Goal: Task Accomplishment & Management: Use online tool/utility

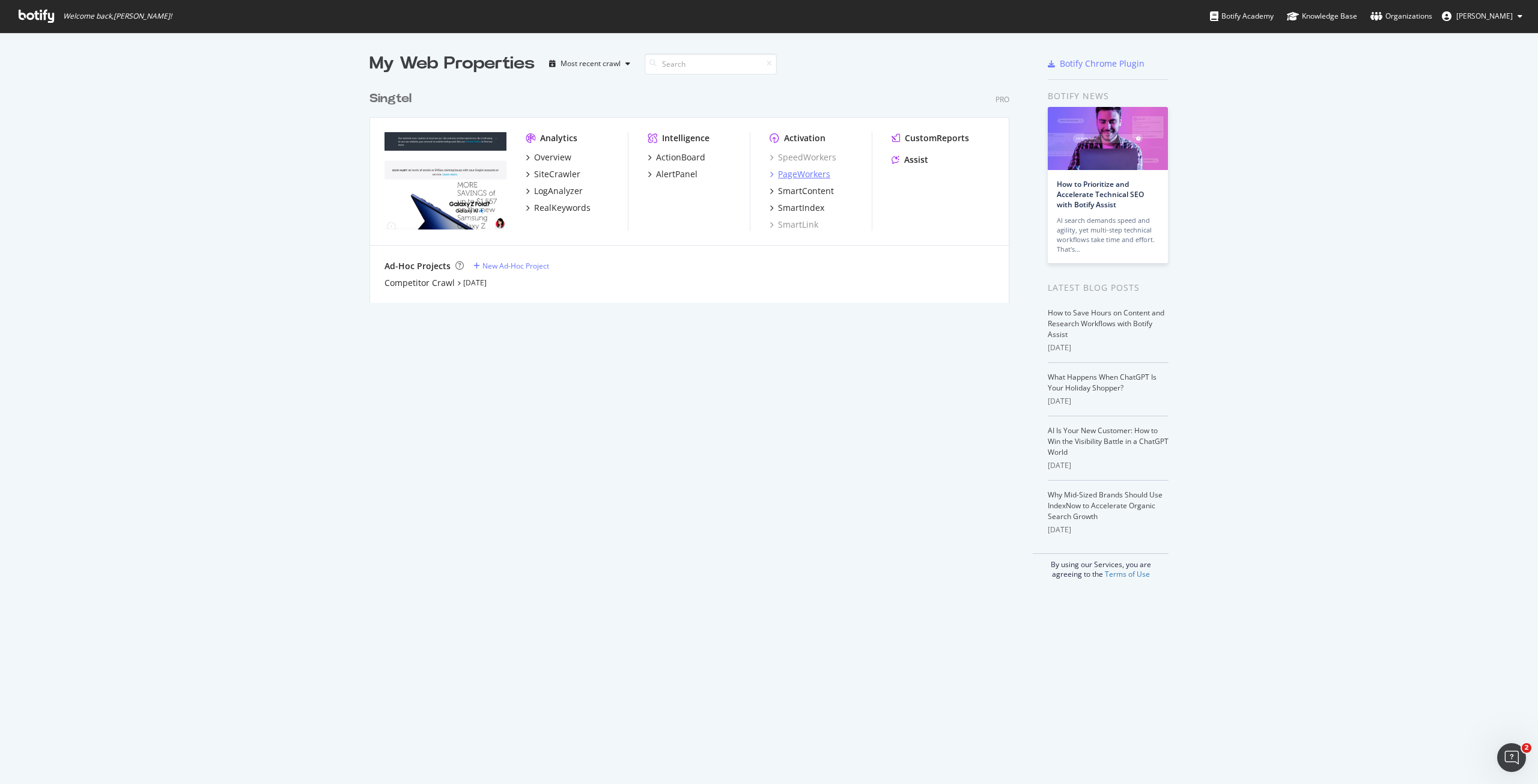
scroll to position [775, 1520]
click at [814, 171] on div "PageWorkers" at bounding box center [804, 174] width 52 height 12
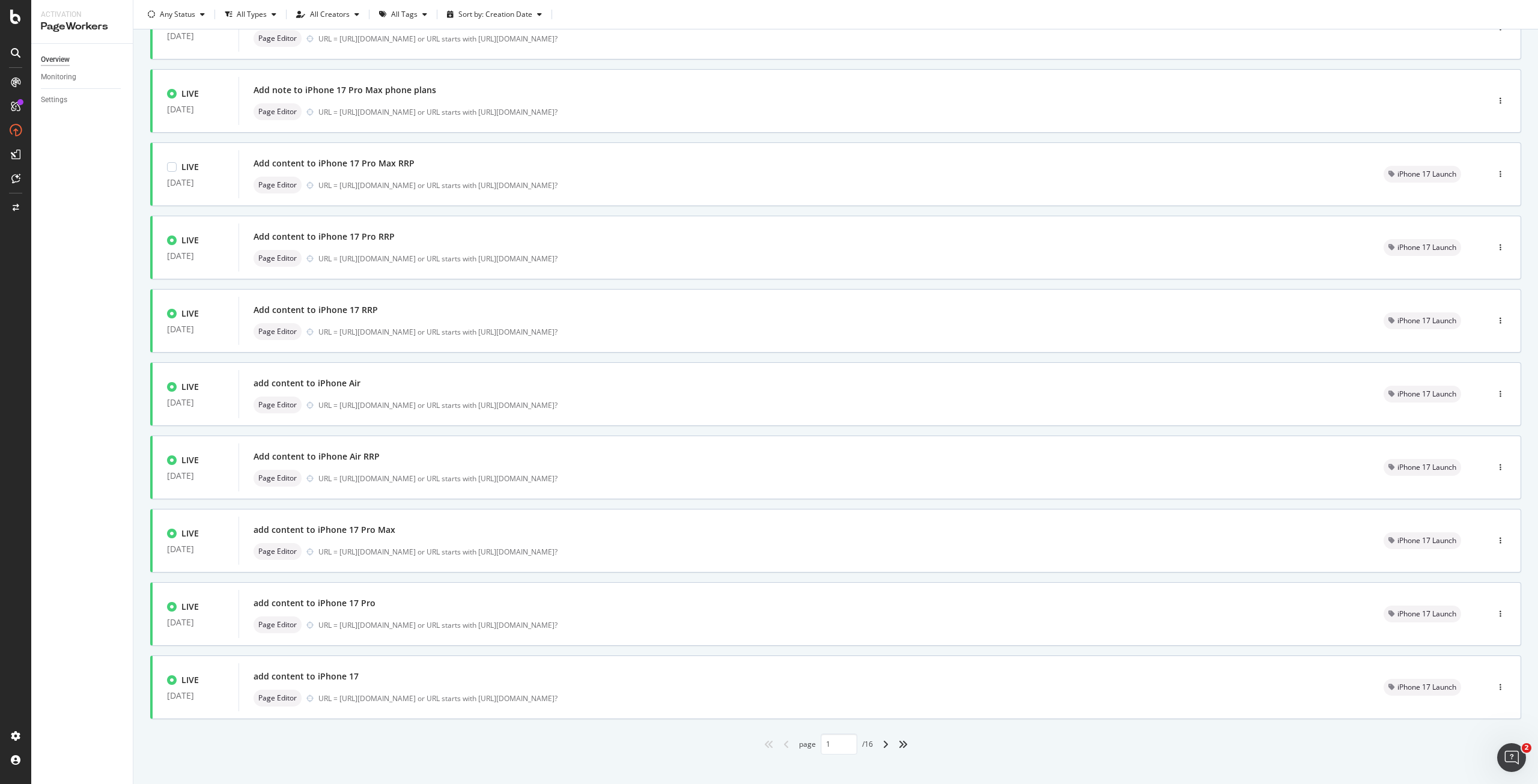
scroll to position [126, 0]
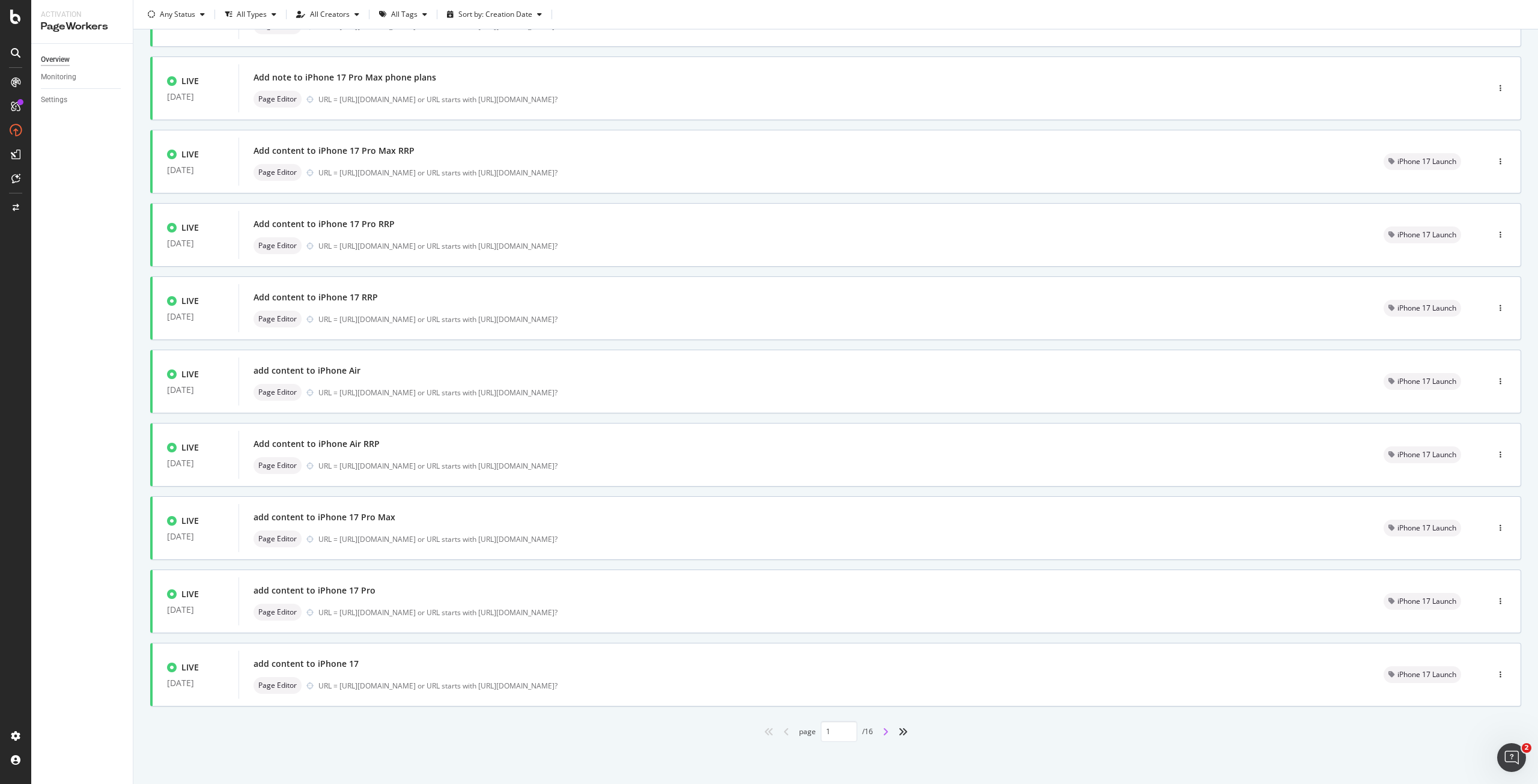
click at [883, 728] on icon "angle-right" at bounding box center [885, 732] width 6 height 10
type input "2"
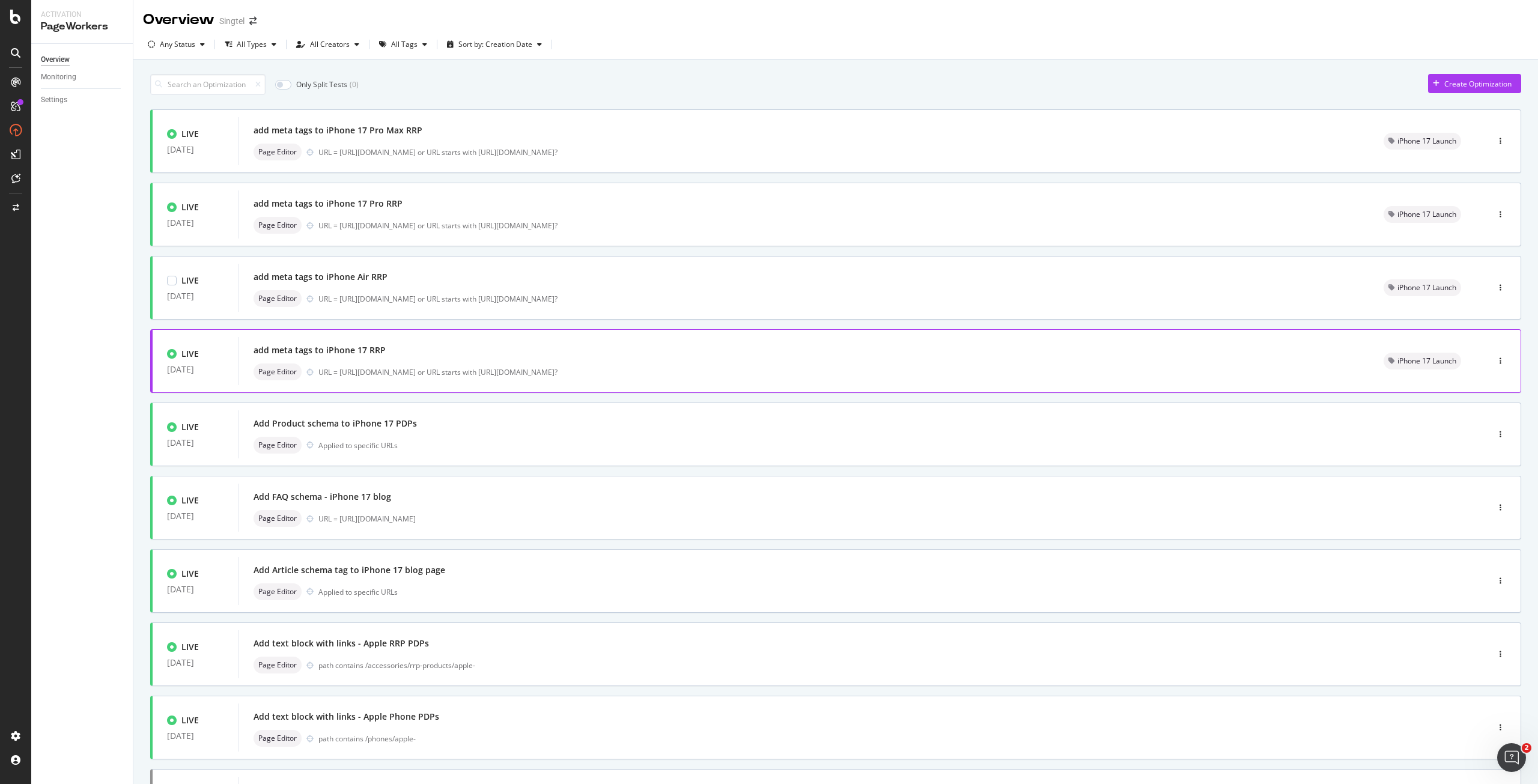
scroll to position [60, 0]
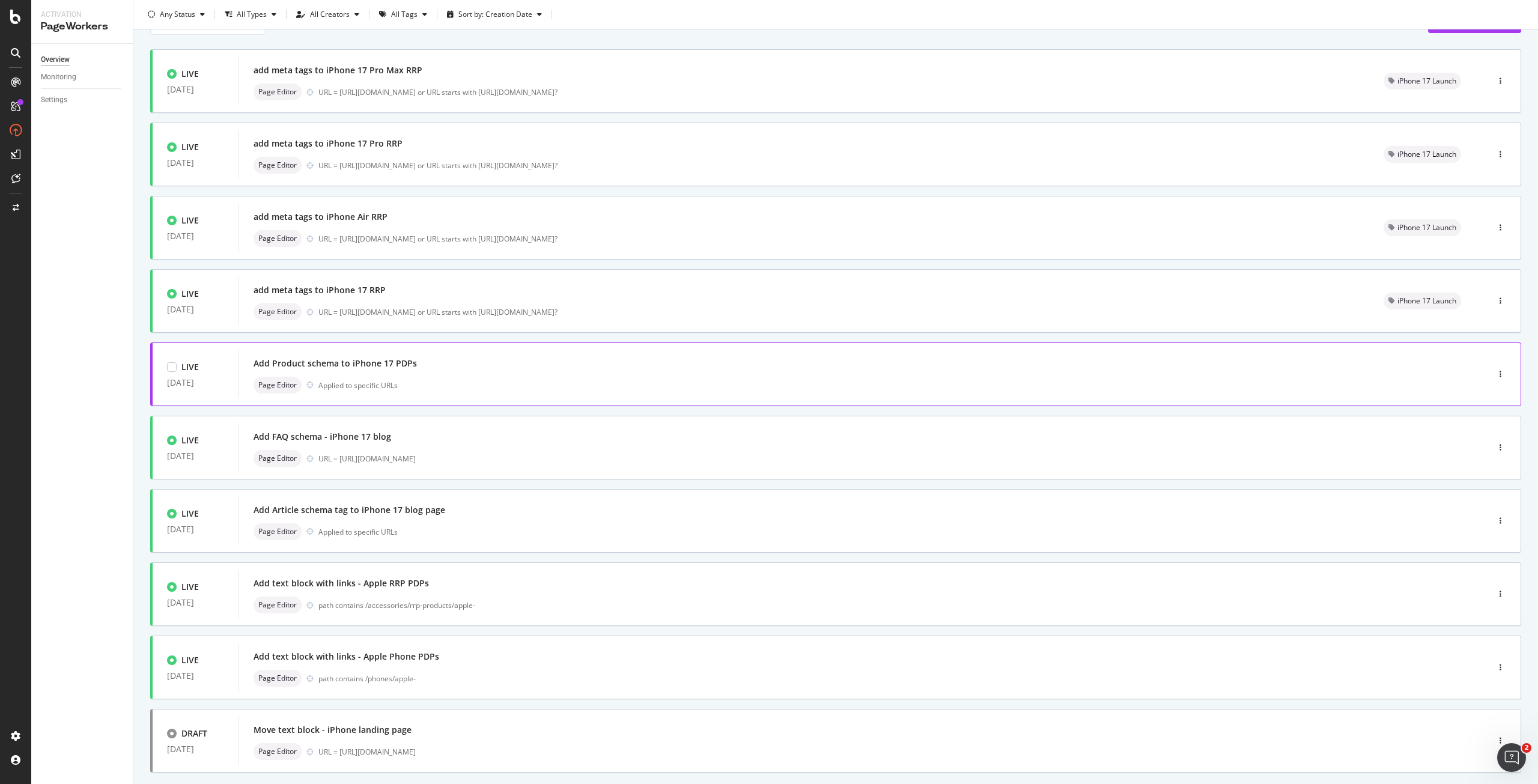
click at [400, 369] on div "Add Product schema to iPhone 17 PDPs" at bounding box center [335, 364] width 163 height 12
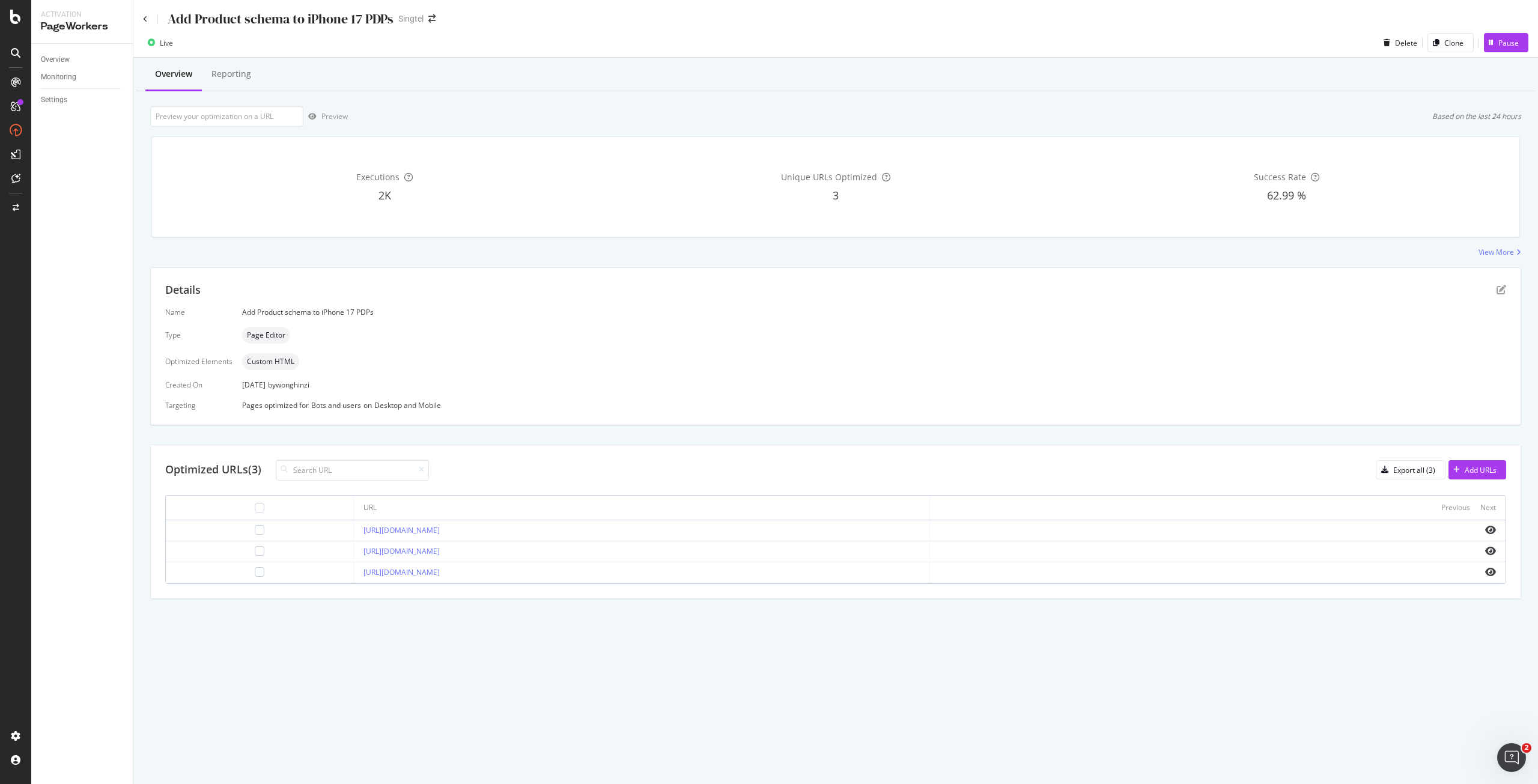
click at [141, 16] on div "Add Product schema to iPhone 17 PDPs Singtel" at bounding box center [836, 14] width 1405 height 28
click at [144, 18] on icon at bounding box center [145, 19] width 5 height 7
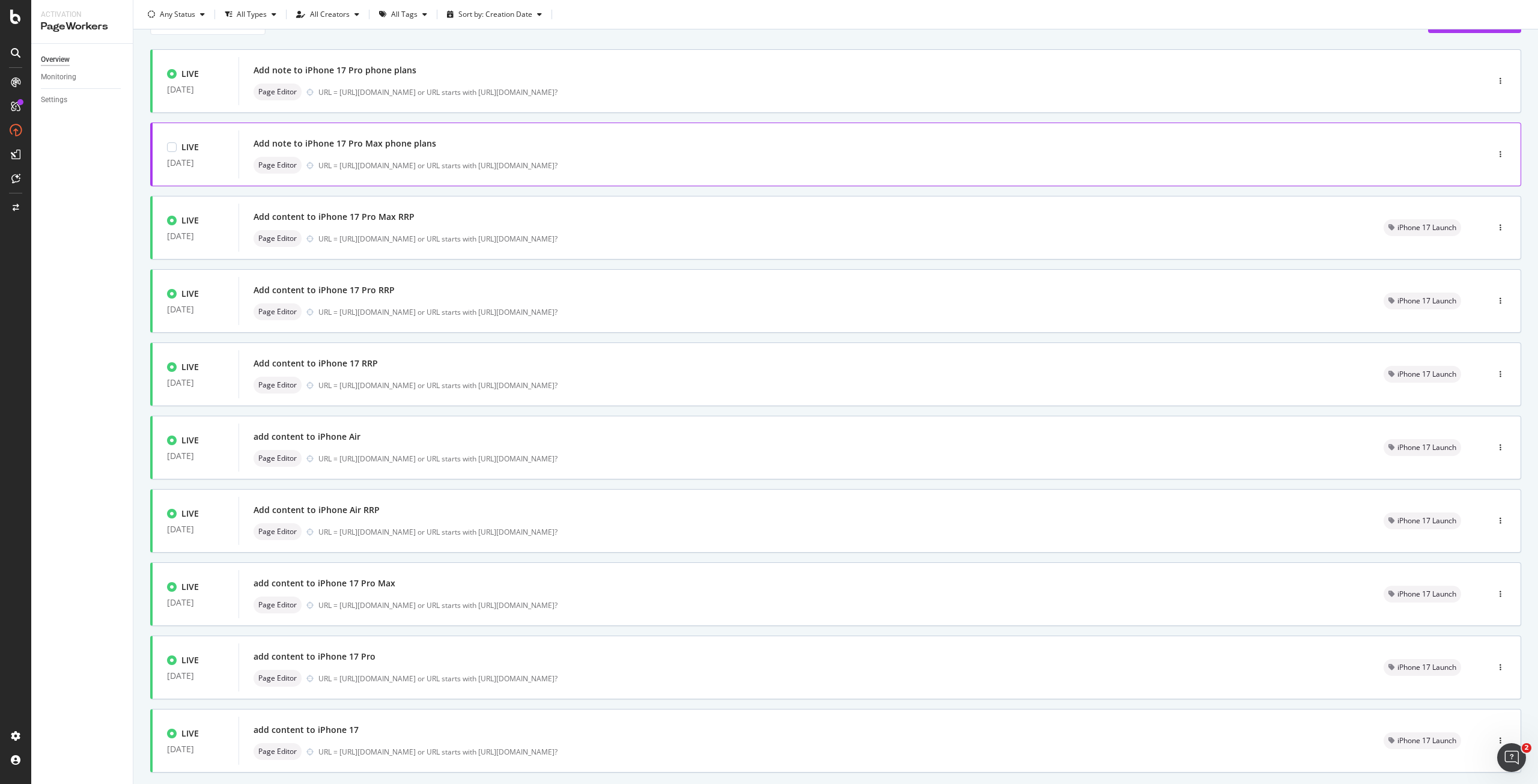
scroll to position [120, 0]
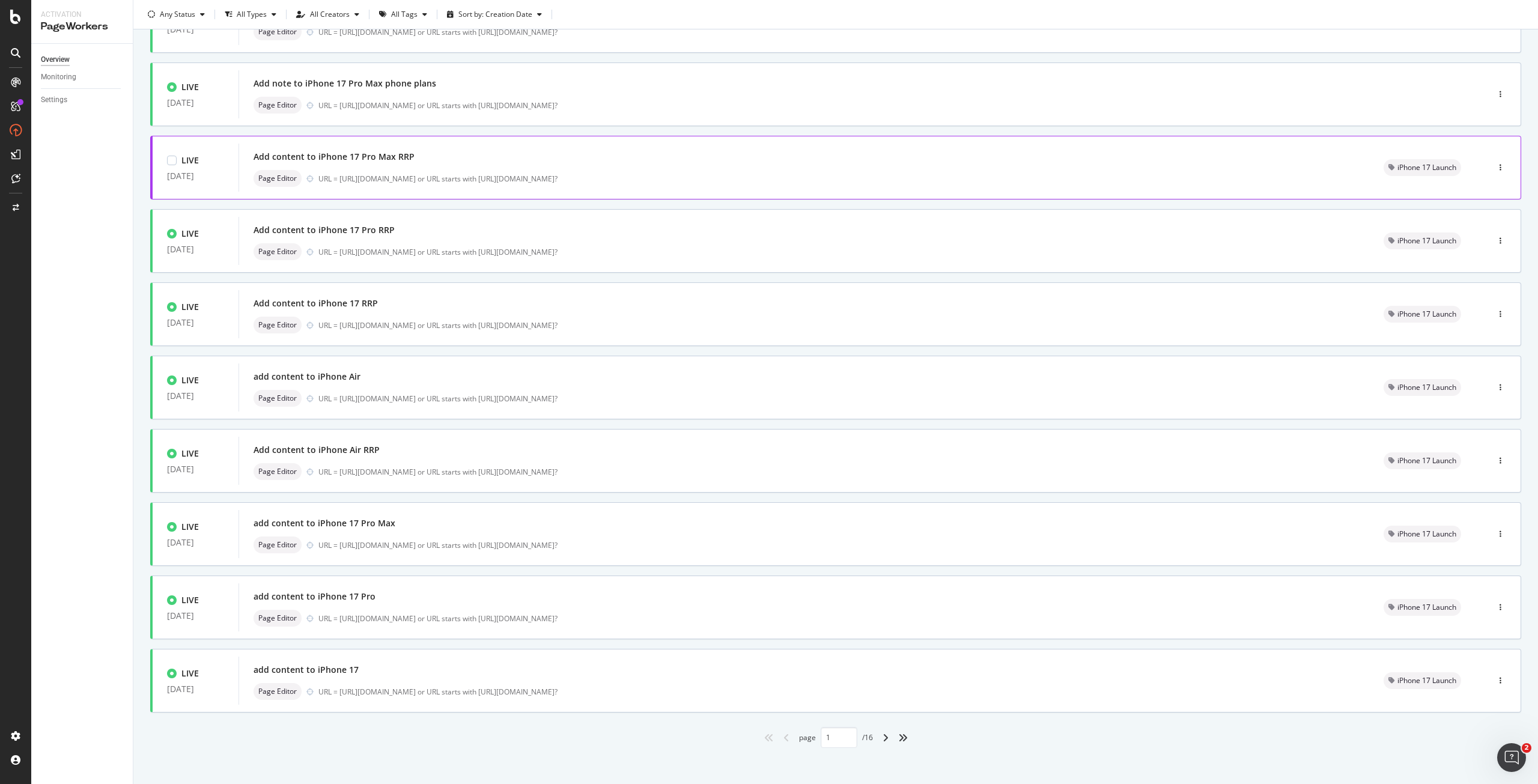
click at [504, 167] on div "Add content to iPhone 17 Pro Max RRP Page Editor URL = [URL][DOMAIN_NAME] or UR…" at bounding box center [804, 167] width 1101 height 39
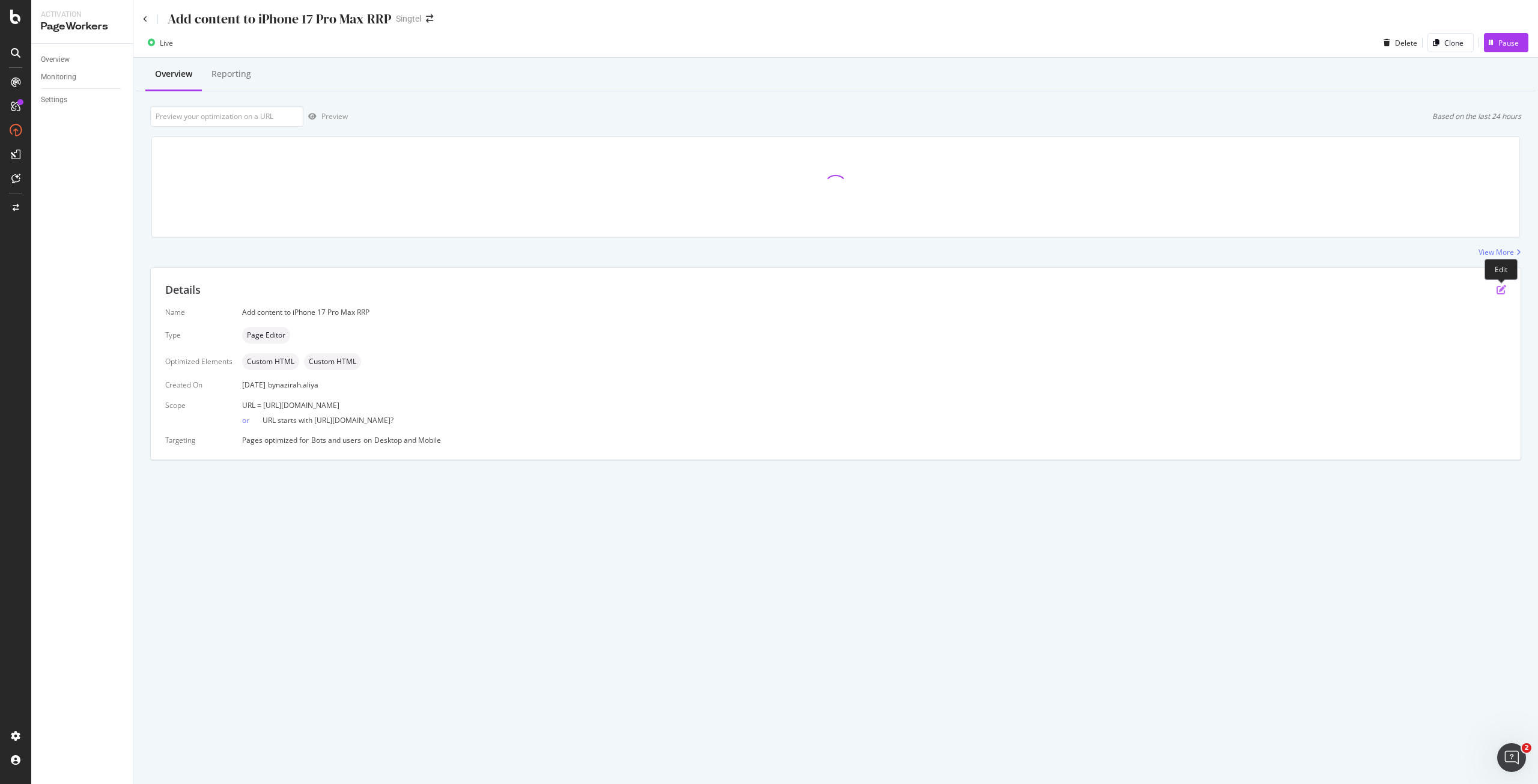
click at [1504, 291] on icon "pen-to-square" at bounding box center [1501, 290] width 10 height 10
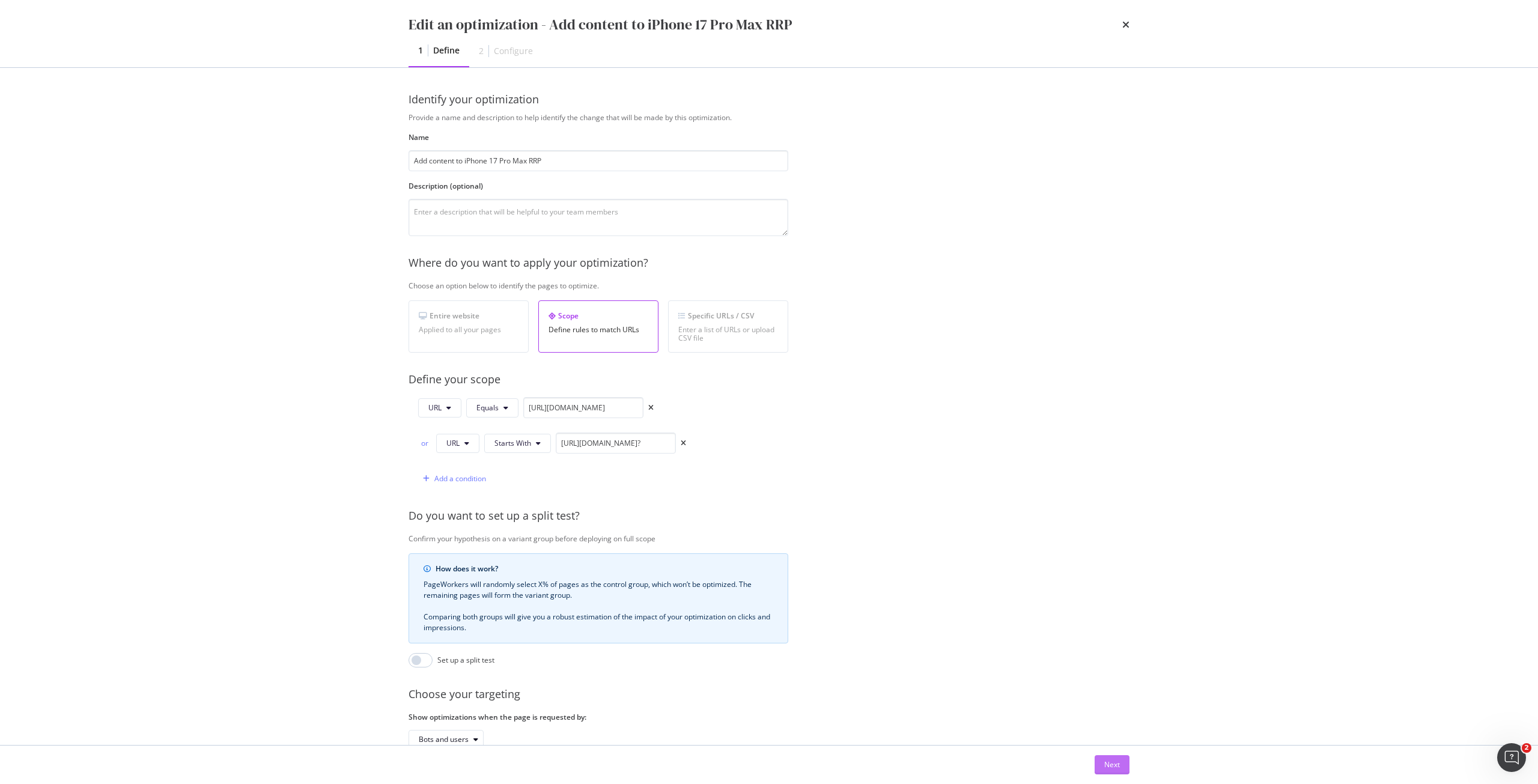
click at [1124, 759] on button "Next" at bounding box center [1112, 764] width 35 height 19
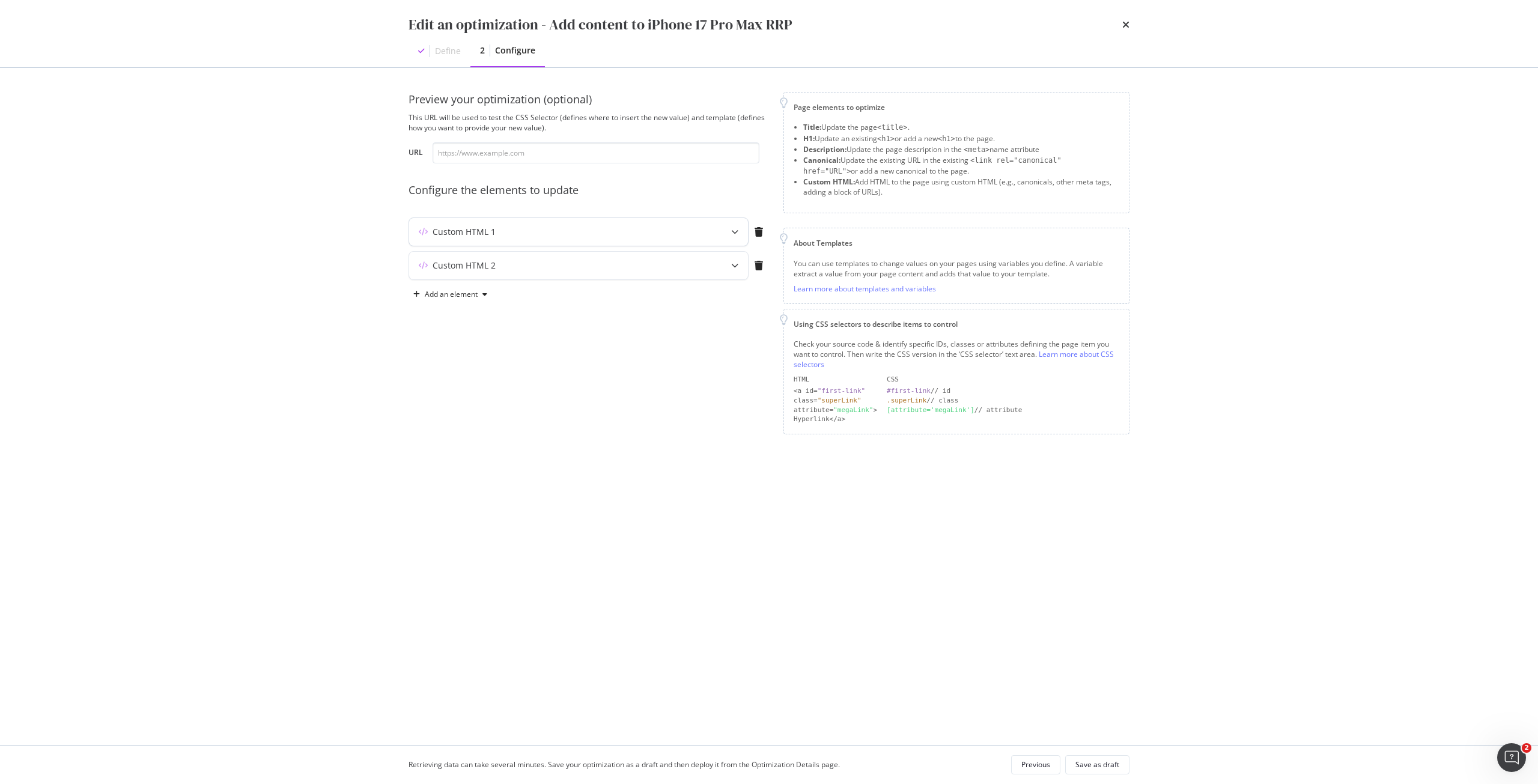
click at [728, 232] on div "modal" at bounding box center [734, 232] width 26 height 27
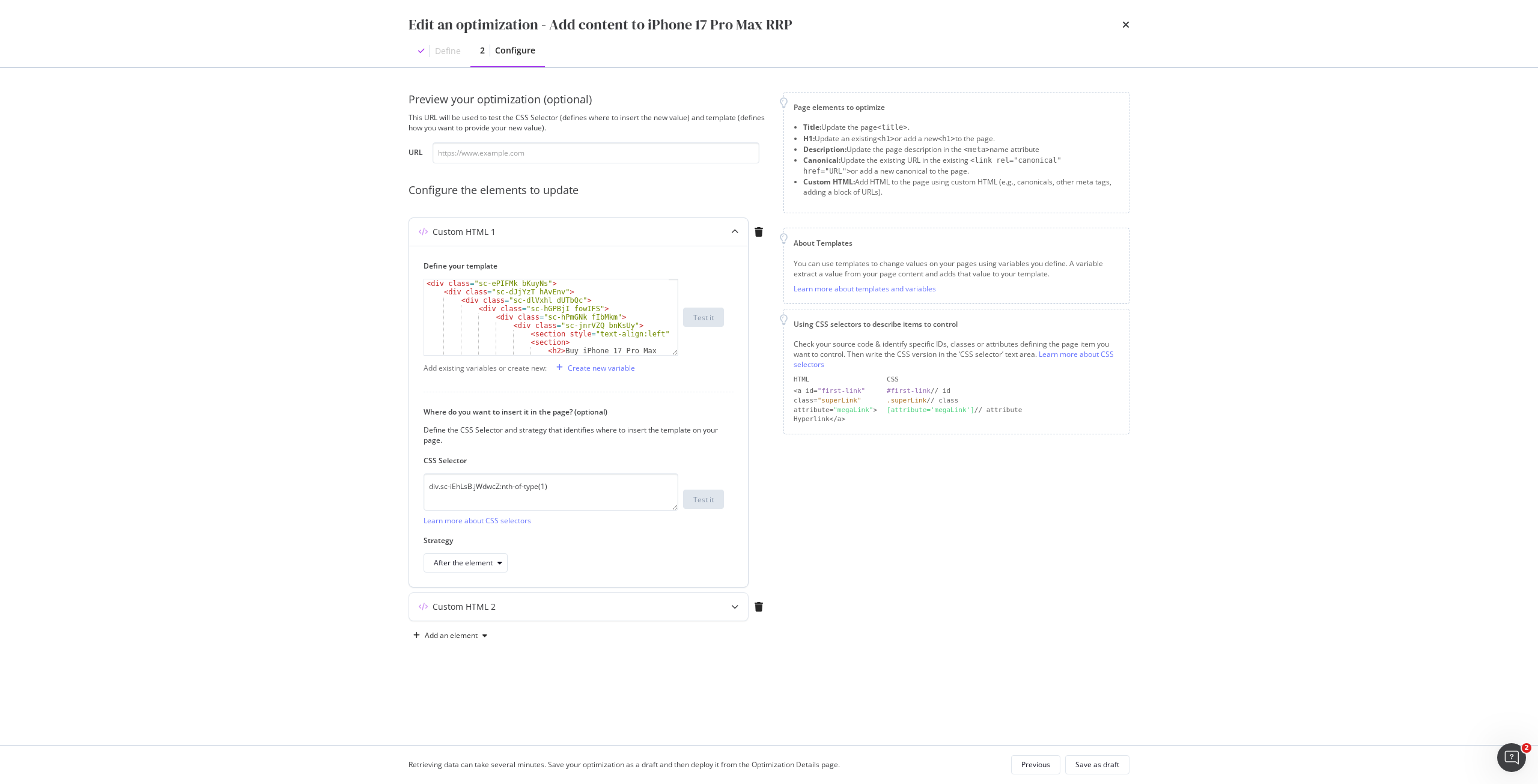
scroll to position [36, 0]
click at [547, 315] on div "< div class = "sc-hPmGNk fIbMkm" > < div class = "sc-jnrVZQ bnKsUy" > < section…" at bounding box center [547, 361] width 245 height 168
click at [501, 326] on div "< div class = "sc-hPmGNk fIbMkm" > < div class = "sc-jnrVZQ bnKsUy" > < section…" at bounding box center [547, 361] width 245 height 168
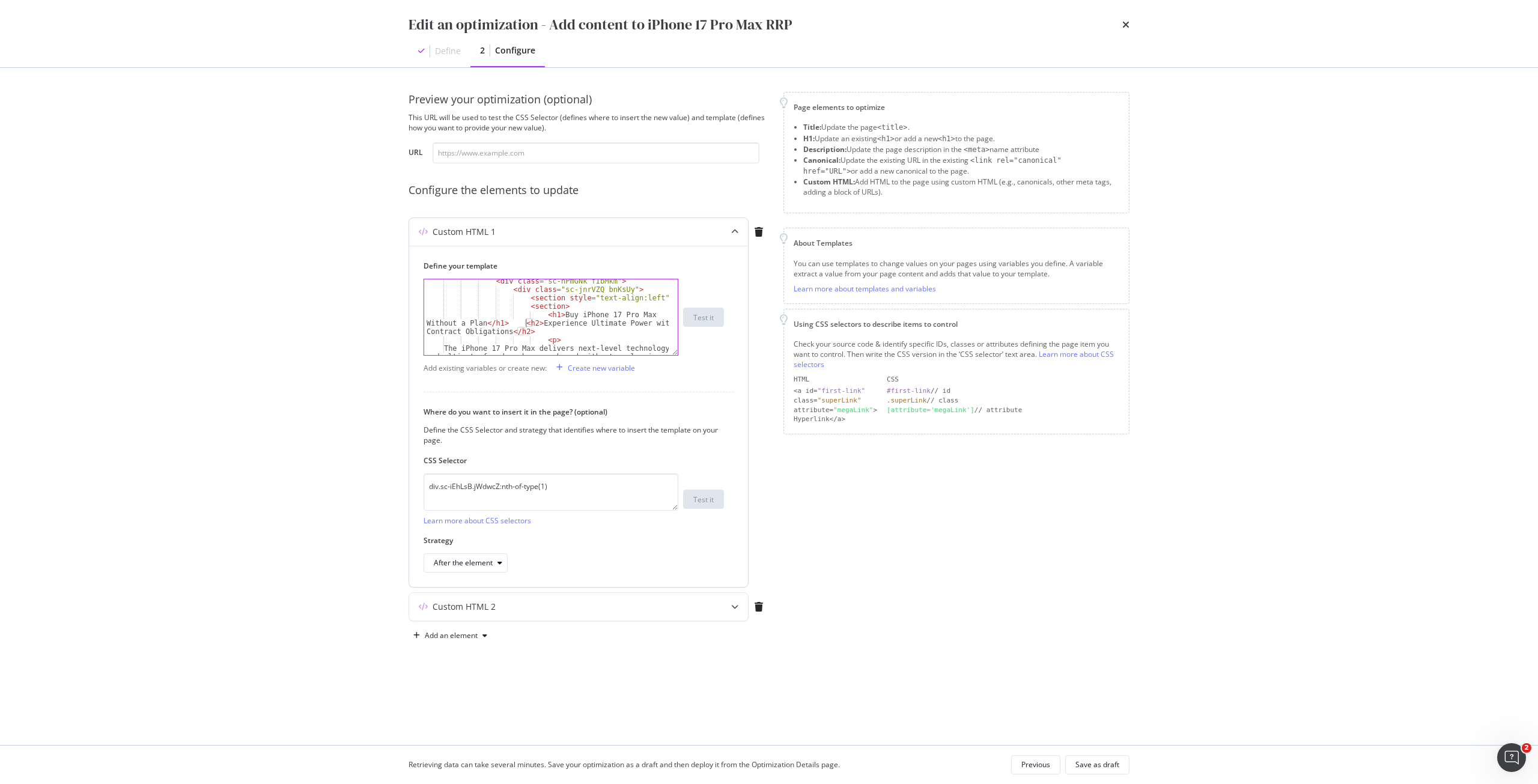
click at [525, 322] on div "< div class = "sc-hPmGNk fIbMkm" > < div class = "sc-jnrVZQ bnKsUy" > < section…" at bounding box center [547, 361] width 245 height 168
drag, startPoint x: 521, startPoint y: 322, endPoint x: 509, endPoint y: 321, distance: 12.0
click at [509, 321] on div "< div class = "sc-hPmGNk fIbMkm" > < div class = "sc-jnrVZQ bnKsUy" > < section…" at bounding box center [547, 361] width 245 height 168
type textarea "<h2>Experience Ultimate Power with No Contract Obligations </h2>"
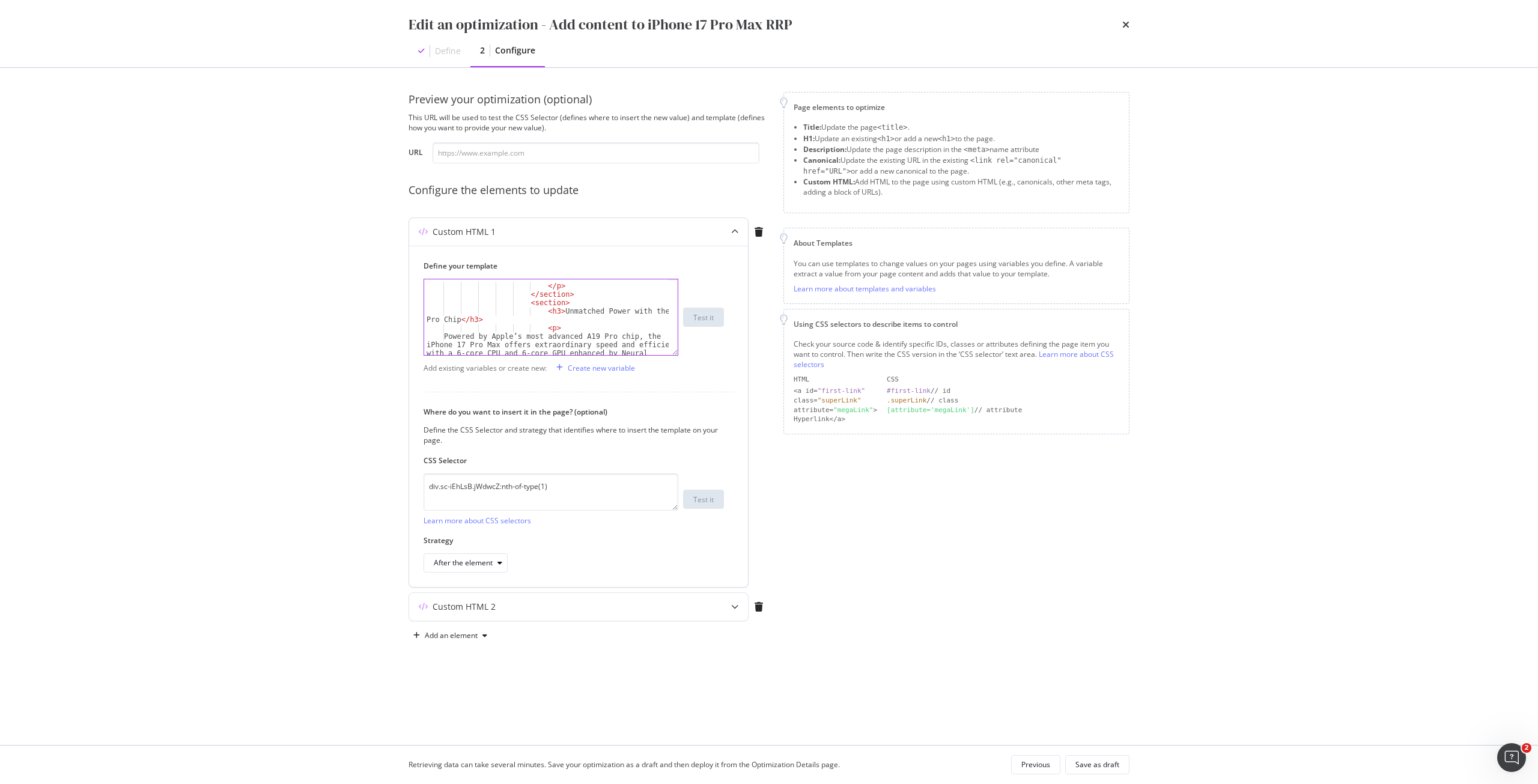
scroll to position [145, 0]
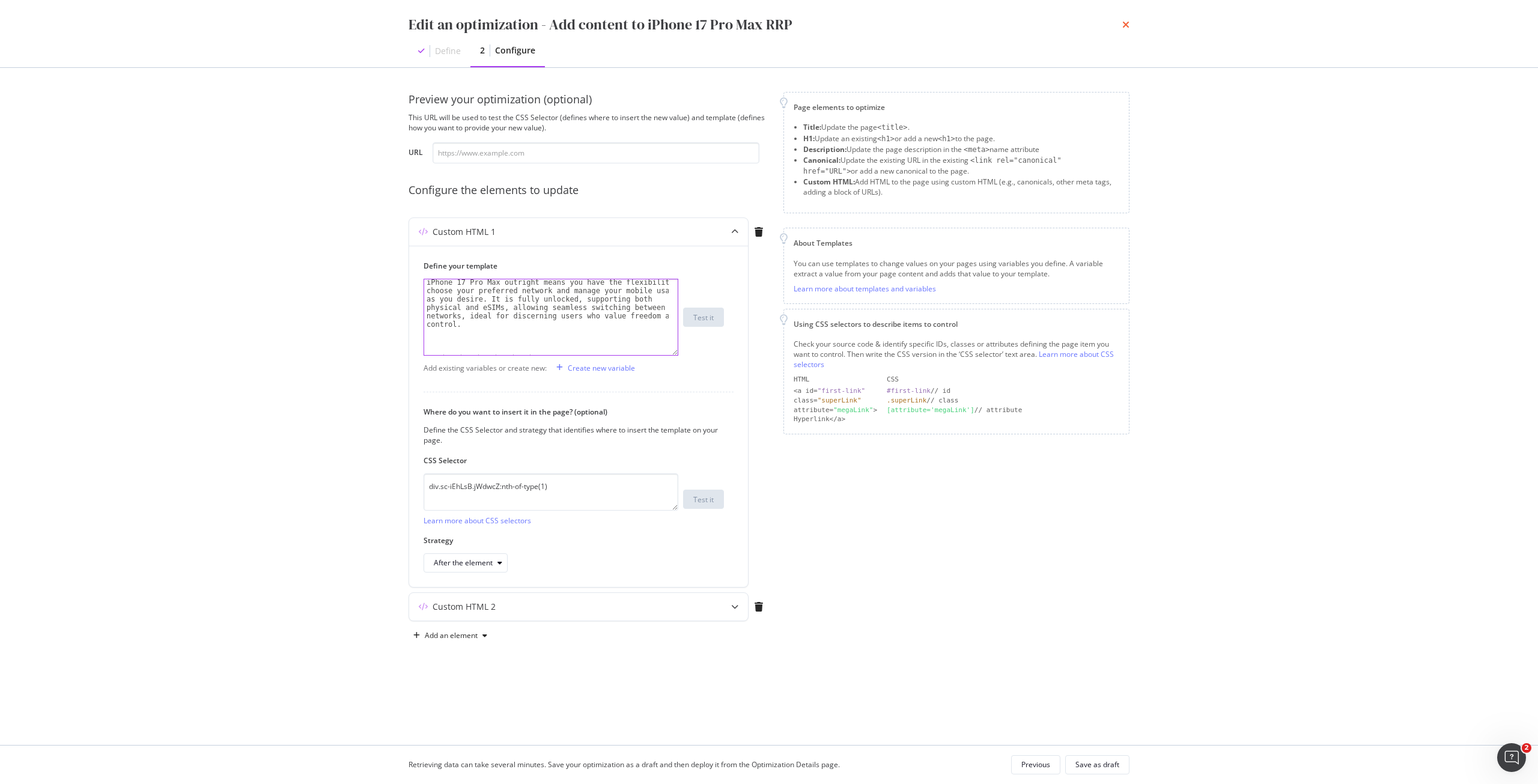
click at [1125, 22] on icon "times" at bounding box center [1125, 24] width 7 height 10
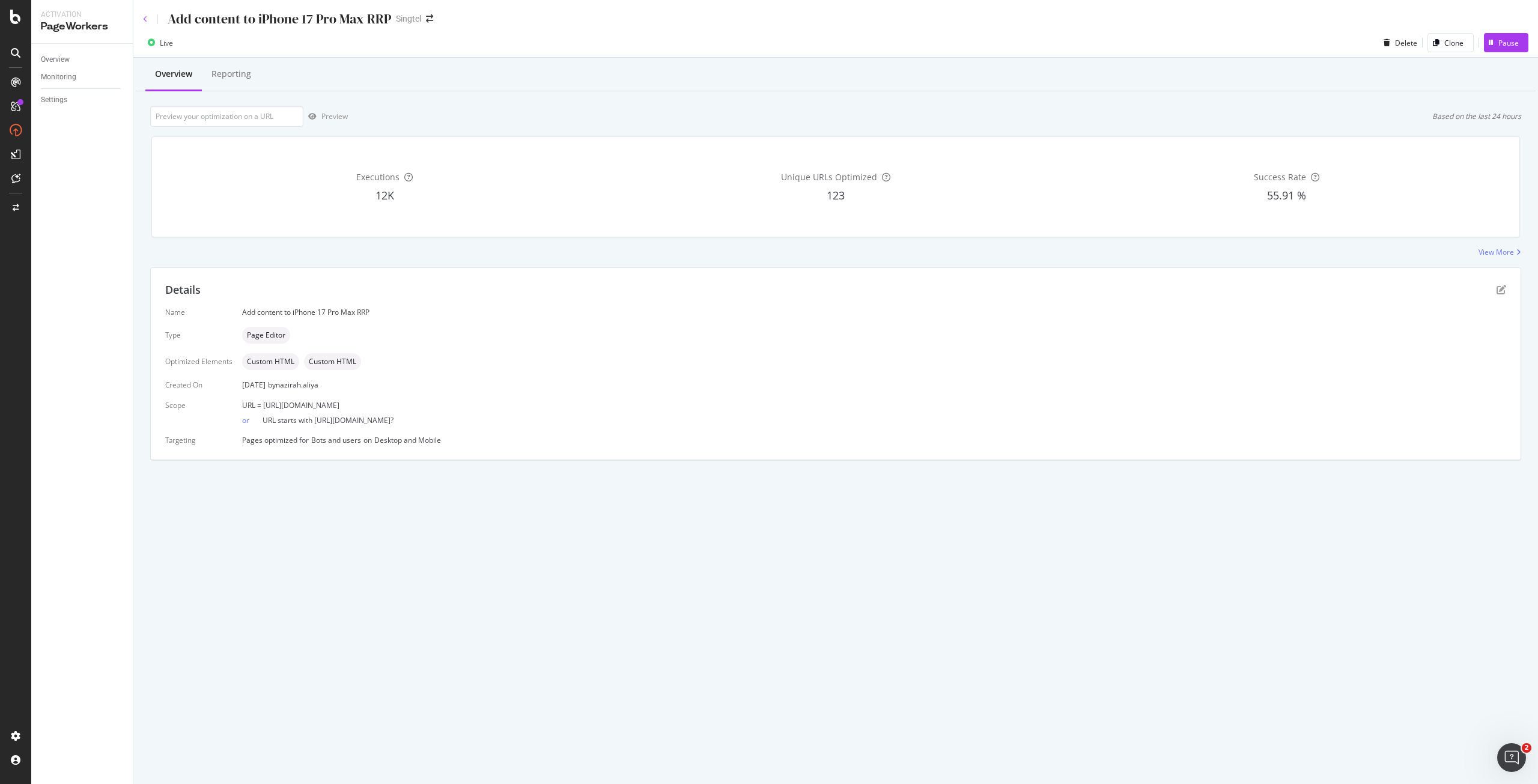
click at [145, 17] on icon at bounding box center [145, 19] width 5 height 7
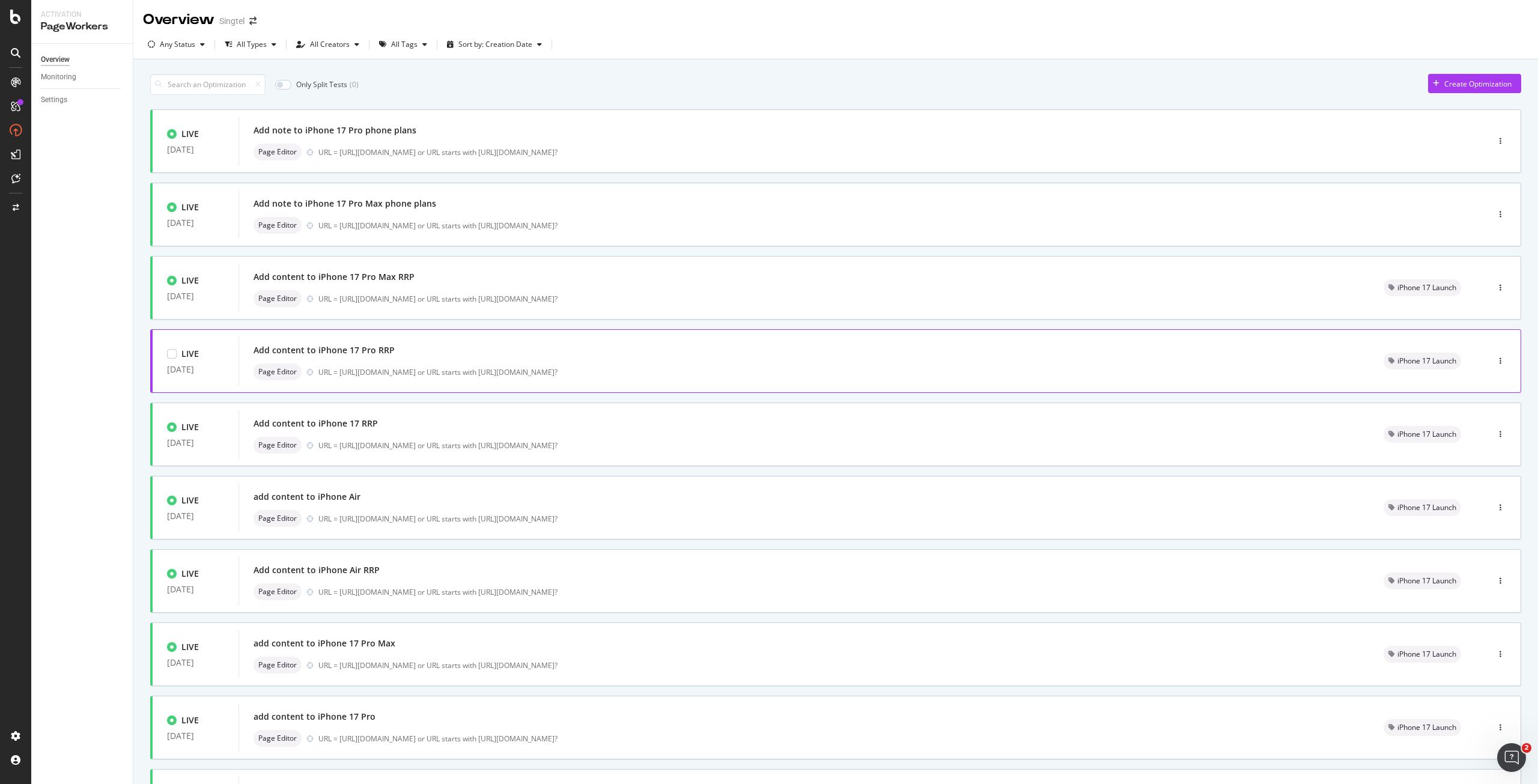
click at [399, 349] on div "Add content to iPhone 17 Pro RRP" at bounding box center [804, 350] width 1101 height 17
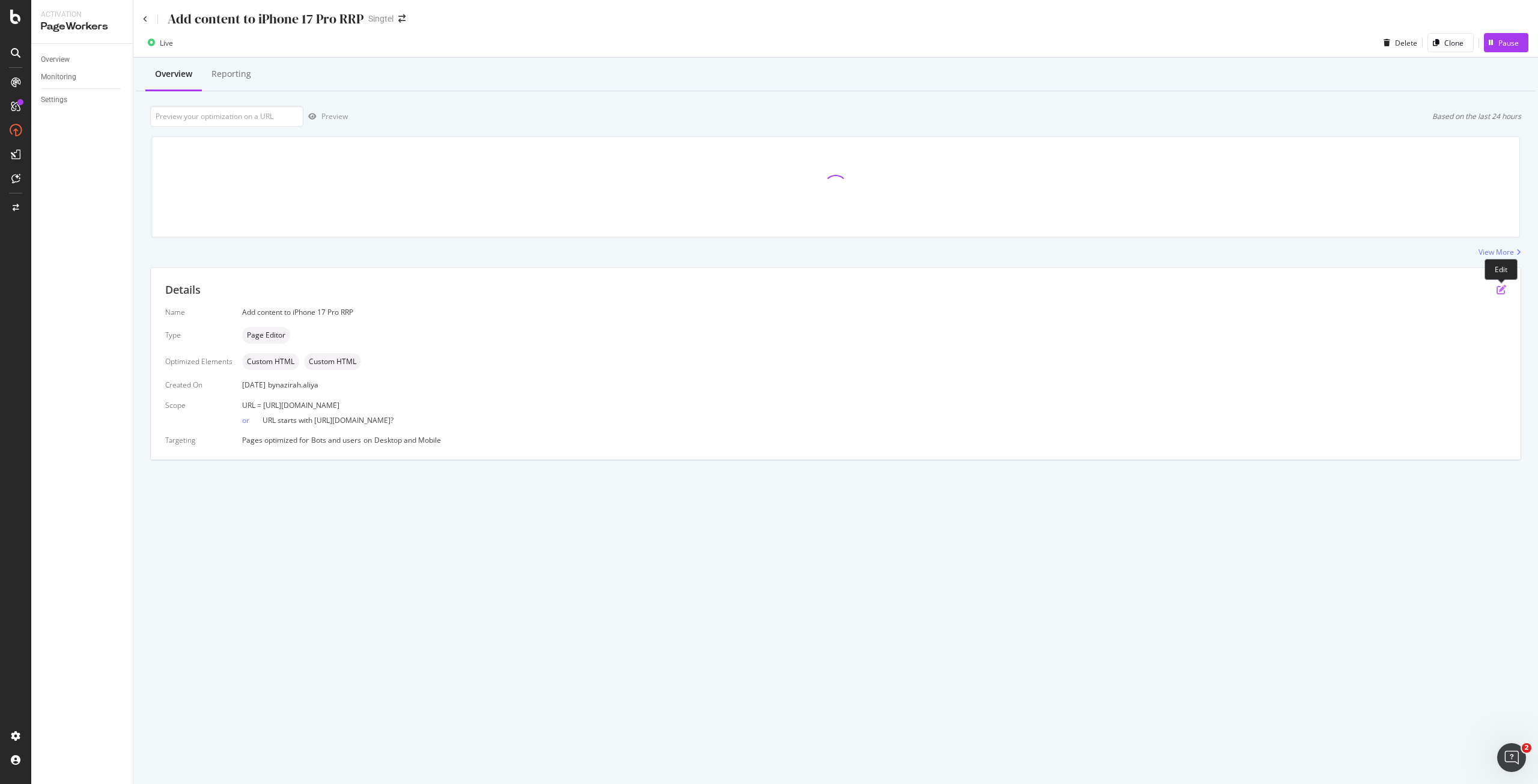
click at [1501, 291] on icon "pen-to-square" at bounding box center [1501, 290] width 10 height 10
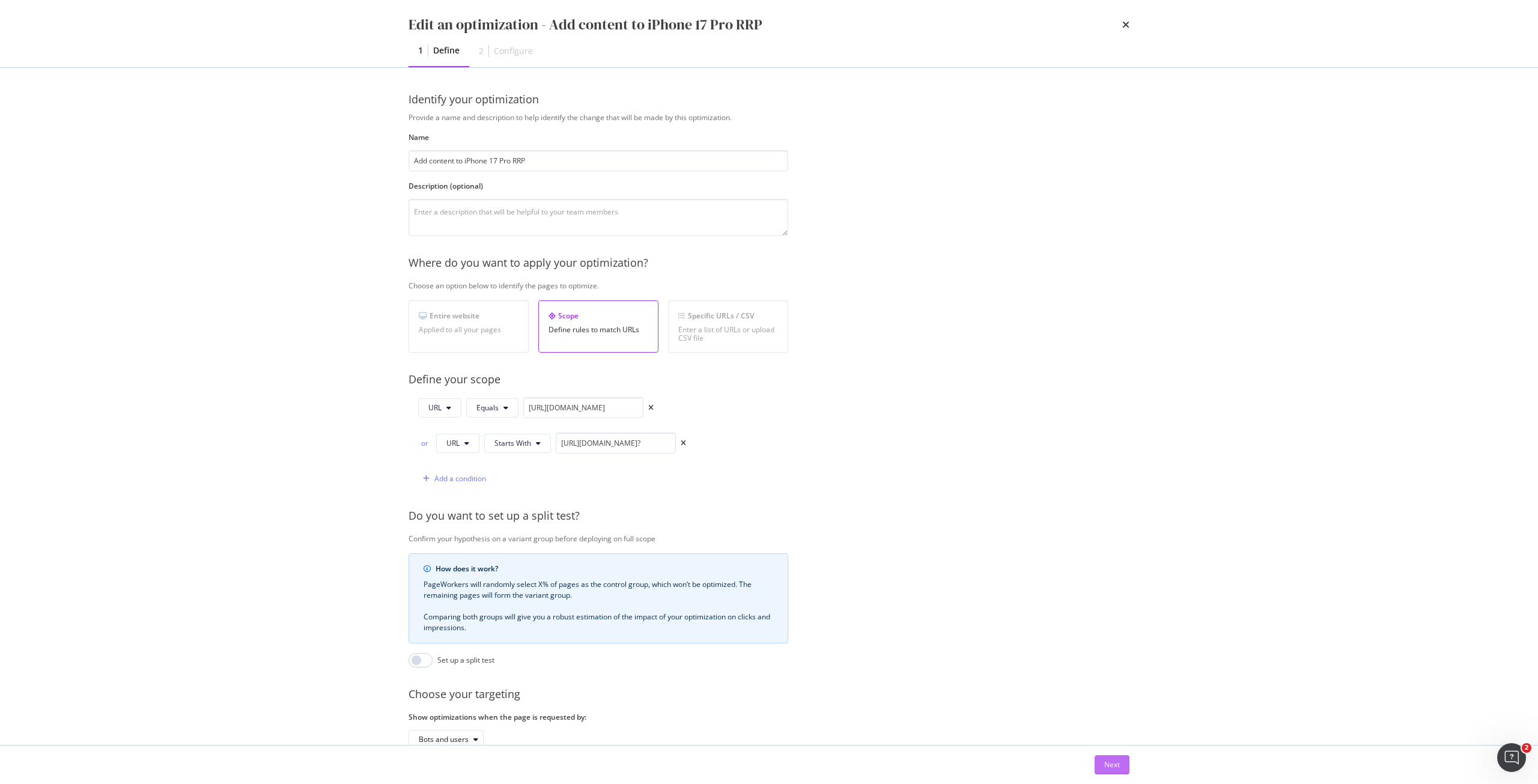
click at [1112, 766] on div "Next" at bounding box center [1112, 764] width 16 height 10
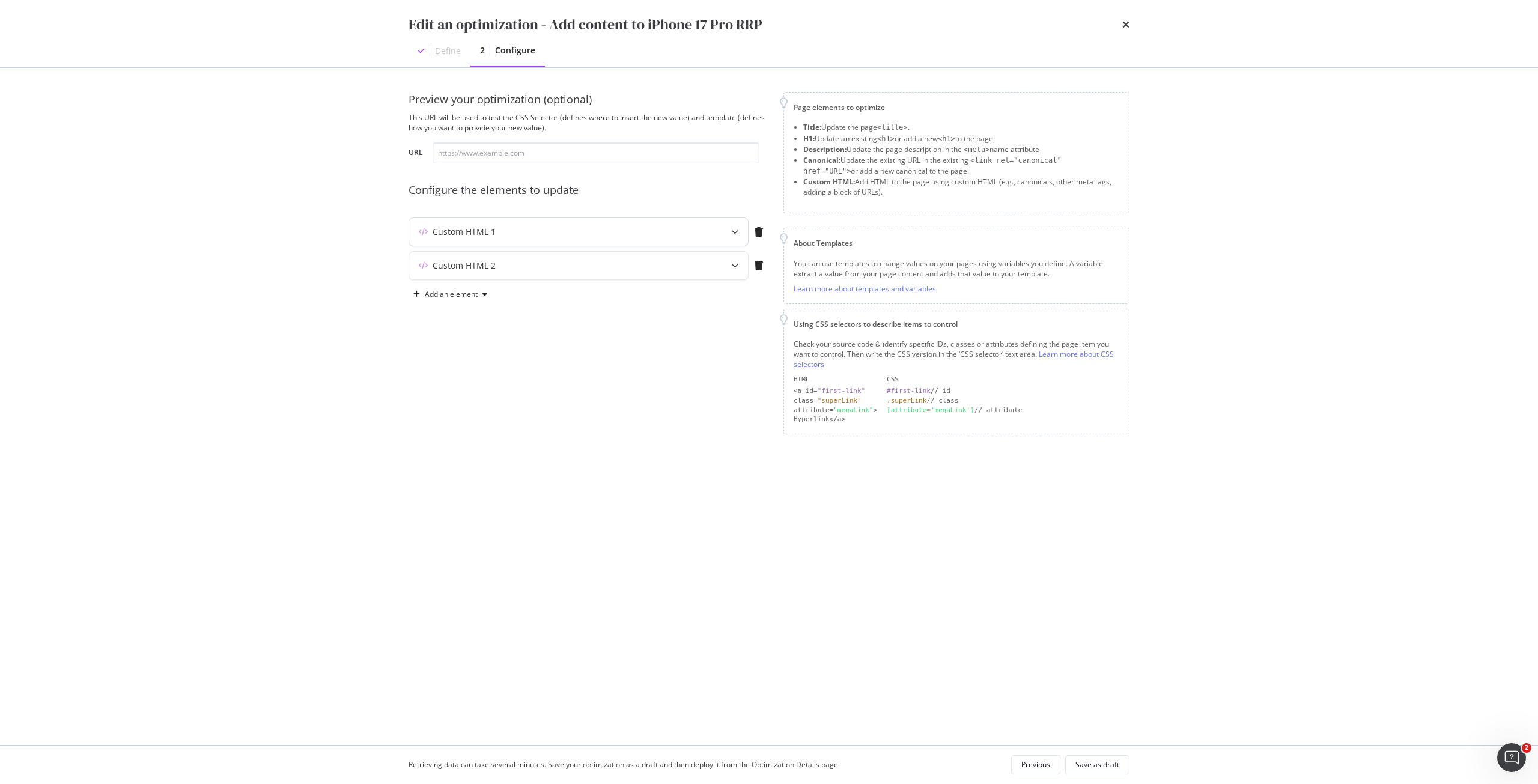
click at [536, 241] on div "Custom HTML 1" at bounding box center [579, 232] width 339 height 27
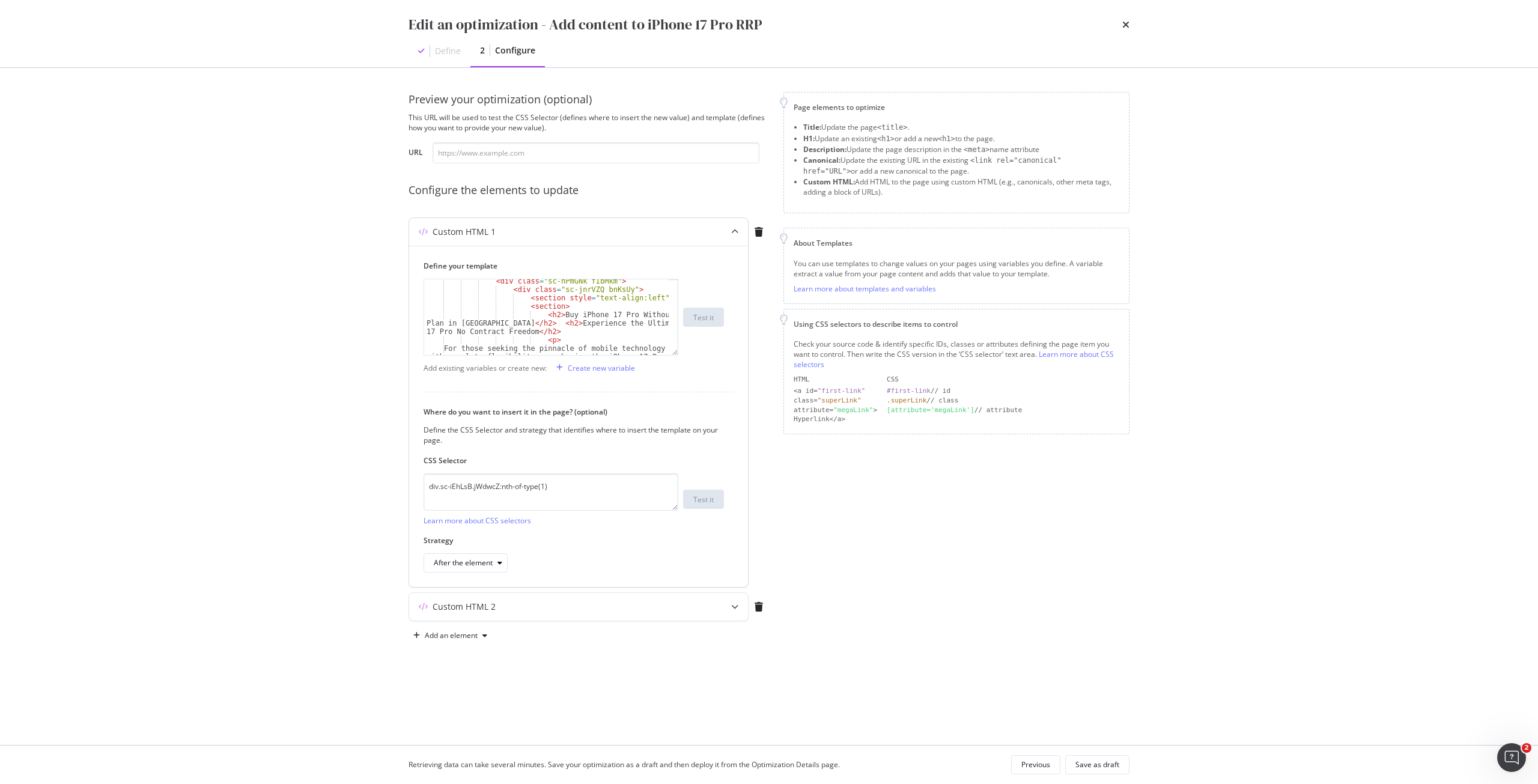
scroll to position [36, 0]
click at [524, 325] on div "< div class = "sc-hPmGNk fIbMkm" > < div class = "sc-jnrVZQ bnKsUy" > < section…" at bounding box center [547, 361] width 245 height 168
drag, startPoint x: 522, startPoint y: 325, endPoint x: 513, endPoint y: 324, distance: 9.1
click at [513, 324] on div "< div class = "sc-hPmGNk fIbMkm" > < div class = "sc-jnrVZQ bnKsUy" > < section…" at bounding box center [547, 361] width 245 height 168
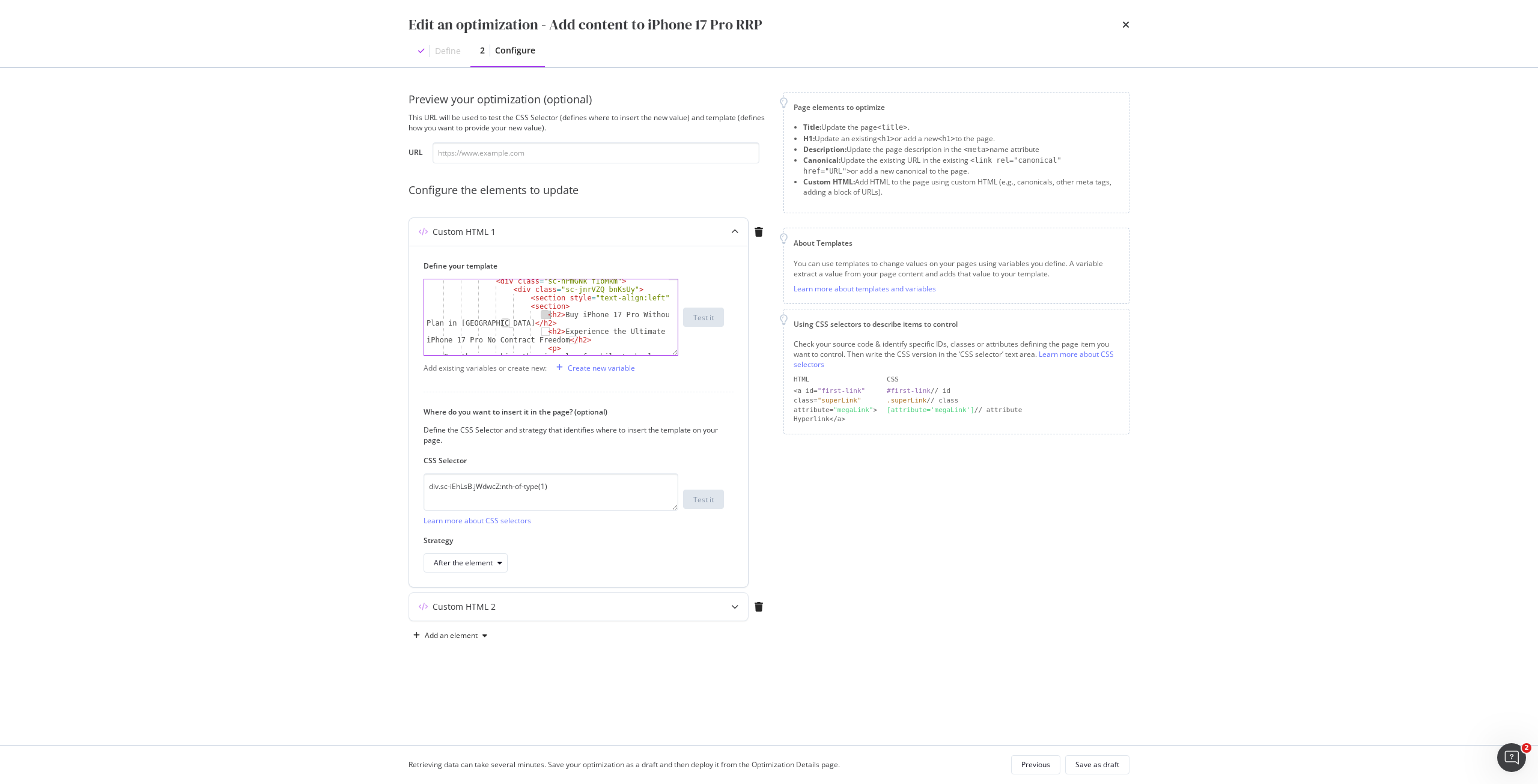
drag, startPoint x: 542, startPoint y: 313, endPoint x: 549, endPoint y: 313, distance: 7.0
click at [549, 313] on div "< div class = "sc-hPmGNk fIbMkm" > < div class = "sc-jnrVZQ bnKsUy" > < section…" at bounding box center [547, 361] width 245 height 168
paste textarea "1 style="font-size: 26px; font-weight: 700;""
click at [440, 335] on div "< div class = "sc-hPmGNk fIbMkm" > < div class = "sc-jnrVZQ bnKsUy" > < section…" at bounding box center [547, 323] width 245 height 92
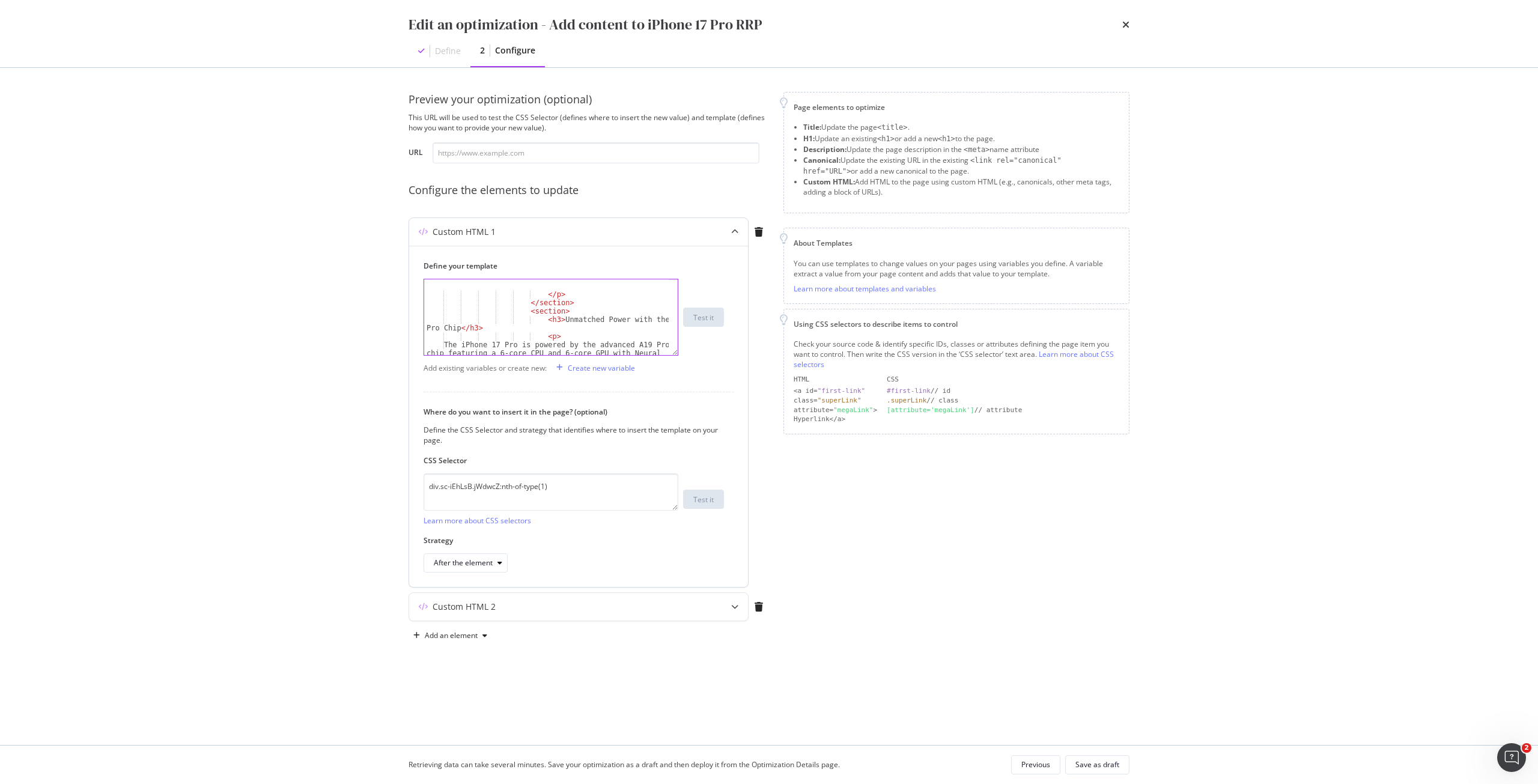
click at [547, 317] on div "</ p > </ section > < section > < h3 > Unmatched Power with the A19 Pro Chip </…" at bounding box center [547, 353] width 245 height 160
click at [480, 328] on div "</ p > </ section > < section > < h2 > Unmatched Power with the A19 Pro Chip </…" at bounding box center [547, 353] width 245 height 160
click at [548, 312] on div "</ p > </ section > < section > < h3 > Stunning Pro Display and Durable Design …" at bounding box center [547, 352] width 245 height 160
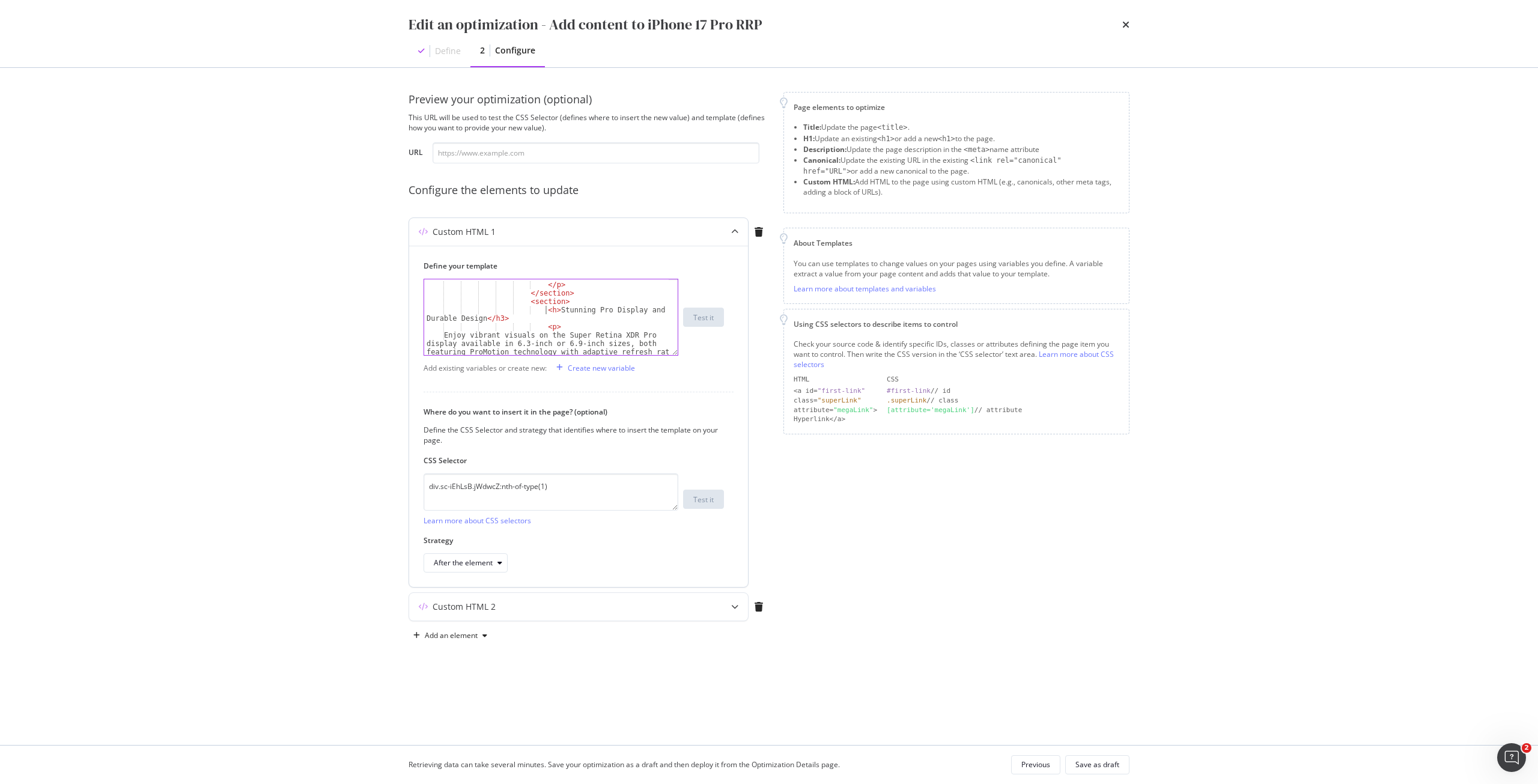
scroll to position [0, 20]
click at [502, 320] on div "</ p > </ section > < section > < h2 > Stunning Pro Display and Durable Design …" at bounding box center [547, 352] width 245 height 160
click at [549, 310] on div "</ p > </ section > < section > < h3 > Pro-Level Camera System for Creative Exc…" at bounding box center [547, 363] width 245 height 168
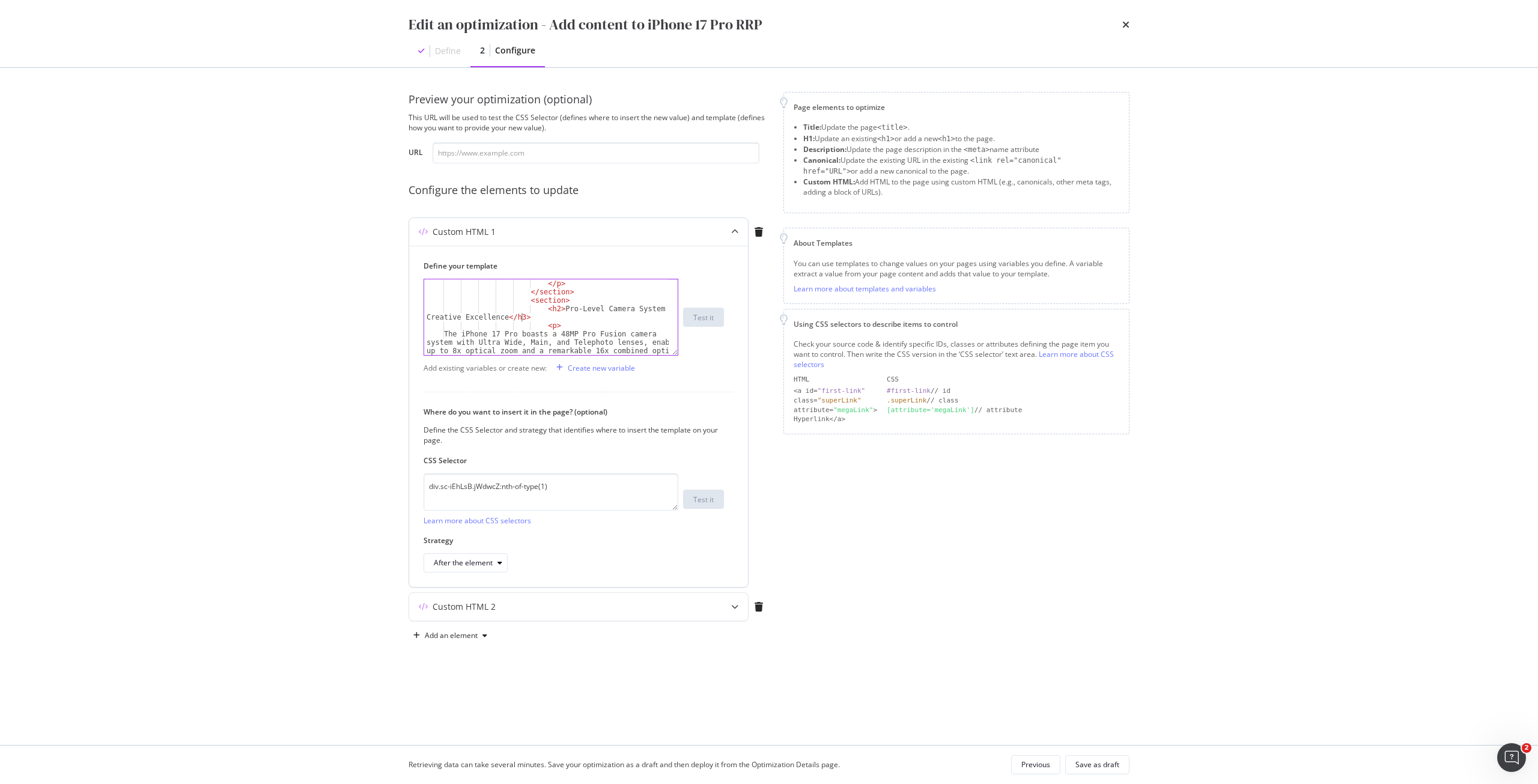
click at [523, 320] on div "</ p > </ section > < section > < h2 > Pro-Level Camera System for Creative Exc…" at bounding box center [547, 363] width 245 height 168
click at [547, 297] on div "</ section > < section > < h3 > Flexible No-Plan Purchase Options in [GEOGRAPHI…" at bounding box center [547, 362] width 245 height 168
click at [527, 306] on div "</ section > < section > < h2 > Flexible No-Plan Purchase Options in [GEOGRAPHI…" at bounding box center [547, 362] width 245 height 168
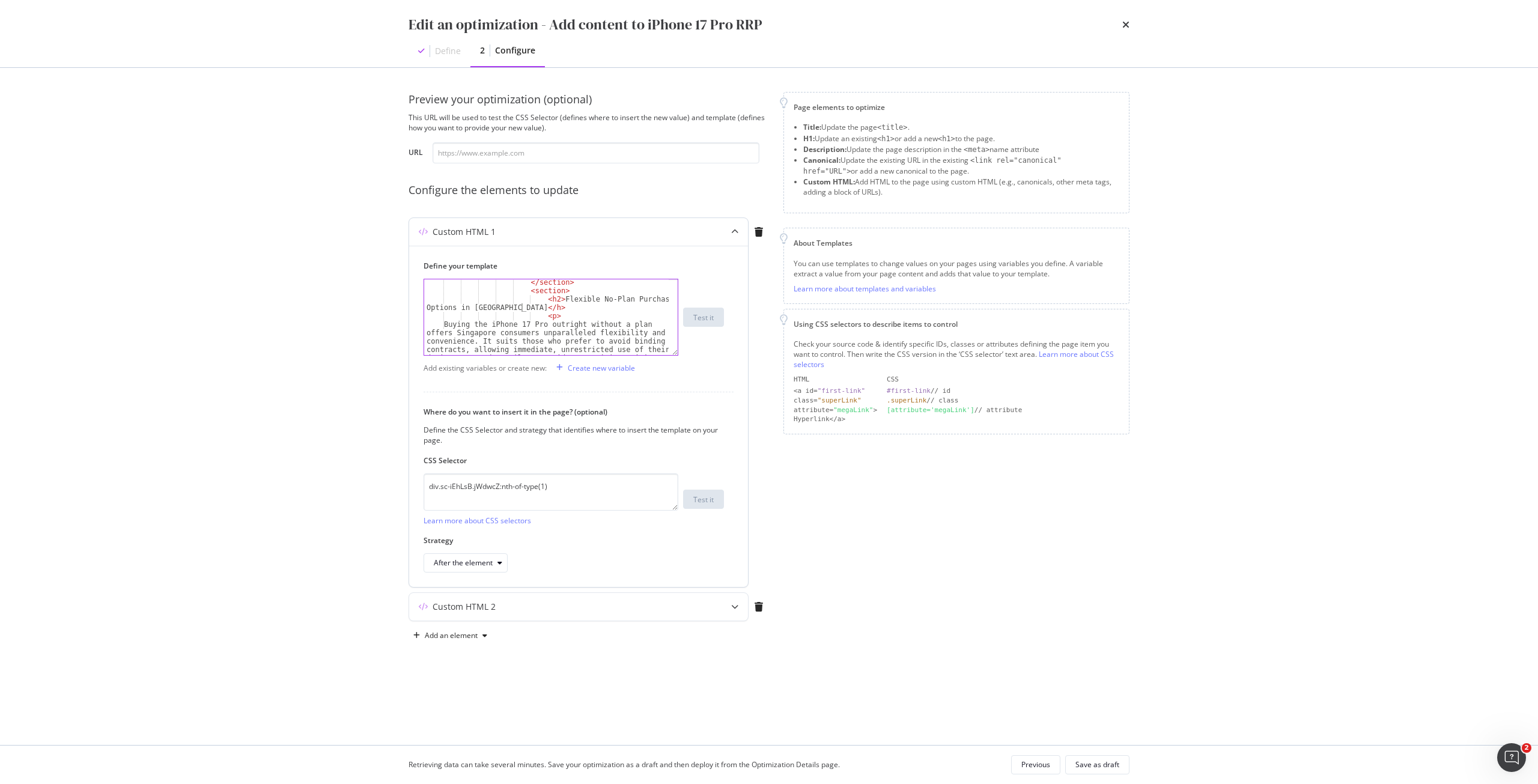
type textarea "<h2>Flexible No-Plan Purchase Options in [GEOGRAPHIC_DATA] </h2>"
click at [651, 328] on div "Buying the iPhone 17 Pro outright without a plan offers Singapore consumers unp…" at bounding box center [547, 345] width 245 height 194
type textarea "</p>"
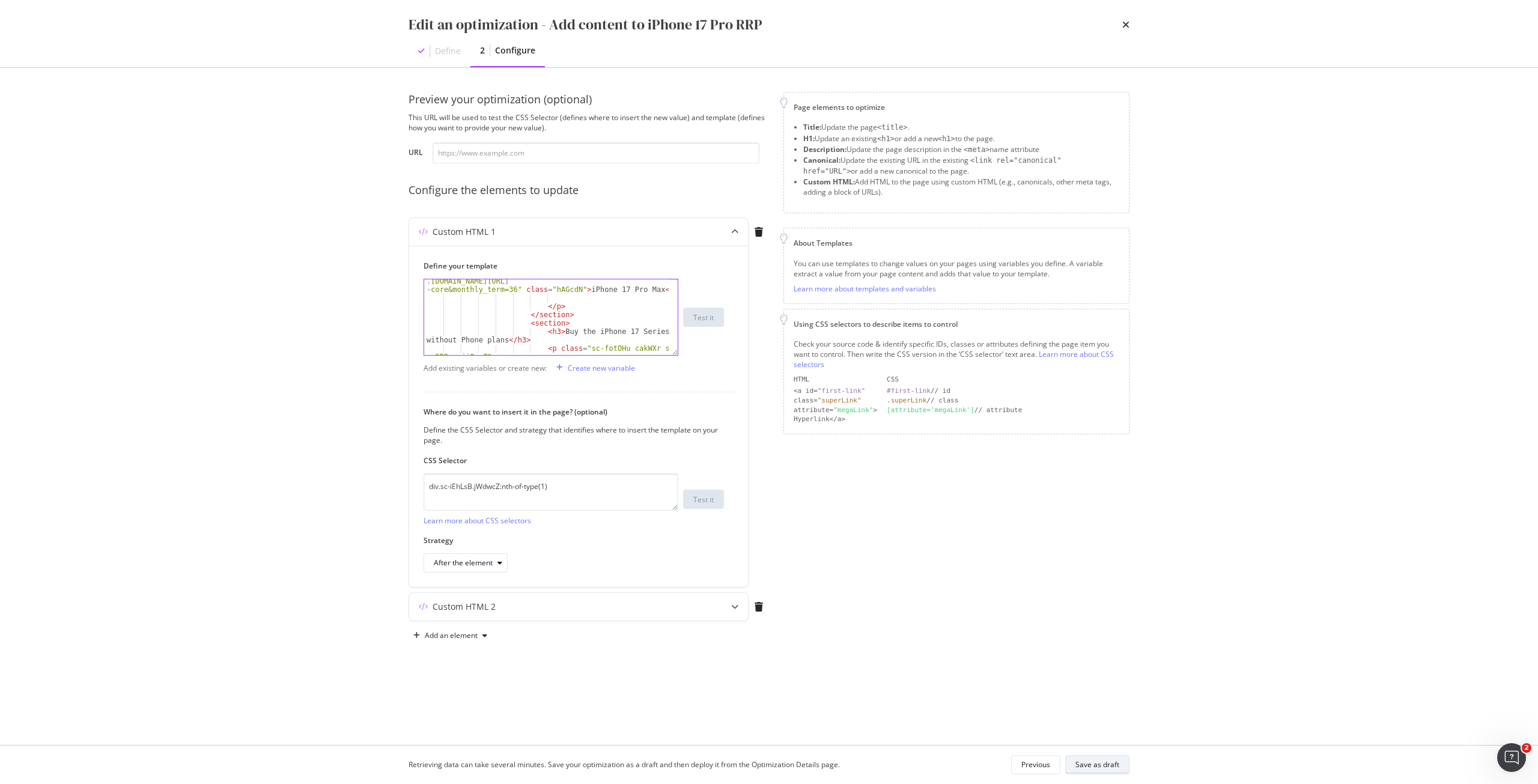
click at [1096, 766] on div "Save as draft" at bounding box center [1097, 764] width 44 height 10
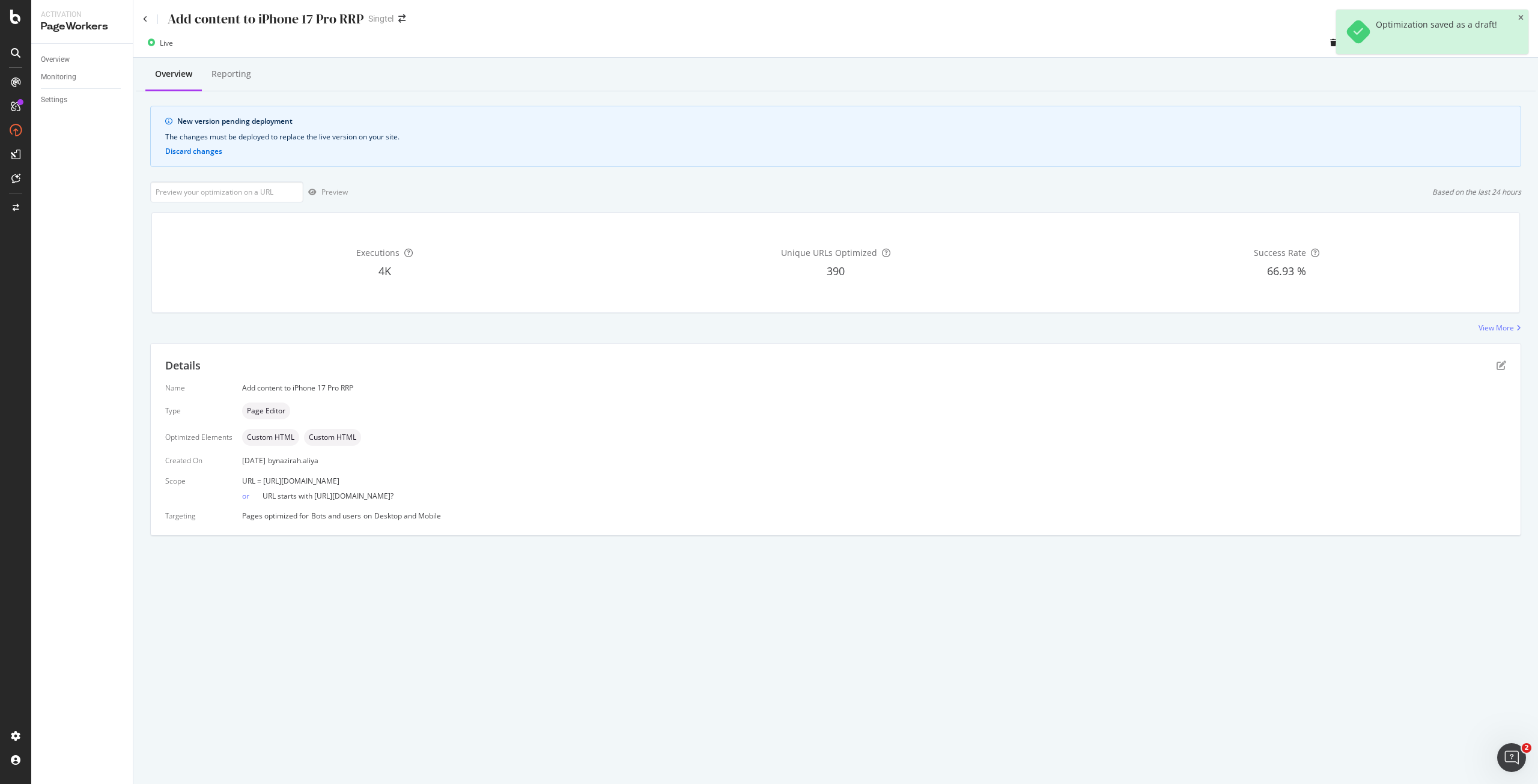
drag, startPoint x: 525, startPoint y: 477, endPoint x: 262, endPoint y: 478, distance: 263.0
click at [262, 478] on div "URL = [URL][DOMAIN_NAME]" at bounding box center [874, 481] width 1264 height 10
copy span "[URL][DOMAIN_NAME]"
click at [194, 187] on input "url" at bounding box center [227, 192] width 153 height 21
paste input "[URL][DOMAIN_NAME]"
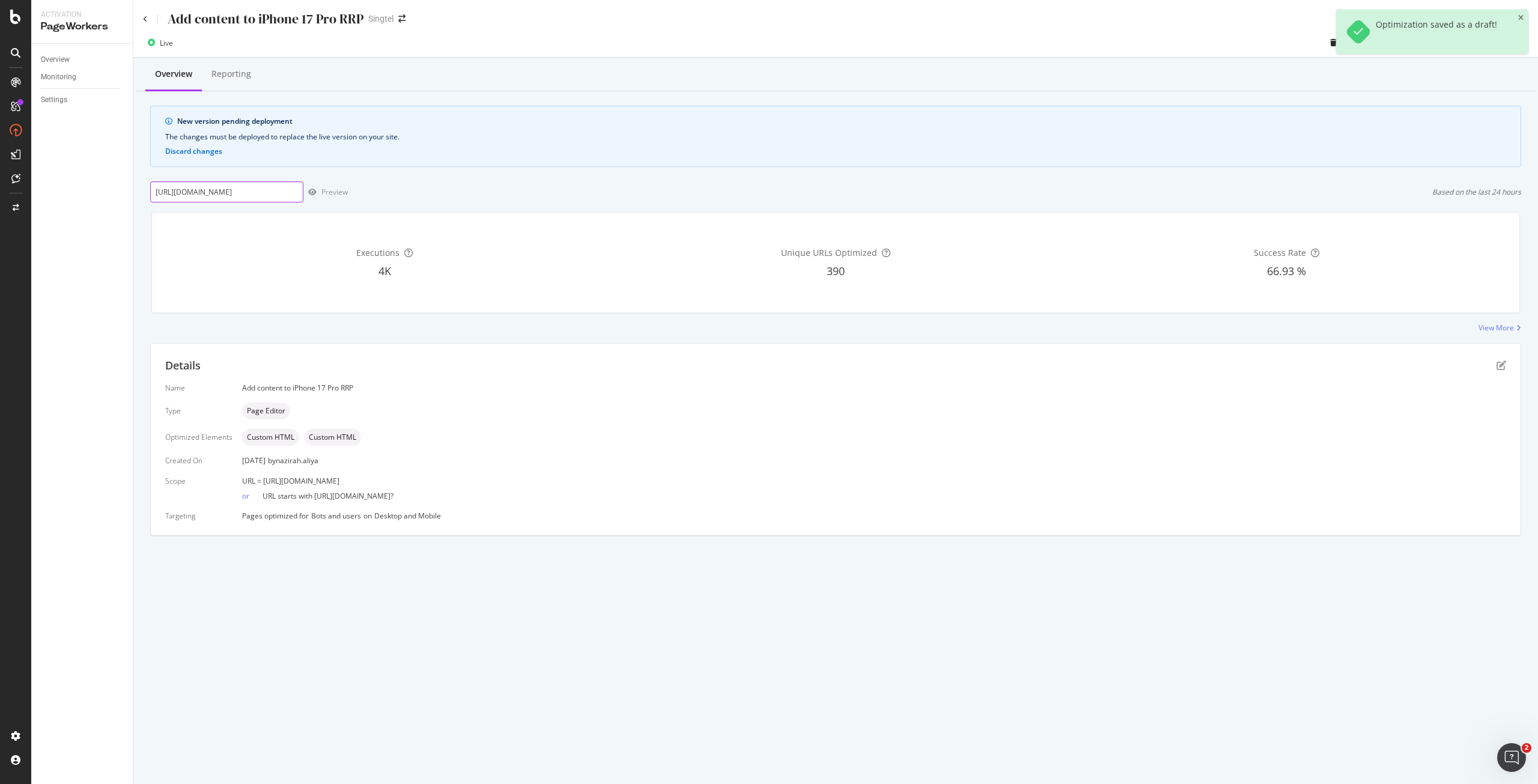
scroll to position [0, 97]
type input "[URL][DOMAIN_NAME]"
click at [332, 185] on div "Preview" at bounding box center [326, 192] width 44 height 18
click at [1499, 365] on icon "pen-to-square" at bounding box center [1501, 365] width 10 height 10
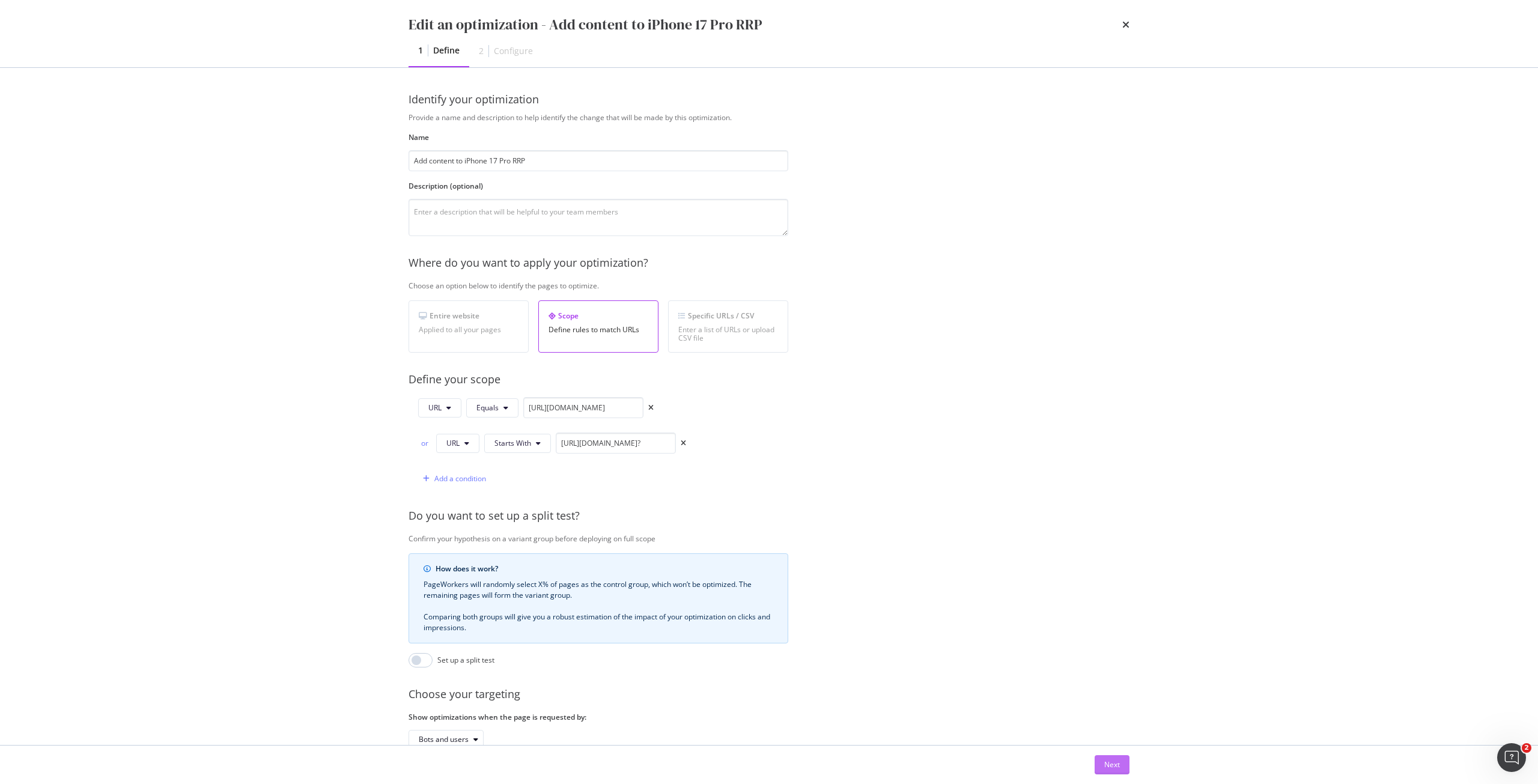
click at [1102, 766] on button "Next" at bounding box center [1112, 764] width 35 height 19
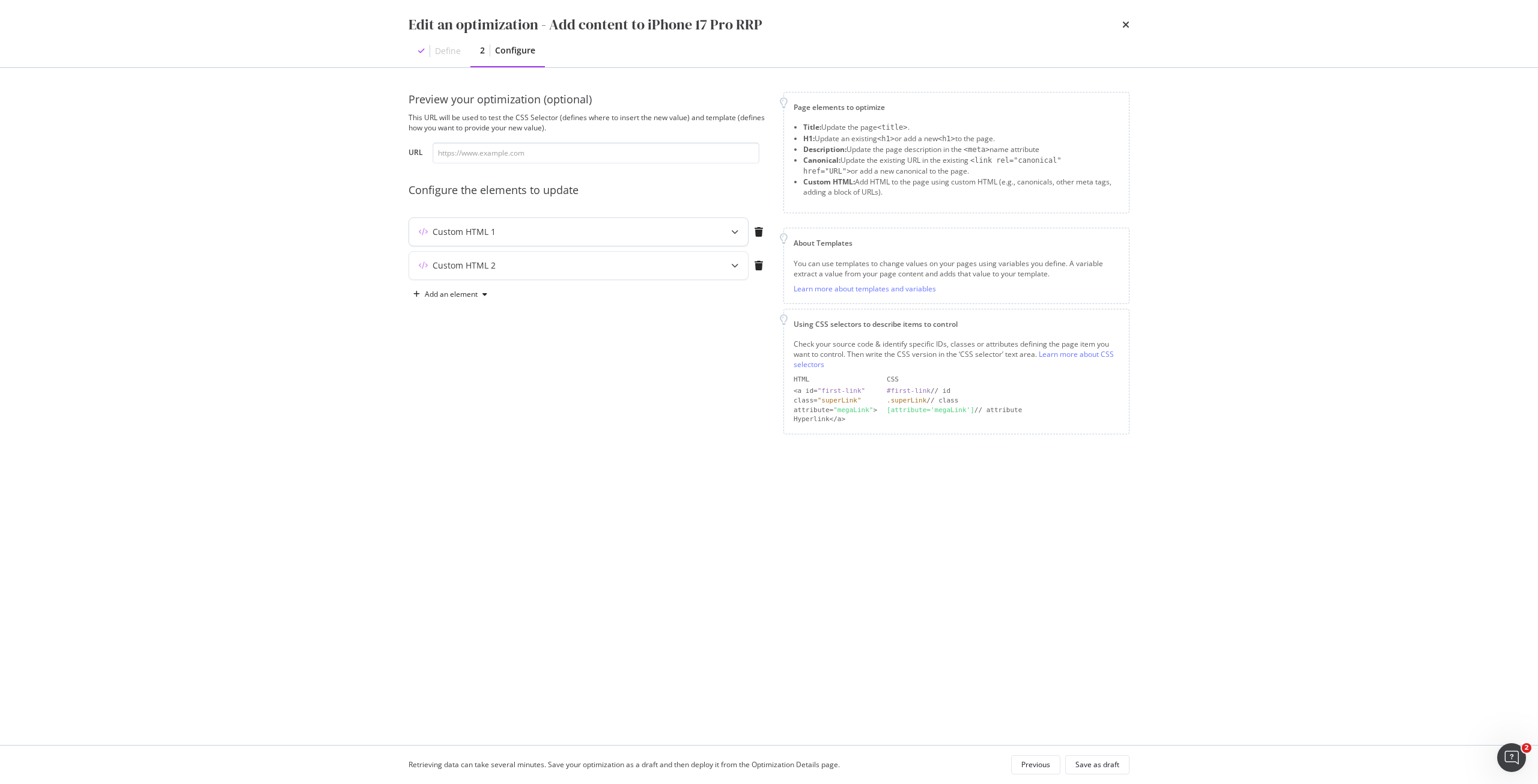
click at [656, 229] on div "Custom HTML 1" at bounding box center [555, 231] width 292 height 12
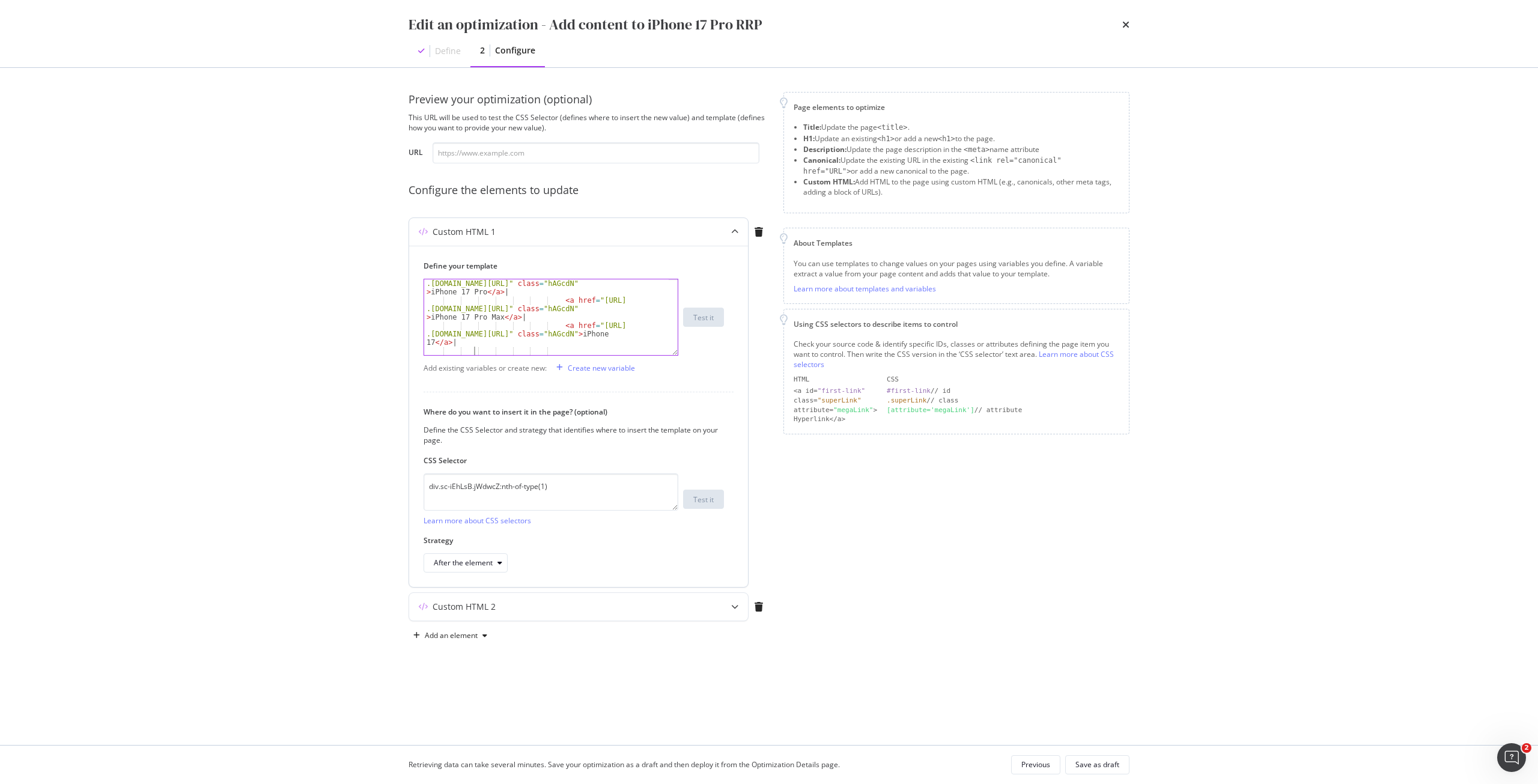
scroll to position [1085, 0]
click at [477, 351] on div "< a href = "[URL] .[DOMAIN_NAME][URL]" class = "hAGcdN" > iPhone 17 Pro </ a > …" at bounding box center [547, 325] width 245 height 109
click at [487, 342] on div "< a href = "[URL] .[DOMAIN_NAME][URL]" class = "hAGcdN" > iPhone 17 Pro </ a > …" at bounding box center [547, 325] width 245 height 109
type textarea "<a href="[URL][DOMAIN_NAME]" class="hAGcdN">iPhone 17</a>"
click at [1102, 774] on div "Retrieving data can take several minutes. Save your optimization as a draft and…" at bounding box center [769, 764] width 769 height 39
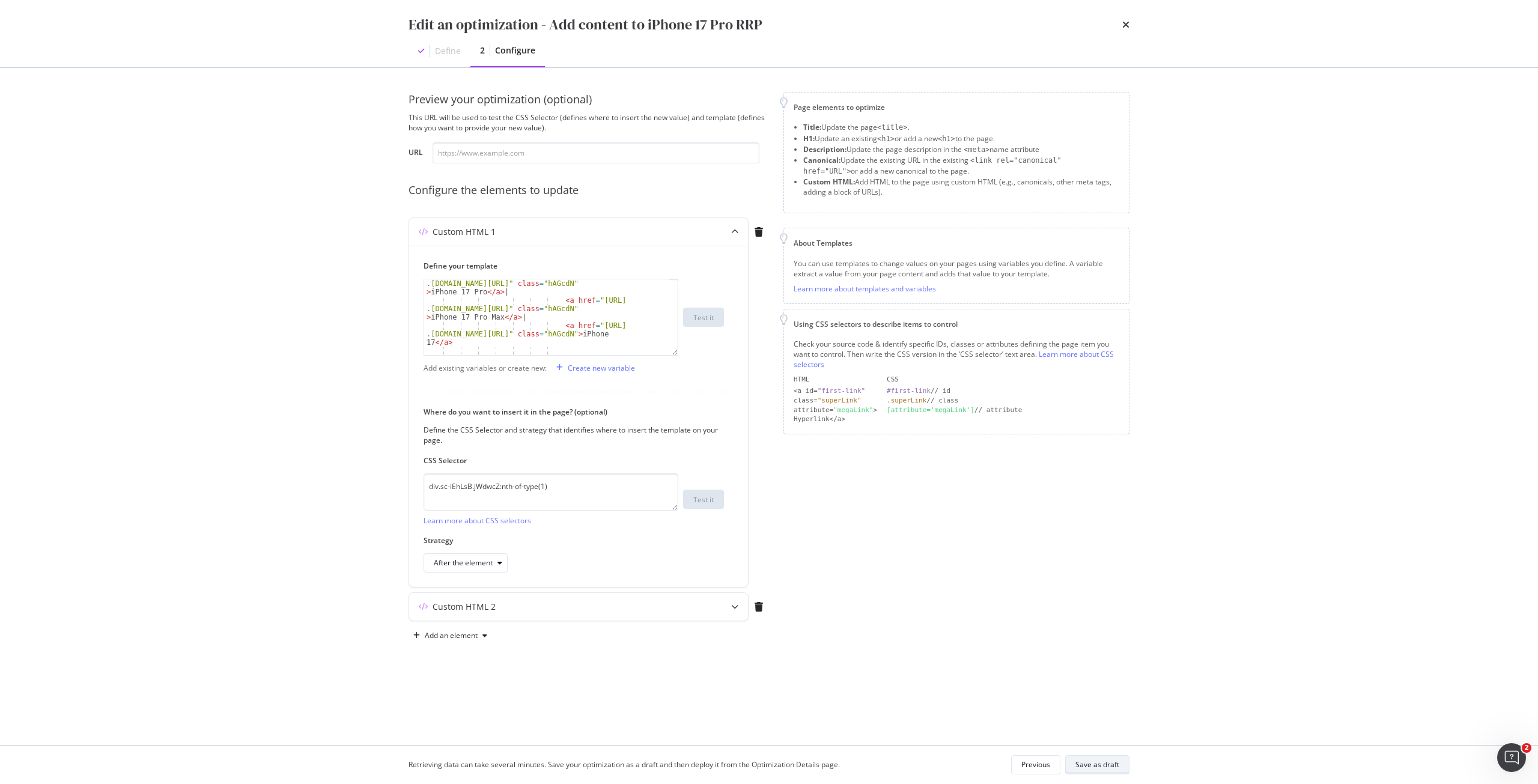
click at [1102, 768] on div "Save as draft" at bounding box center [1097, 764] width 44 height 10
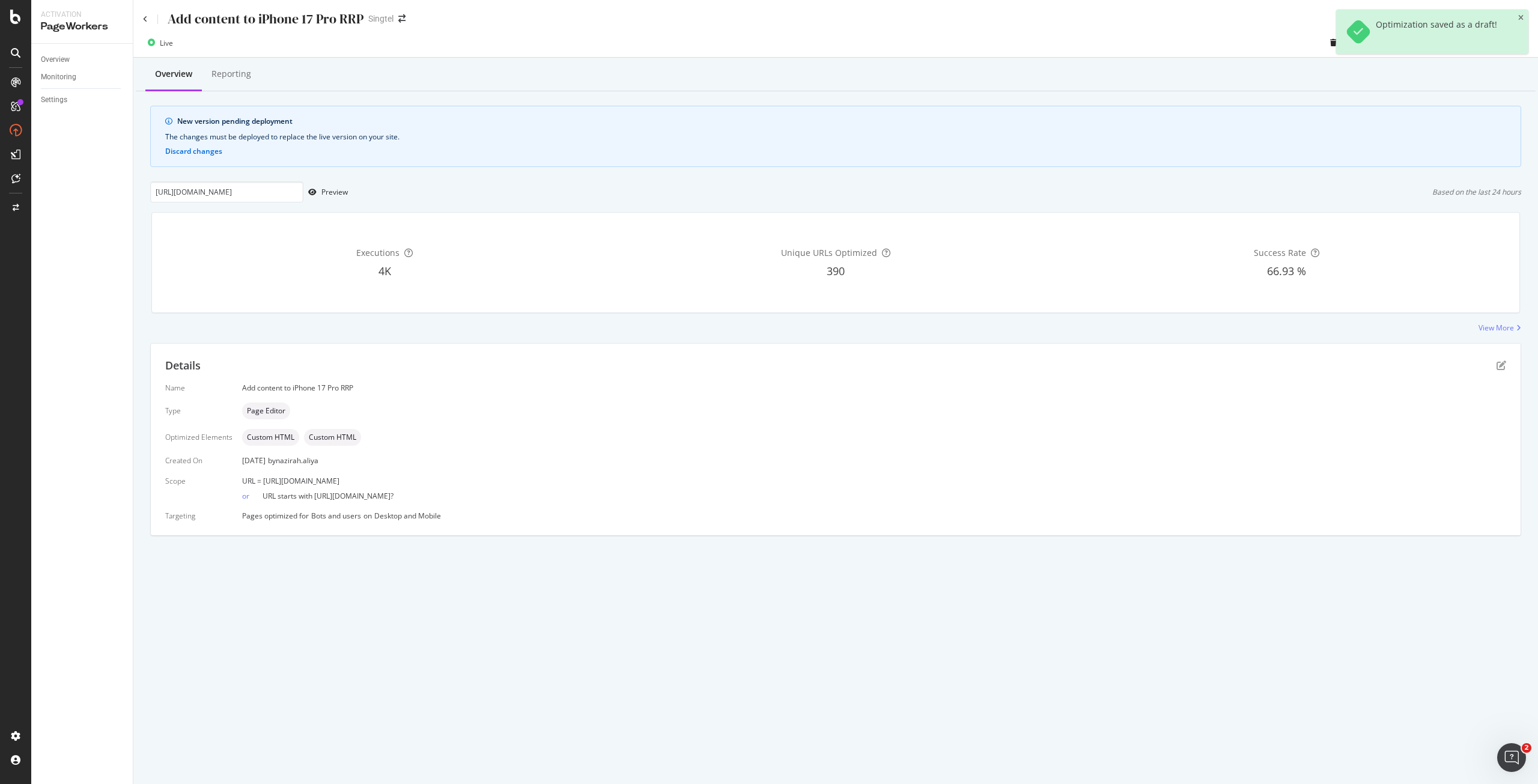
click at [1521, 18] on icon "close toast" at bounding box center [1521, 18] width 5 height 7
click at [1513, 48] on div "Deploy to production" at bounding box center [1475, 43] width 88 height 18
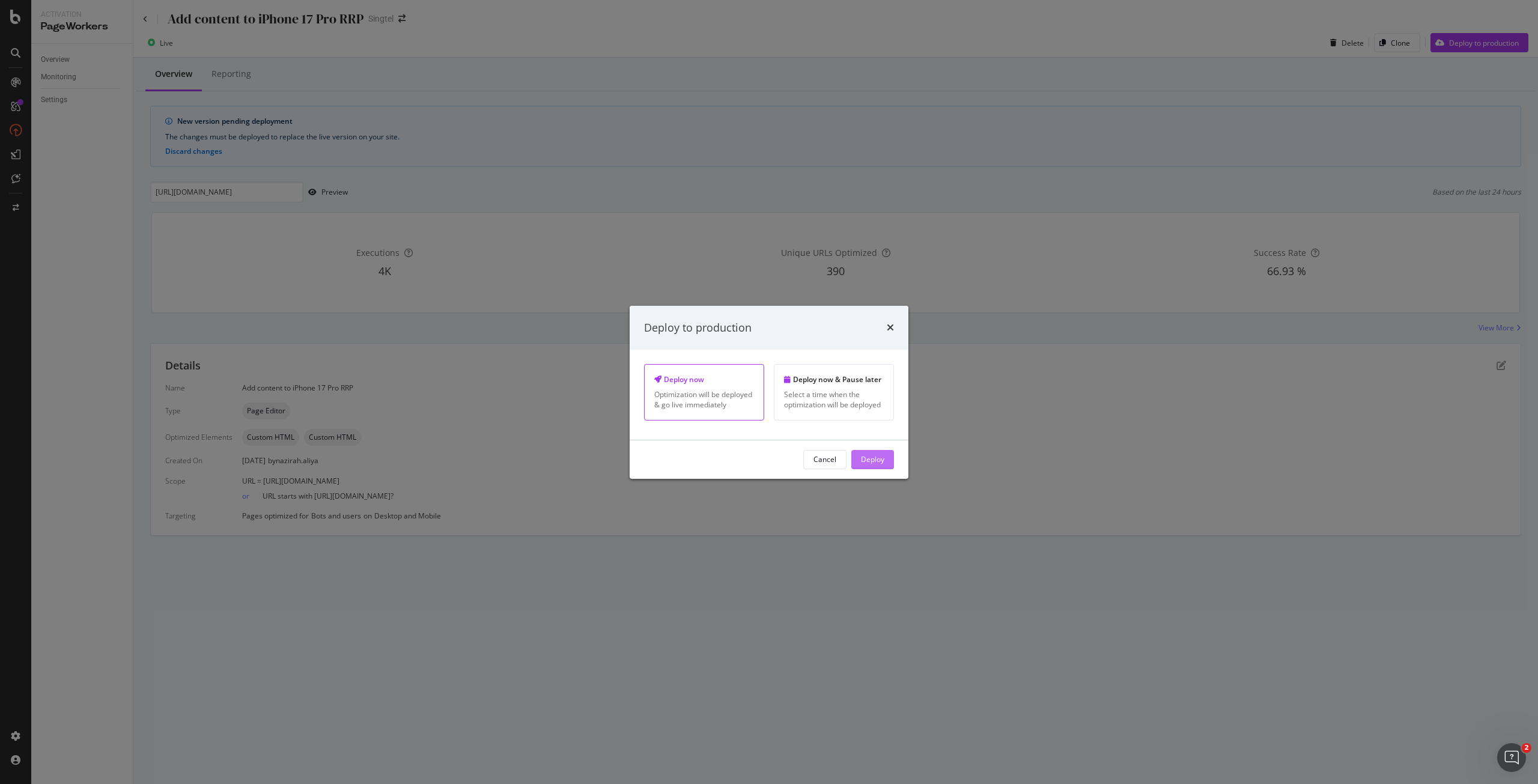
click at [877, 457] on div "Deploy" at bounding box center [873, 460] width 24 height 10
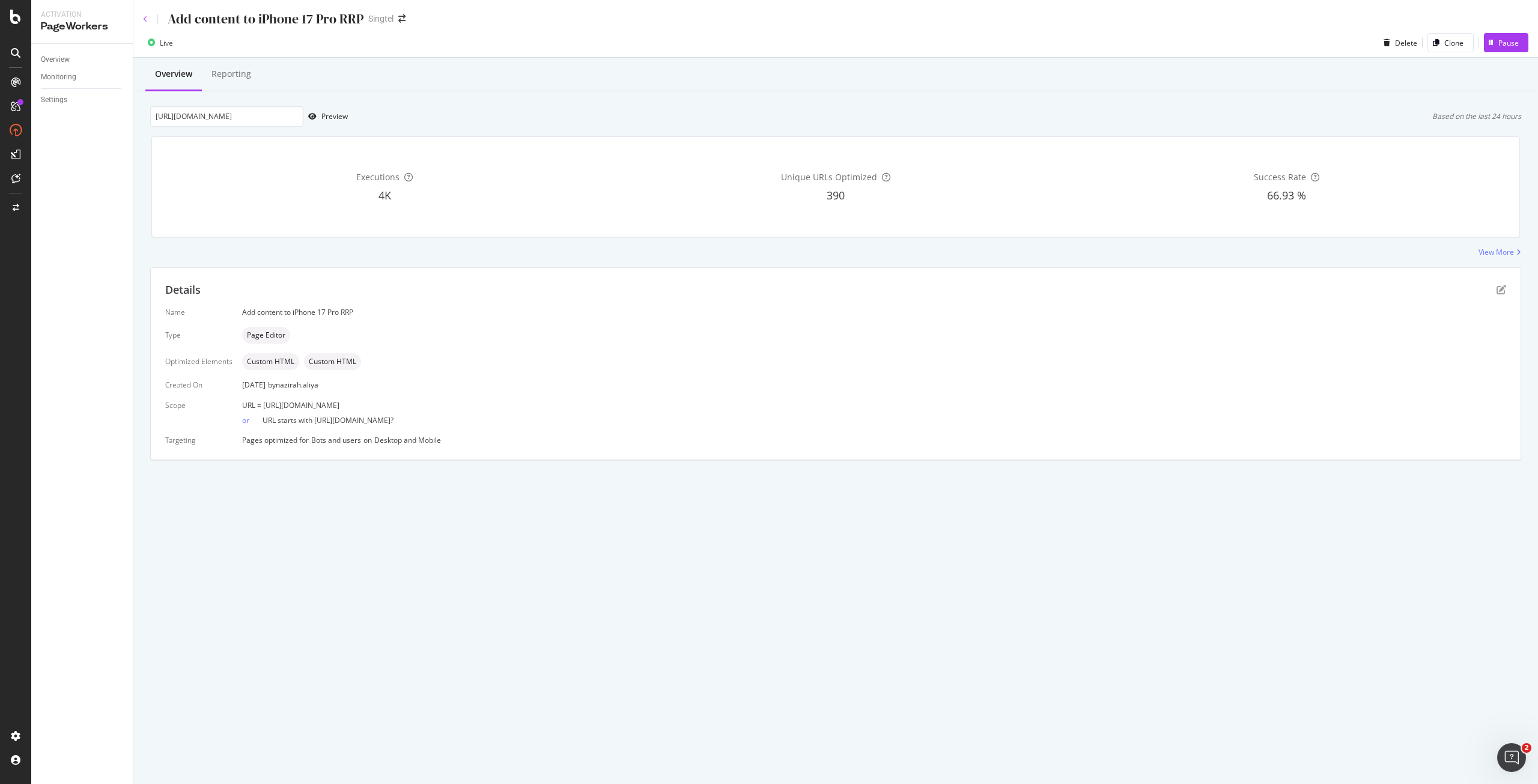
click at [145, 20] on icon at bounding box center [145, 19] width 5 height 7
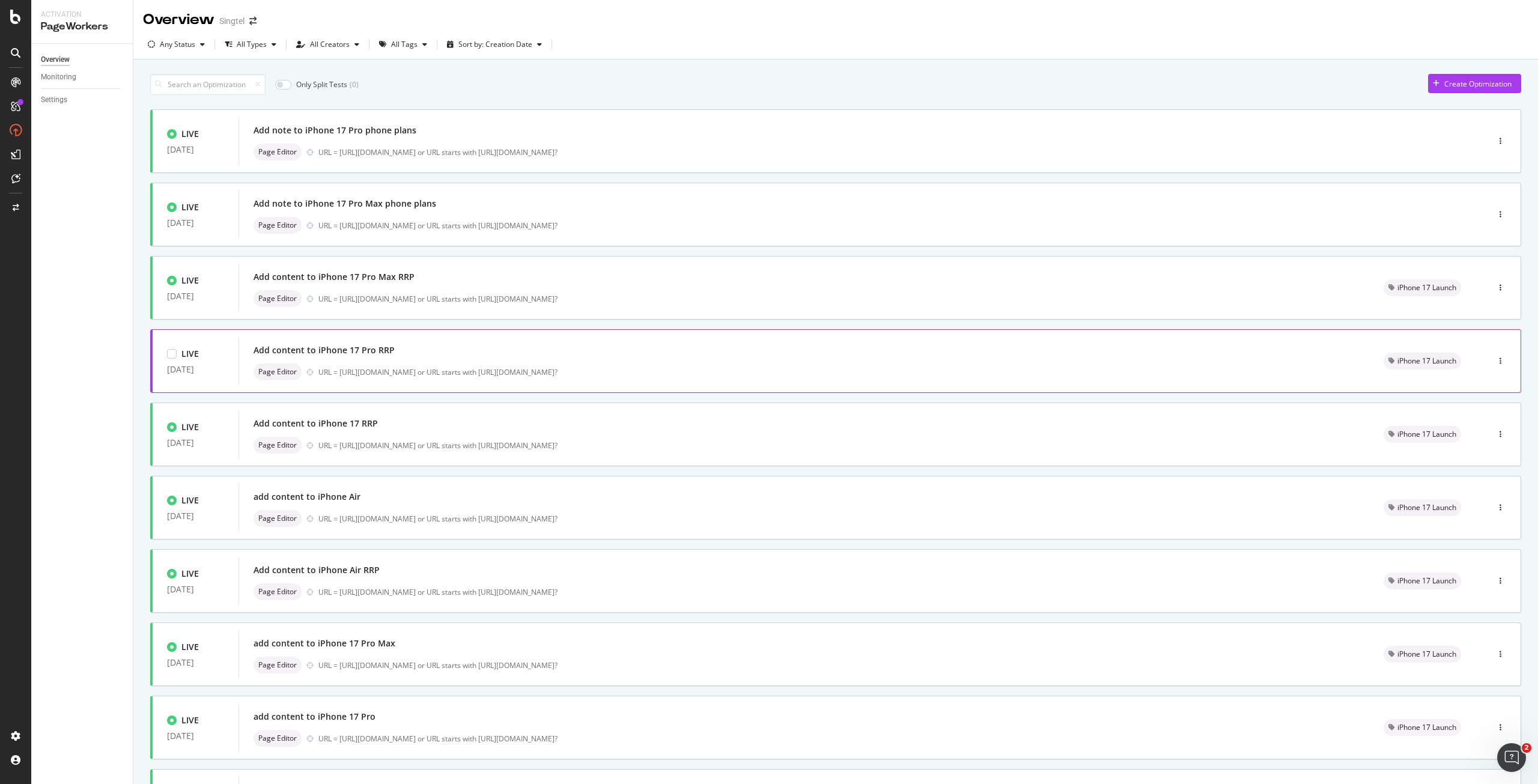
click at [406, 354] on div "Add content to iPhone 17 Pro RRP" at bounding box center [804, 350] width 1101 height 17
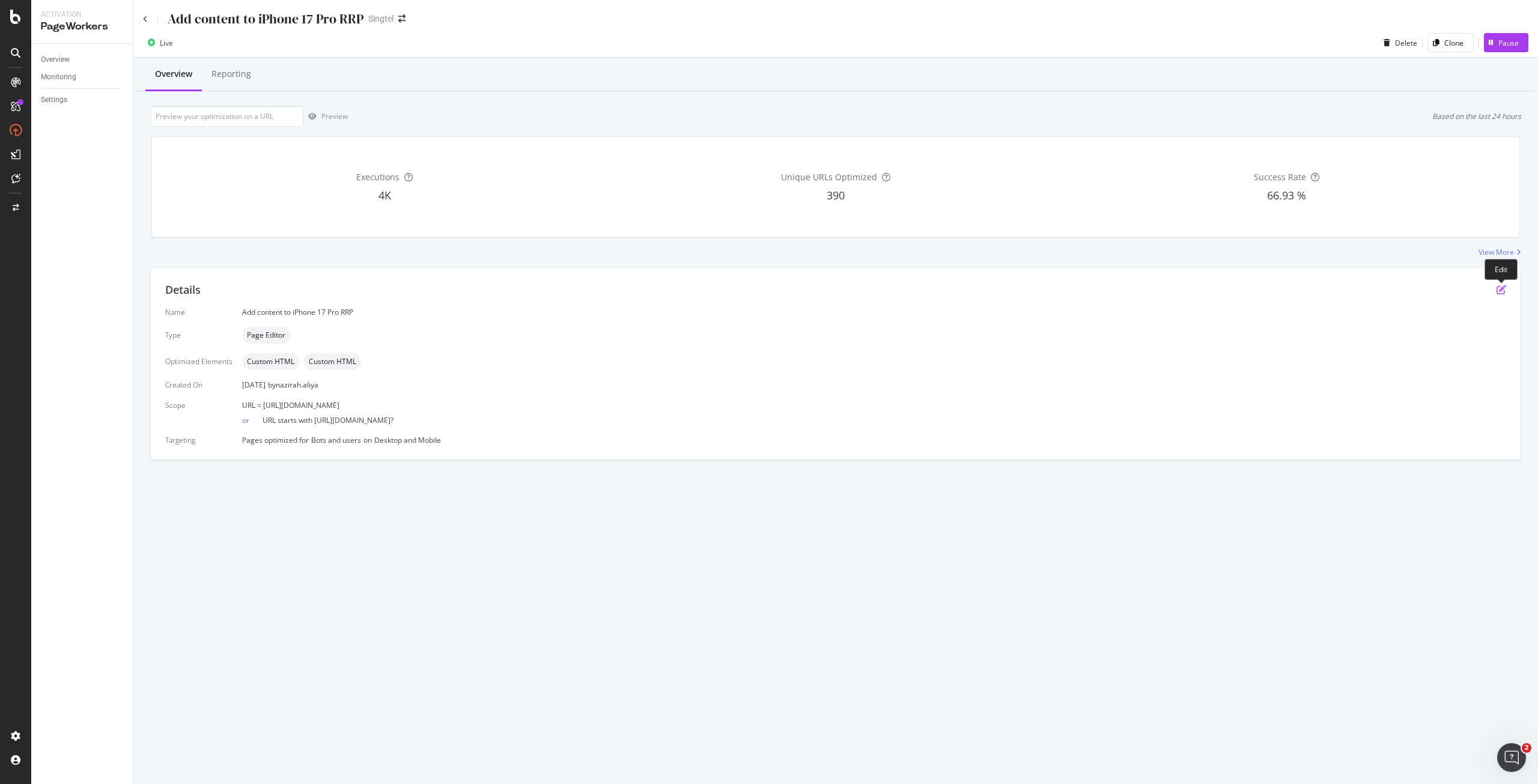
click at [1500, 289] on icon "pen-to-square" at bounding box center [1501, 290] width 10 height 10
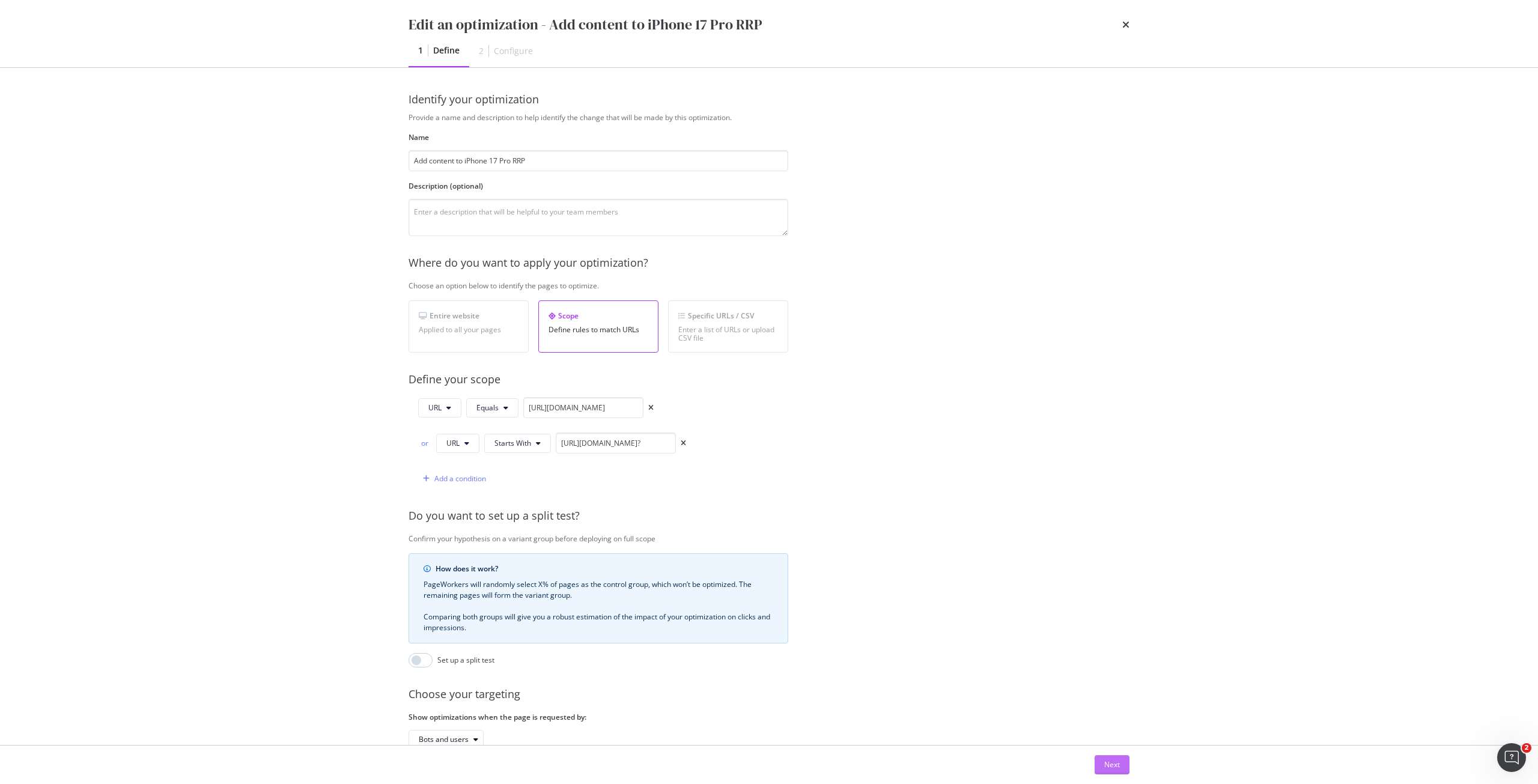
click at [1126, 765] on button "Next" at bounding box center [1112, 764] width 35 height 19
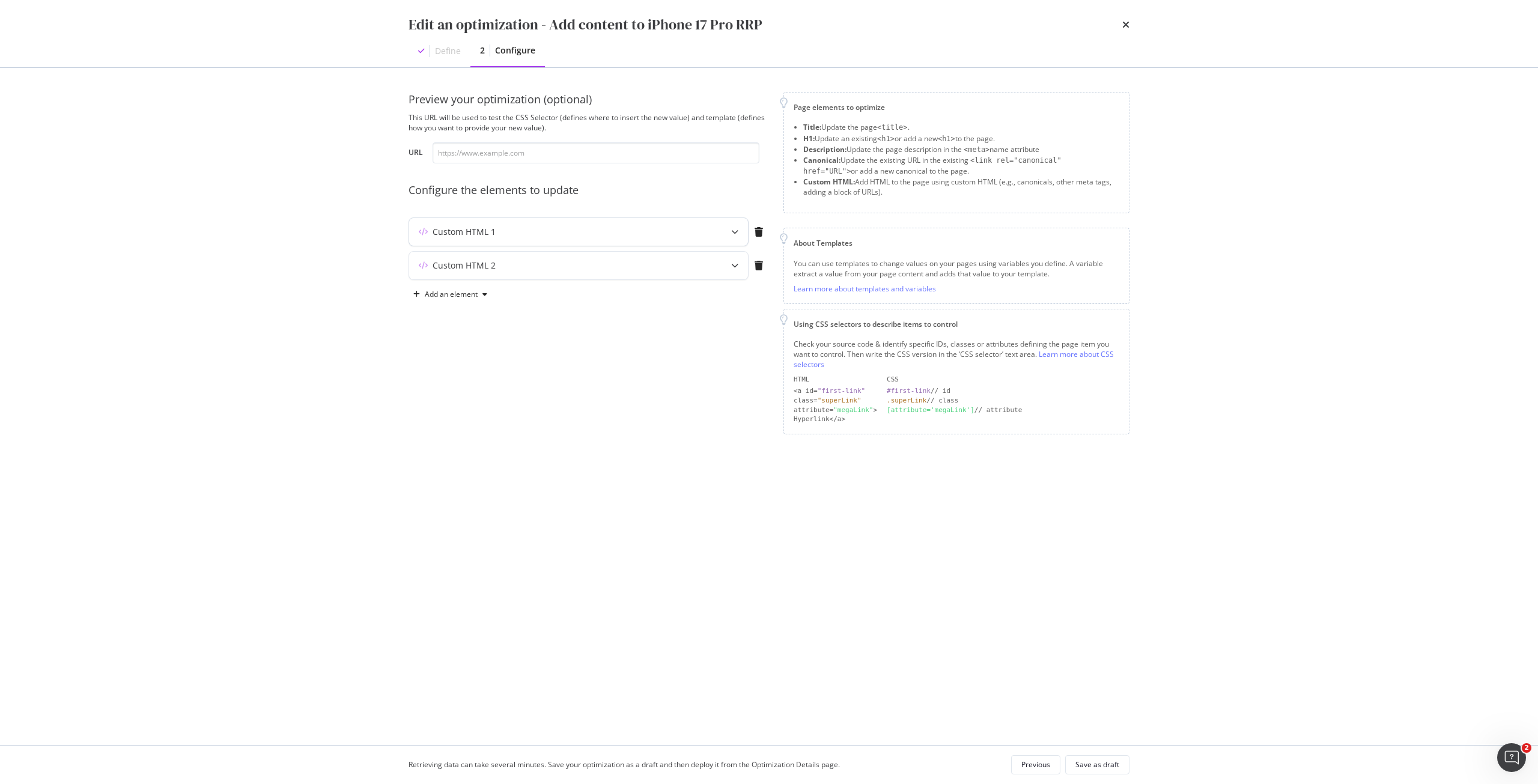
click at [668, 220] on div "Custom HTML 1" at bounding box center [579, 232] width 339 height 27
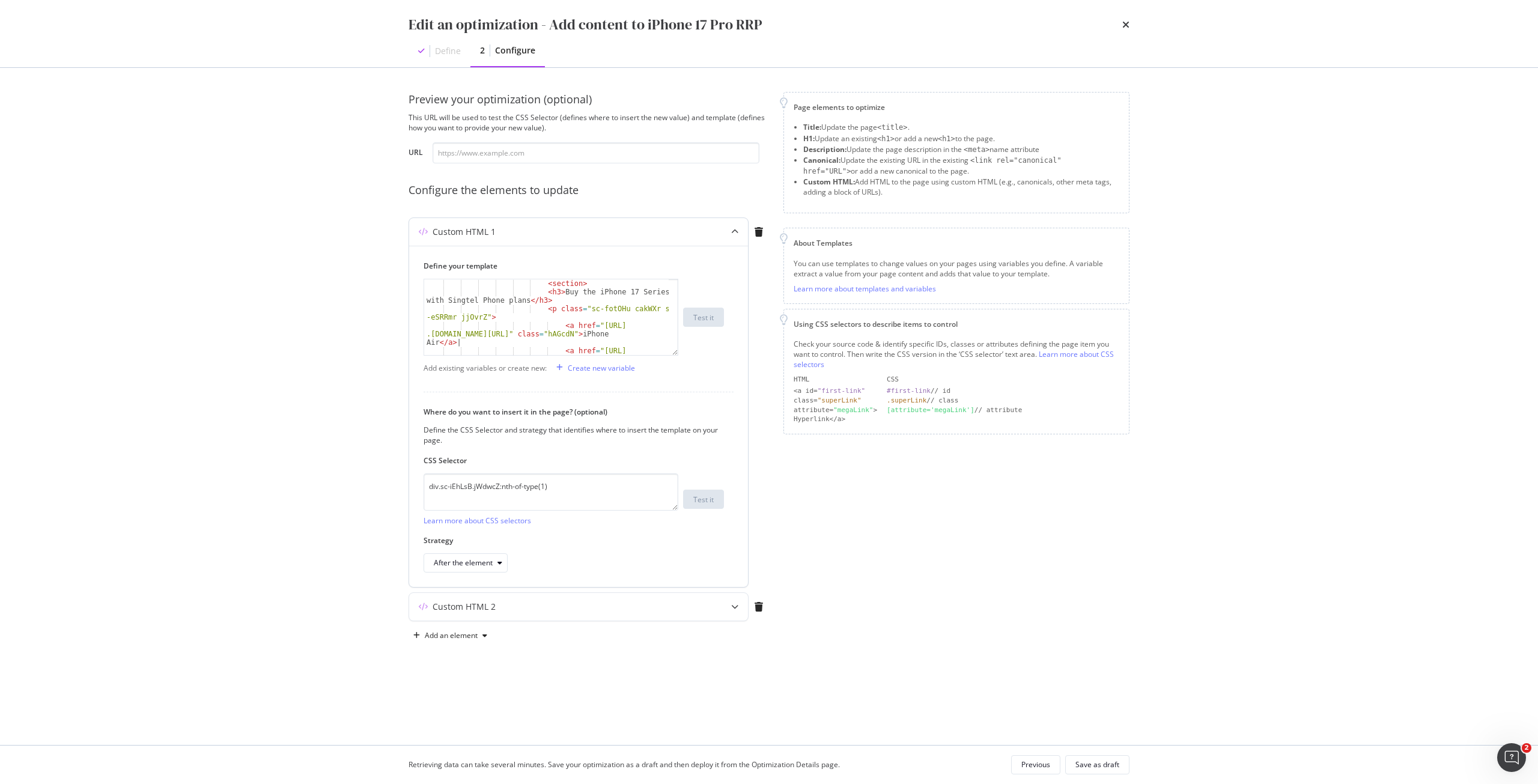
scroll to position [1046, 0]
click at [1125, 28] on icon "times" at bounding box center [1125, 24] width 7 height 10
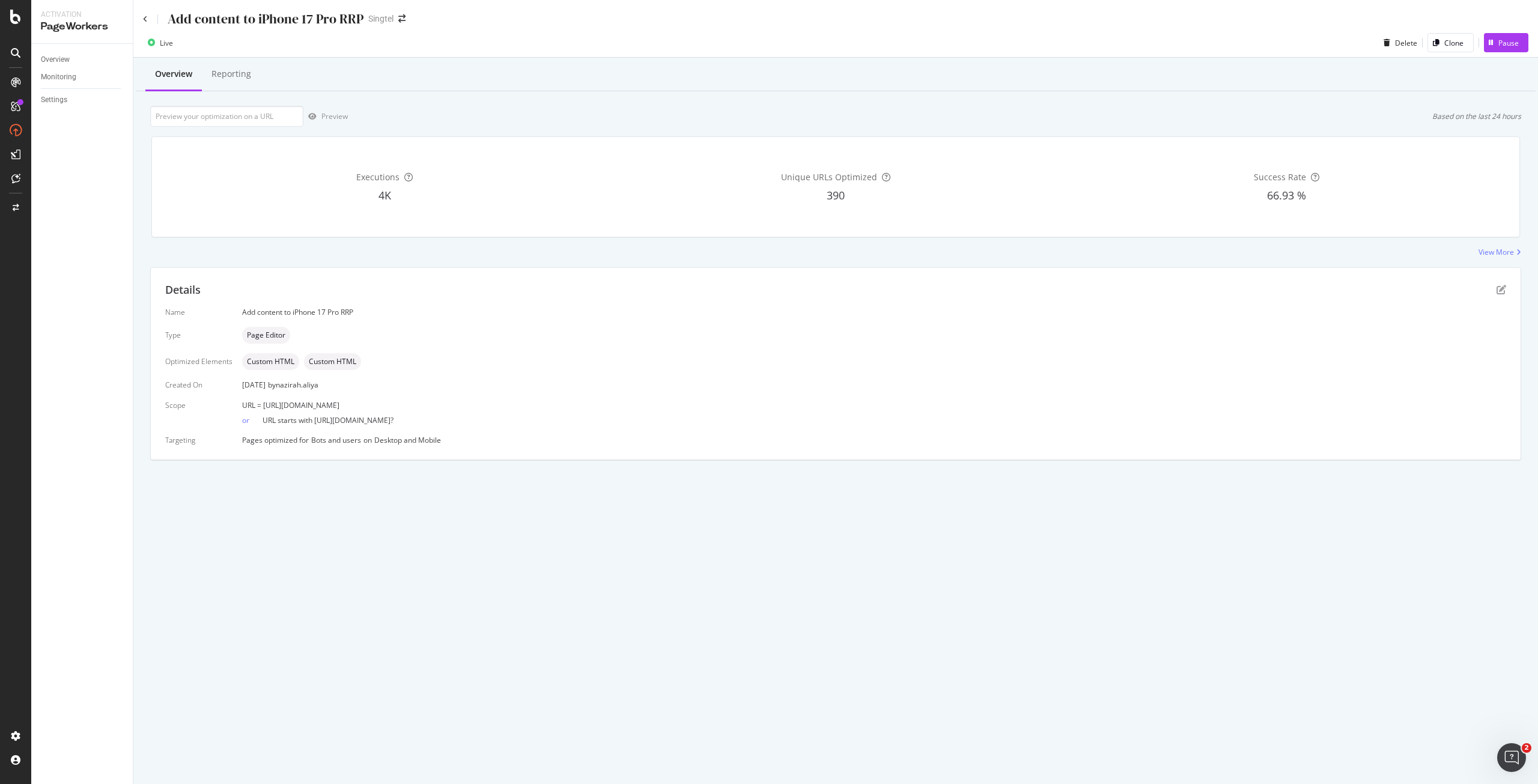
click at [145, 23] on div "Add content to iPhone 17 Pro RRP" at bounding box center [253, 19] width 220 height 18
click at [145, 20] on icon at bounding box center [145, 19] width 5 height 7
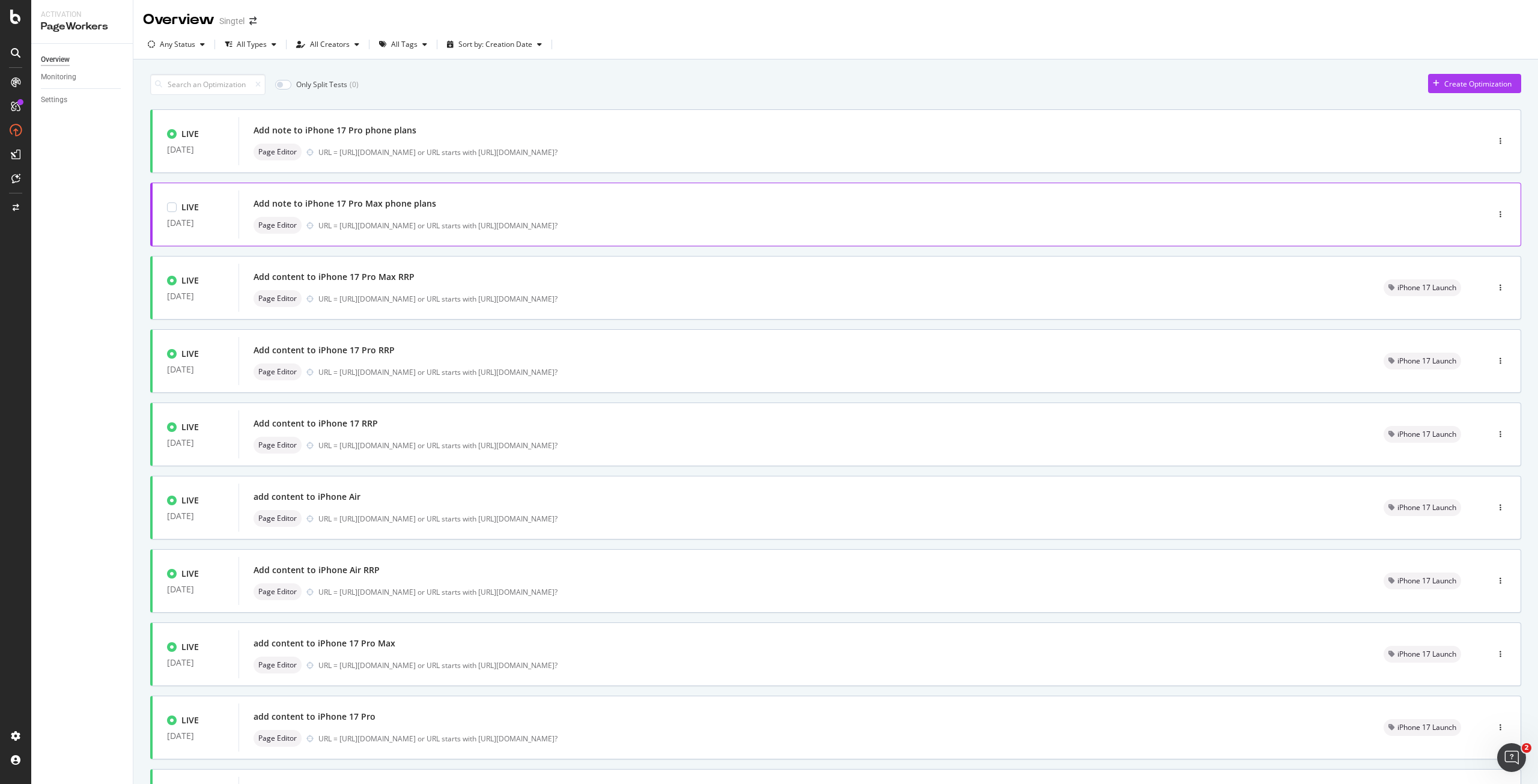
scroll to position [60, 0]
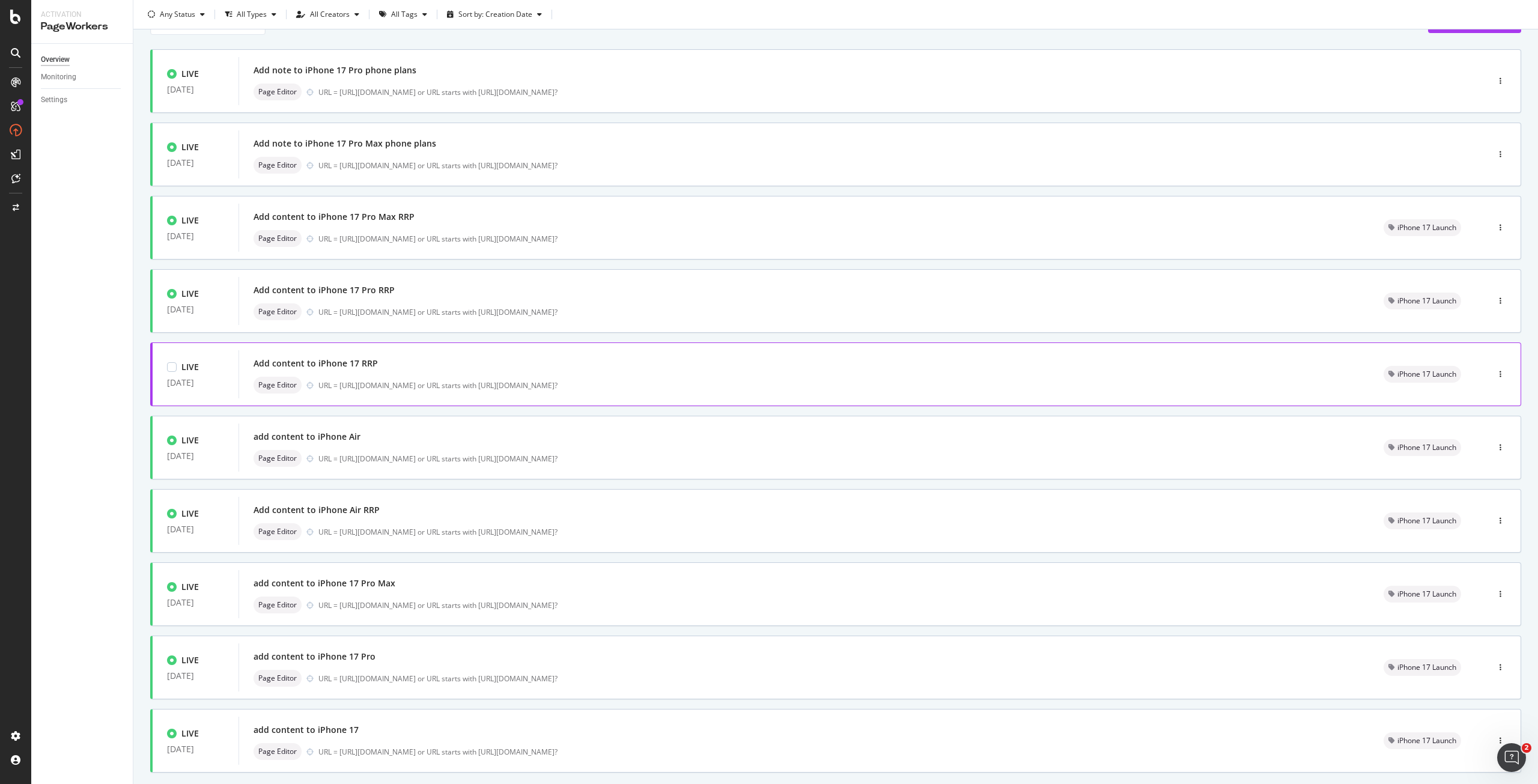
click at [479, 383] on div "URL = [URL][DOMAIN_NAME] or URL starts with [URL][DOMAIN_NAME]?" at bounding box center [836, 386] width 1036 height 10
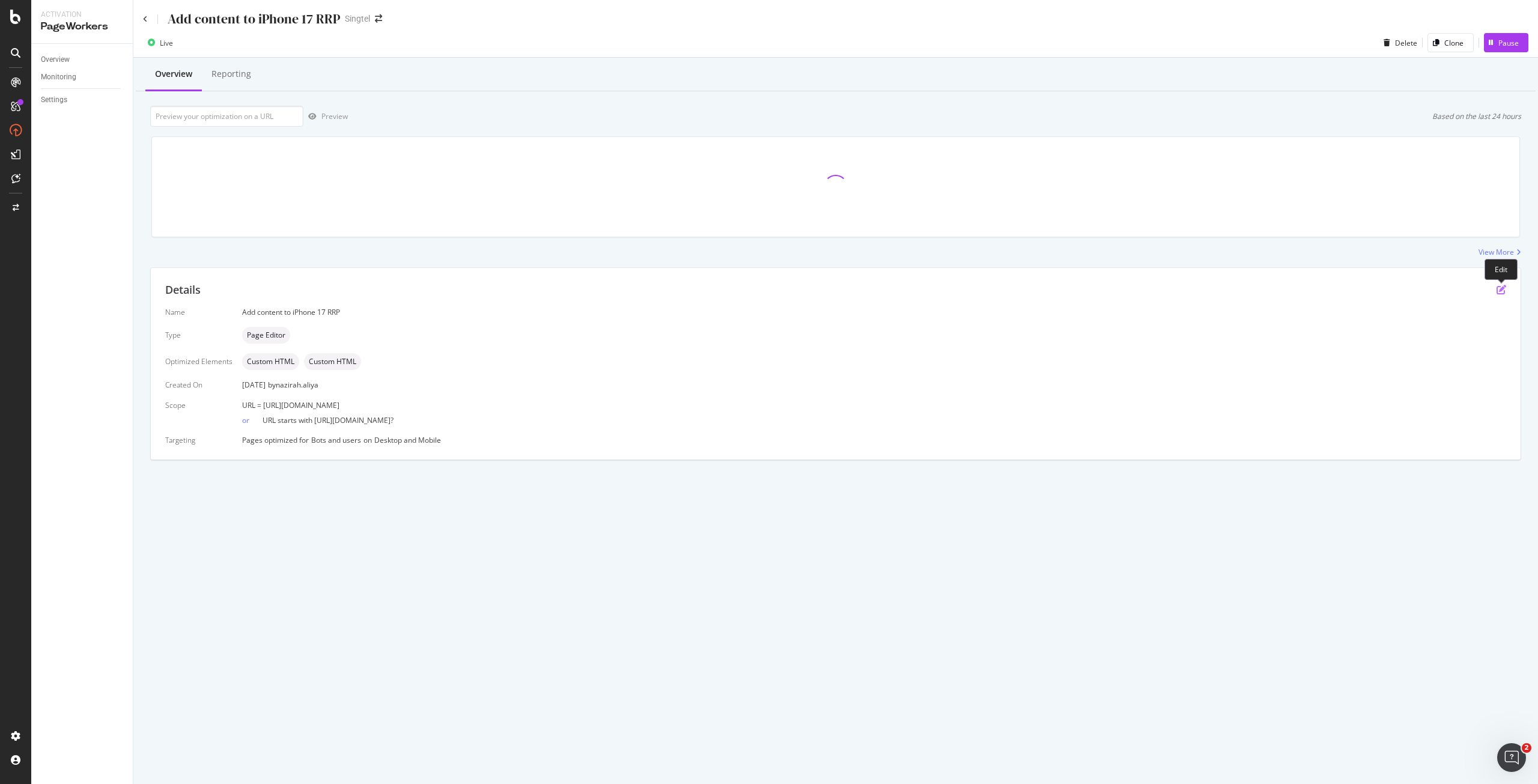
click at [1498, 289] on icon "pen-to-square" at bounding box center [1501, 290] width 10 height 10
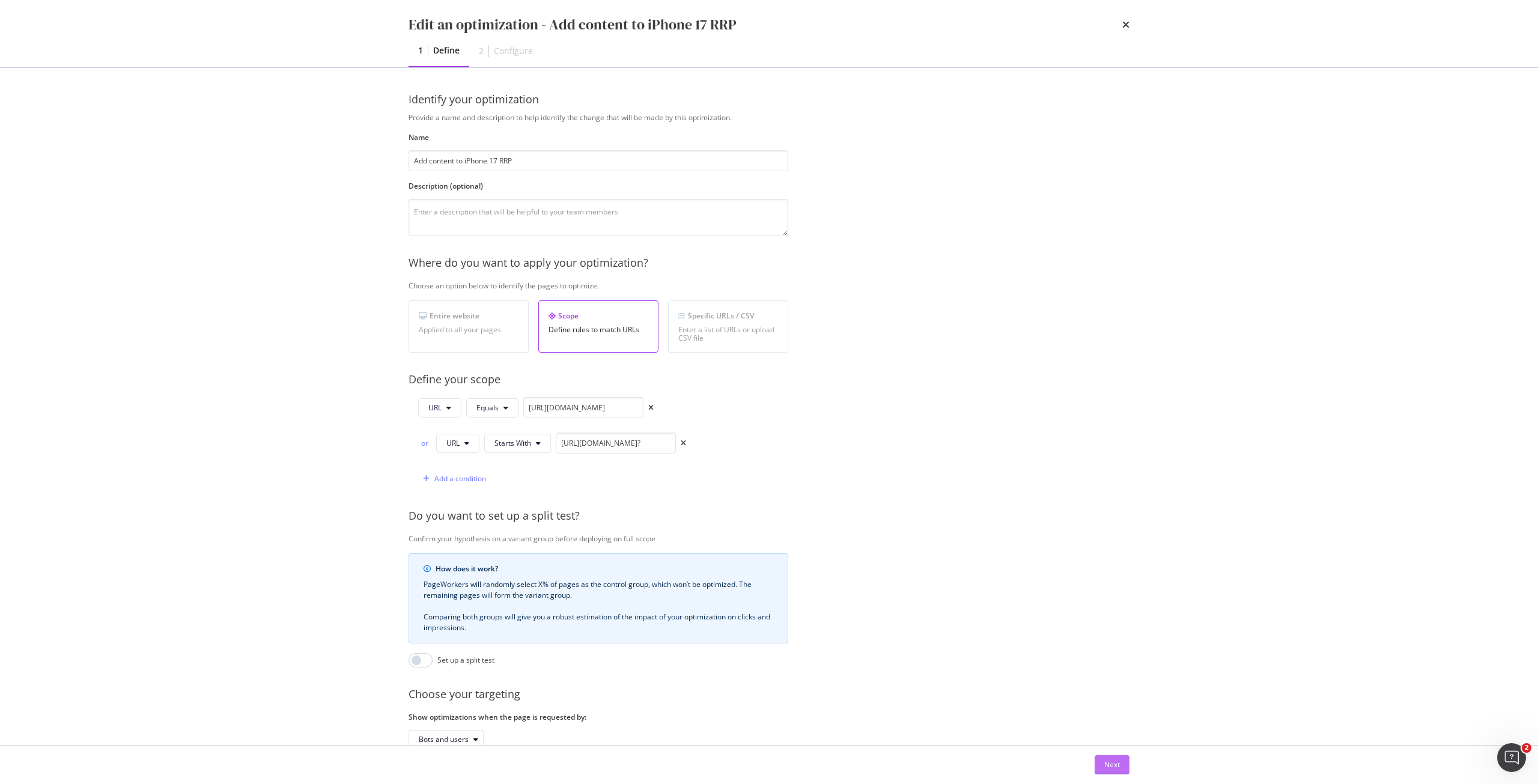
click at [1104, 760] on div "Next" at bounding box center [1112, 764] width 16 height 10
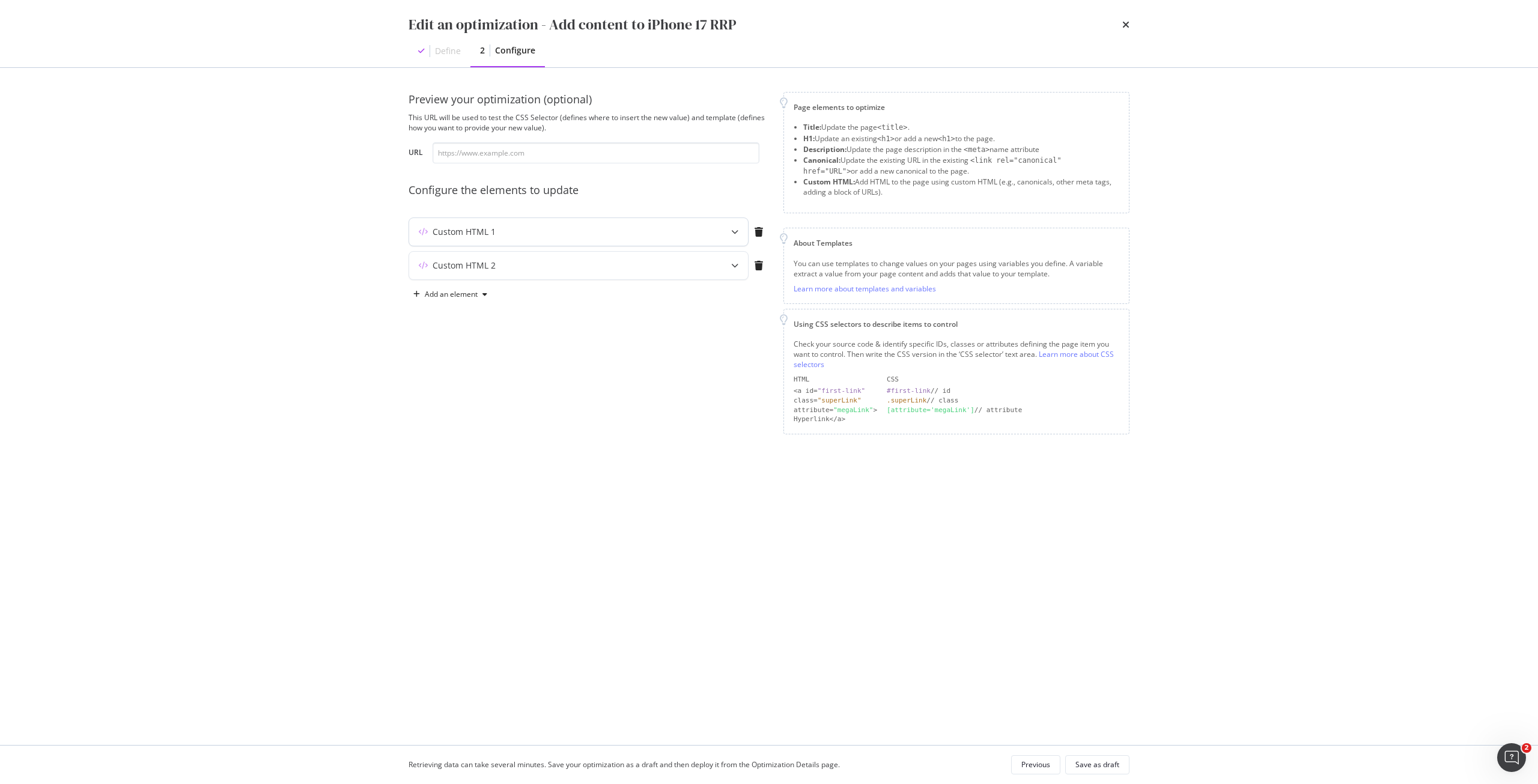
click at [568, 231] on div "Custom HTML 1" at bounding box center [555, 231] width 292 height 12
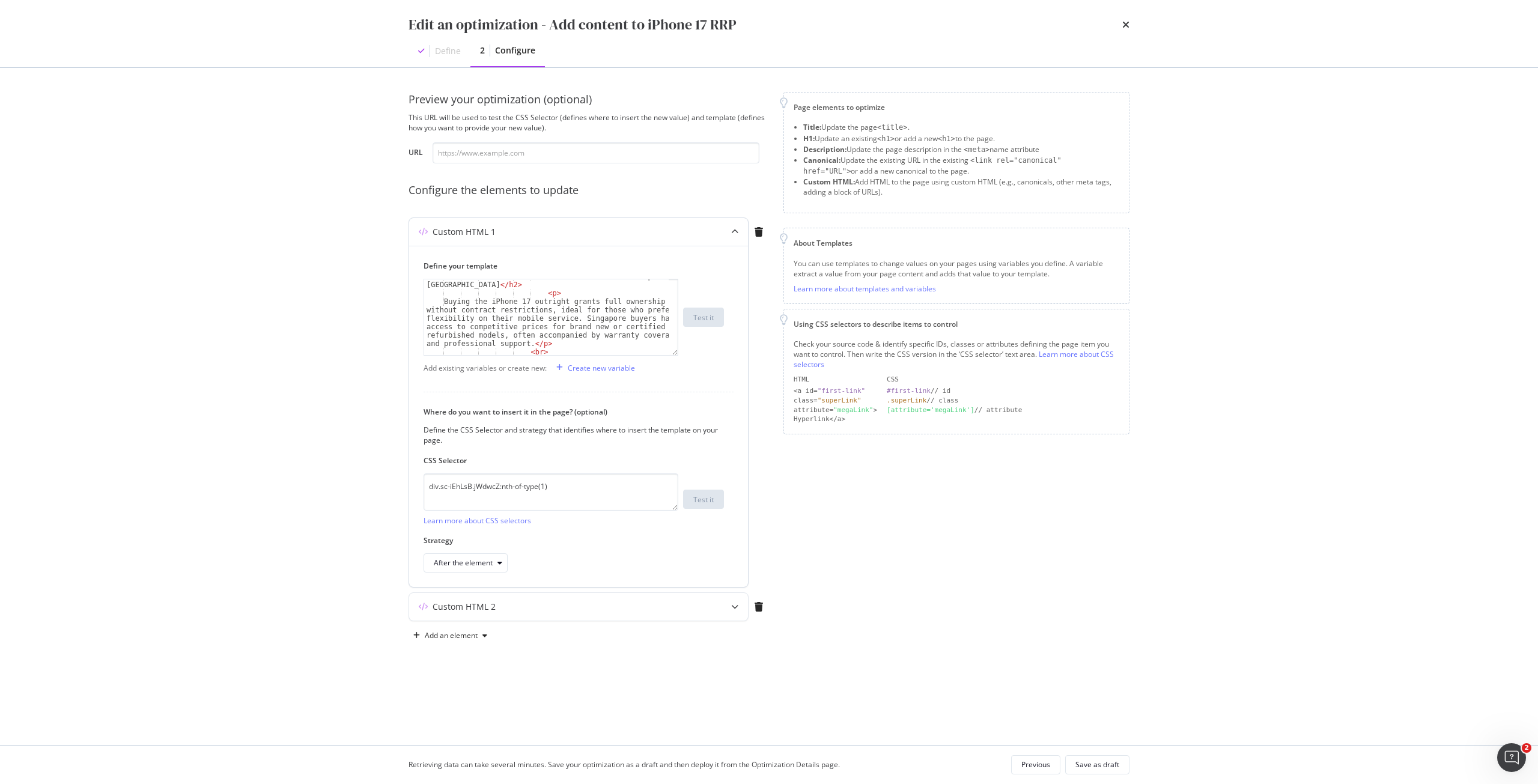
scroll to position [649, 0]
click at [555, 309] on div "Buying the iPhone 17 outright grants full ownership without contract restrictio…" at bounding box center [547, 345] width 245 height 168
click at [455, 299] on div "Prefer more freedom? Buy the iPhone 17 without a plan directly on the Singtel e…" at bounding box center [547, 360] width 245 height 194
type textarea "<"
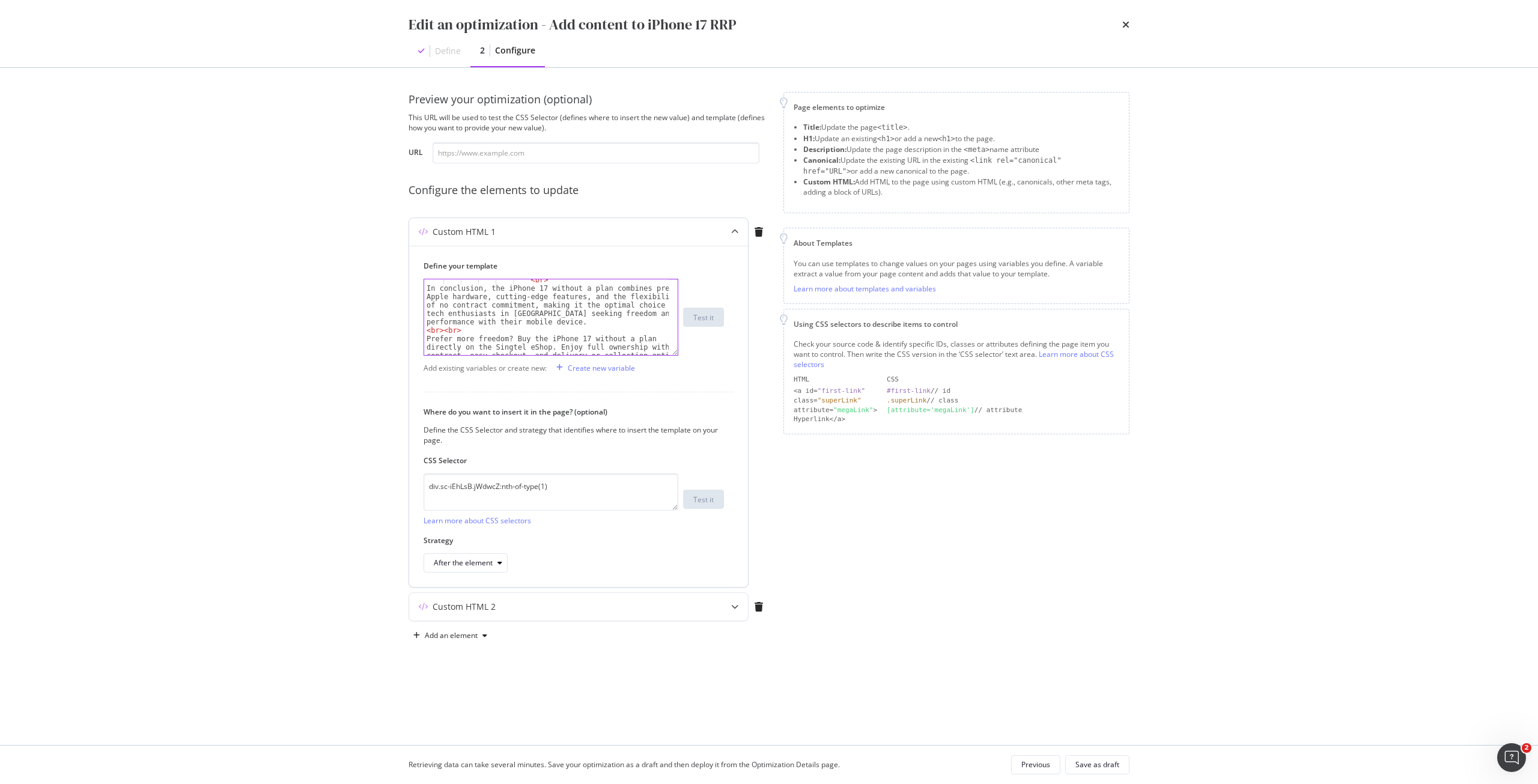
scroll to position [649, 0]
click at [596, 316] on div "Buying the iPhone 17 outright grants full ownership without contract restrictio…" at bounding box center [547, 345] width 245 height 168
type textarea "<br><br>"
click at [1084, 760] on div "Save as draft" at bounding box center [1097, 764] width 44 height 10
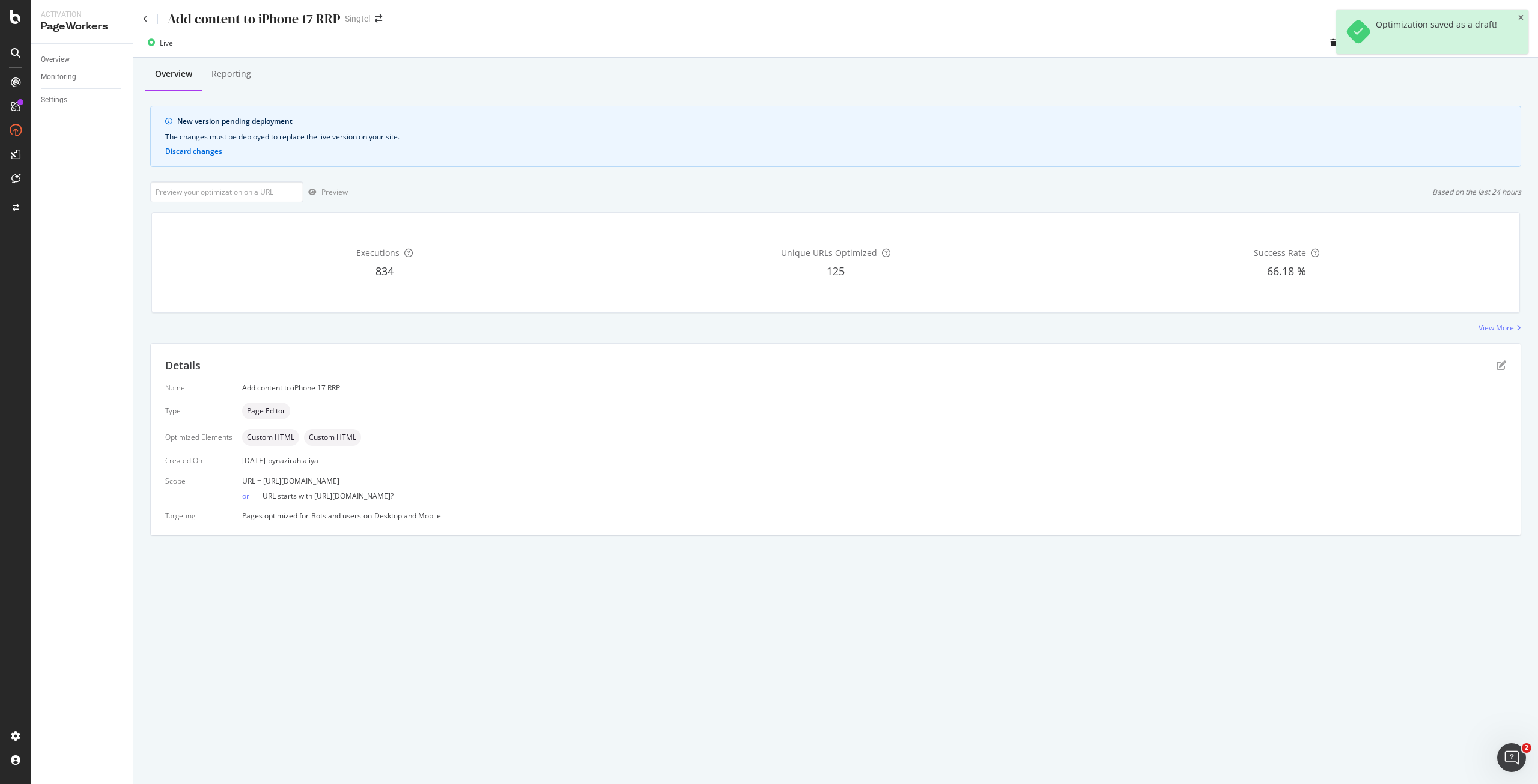
drag, startPoint x: 507, startPoint y: 484, endPoint x: 262, endPoint y: 482, distance: 245.0
click at [262, 482] on div "URL = [URL][DOMAIN_NAME]" at bounding box center [874, 481] width 1264 height 10
copy span "[URL][DOMAIN_NAME]"
click at [259, 194] on input "url" at bounding box center [227, 192] width 153 height 21
paste input "[URL][DOMAIN_NAME]"
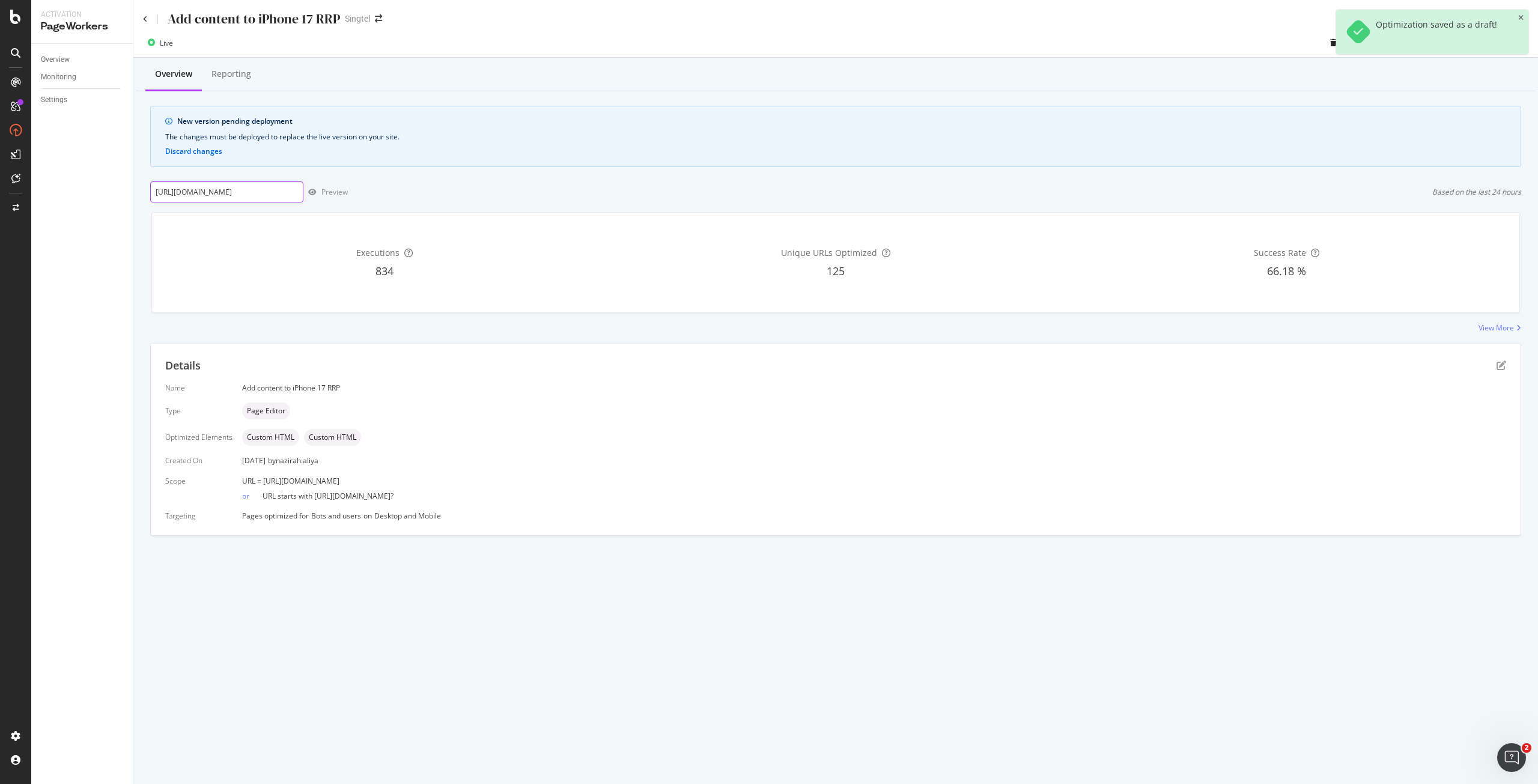
scroll to position [0, 83]
type input "[URL][DOMAIN_NAME]"
click at [330, 193] on div "Preview" at bounding box center [335, 192] width 26 height 10
click at [1444, 45] on div "button" at bounding box center [1440, 43] width 18 height 7
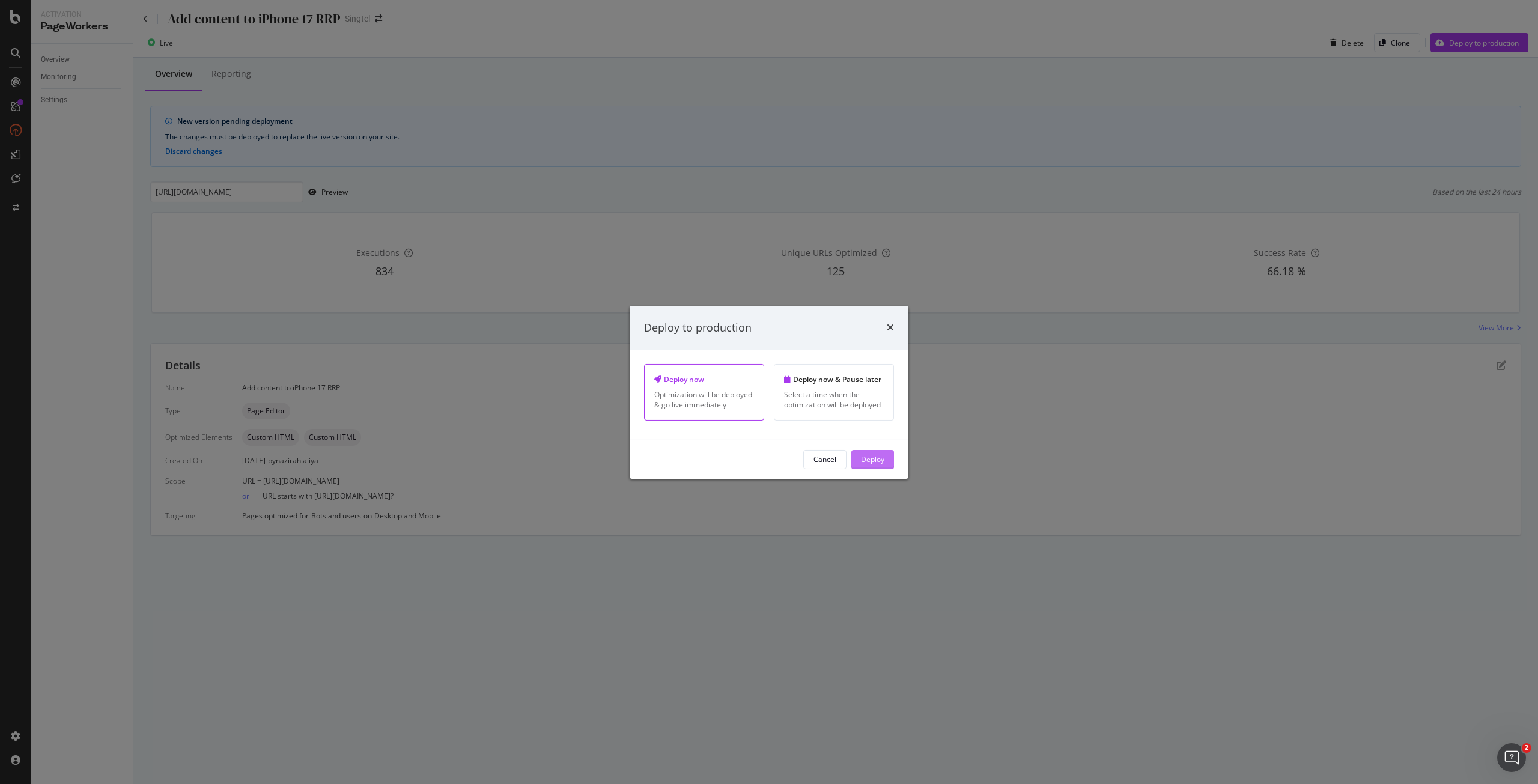
click at [864, 456] on div "Deploy" at bounding box center [873, 460] width 24 height 10
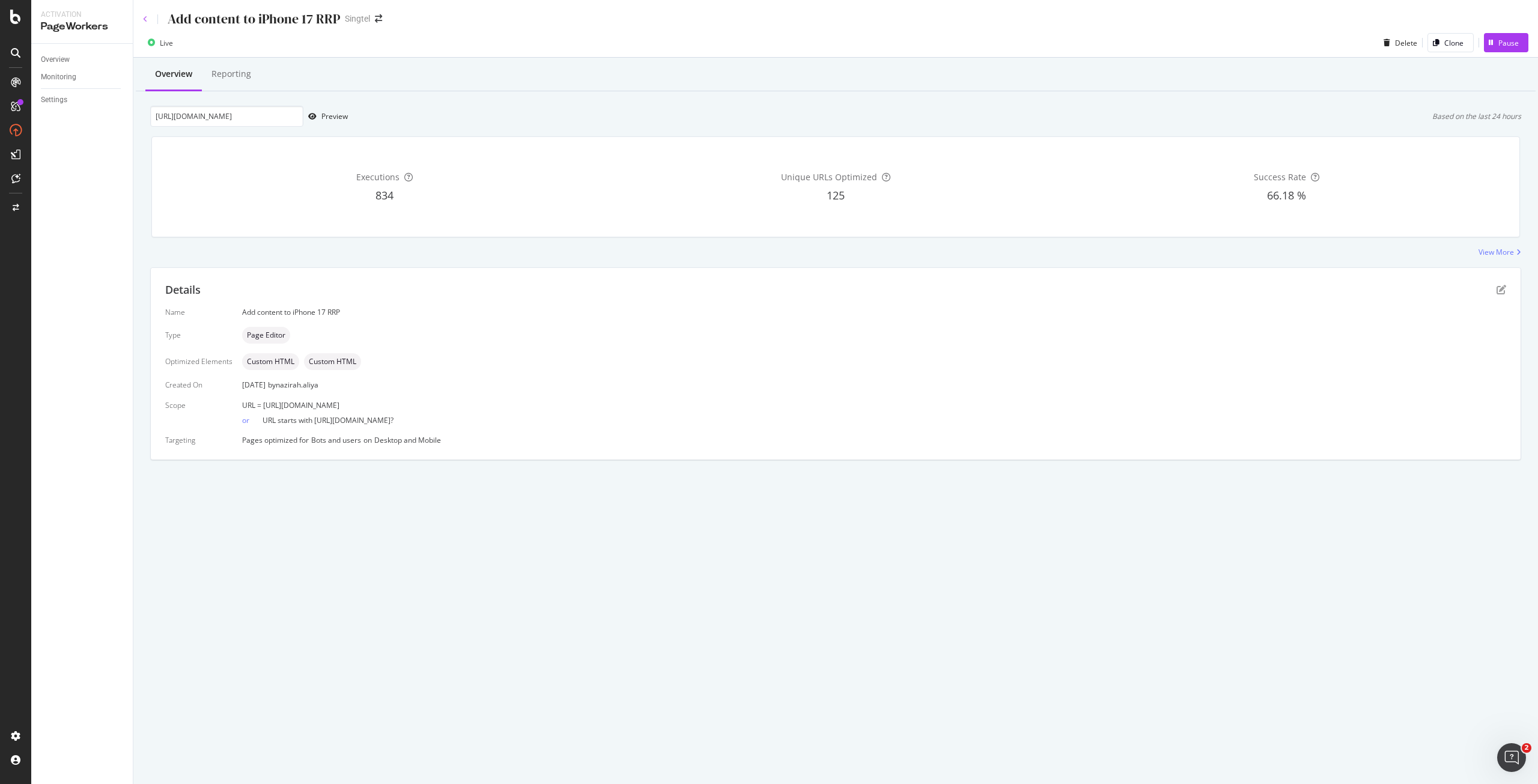
click at [145, 18] on icon at bounding box center [145, 19] width 5 height 7
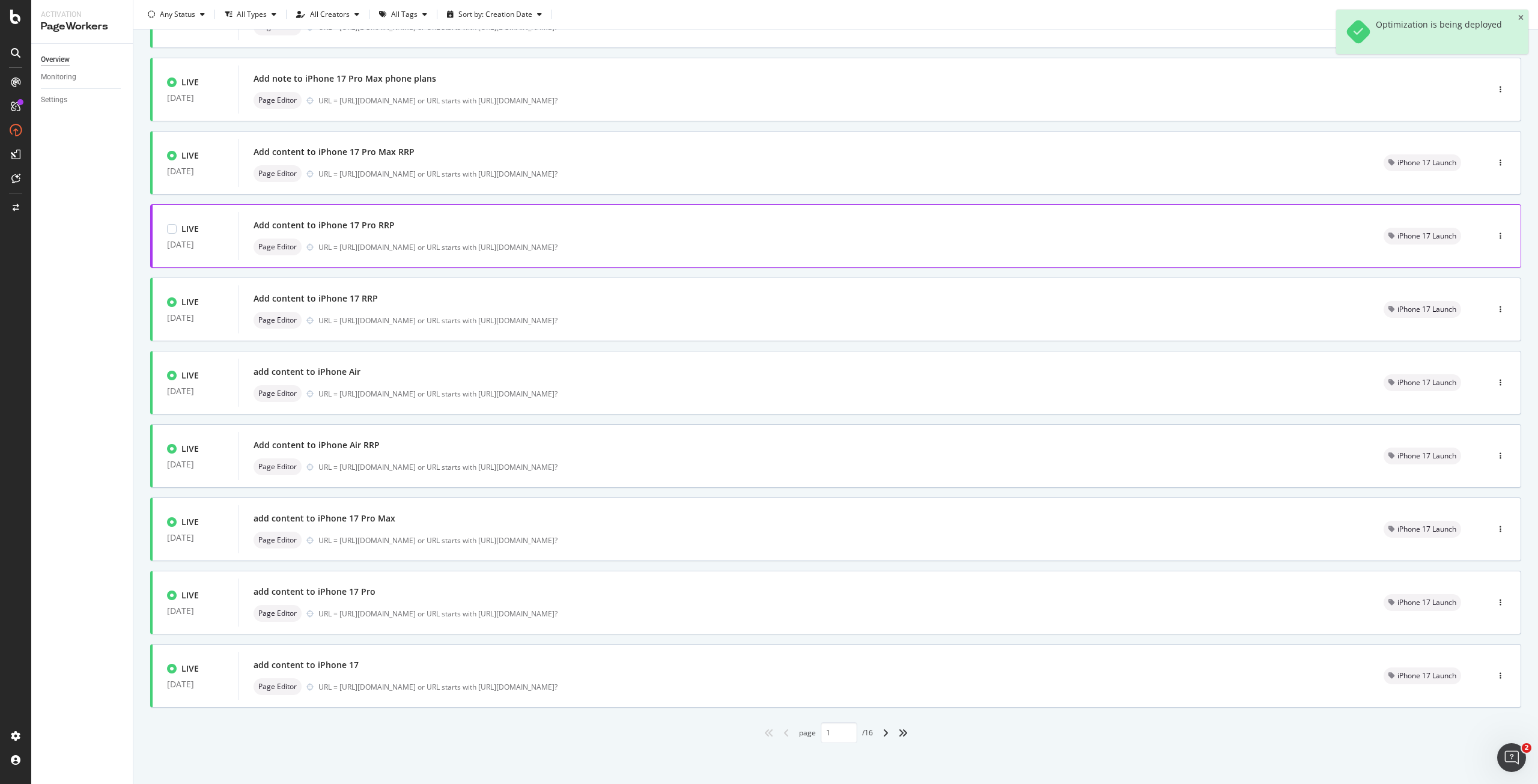
scroll to position [126, 0]
click at [330, 381] on div "add content to iPhone Air Page Editor URL = [URL][DOMAIN_NAME] or URL starts wi…" at bounding box center [804, 381] width 1101 height 39
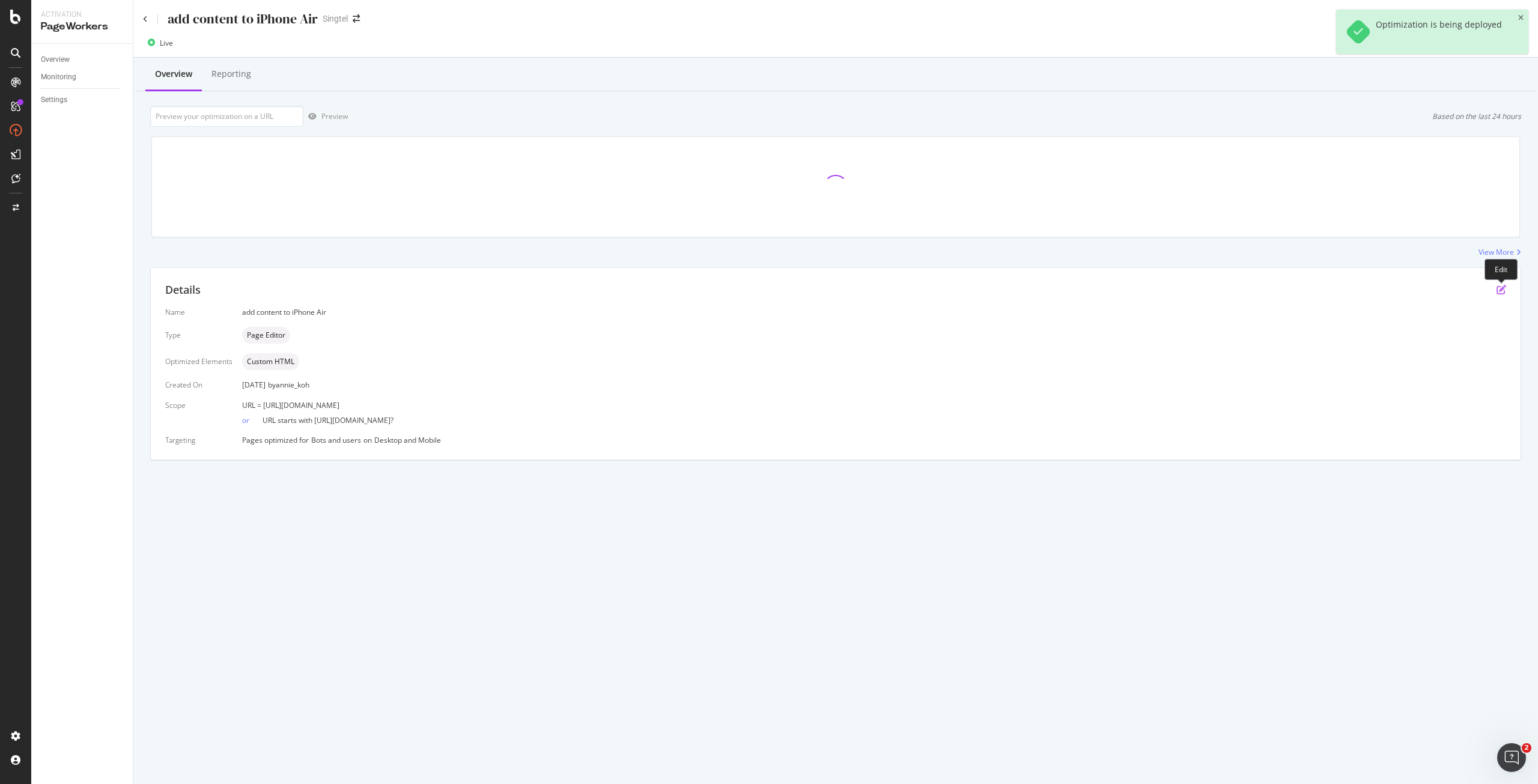
click at [1503, 291] on icon "pen-to-square" at bounding box center [1501, 290] width 10 height 10
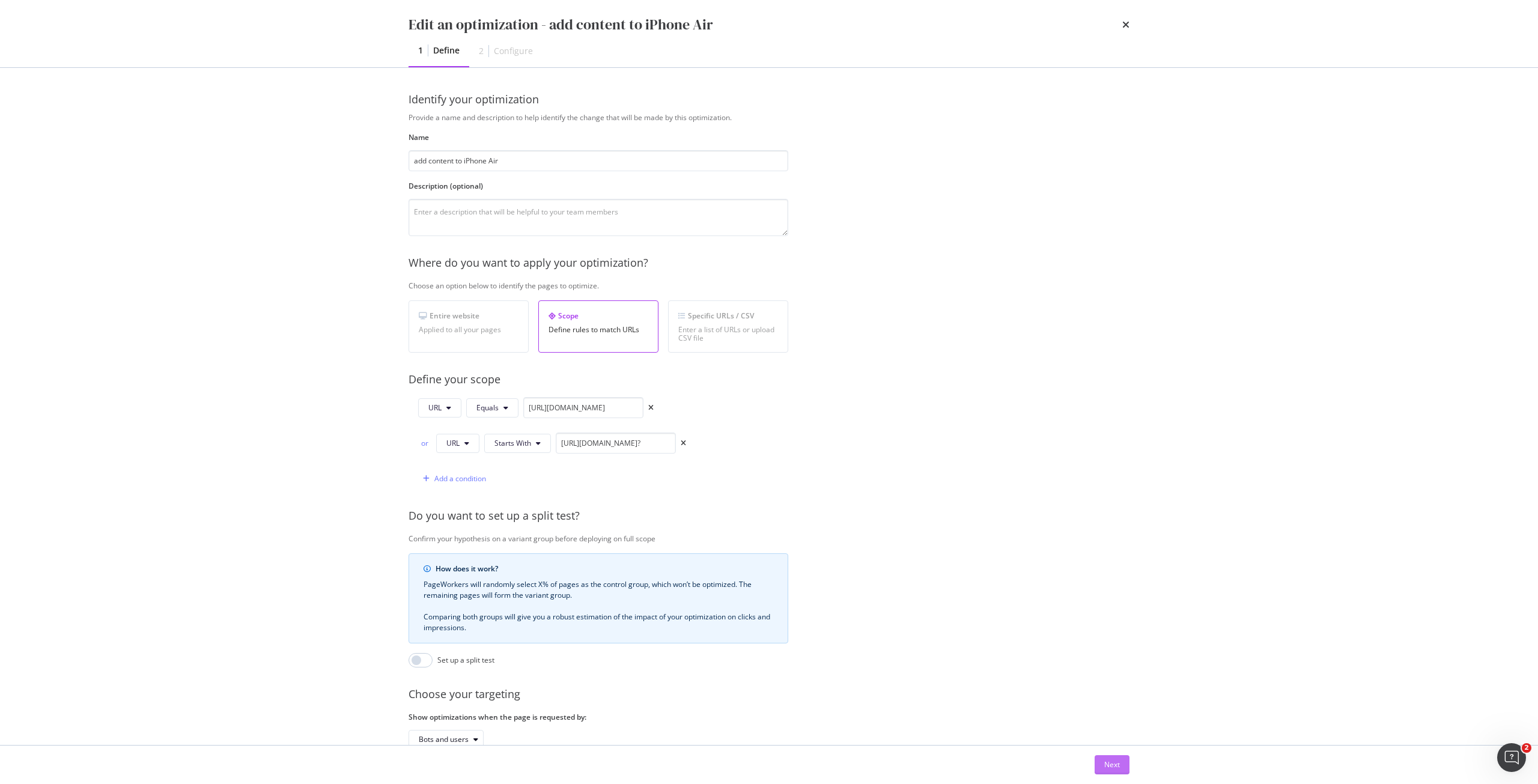
click at [1110, 767] on div "Next" at bounding box center [1112, 764] width 16 height 10
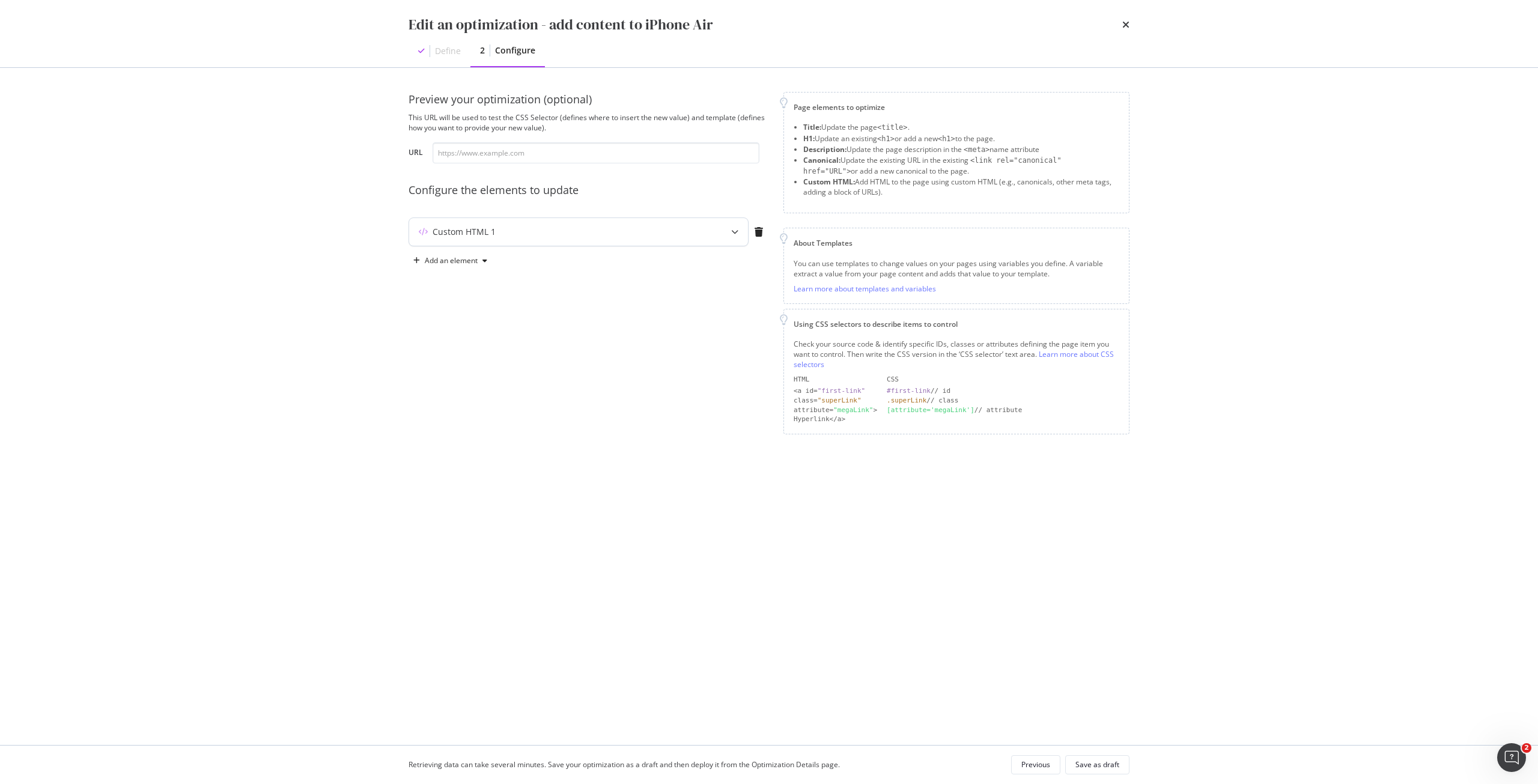
click at [684, 228] on div "Custom HTML 1" at bounding box center [555, 231] width 292 height 12
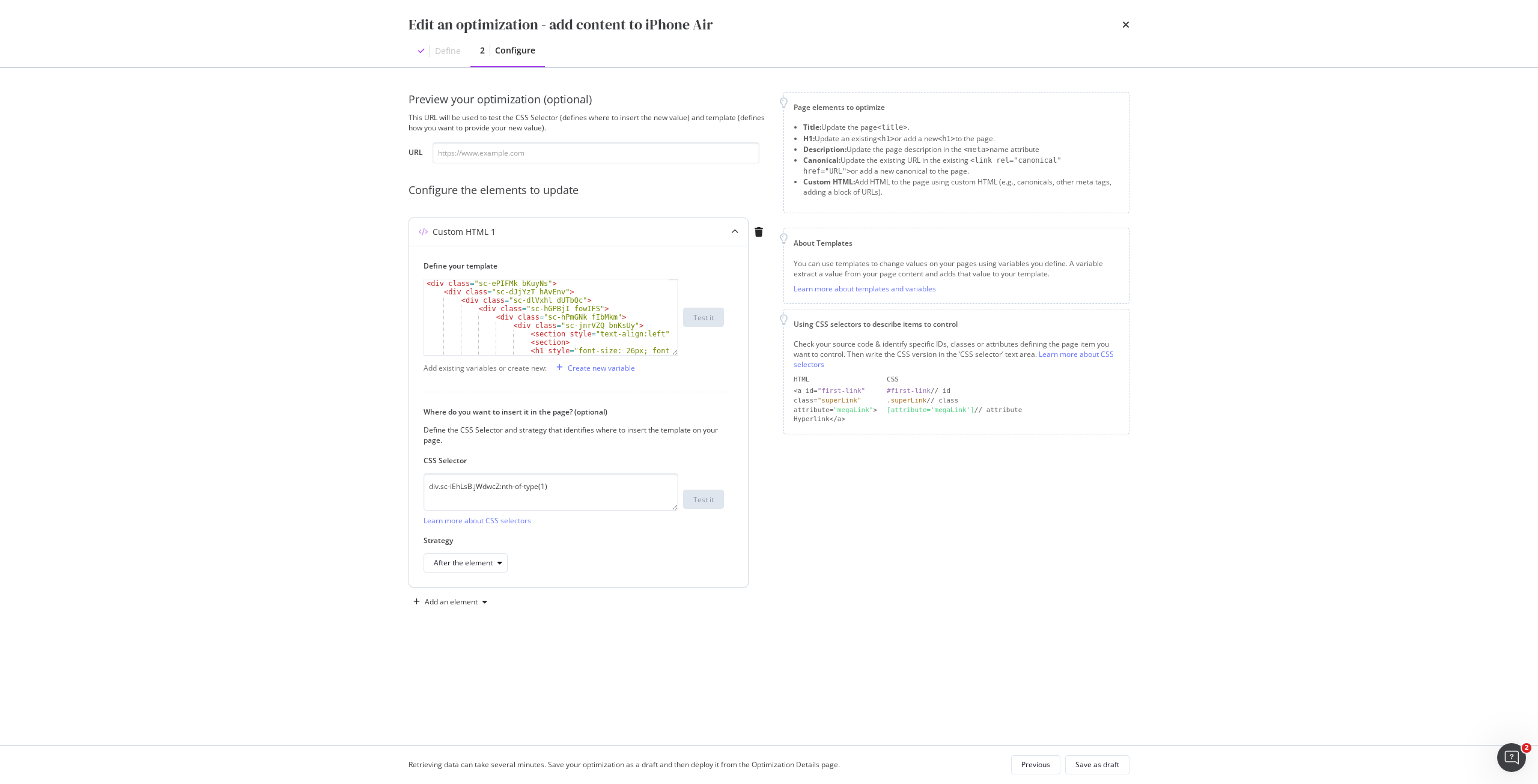
scroll to position [36, 0]
click at [1123, 24] on icon "times" at bounding box center [1125, 24] width 7 height 10
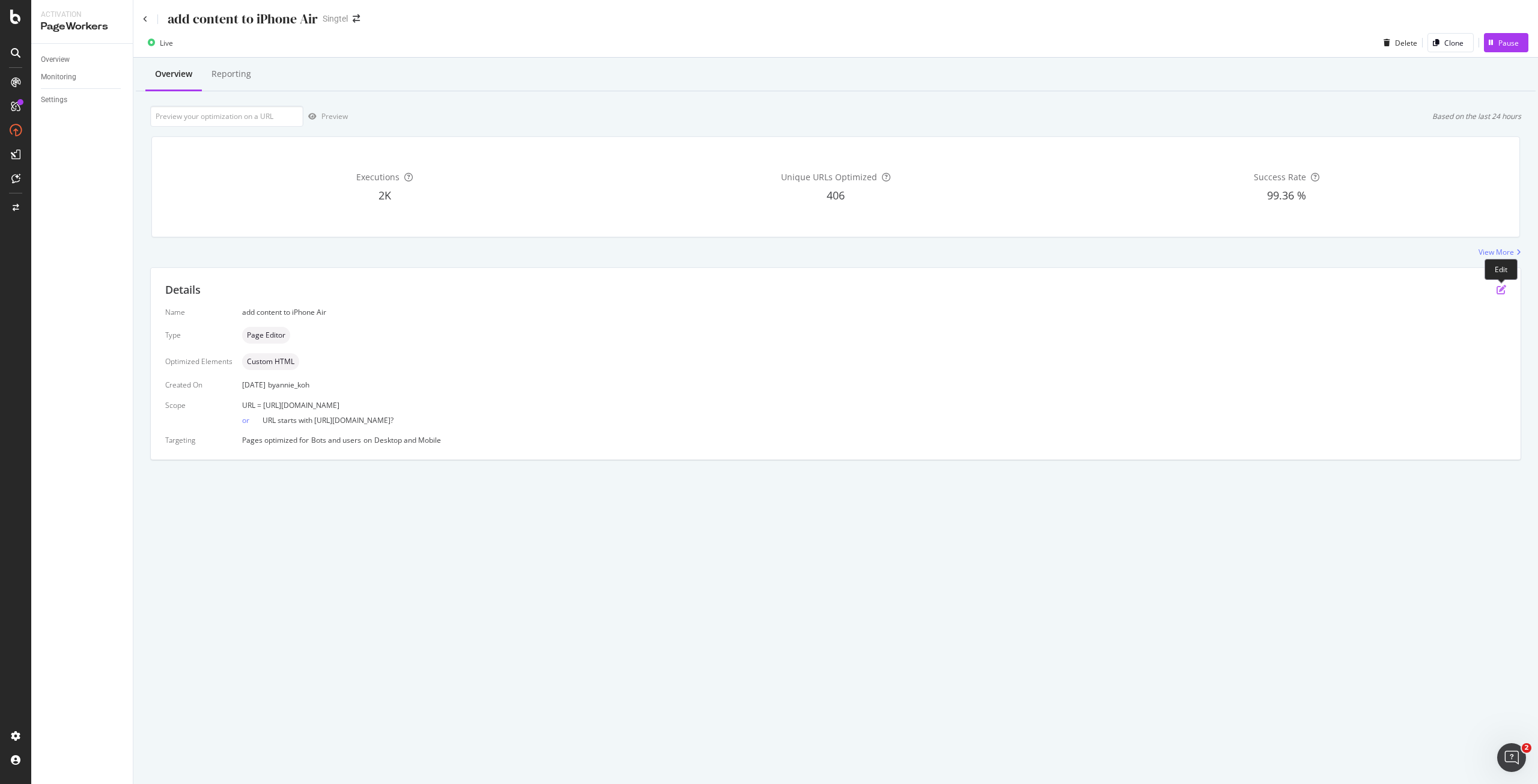
click at [1503, 286] on icon "pen-to-square" at bounding box center [1501, 290] width 10 height 10
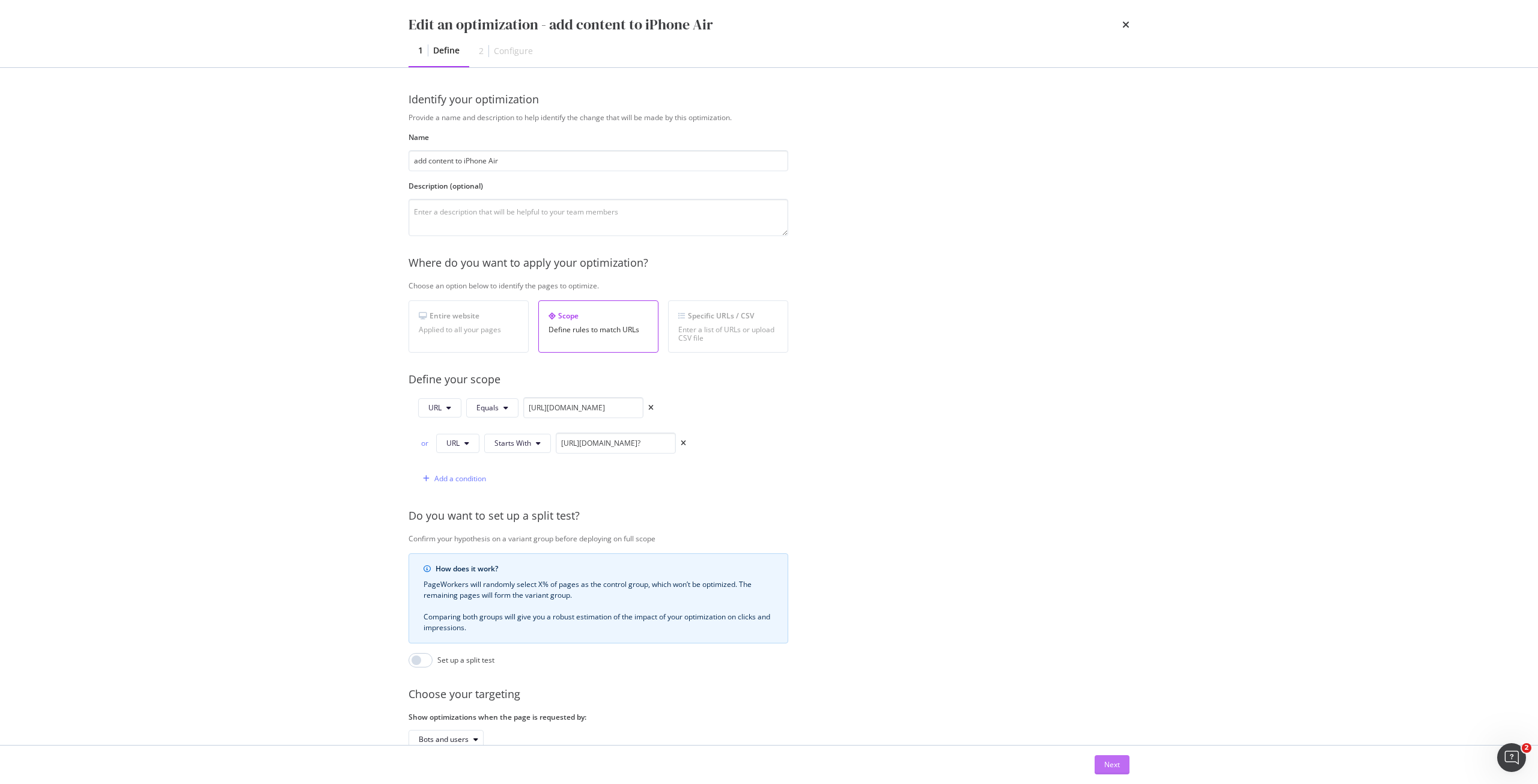
click at [1114, 766] on div "Next" at bounding box center [1112, 764] width 16 height 10
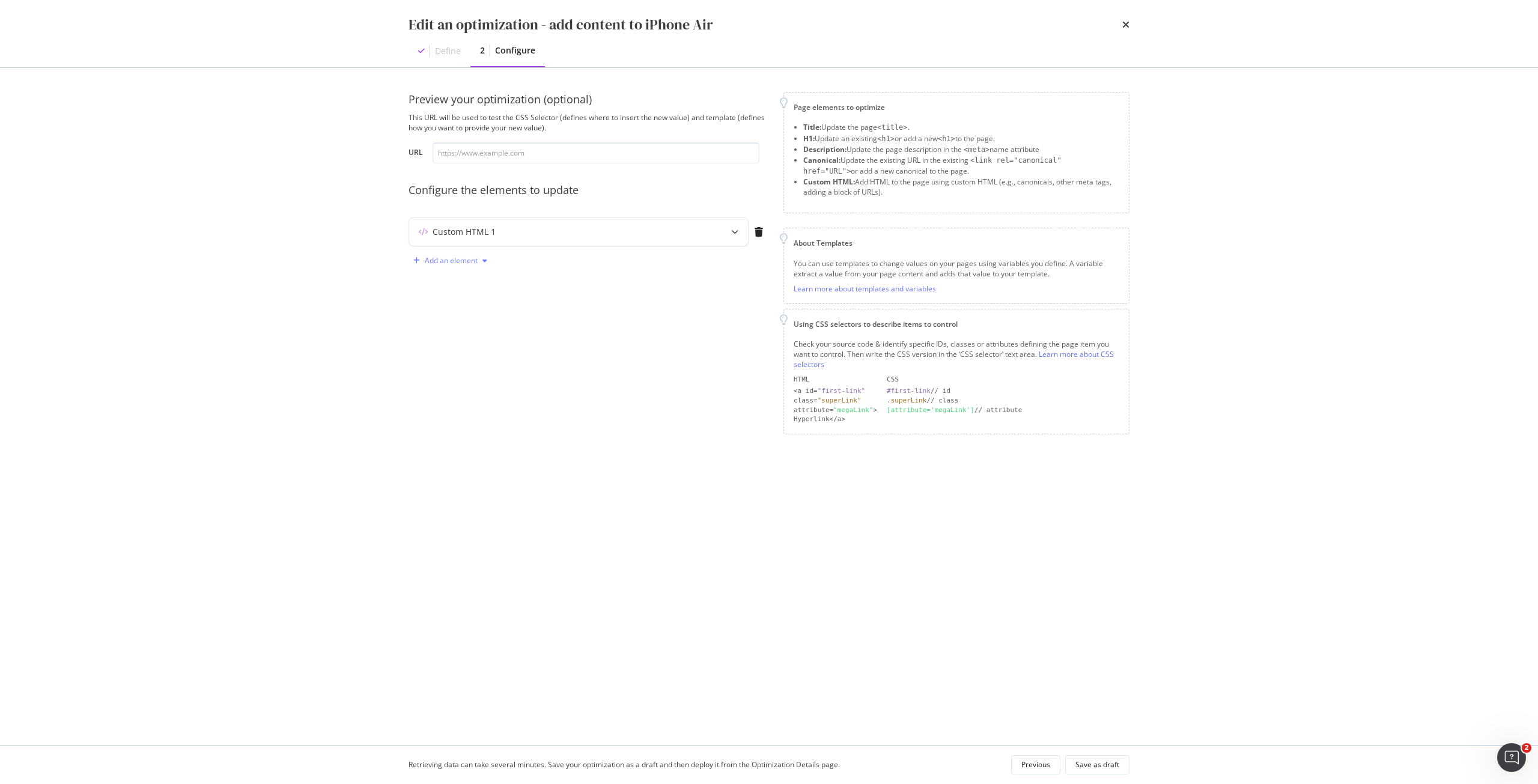
click at [478, 263] on div "modal" at bounding box center [485, 260] width 14 height 7
click at [466, 367] on div "Custom HTML" at bounding box center [464, 364] width 48 height 10
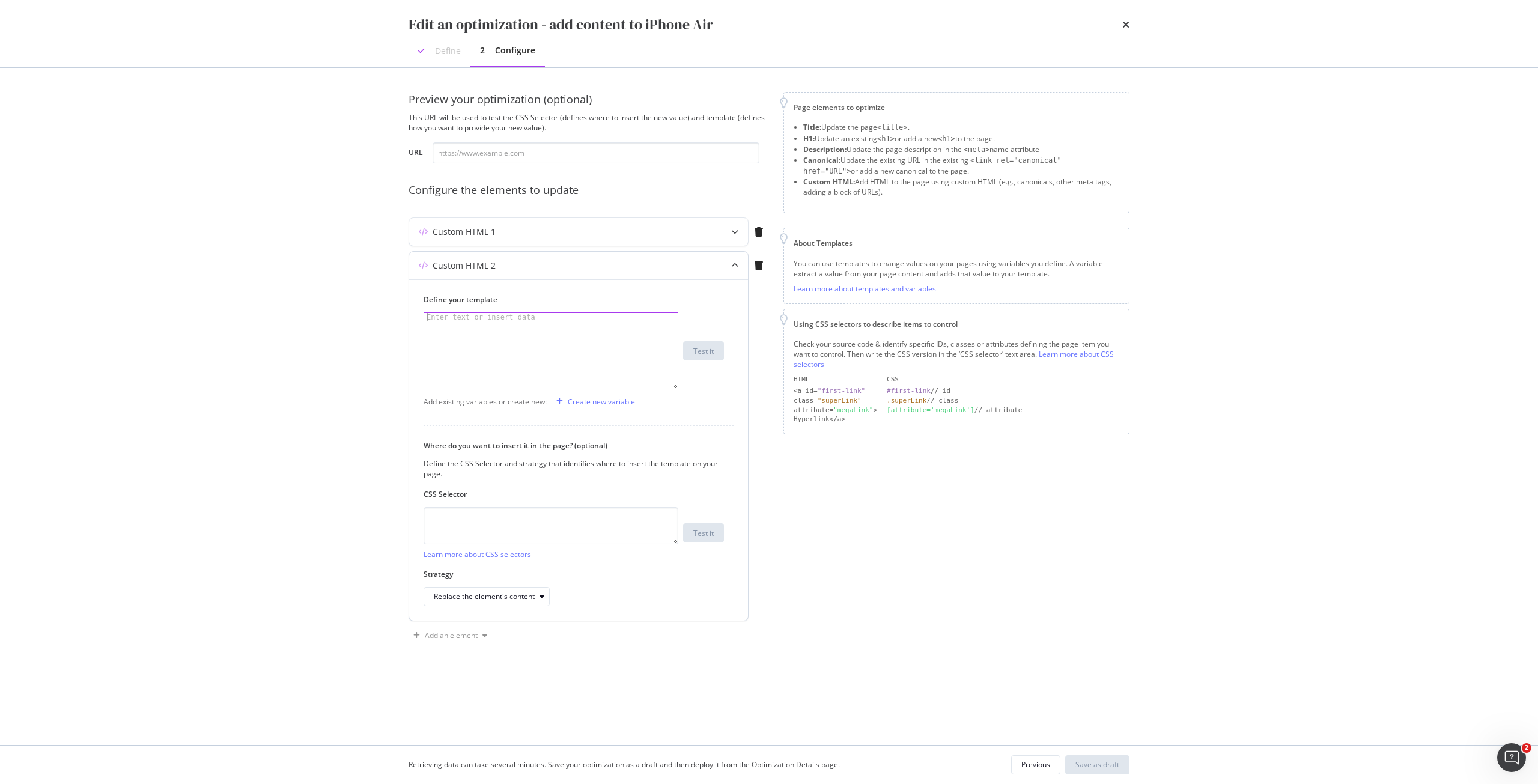
click at [501, 322] on div "modal" at bounding box center [551, 359] width 254 height 92
paste textarea "h1.sc-iqseJM.fxHNbQ"
type textarea "h1.sc-iqseJM.fxHNbQ"
click at [521, 522] on textarea "modal" at bounding box center [551, 525] width 255 height 37
paste textarea "h1.sc-iqseJM.fxHNbQ"
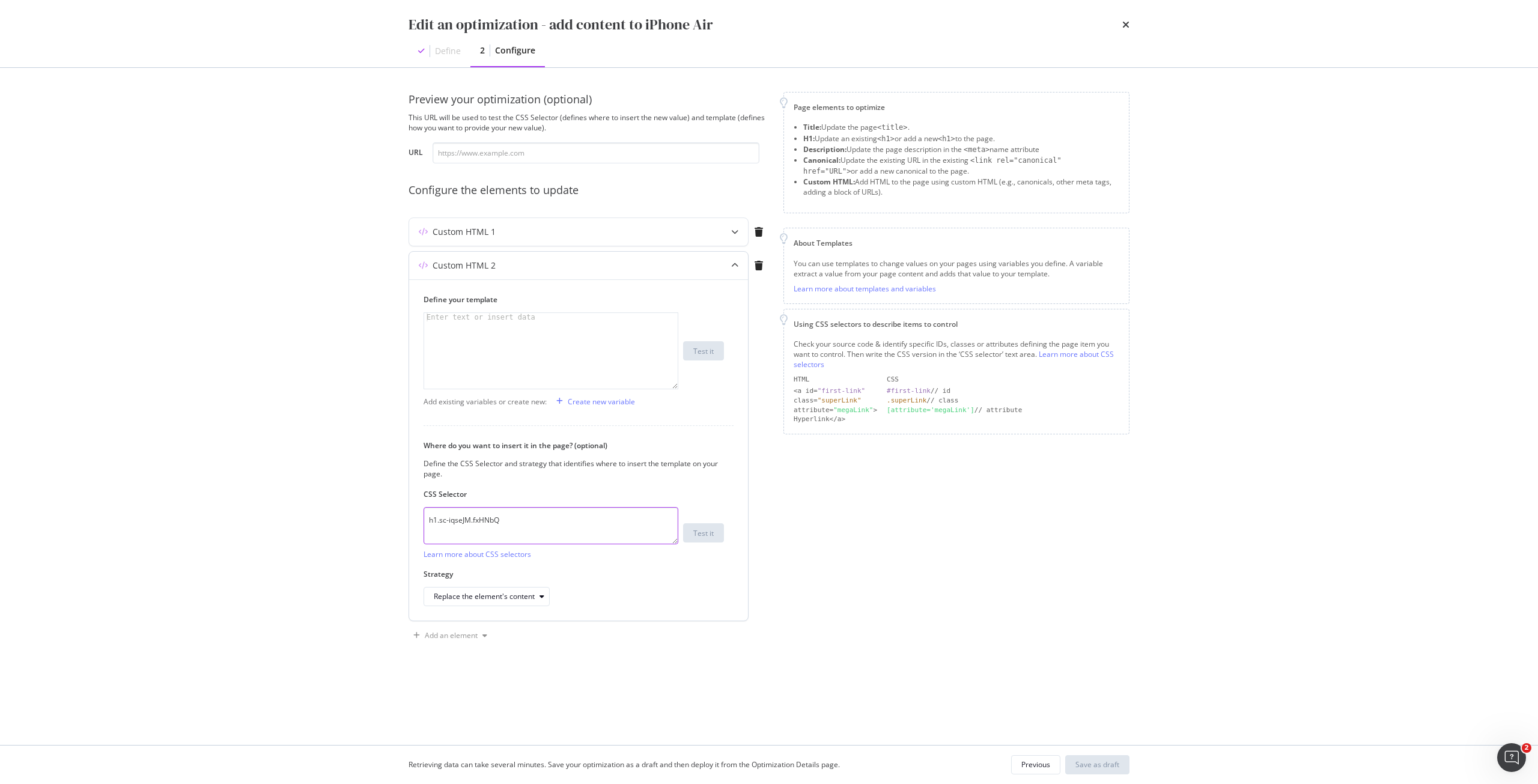
type textarea "h1.sc-iqseJM.fxHNbQ"
click at [487, 330] on div "modal" at bounding box center [551, 359] width 254 height 92
click at [532, 322] on div "modal" at bounding box center [551, 359] width 254 height 92
paste textarea "<h1 data-testid="phone-name" class="sc-iqseJM fxHNbQ">Apple iPhone Air</h1>"
click at [437, 314] on div "< h1 data-testid = "phone-name" class = "sc-iqseJM fxHNbQ" > Apple iPhone Air <…" at bounding box center [551, 367] width 254 height 109
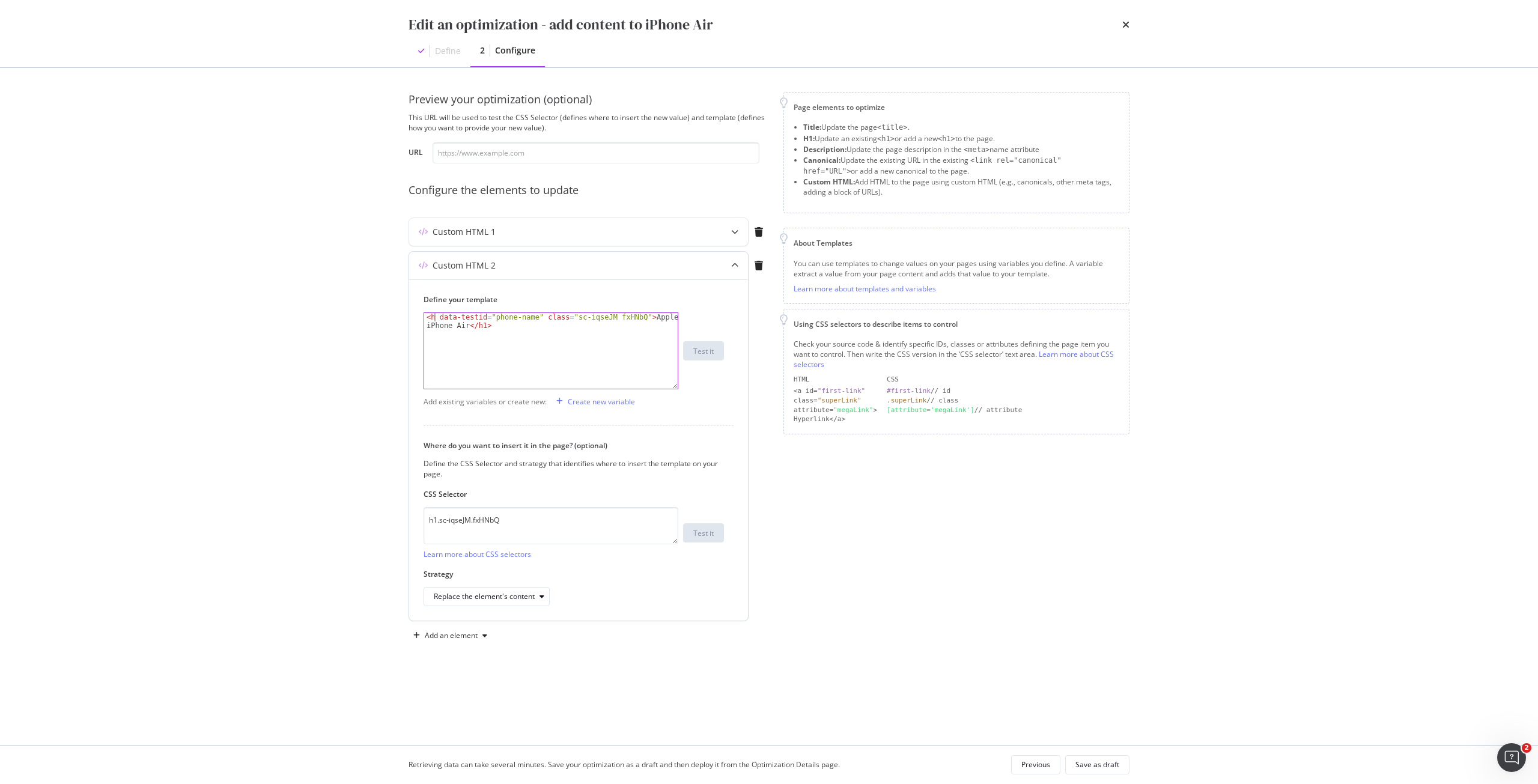
scroll to position [0, 1]
click at [483, 329] on div "< h2 data-testid = "phone-name" class = "sc-iqseJM fxHNbQ" > Apple iPhone Air <…" at bounding box center [551, 367] width 254 height 109
type textarea "<h2 data-testid="phone-name" class="sc-iqseJM fxHNbQ">Apple iPhone Air</h2>"
click at [508, 593] on div "Replace the element's content" at bounding box center [484, 596] width 101 height 7
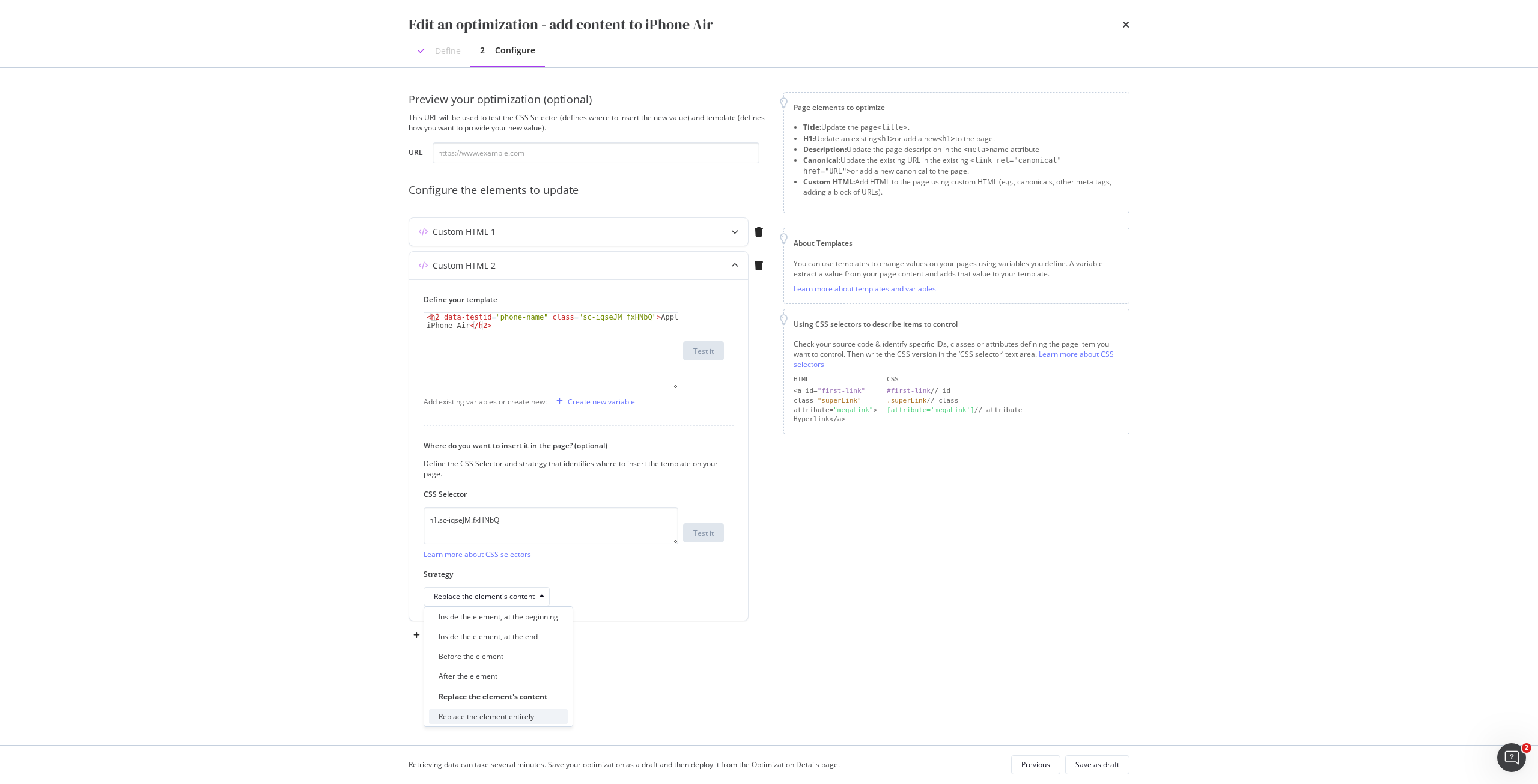
click at [490, 719] on div "Replace the element entirely" at bounding box center [487, 717] width 95 height 10
drag, startPoint x: 530, startPoint y: 530, endPoint x: 339, endPoint y: 526, distance: 191.0
click at [339, 526] on div "Edit an optimization - add content to iPhone Air Define 2 Configure Preview you…" at bounding box center [769, 392] width 1538 height 784
click at [736, 228] on icon "modal" at bounding box center [734, 231] width 7 height 7
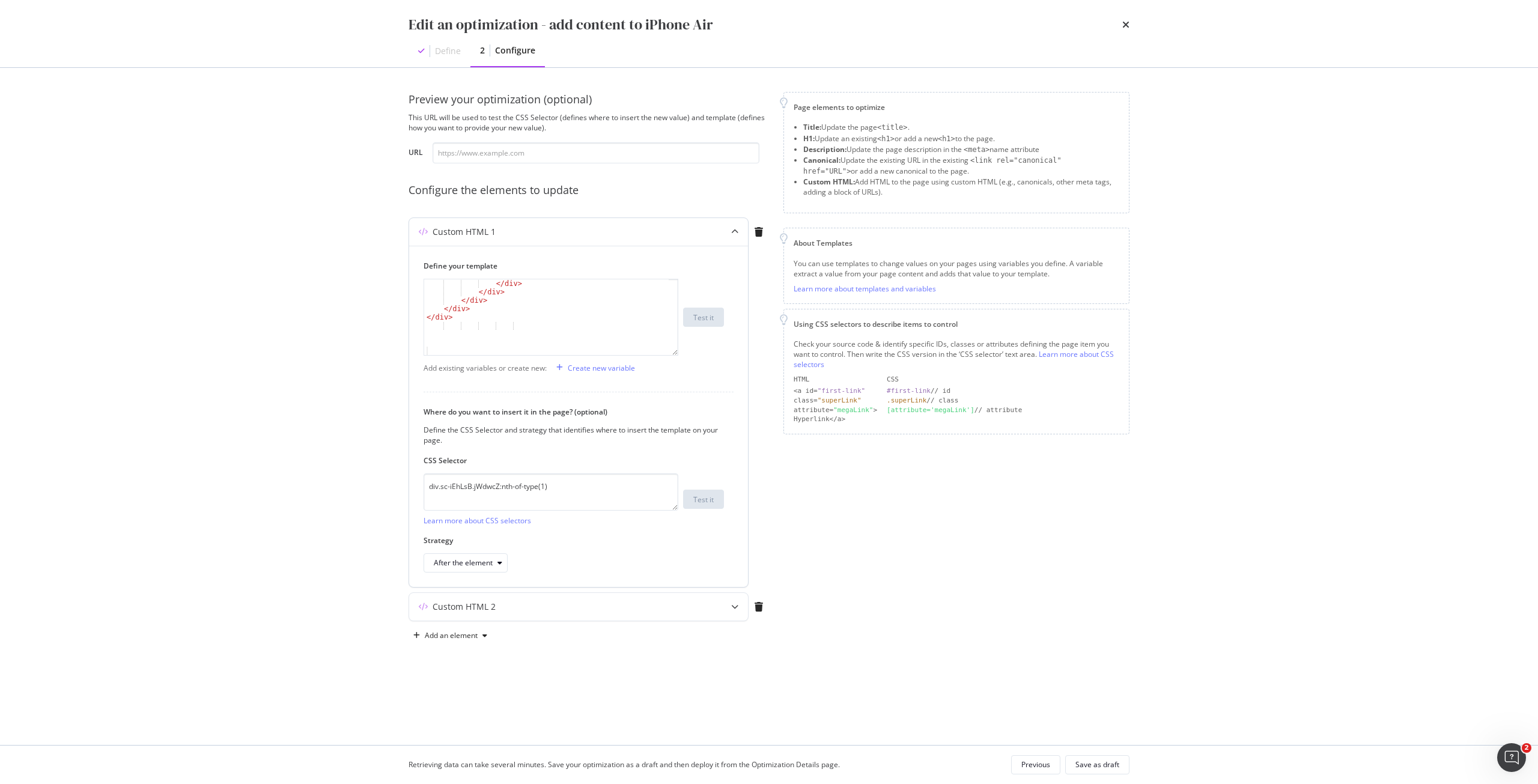
scroll to position [1337, 0]
click at [1104, 766] on div "Save as draft" at bounding box center [1097, 764] width 44 height 10
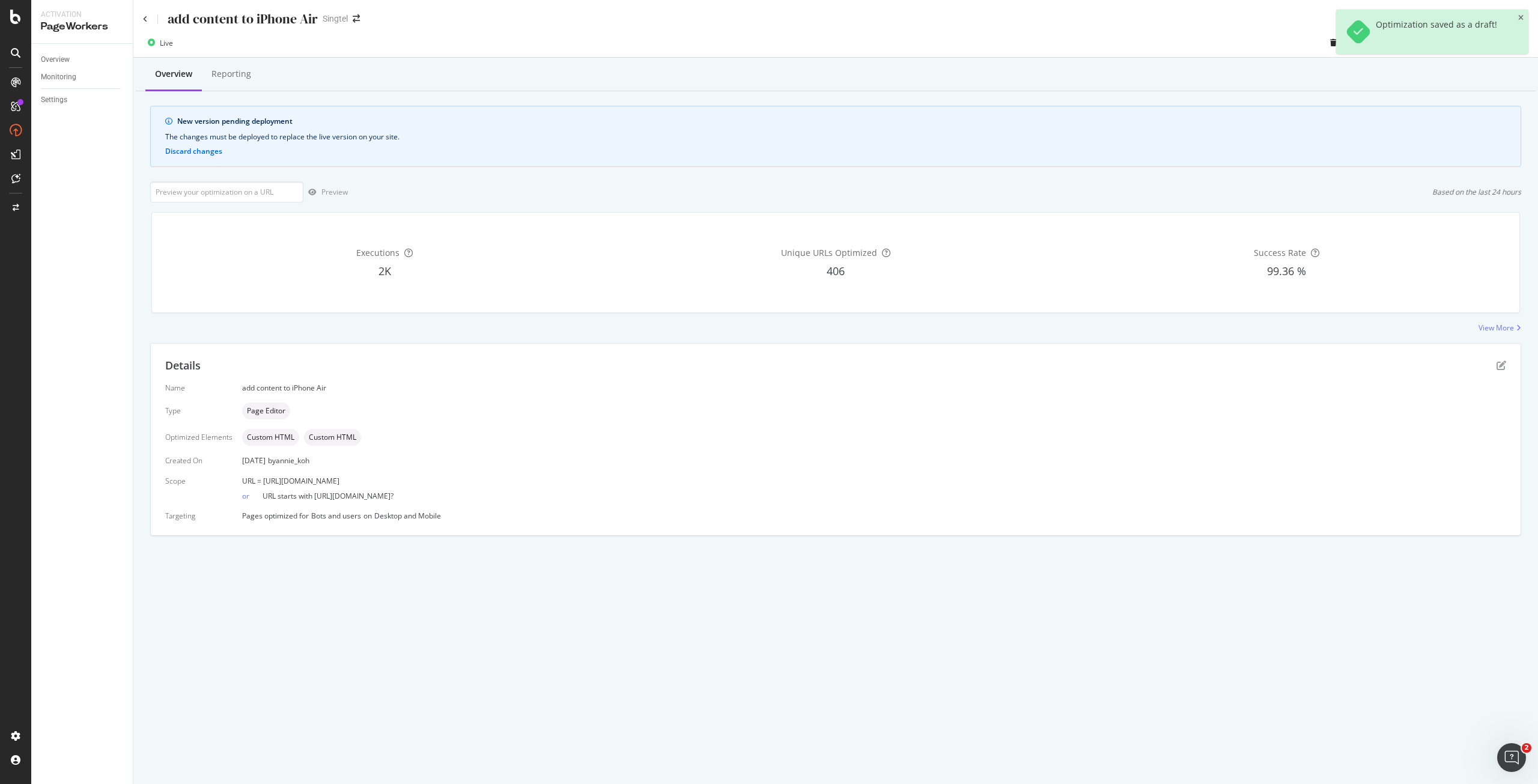
drag, startPoint x: 457, startPoint y: 481, endPoint x: 263, endPoint y: 477, distance: 194.0
click at [263, 477] on div "URL = [URL][DOMAIN_NAME]" at bounding box center [874, 481] width 1264 height 10
copy span "[URL][DOMAIN_NAME]"
click at [258, 197] on input "url" at bounding box center [227, 192] width 153 height 21
paste input "[URL][DOMAIN_NAME]"
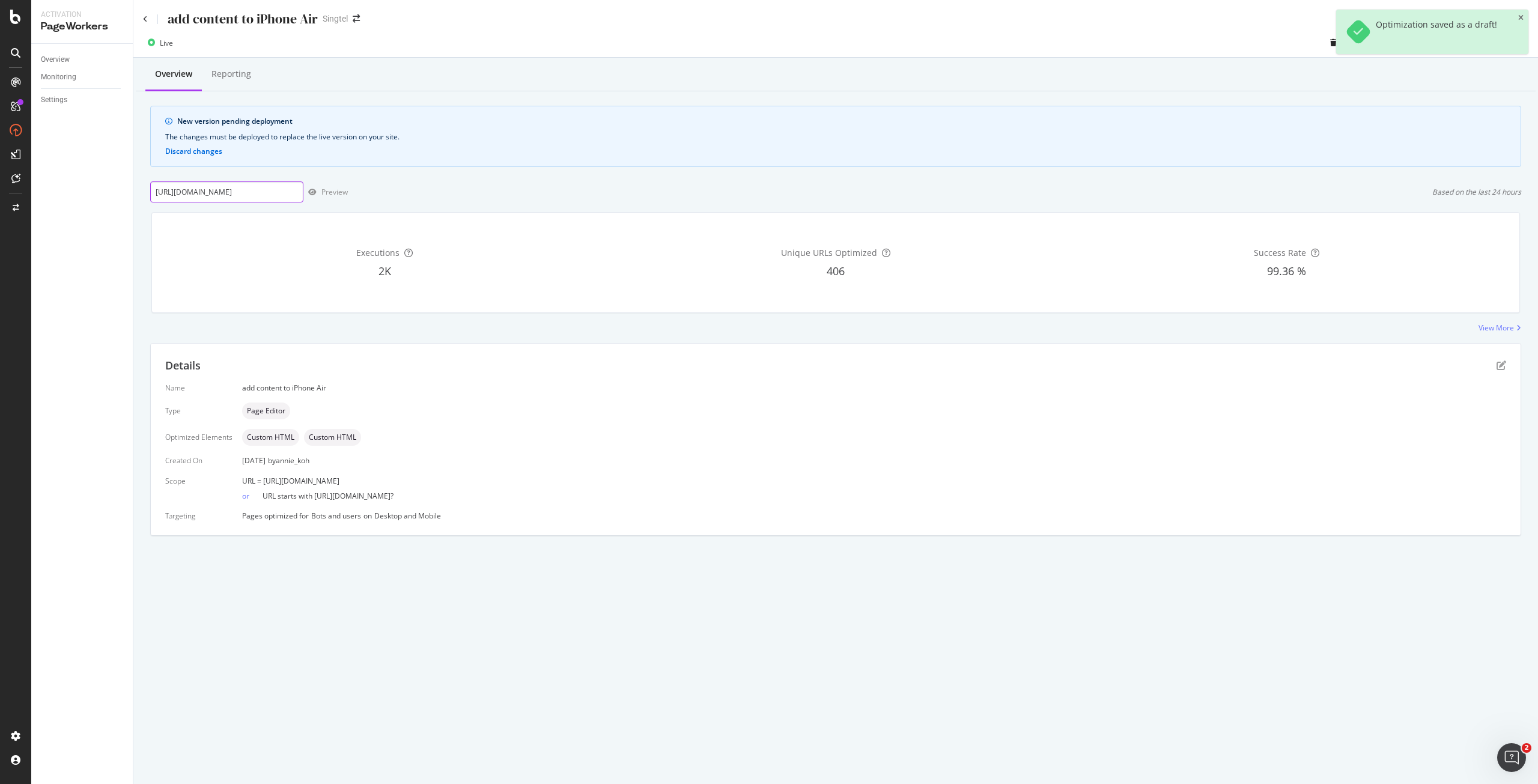
scroll to position [0, 25]
type input "[URL][DOMAIN_NAME]"
click at [325, 194] on div "Preview" at bounding box center [335, 192] width 26 height 10
click at [1501, 363] on icon "pen-to-square" at bounding box center [1501, 365] width 10 height 10
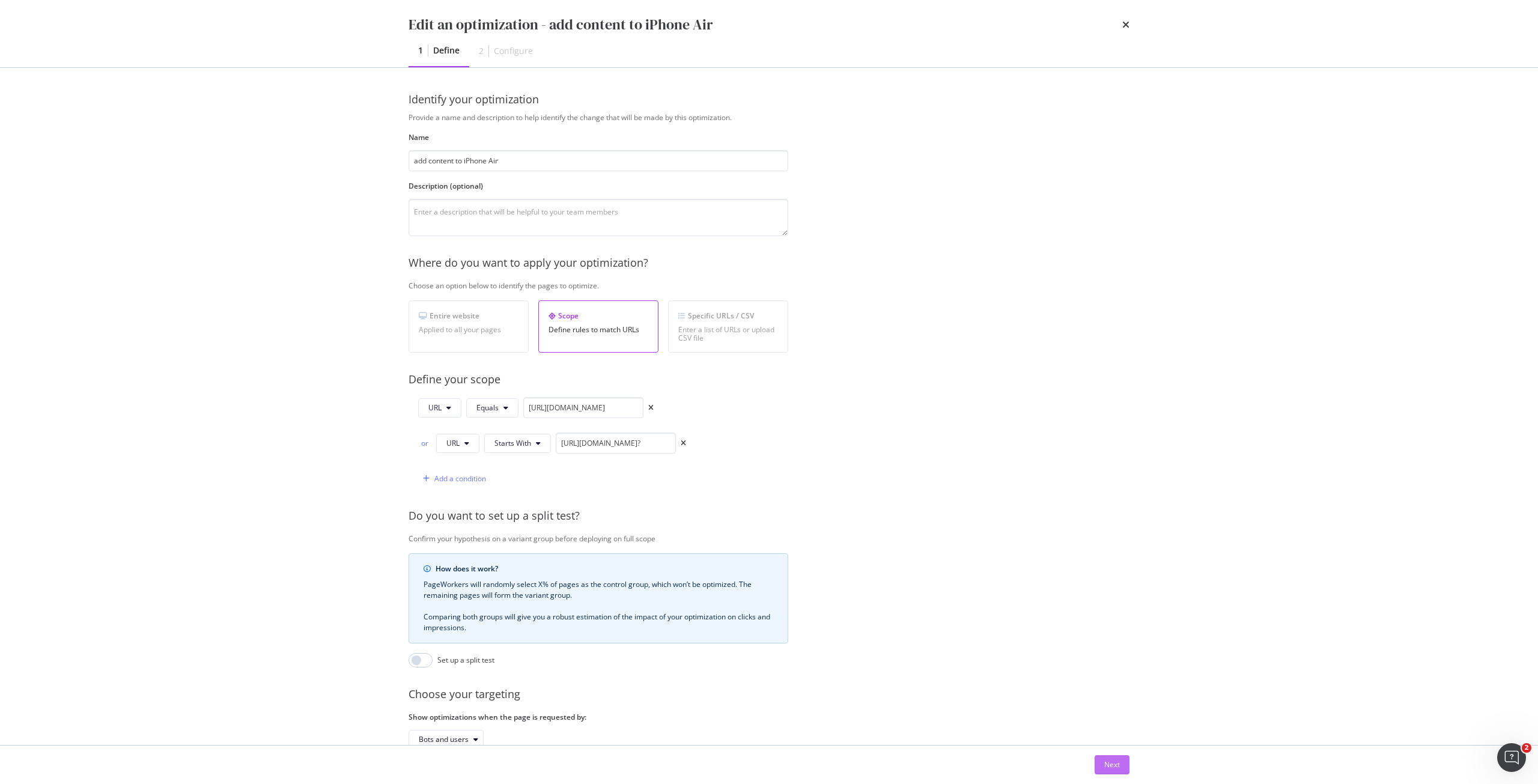
click at [1101, 766] on button "Next" at bounding box center [1112, 764] width 35 height 19
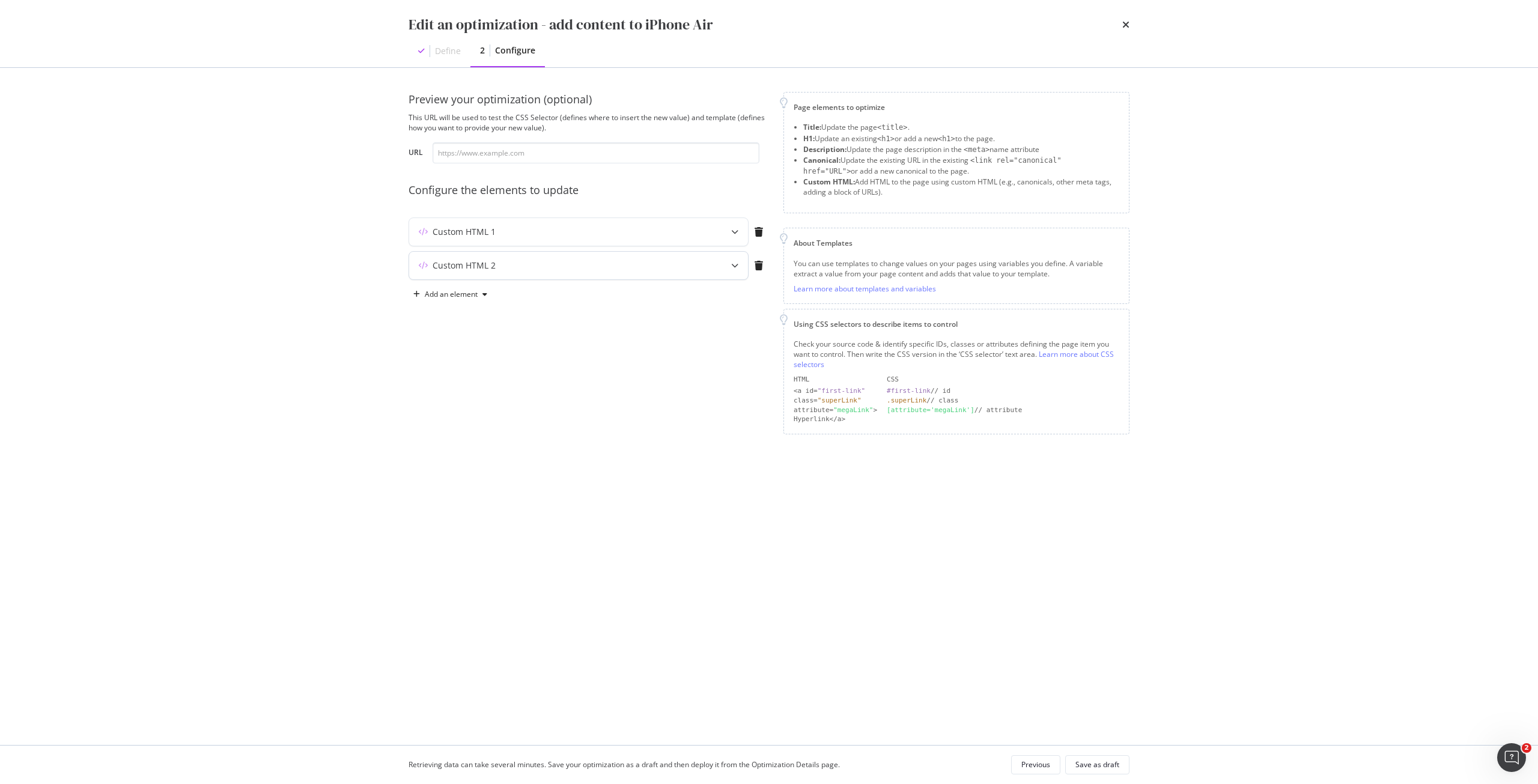
click at [637, 257] on div "Custom HTML 2" at bounding box center [579, 265] width 339 height 27
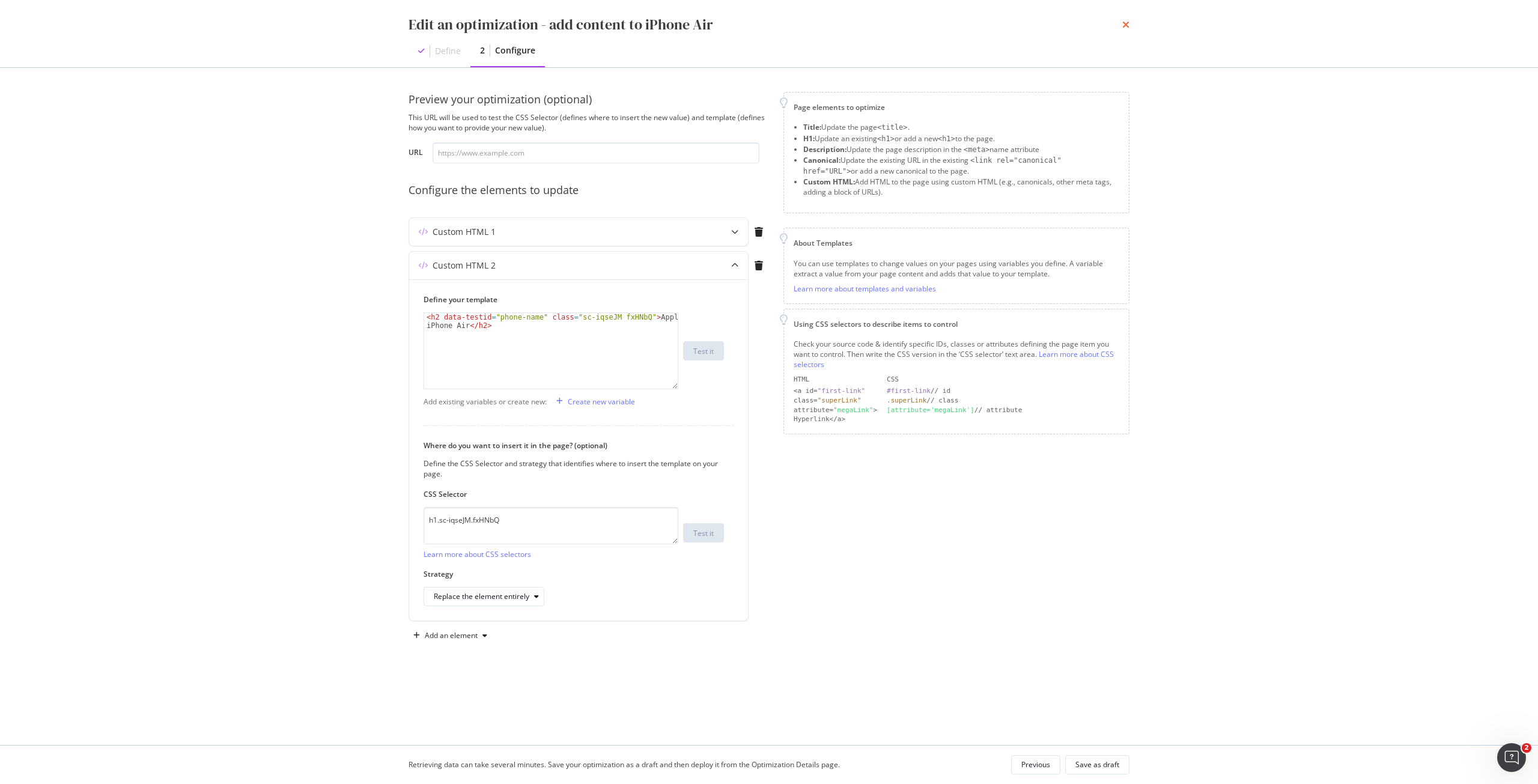
click at [1129, 24] on icon "times" at bounding box center [1125, 24] width 7 height 10
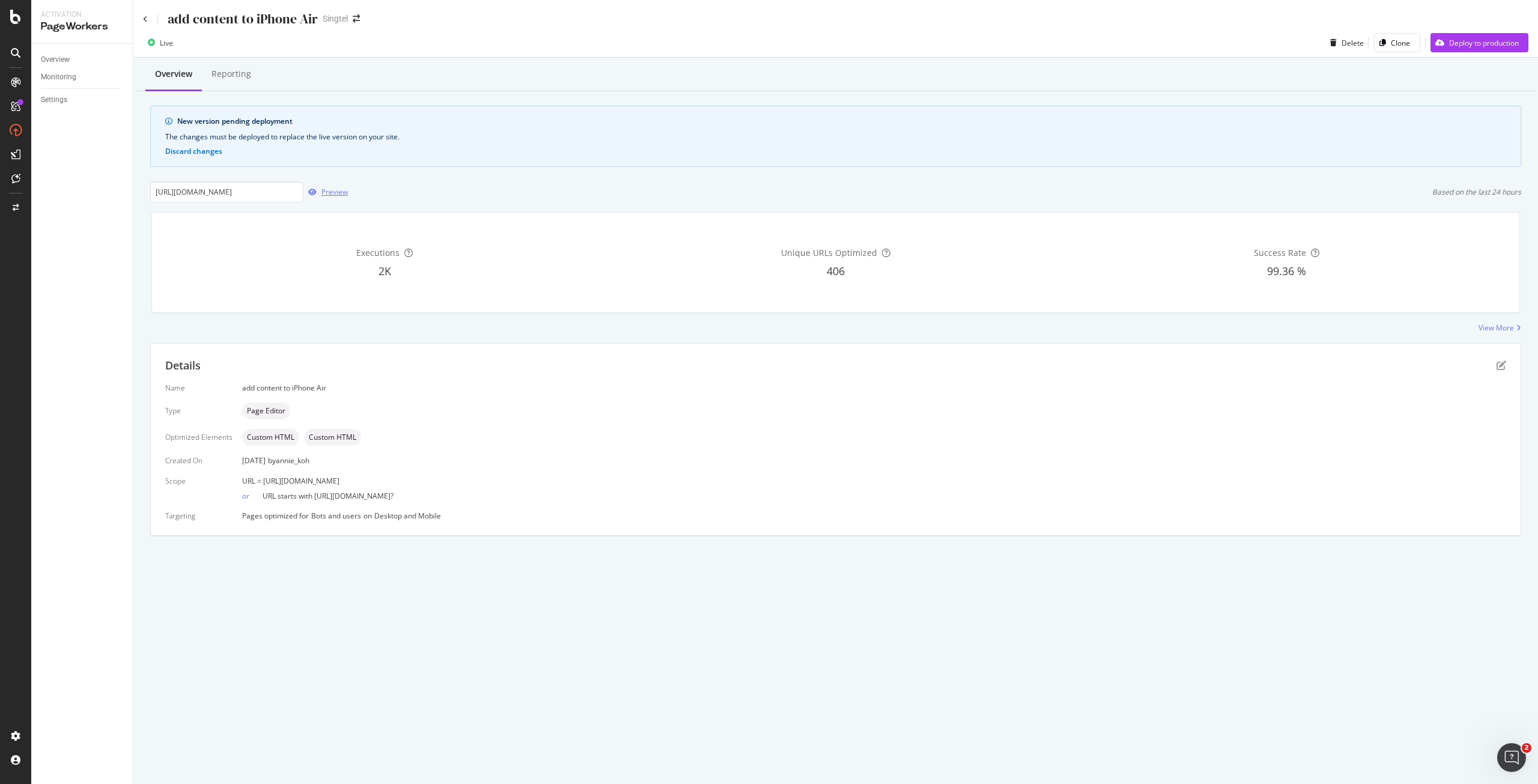
click at [320, 198] on div "Preview" at bounding box center [326, 192] width 44 height 18
click at [1456, 44] on div "Deploy to production" at bounding box center [1484, 43] width 70 height 10
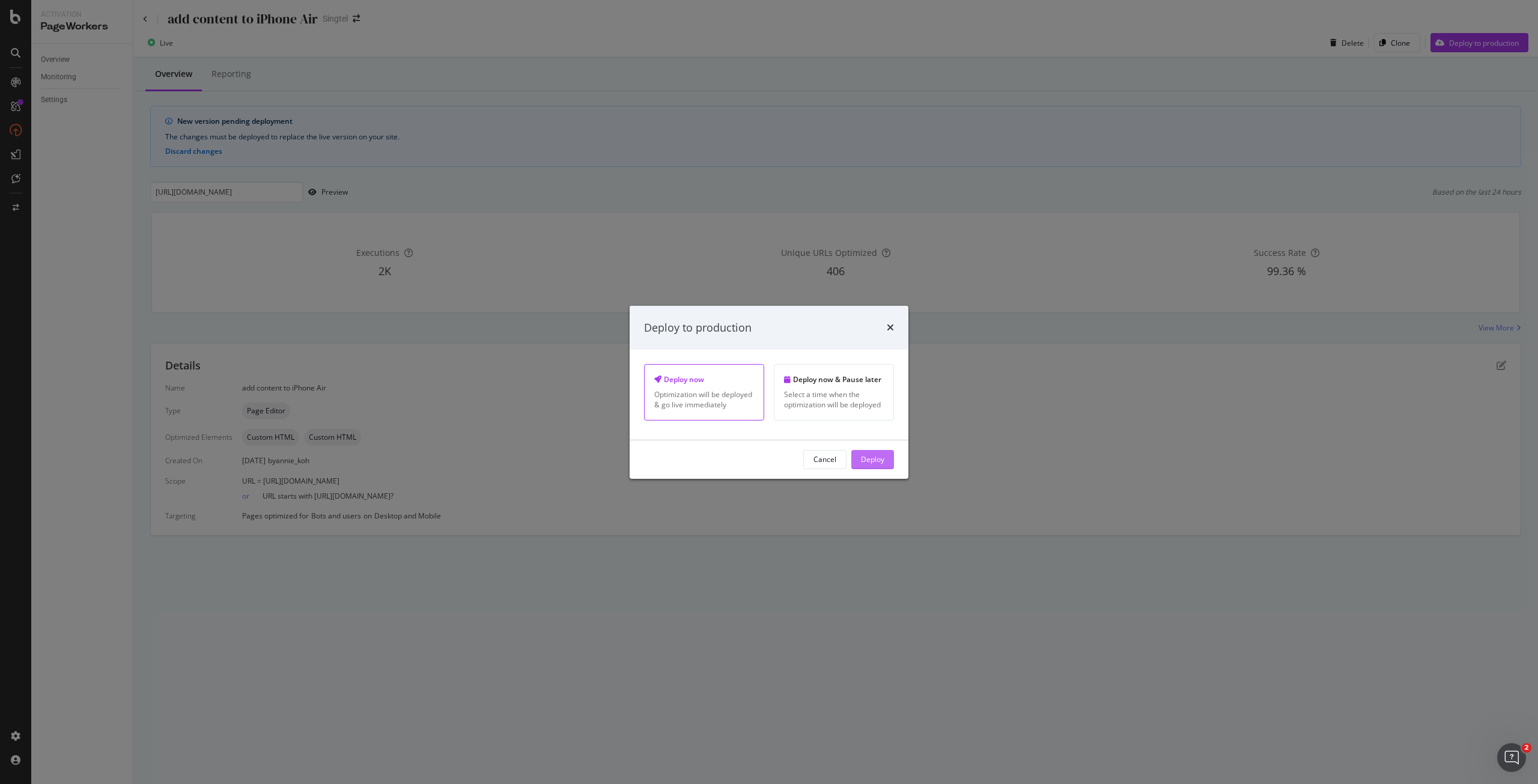
click at [865, 459] on div "Deploy" at bounding box center [873, 460] width 24 height 10
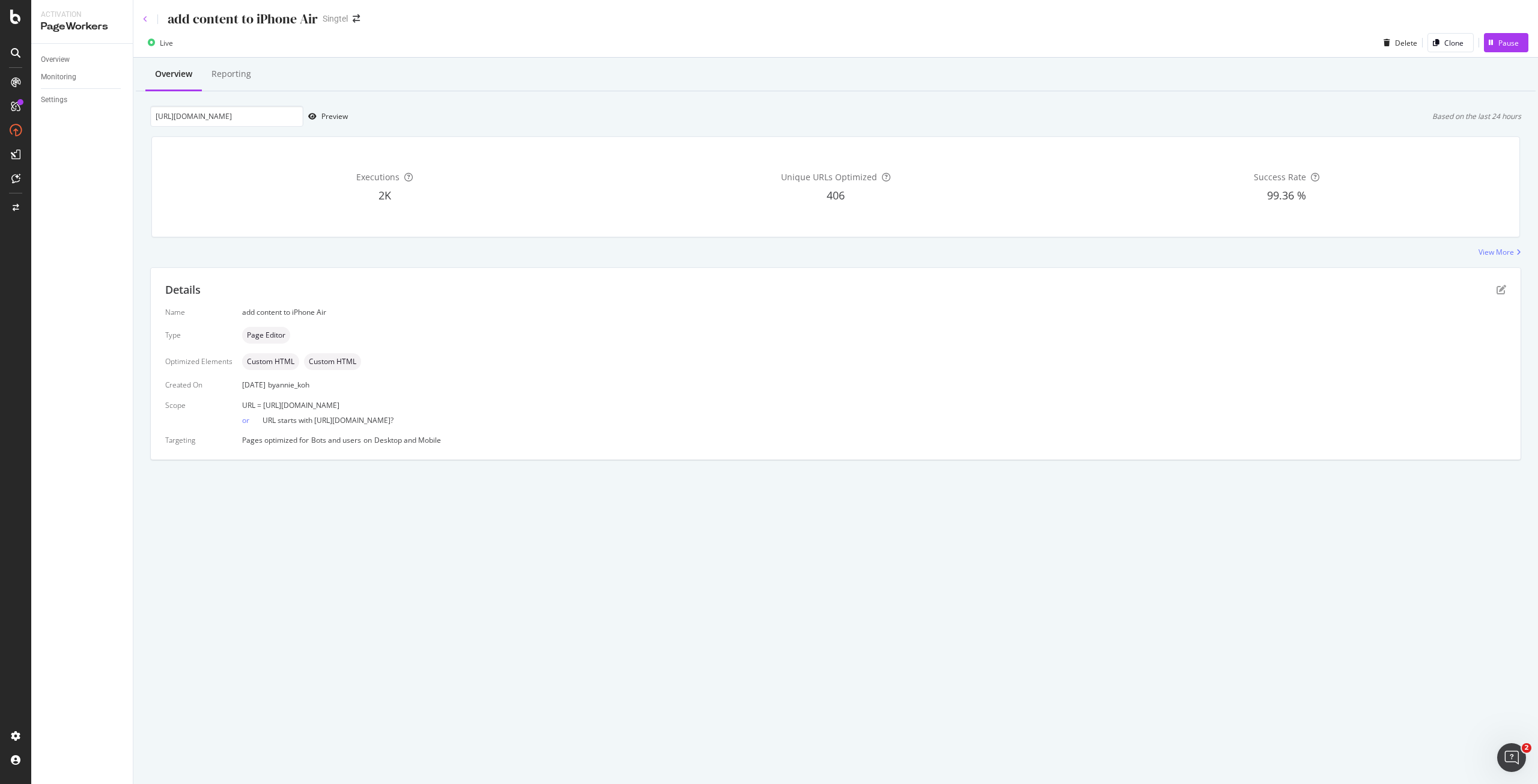
click at [146, 20] on icon at bounding box center [145, 19] width 5 height 7
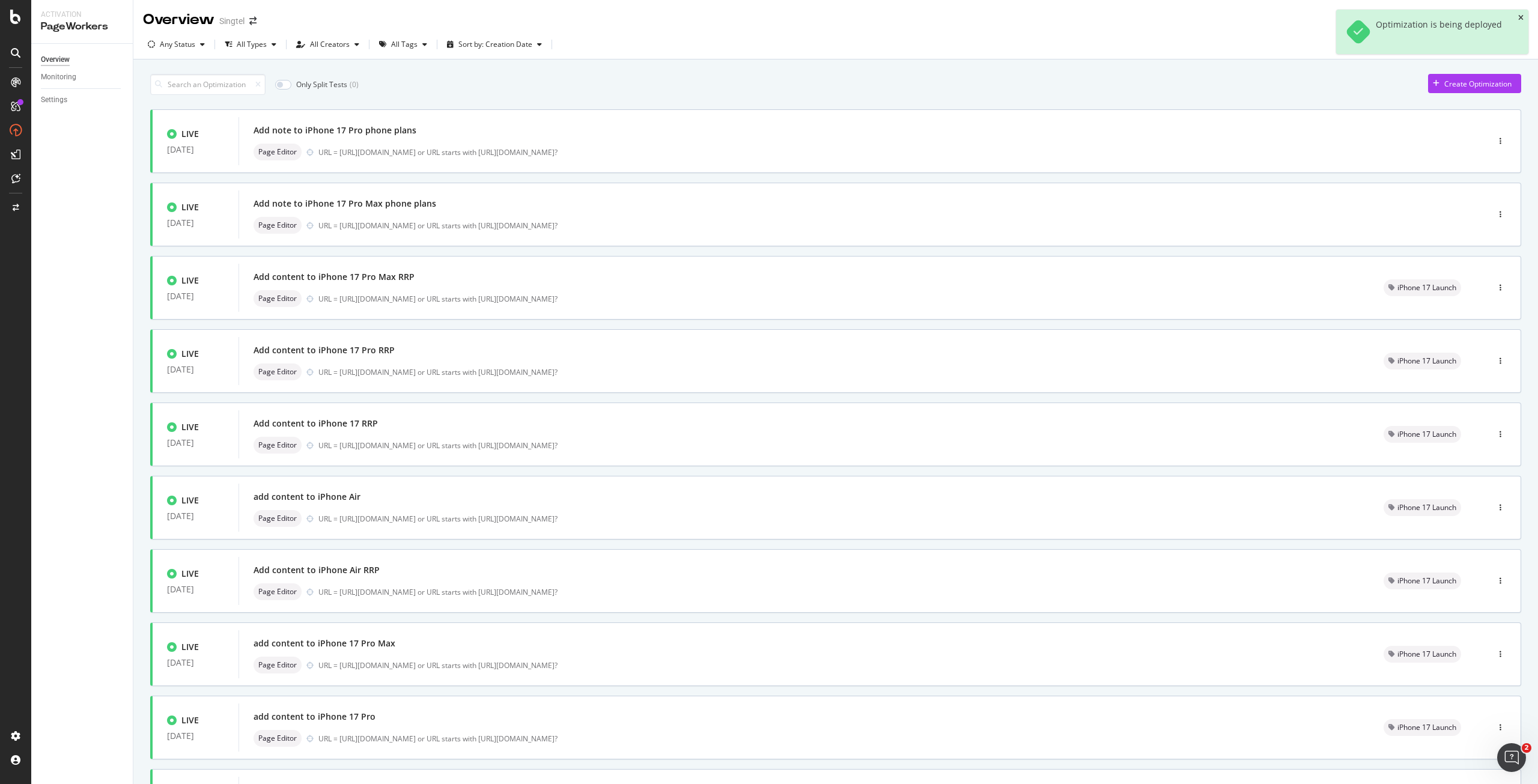
click at [1520, 16] on icon "close toast" at bounding box center [1521, 18] width 5 height 7
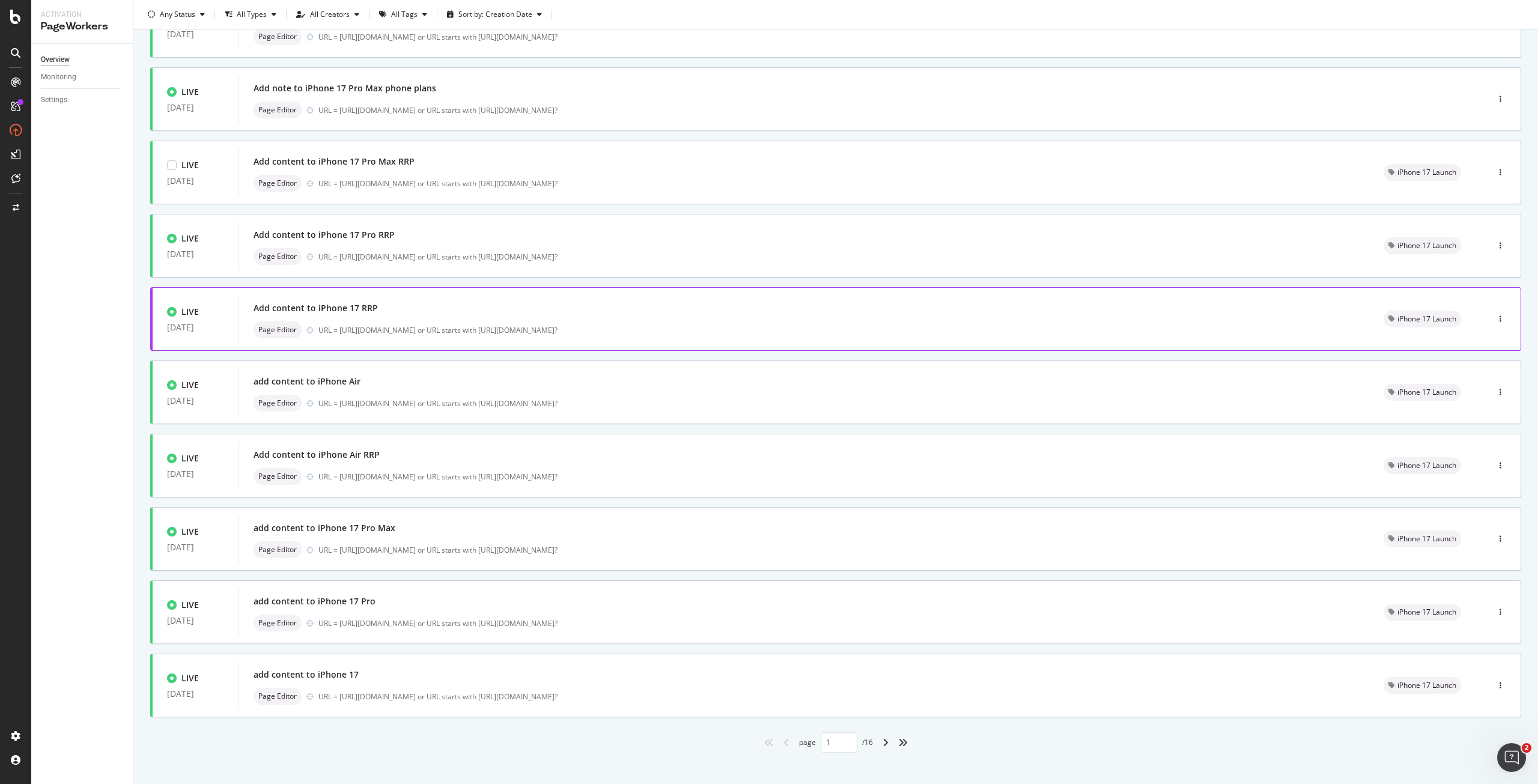
scroll to position [120, 0]
click at [423, 455] on div "Add content to iPhone Air RRP" at bounding box center [804, 450] width 1101 height 17
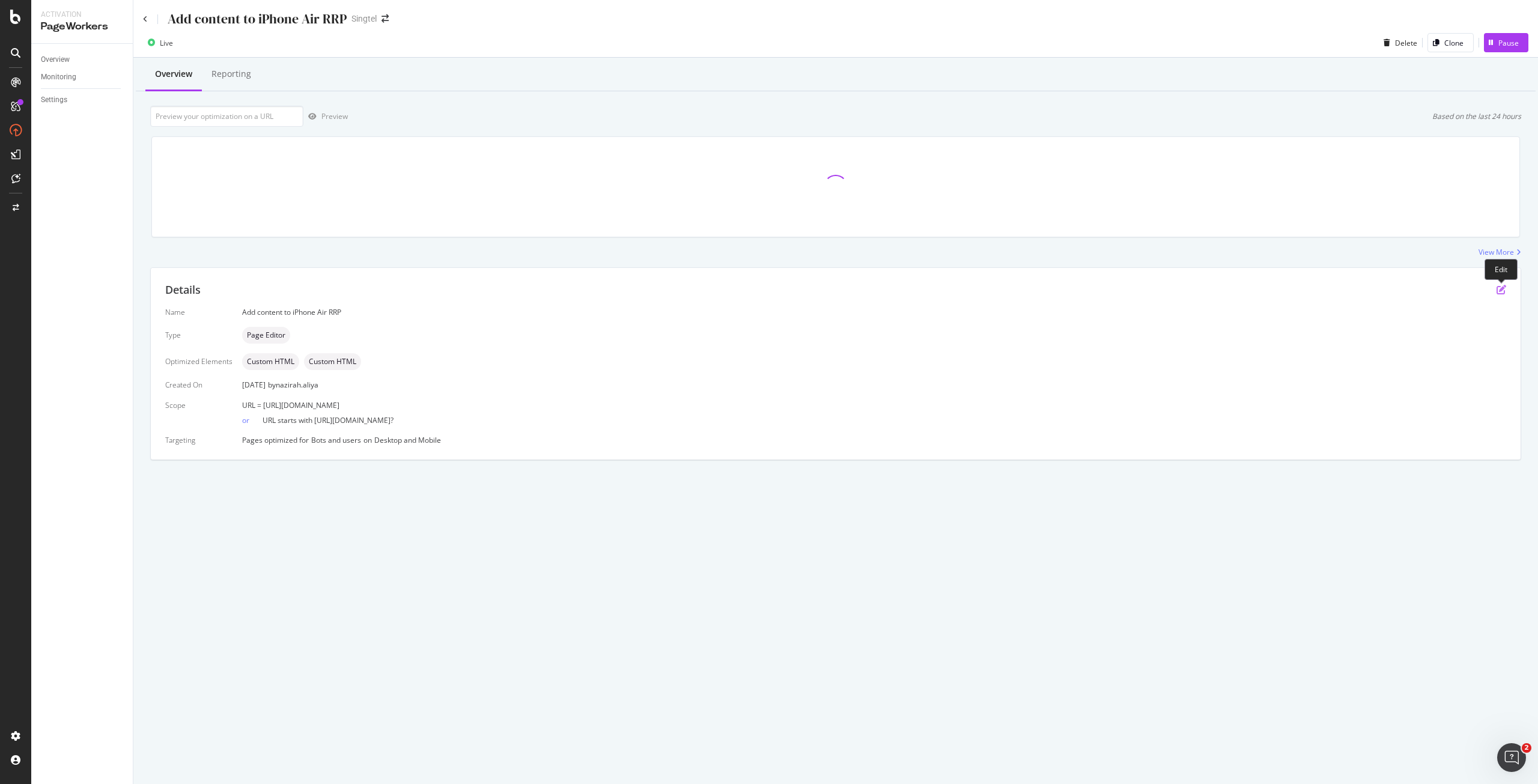
click at [1504, 289] on icon "pen-to-square" at bounding box center [1501, 290] width 10 height 10
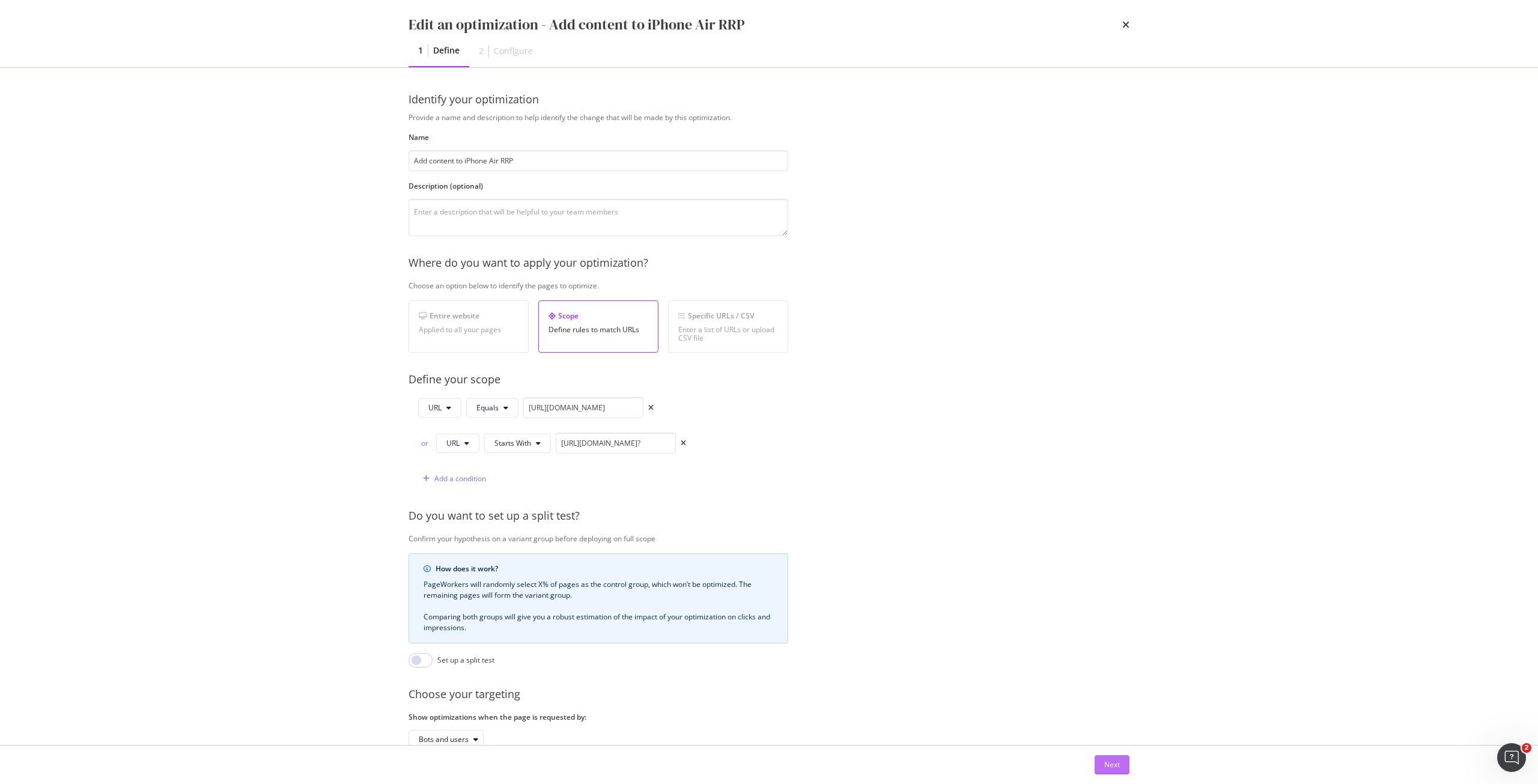
click at [1117, 765] on div "Next" at bounding box center [1112, 764] width 16 height 10
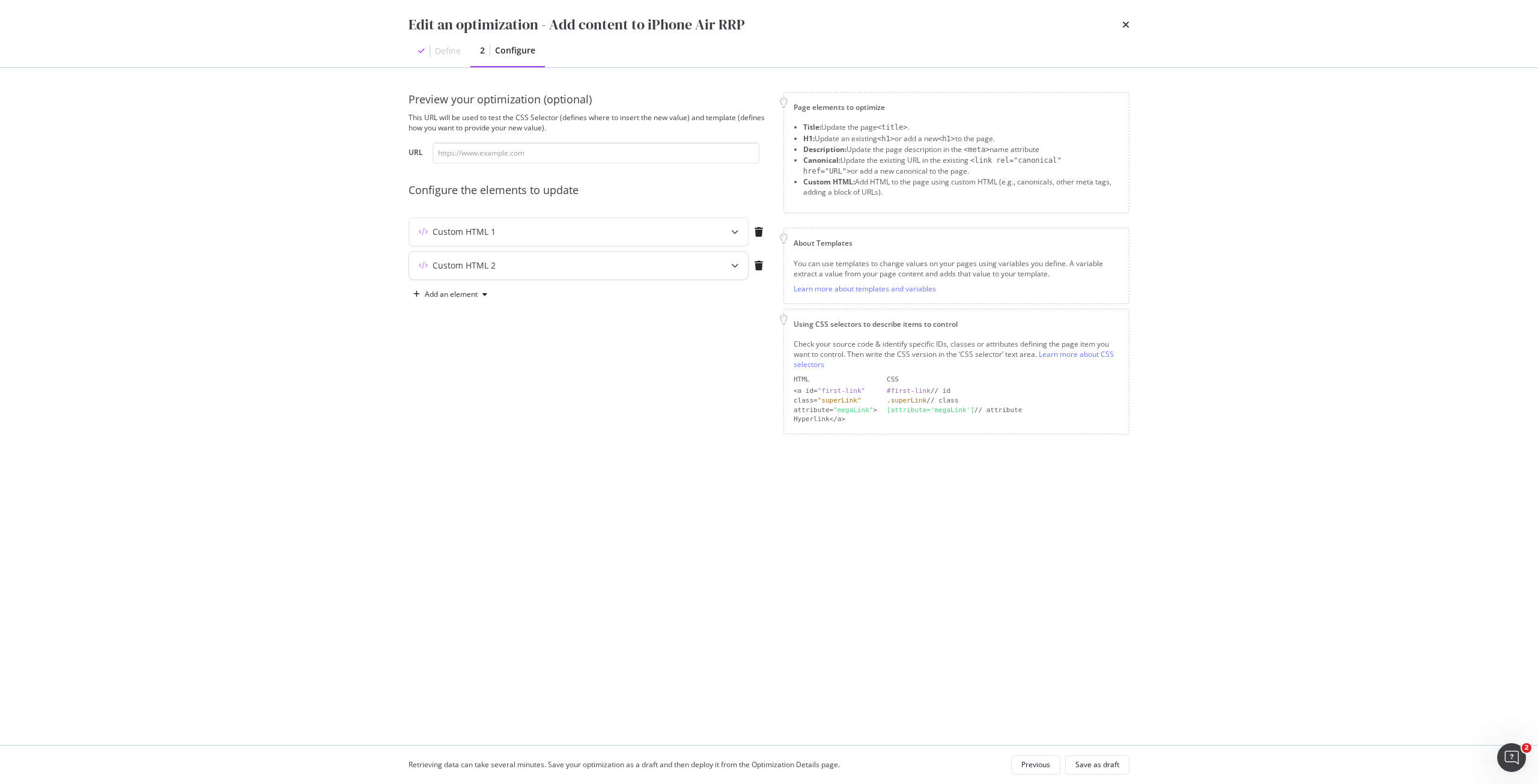
click at [728, 270] on div "modal" at bounding box center [734, 265] width 26 height 27
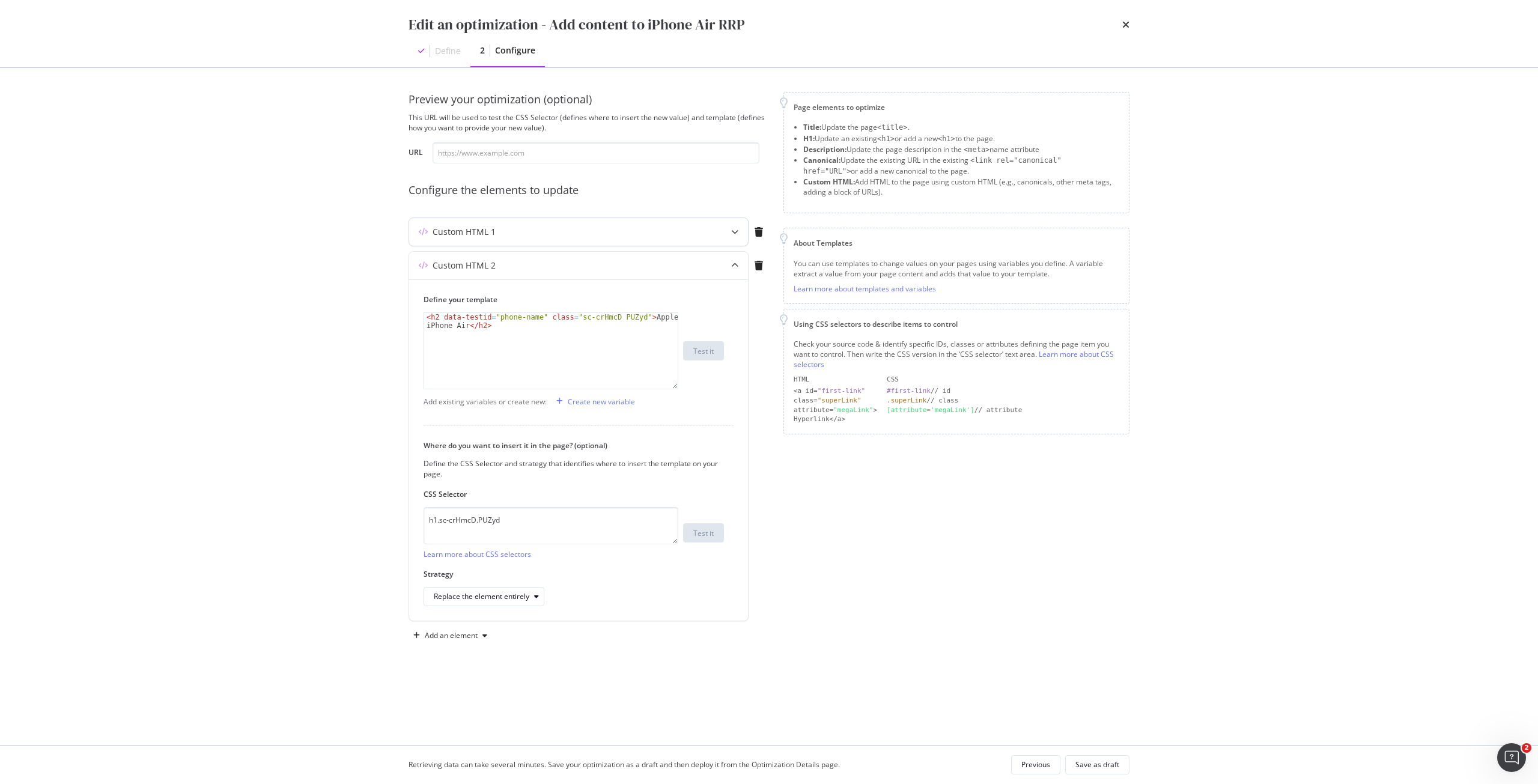
click at [728, 227] on div "modal" at bounding box center [734, 232] width 26 height 27
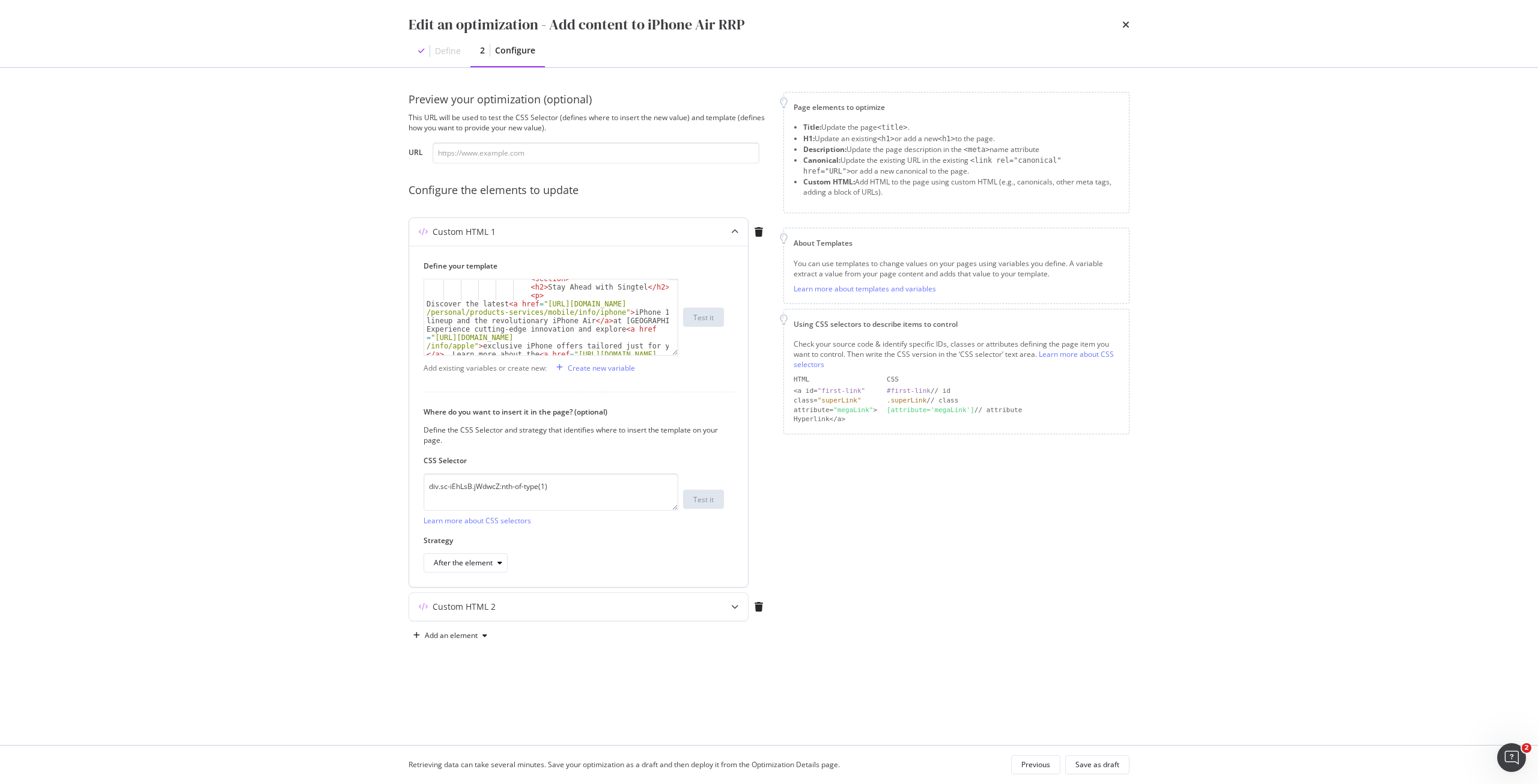
scroll to position [865, 0]
click at [1128, 26] on icon "times" at bounding box center [1125, 24] width 7 height 10
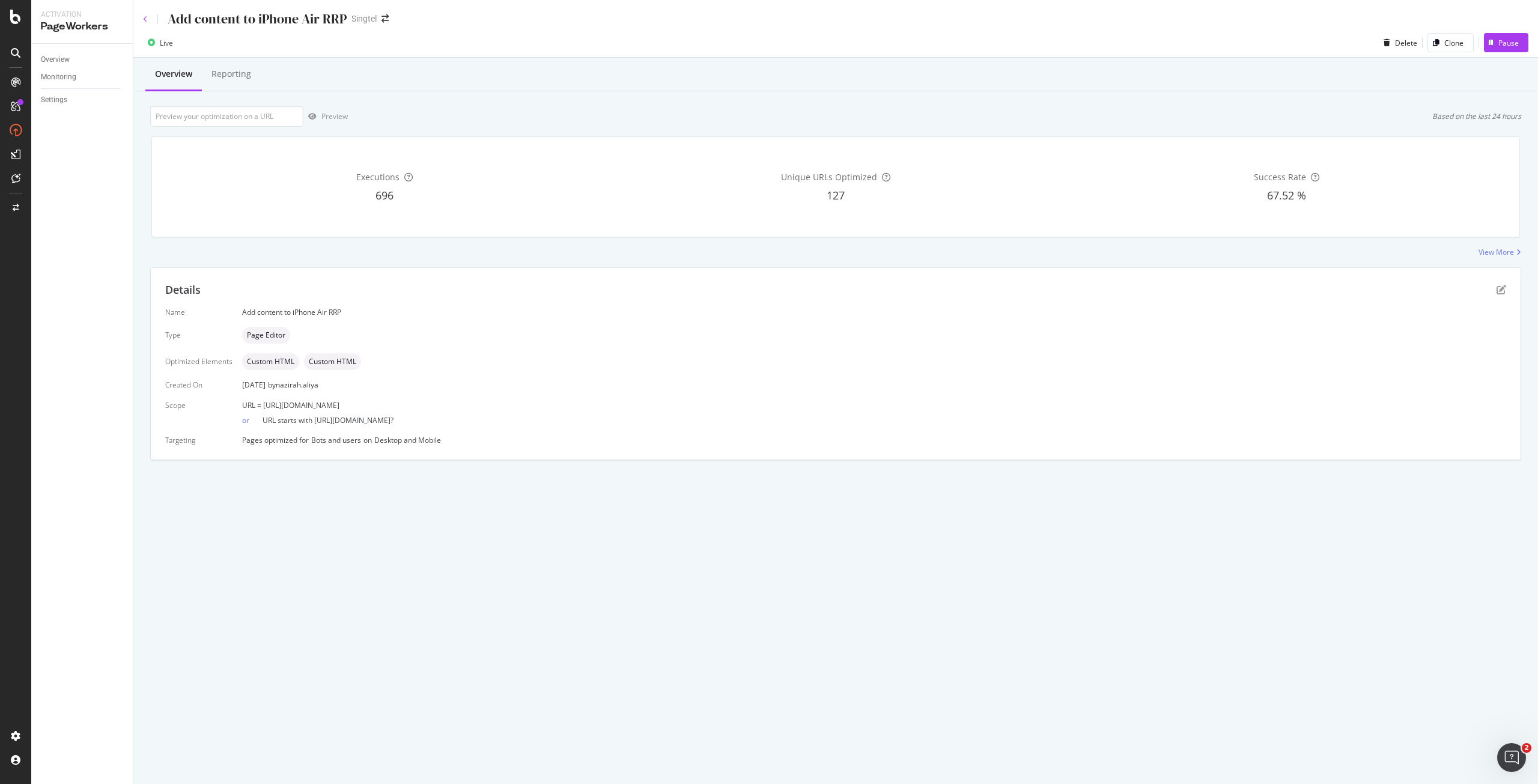
click at [145, 16] on icon at bounding box center [145, 19] width 5 height 7
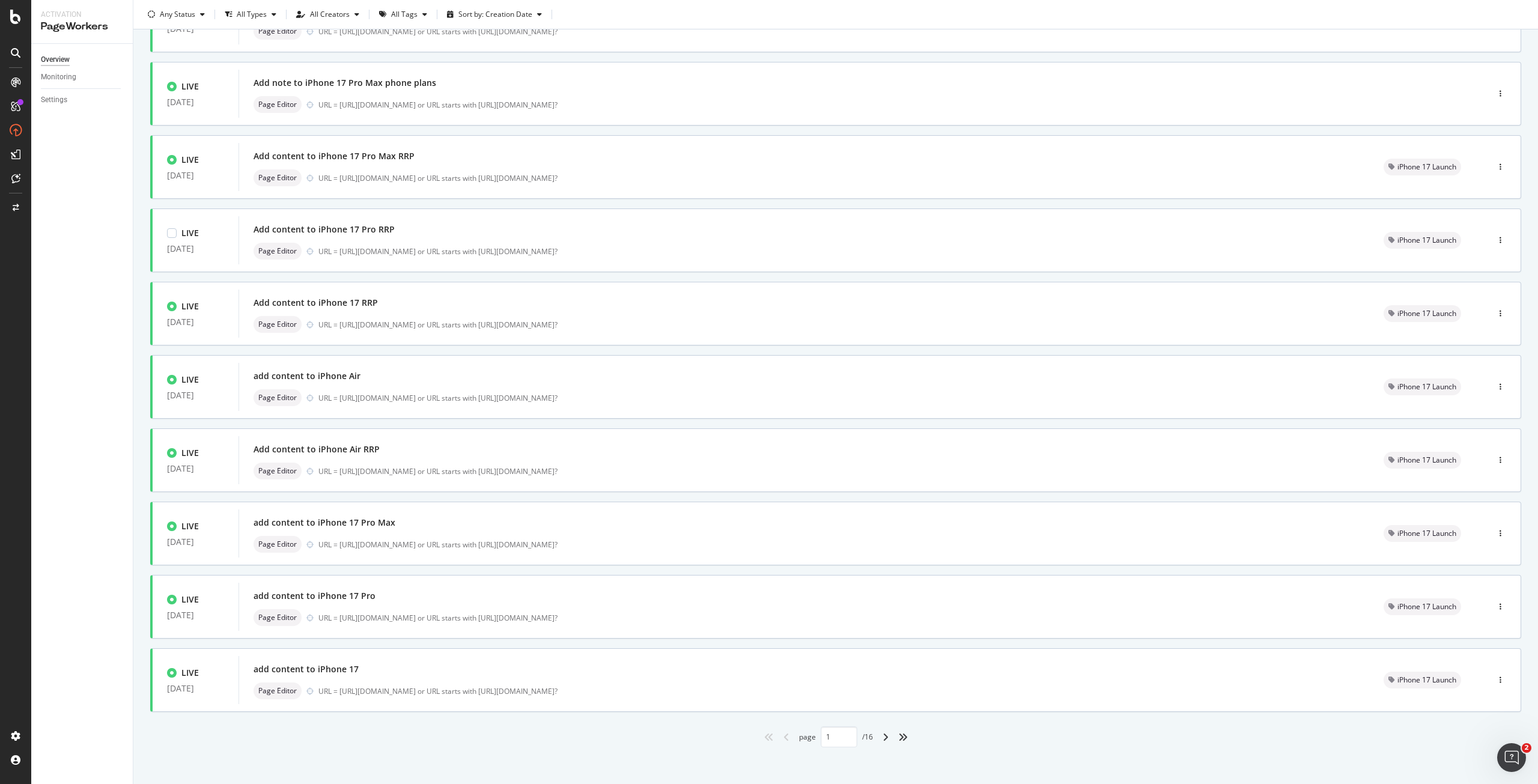
scroll to position [126, 0]
click at [424, 522] on div "add content to iPhone 17 Pro Max" at bounding box center [804, 517] width 1101 height 17
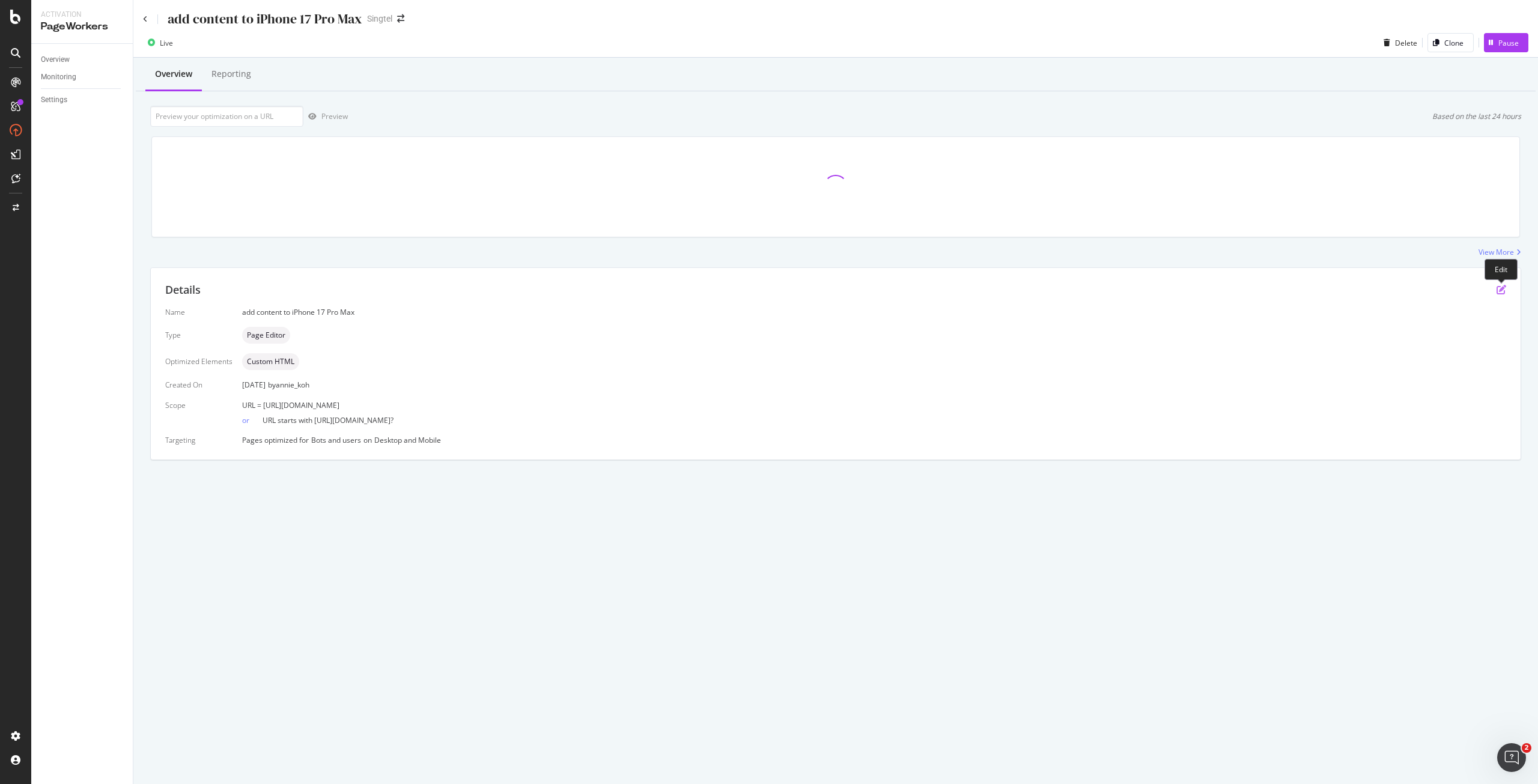
click at [1503, 289] on icon "pen-to-square" at bounding box center [1501, 290] width 10 height 10
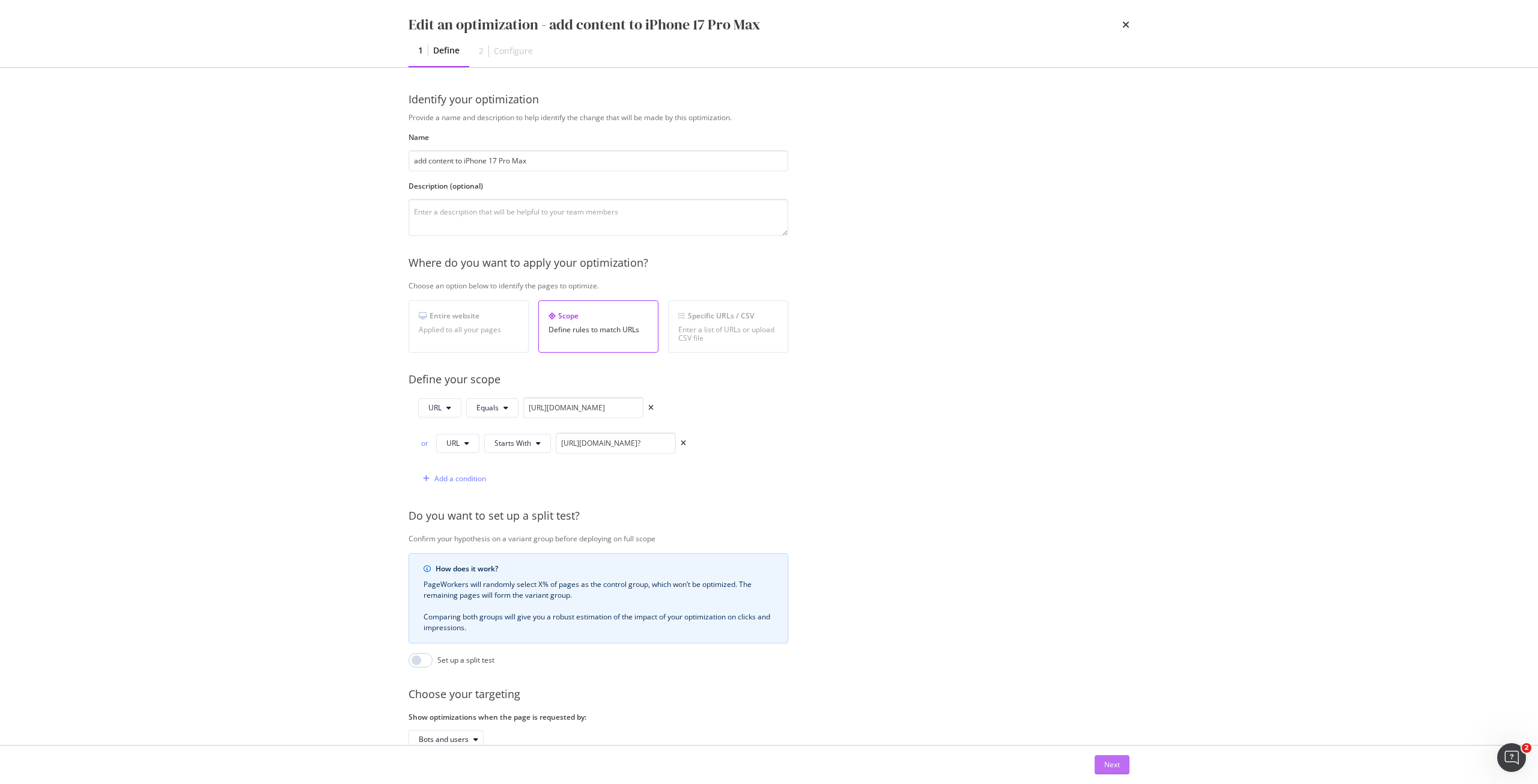
click at [1117, 764] on div "Next" at bounding box center [1112, 764] width 16 height 10
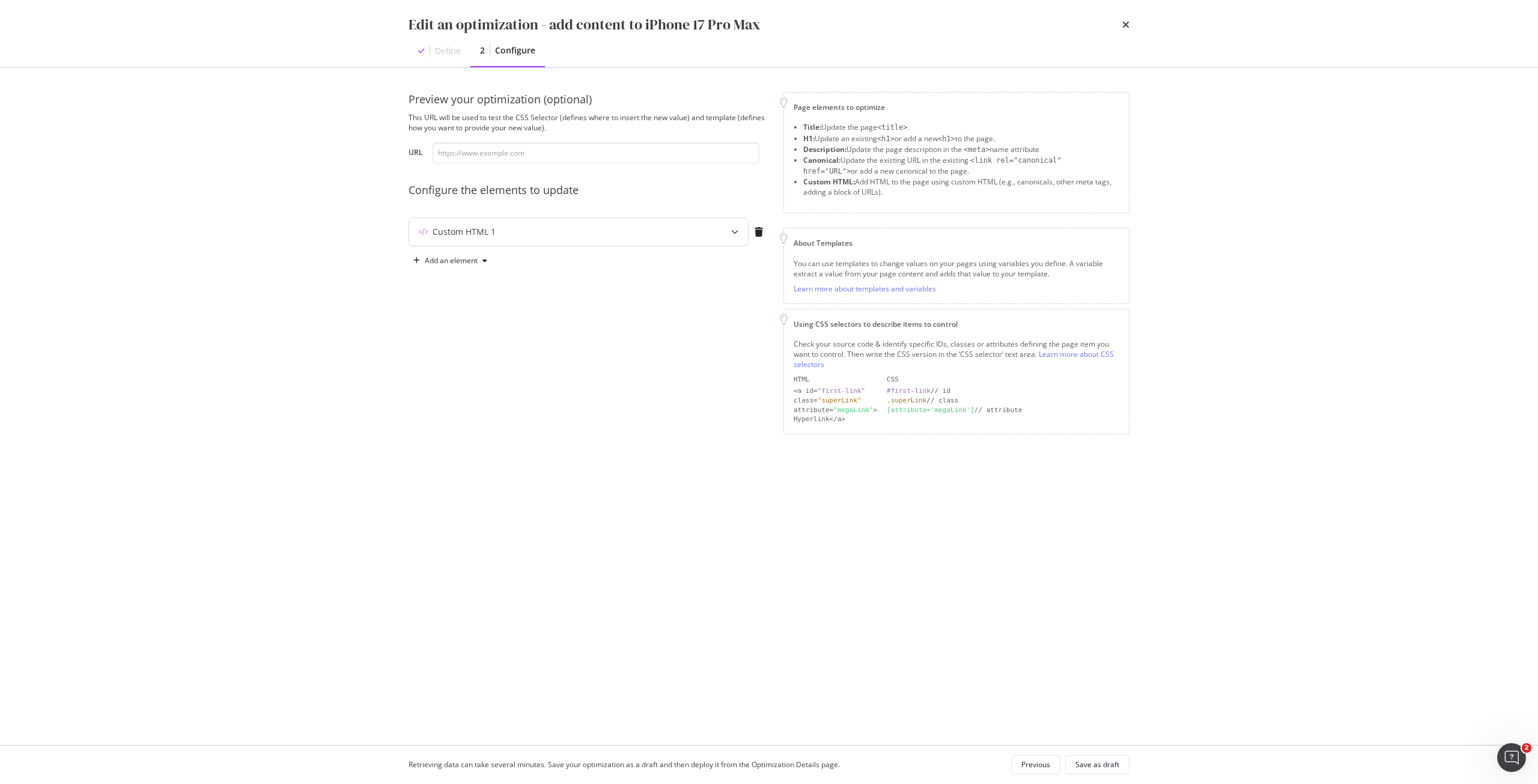
click at [585, 238] on div "Custom HTML 1" at bounding box center [579, 232] width 339 height 27
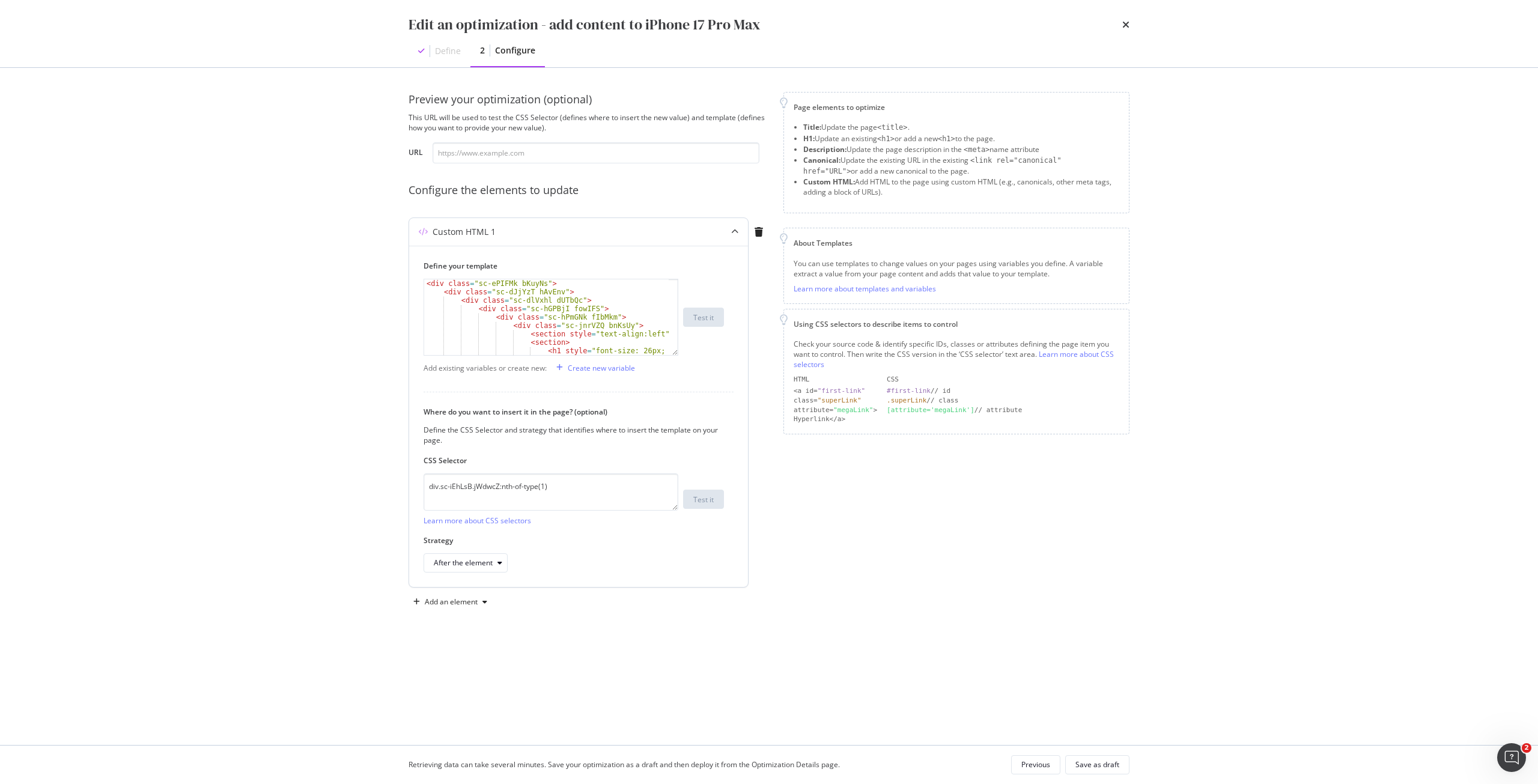
click at [588, 234] on div "Custom HTML 1" at bounding box center [555, 231] width 292 height 12
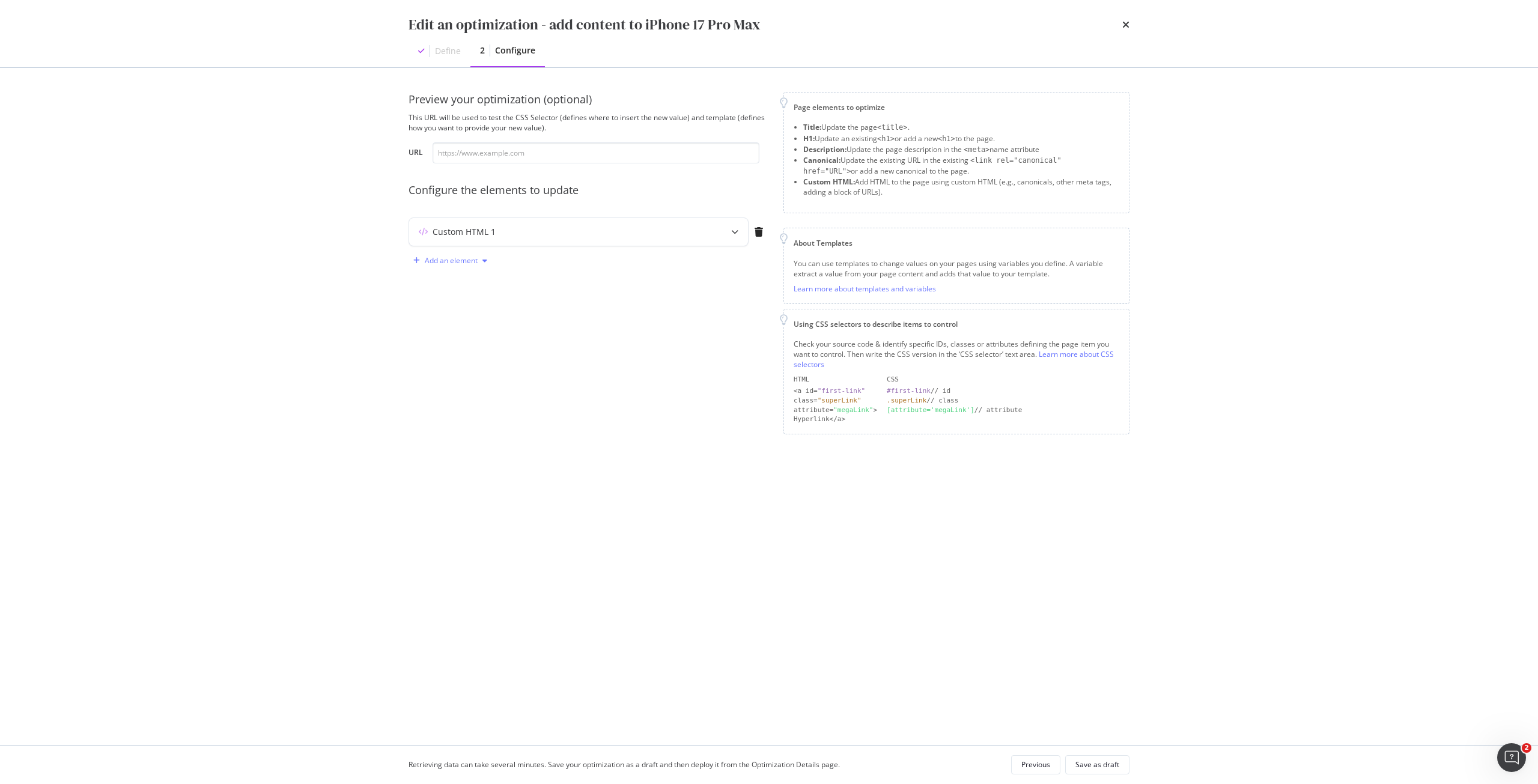
click at [444, 261] on div "Add an element" at bounding box center [451, 260] width 53 height 7
click at [465, 359] on div "Custom HTML" at bounding box center [464, 364] width 48 height 10
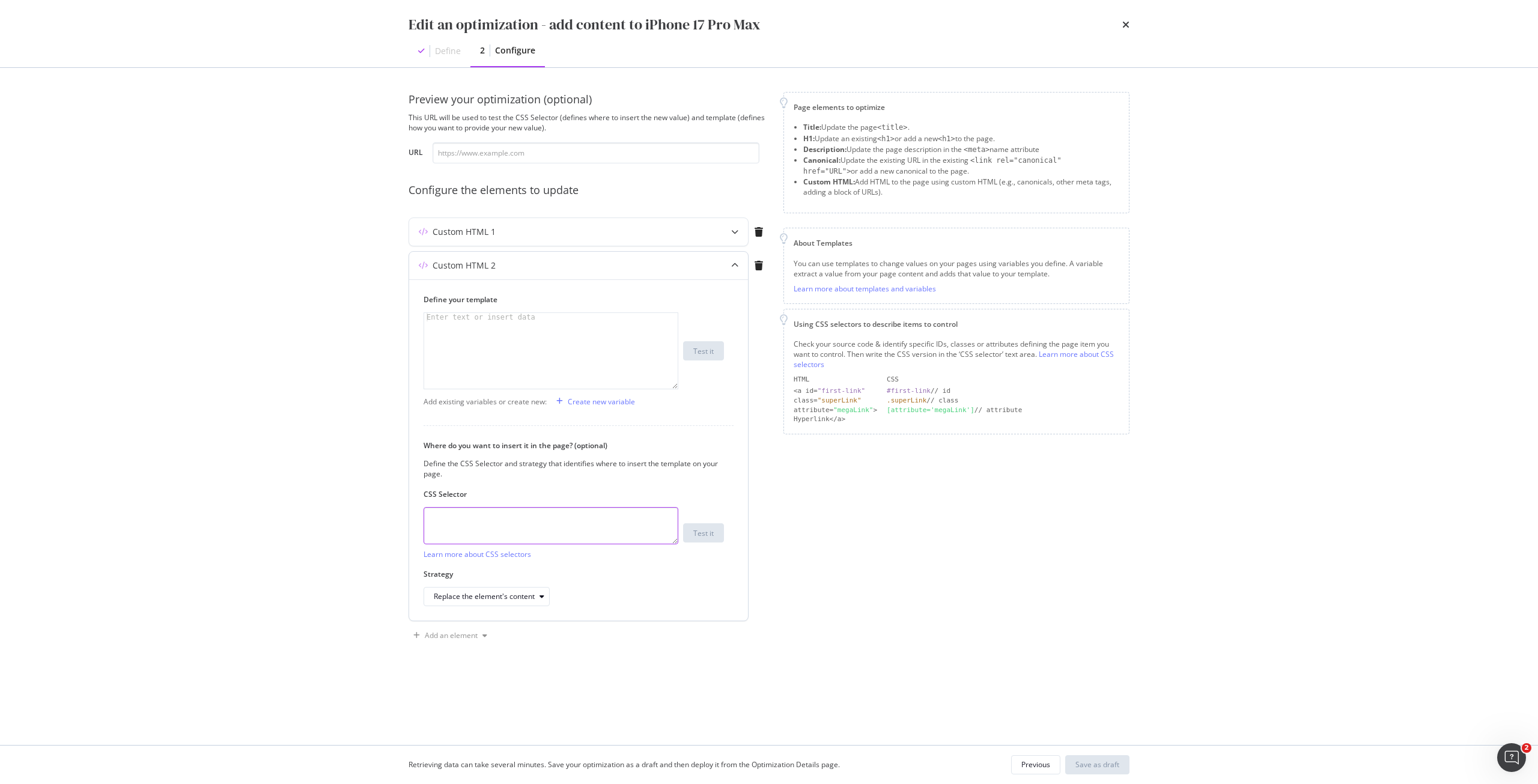
click at [513, 508] on textarea "modal" at bounding box center [551, 525] width 255 height 37
paste textarea "h1.sc-iqseJM.fxHNbQ"
type textarea "h1.sc-iqseJM.fxHNbQ"
click at [541, 325] on div "modal" at bounding box center [551, 359] width 254 height 92
paste textarea "<h1 data-testid="phone-name" class="sc-iqseJM fxHNbQ">Apple iPhone 17 Pro Max</…"
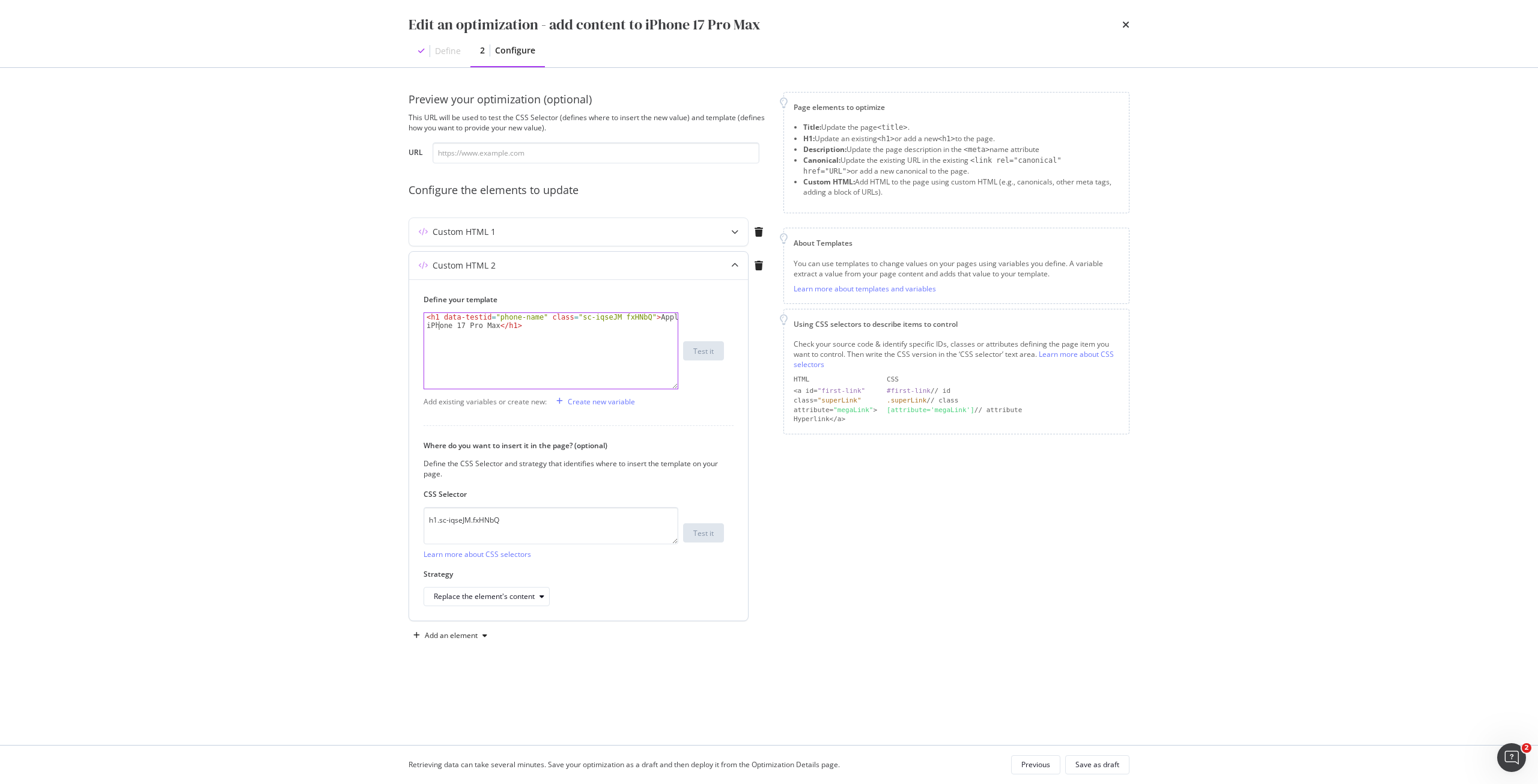
click at [437, 322] on div "< h1 data-testid = "phone-name" class = "sc-iqseJM fxHNbQ" > Apple iPhone 17 Pr…" at bounding box center [551, 367] width 254 height 109
click at [439, 317] on div "< h1 data-testid = "phone-name" class = "sc-iqseJM fxHNbQ" > Apple iPhone 17 Pr…" at bounding box center [551, 367] width 254 height 109
click at [510, 327] on div "< h2 data-testid = "phone-name" class = "sc-iqseJM fxHNbQ" > Apple iPhone 17 Pr…" at bounding box center [551, 367] width 254 height 109
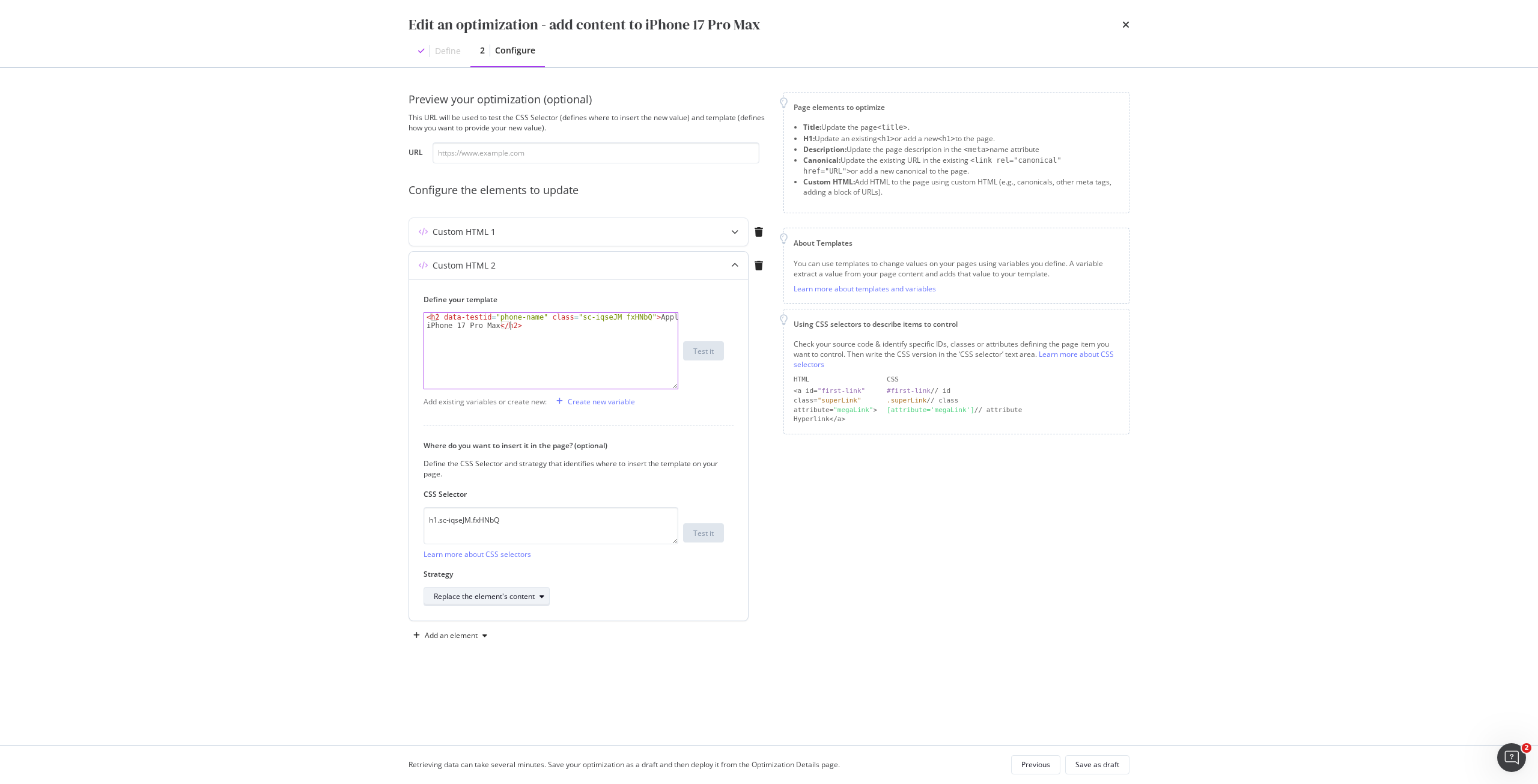
type textarea "<h2 data-testid="phone-name" class="sc-iqseJM fxHNbQ">Apple iPhone 17 Pro Max</…"
click at [485, 600] on div "Replace the element's content" at bounding box center [484, 596] width 101 height 7
click at [498, 714] on div "Replace the element entirely" at bounding box center [487, 717] width 95 height 10
click at [651, 229] on div "Custom HTML 1" at bounding box center [555, 231] width 292 height 12
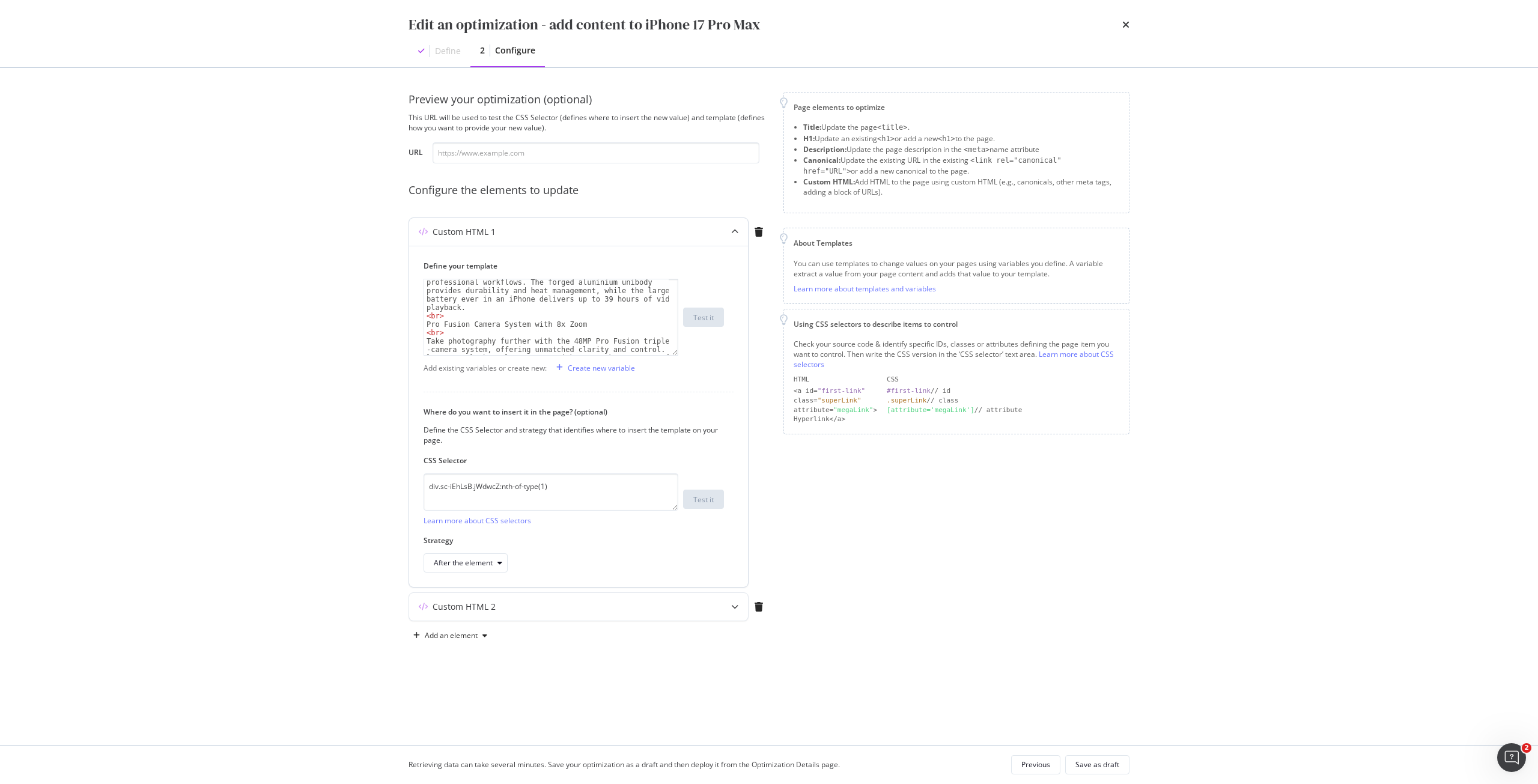
scroll to position [145, 0]
click at [439, 314] on div "The new iPhone 17 Pro Max is Apple’s most advanced smartphone, built for users …" at bounding box center [547, 349] width 245 height 227
click at [439, 335] on div "The new iPhone 17 Pro Max is Apple’s most advanced smartphone, built for users …" at bounding box center [547, 349] width 245 height 227
click at [433, 336] on div "The new iPhone 17 Pro Max is Apple’s most advanced smartphone, built for users …" at bounding box center [547, 349] width 245 height 227
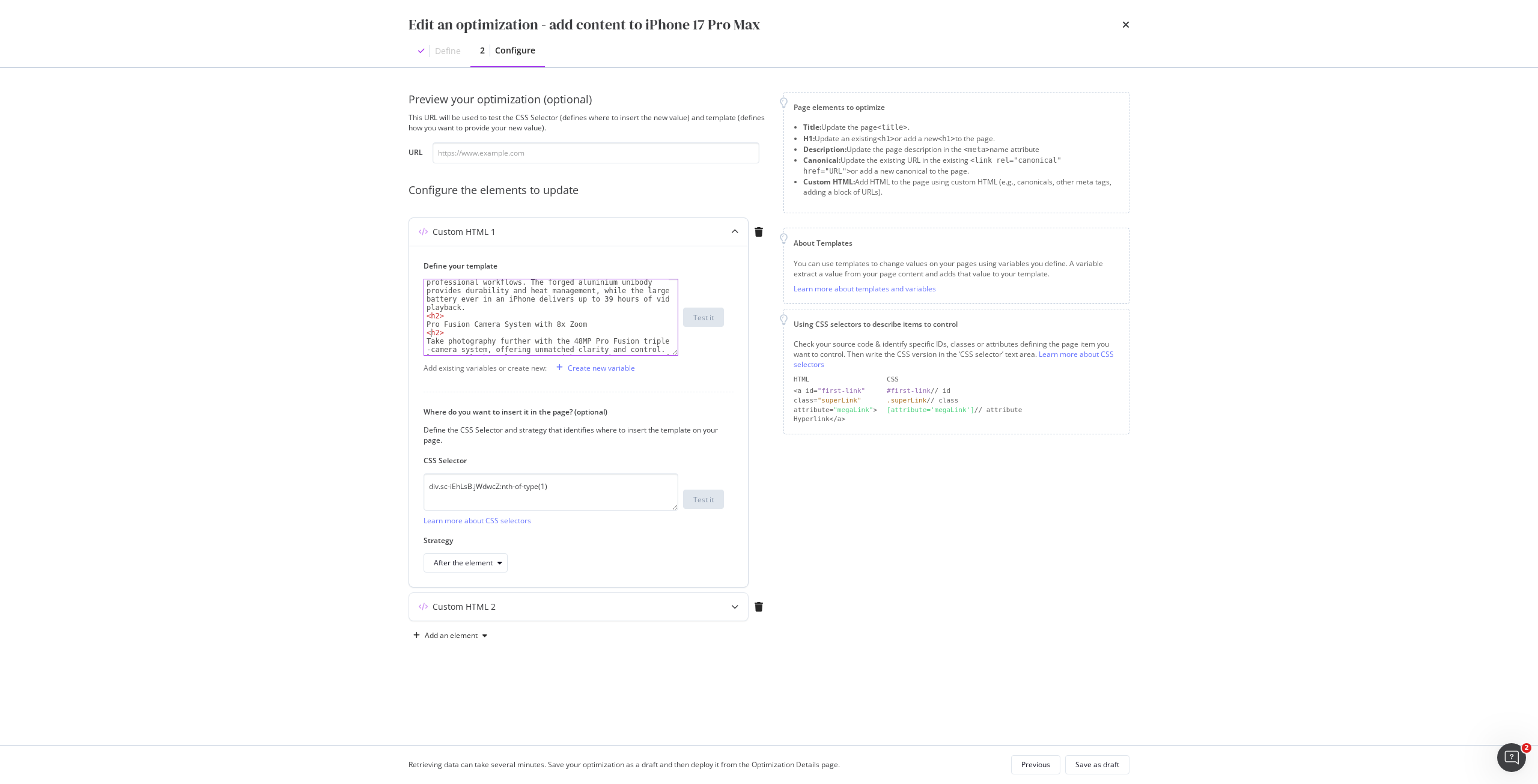
type textarea "</h2>"
click at [501, 345] on div "The new iPhone 17 Pro Max is Apple’s most advanced smartphone, built for users …" at bounding box center [547, 352] width 245 height 160
click at [426, 307] on div "< h2 > Pro Fusion Camera System with 8x Zoom </ h2 > Take photography further w…" at bounding box center [547, 356] width 245 height 160
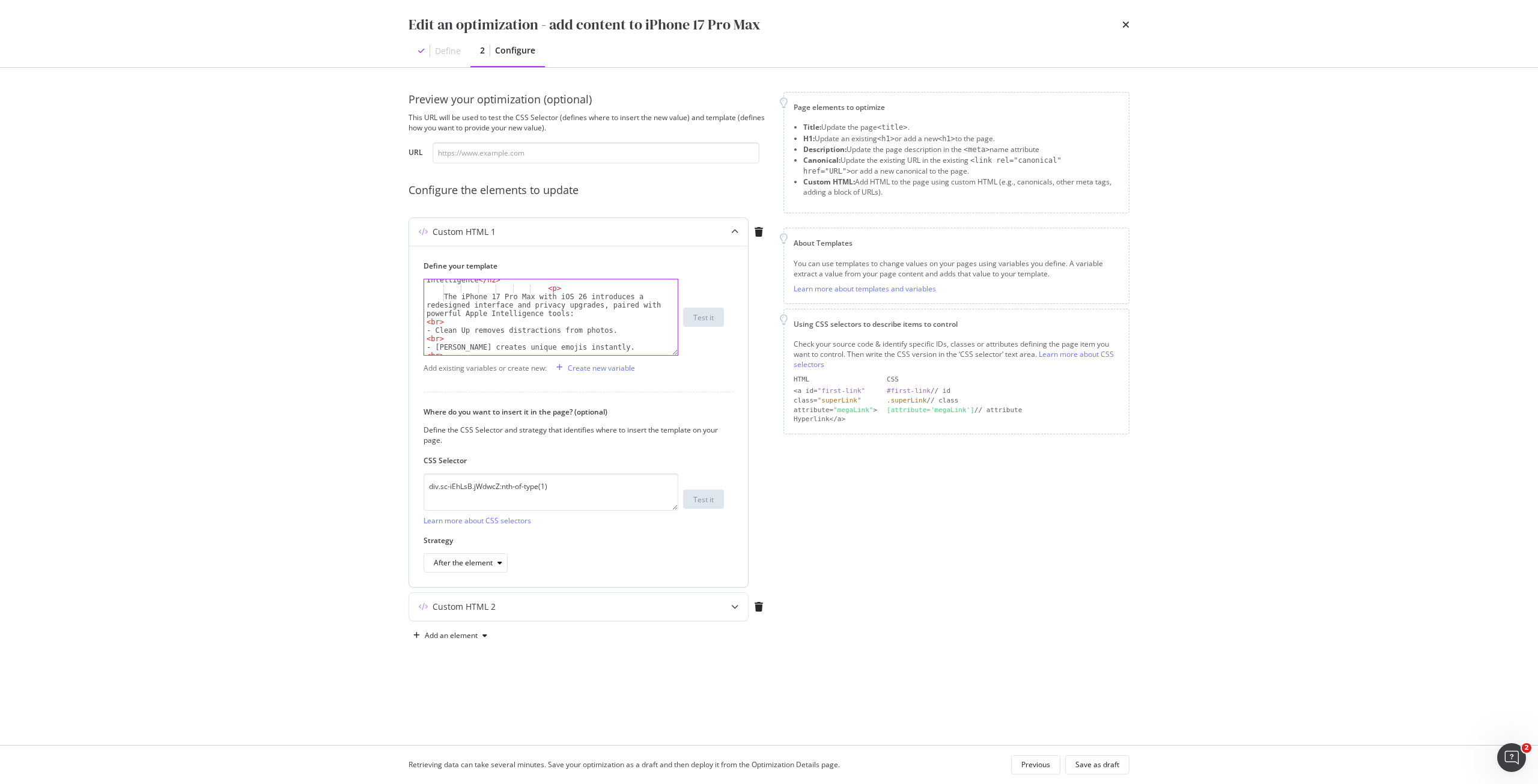
scroll to position [433, 0]
click at [512, 333] on div "< h2 > iOS 26 with Apple Intelligence </ h2 > < p > The iPhone 17 Pro Max with …" at bounding box center [547, 318] width 245 height 101
click at [504, 325] on div "< h2 > iOS 26 with Apple Intelligence </ h2 > < p > The iPhone 17 Pro Max with …" at bounding box center [547, 318] width 245 height 101
click at [439, 319] on div "< h2 > iOS 26 with Apple Intelligence </ h2 > < p > The iPhone 17 Pro Max with …" at bounding box center [547, 318] width 245 height 101
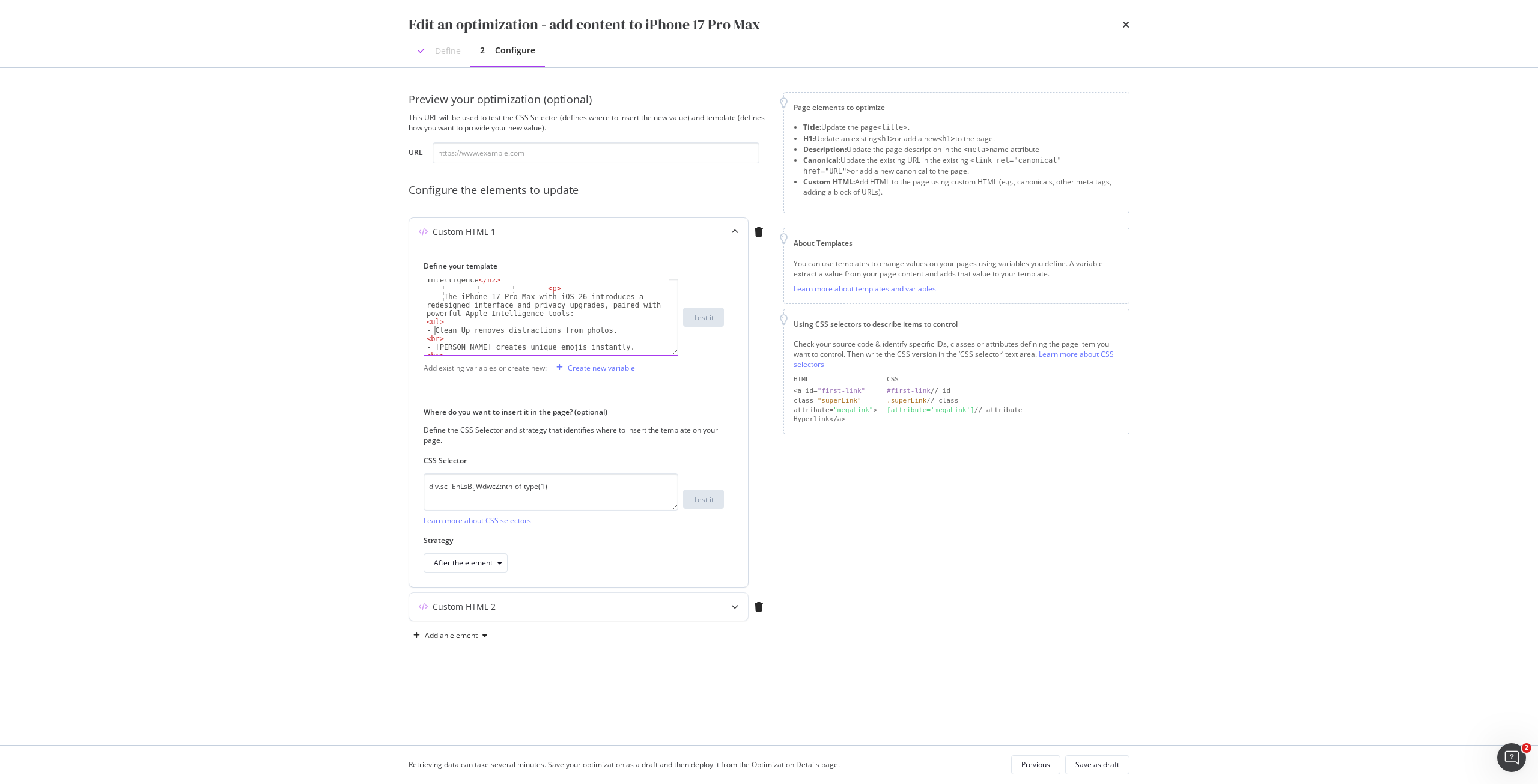
click at [436, 332] on div "< h2 > iOS 26 with Apple Intelligence </ h2 > < p > The iPhone 17 Pro Max with …" at bounding box center [547, 318] width 245 height 101
click at [437, 340] on div "< h2 > iOS 26 with Apple Intelligence </ h2 > < p > The iPhone 17 Pro Max with …" at bounding box center [547, 318] width 245 height 101
click at [435, 301] on div "The iPhone 17 Pro Max with iOS 26 introduces a redesigned interface and privacy…" at bounding box center [547, 311] width 245 height 109
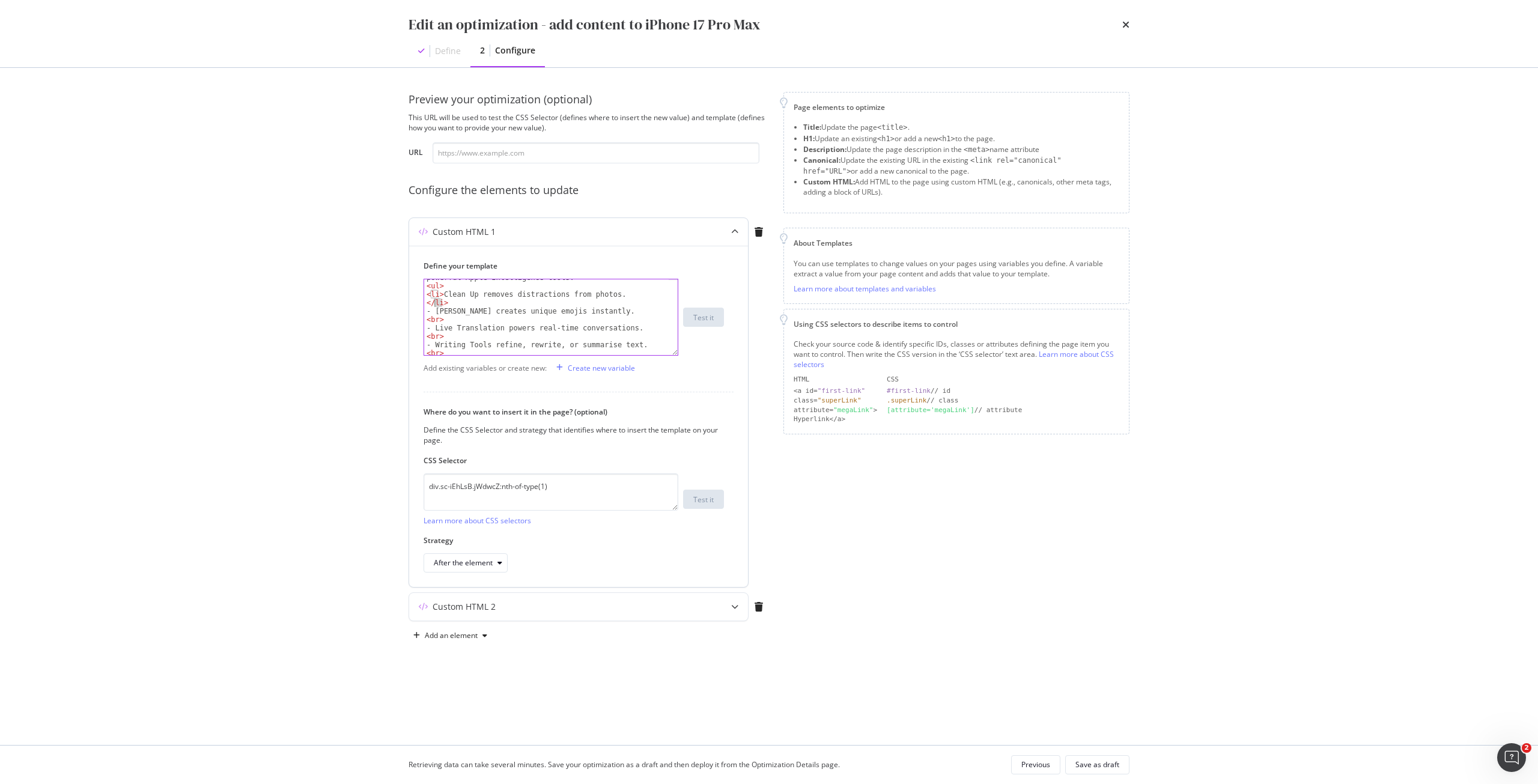
click at [435, 301] on div "The iPhone 17 Pro Max with iOS 26 introduces a redesigned interface and privacy…" at bounding box center [547, 311] width 245 height 109
click at [432, 322] on div "The iPhone 17 Pro Max with iOS 26 introduces a redesigned interface and privacy…" at bounding box center [547, 311] width 245 height 109
paste textarea "li"
click at [430, 336] on div "The iPhone 17 Pro Max with iOS 26 introduces a redesigned interface and privacy…" at bounding box center [547, 311] width 245 height 109
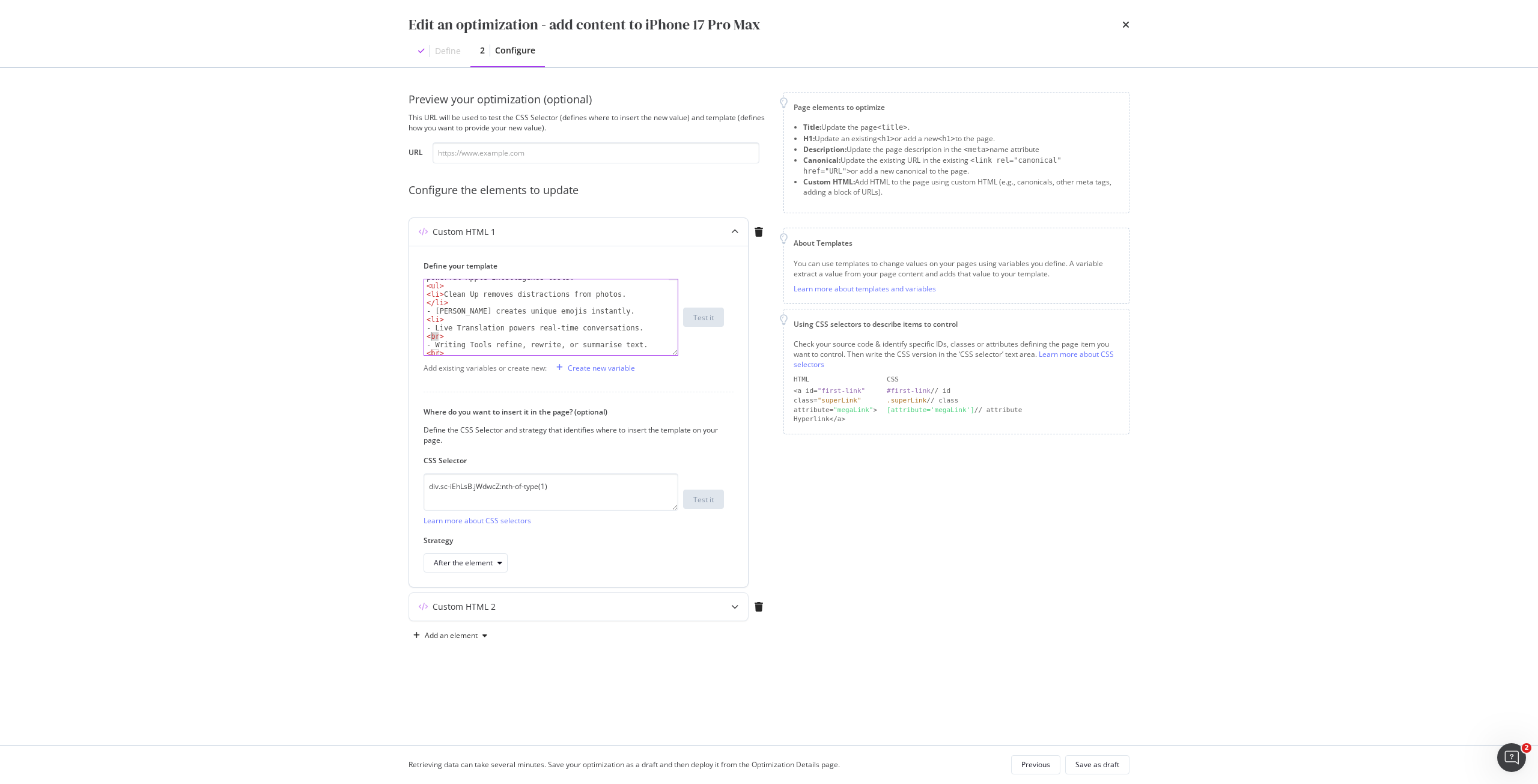
click at [430, 336] on div "The iPhone 17 Pro Max with iOS 26 introduces a redesigned interface and privacy…" at bounding box center [547, 311] width 245 height 109
paste textarea "li"
click at [430, 336] on div "The iPhone 17 Pro Max with iOS 26 introduces a redesigned interface and privacy…" at bounding box center [547, 311] width 245 height 109
click at [434, 316] on div "< li > - Live Translation powers real-time conversations. </ li > - Writing Too…" at bounding box center [547, 325] width 245 height 92
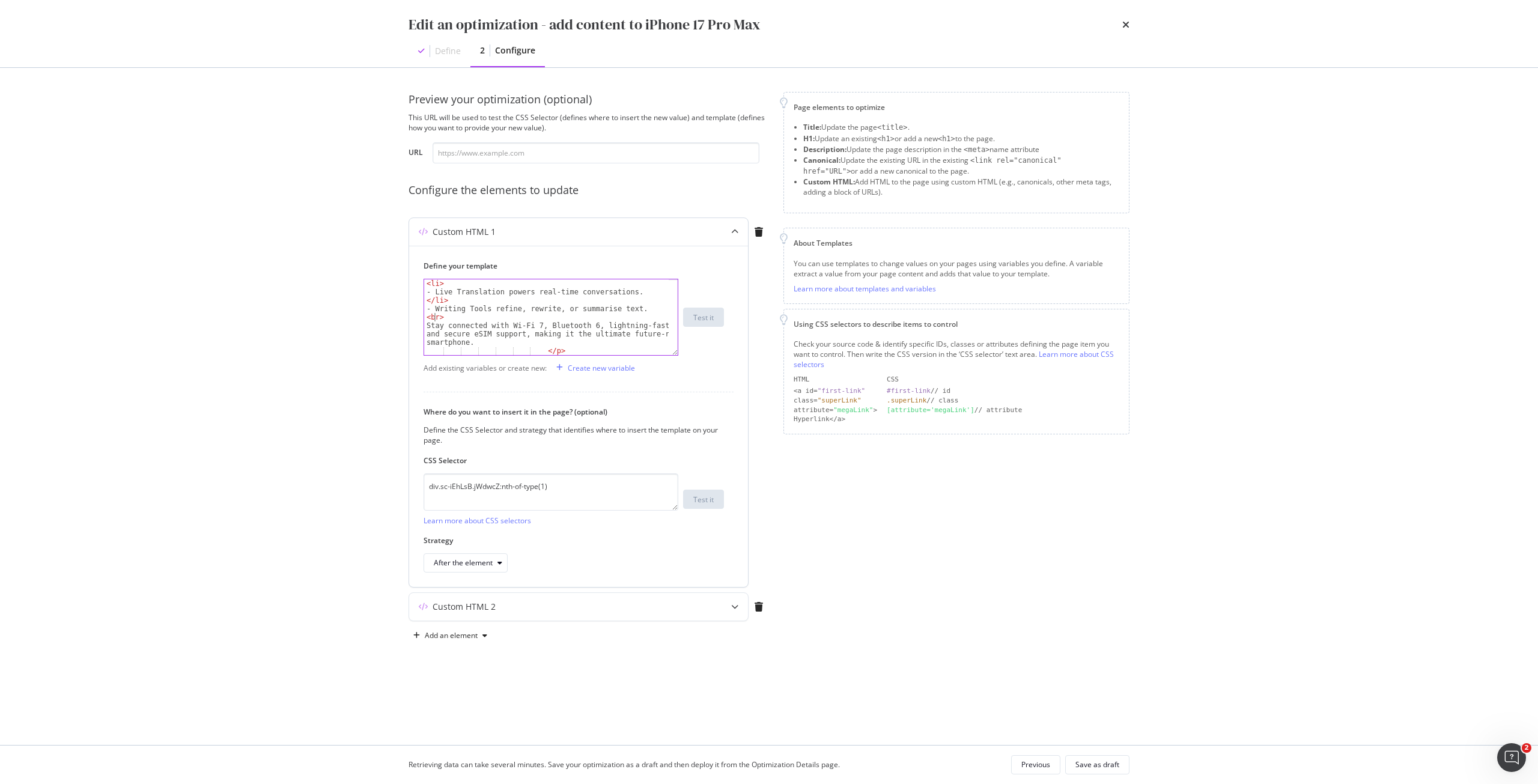
click at [434, 316] on div "< li > - Live Translation powers real-time conversations. </ li > - Writing Too…" at bounding box center [547, 325] width 245 height 92
paste textarea "li"
click at [496, 348] on div "< li > - Live Translation powers real-time conversations. </ li > - Writing Too…" at bounding box center [547, 325] width 245 height 92
click at [498, 341] on div "< li > - Live Translation powers real-time conversations. </ li > - Writing Too…" at bounding box center [547, 325] width 245 height 92
click at [470, 341] on div "< li > - Live Translation powers real-time conversations. </ li > - Writing Too…" at bounding box center [547, 325] width 245 height 92
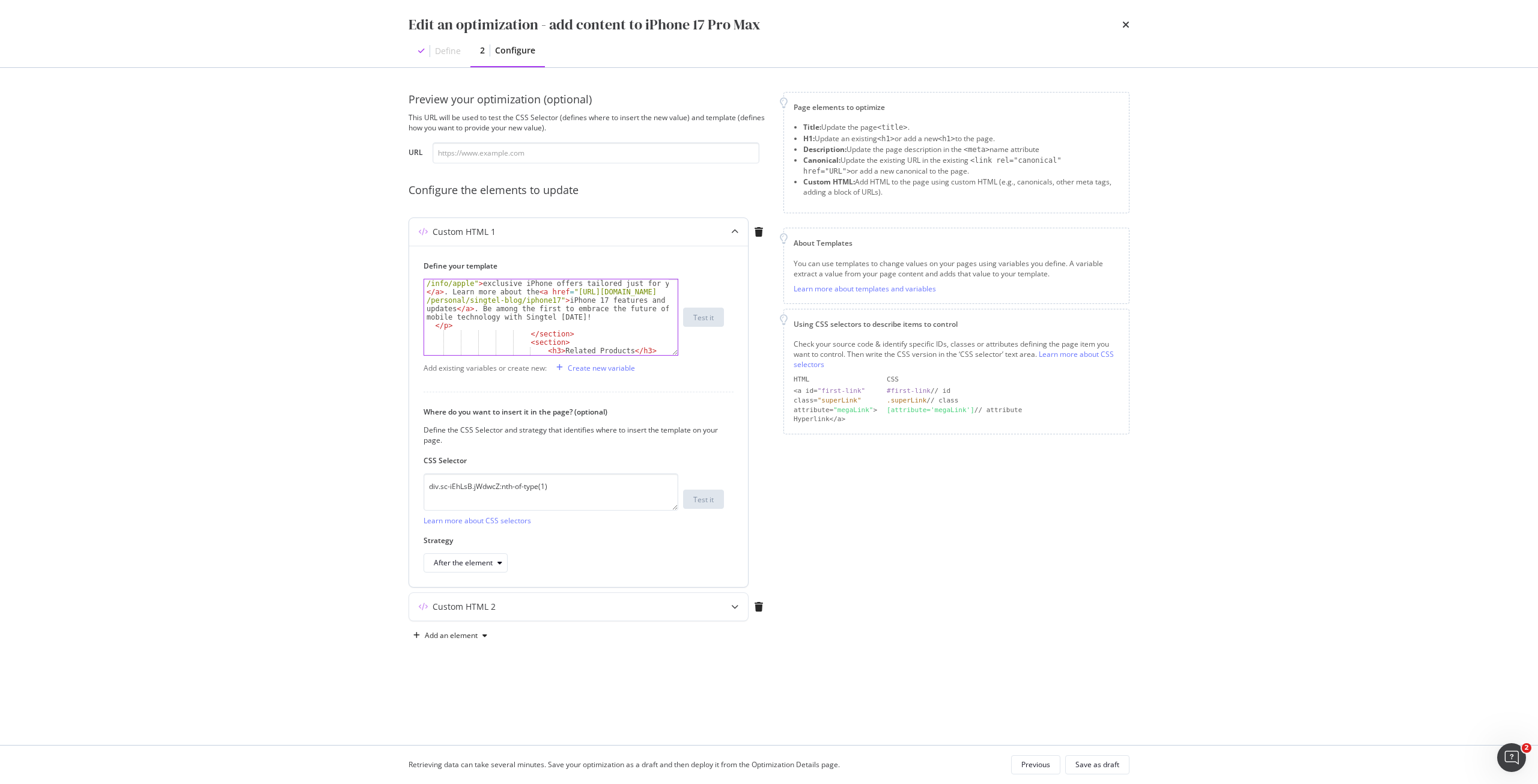
scroll to position [793, 0]
click at [549, 315] on div "Discover the latest < a href = "[URL][DOMAIN_NAME] /personal/products-services/…" at bounding box center [547, 290] width 245 height 177
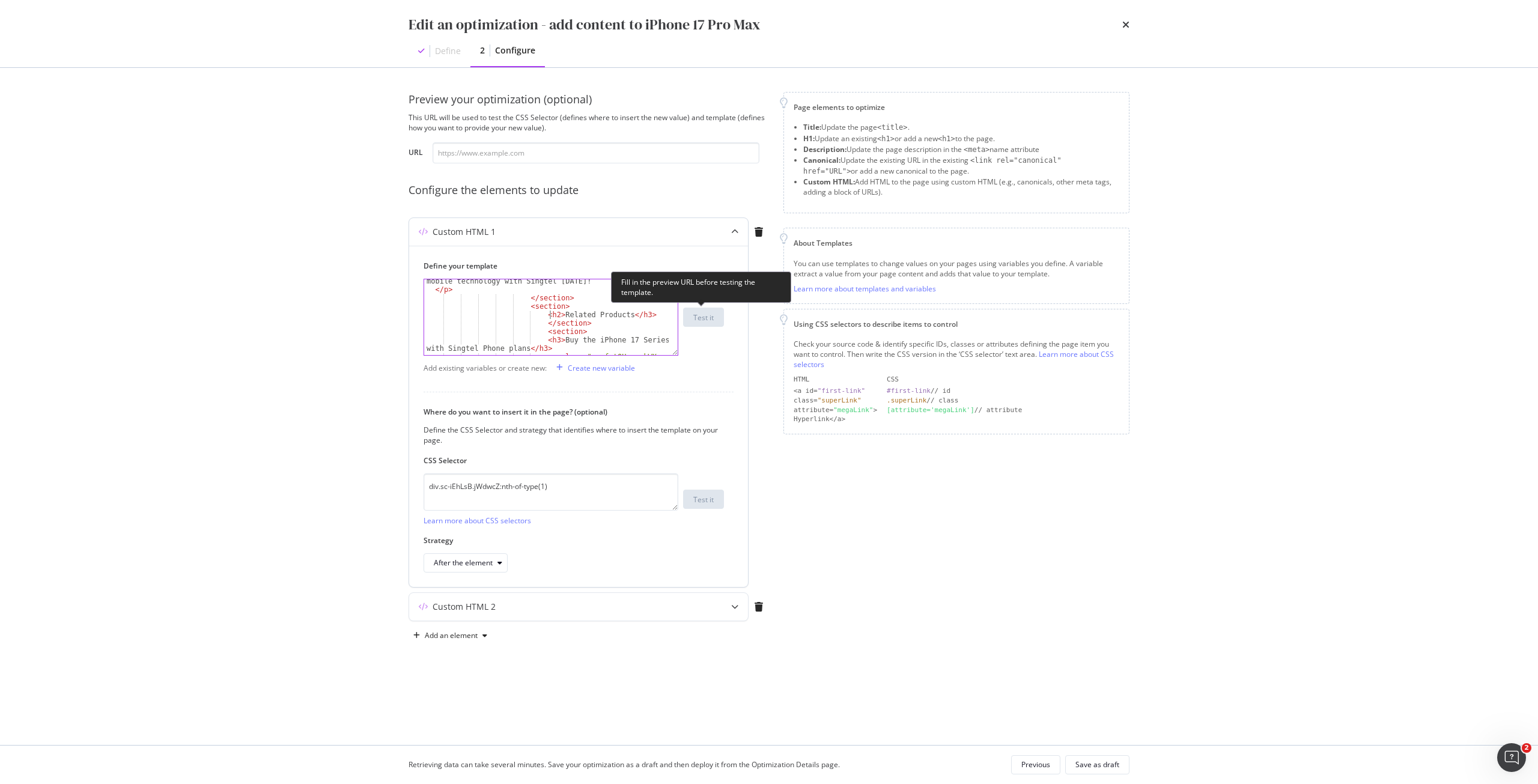
scroll to position [0, 20]
click at [632, 315] on div "Discover the latest < a href = "[URL][DOMAIN_NAME] /personal/products-services/…" at bounding box center [547, 290] width 245 height 177
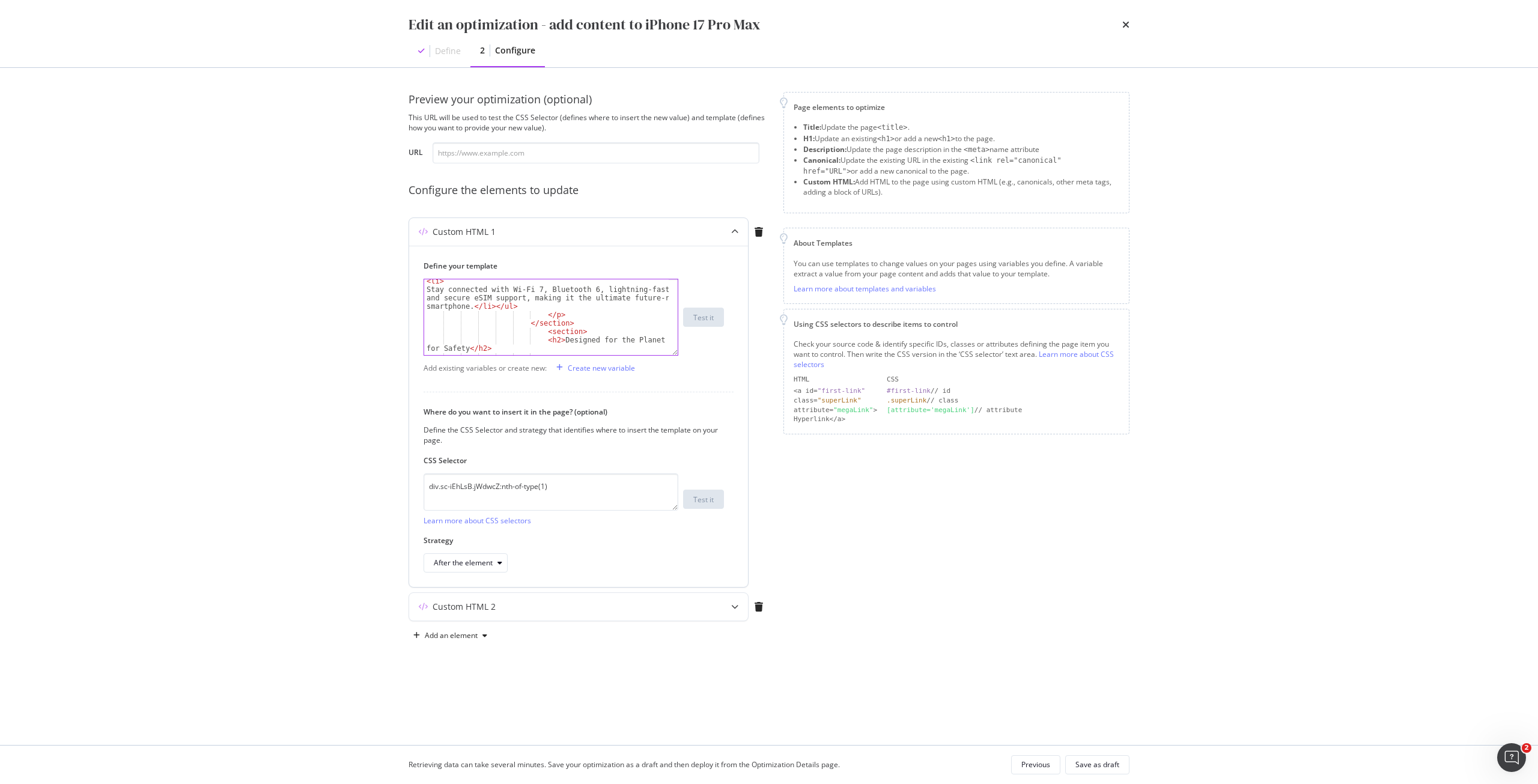
scroll to position [541, 0]
type textarea "<h2>Related Products</h2>"
click at [1125, 757] on button "Save as draft" at bounding box center [1097, 764] width 64 height 19
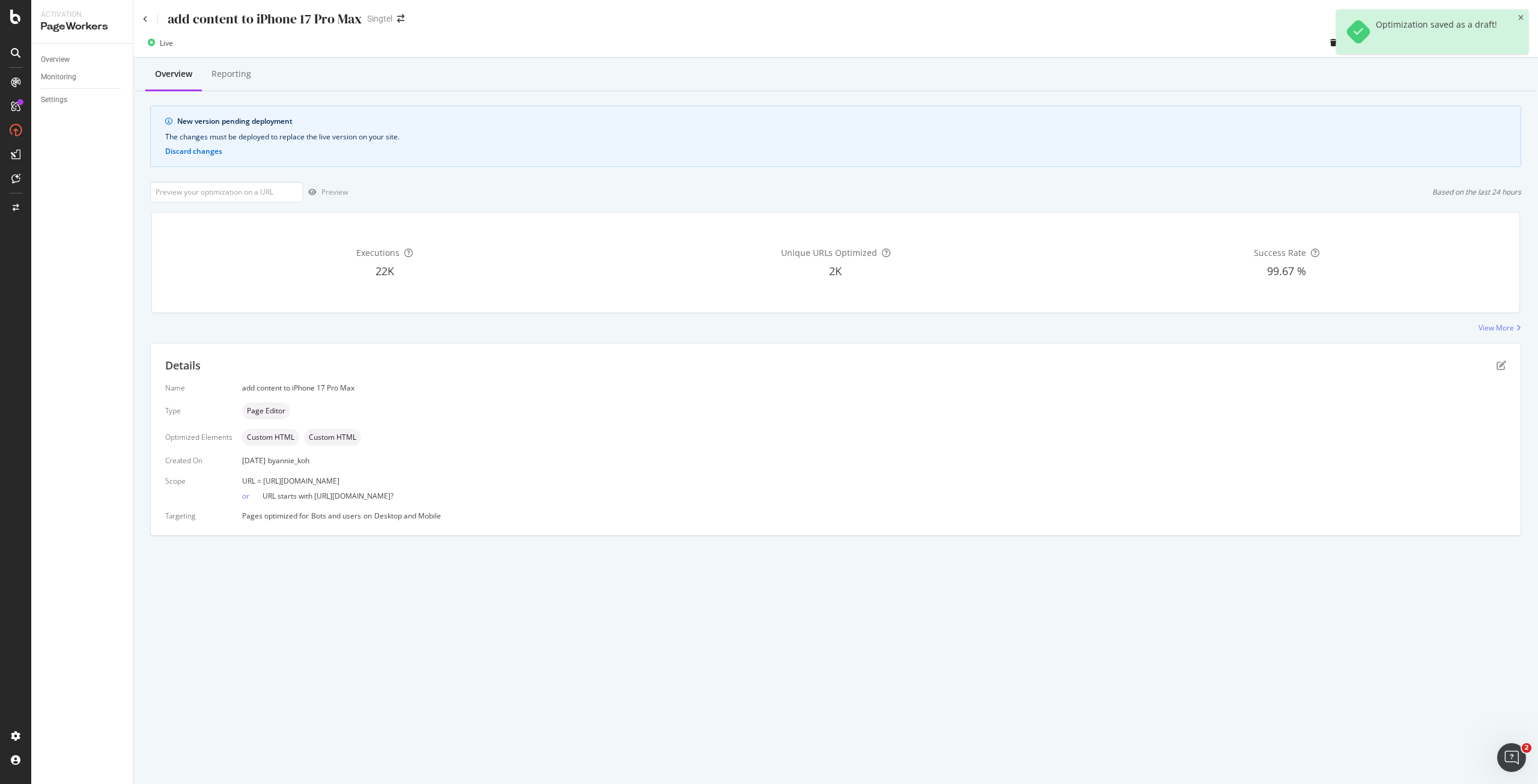
drag, startPoint x: 470, startPoint y: 480, endPoint x: 262, endPoint y: 482, distance: 208.0
click at [262, 482] on div "URL = [URL][DOMAIN_NAME]" at bounding box center [874, 481] width 1264 height 10
copy span "[URL][DOMAIN_NAME]"
click at [263, 192] on input "url" at bounding box center [227, 192] width 153 height 21
paste input "[URL][DOMAIN_NAME]"
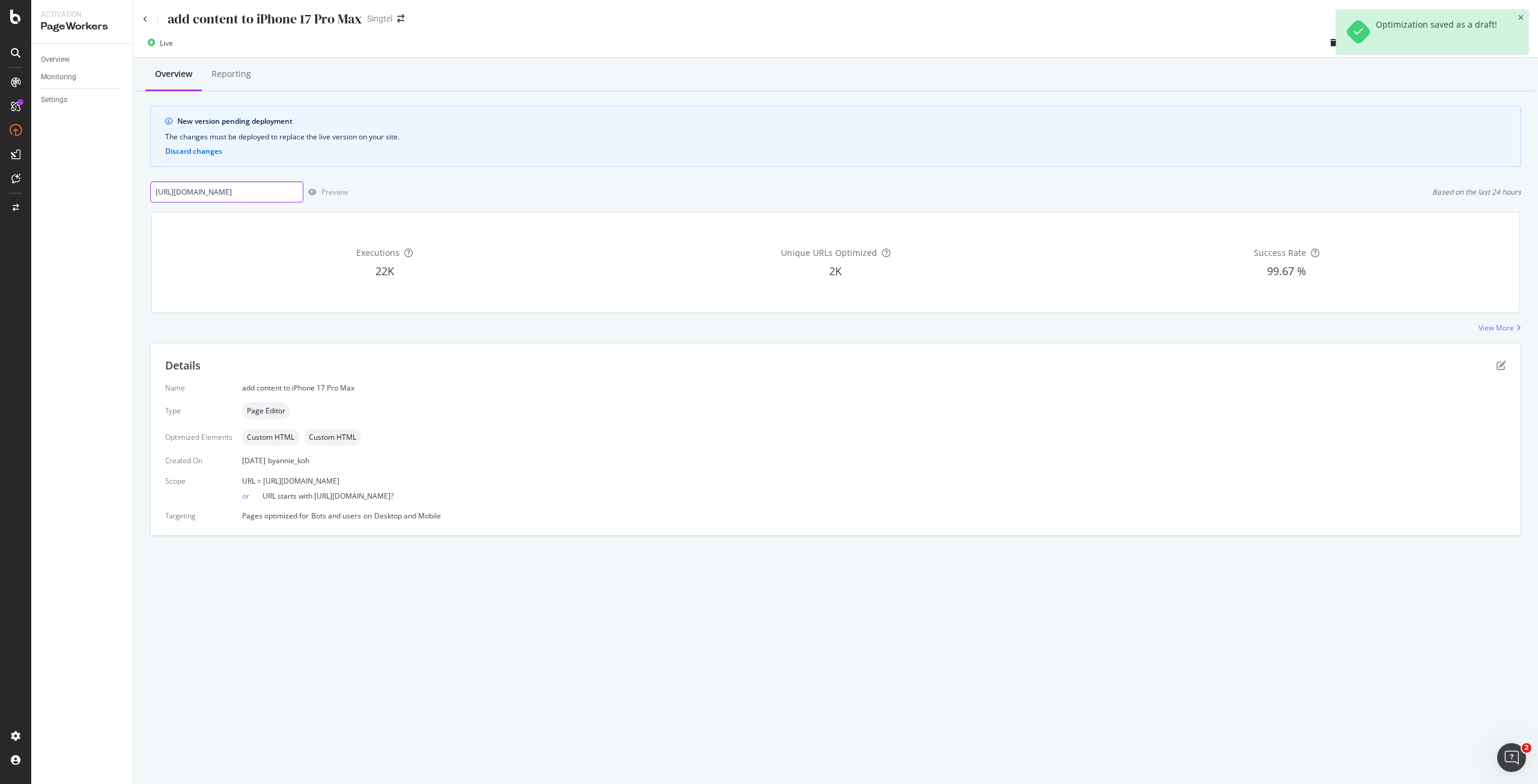
scroll to position [0, 56]
type input "[URL][DOMAIN_NAME]"
click at [323, 185] on div "Preview" at bounding box center [326, 192] width 44 height 18
drag, startPoint x: 374, startPoint y: 270, endPoint x: 400, endPoint y: 270, distance: 26.0
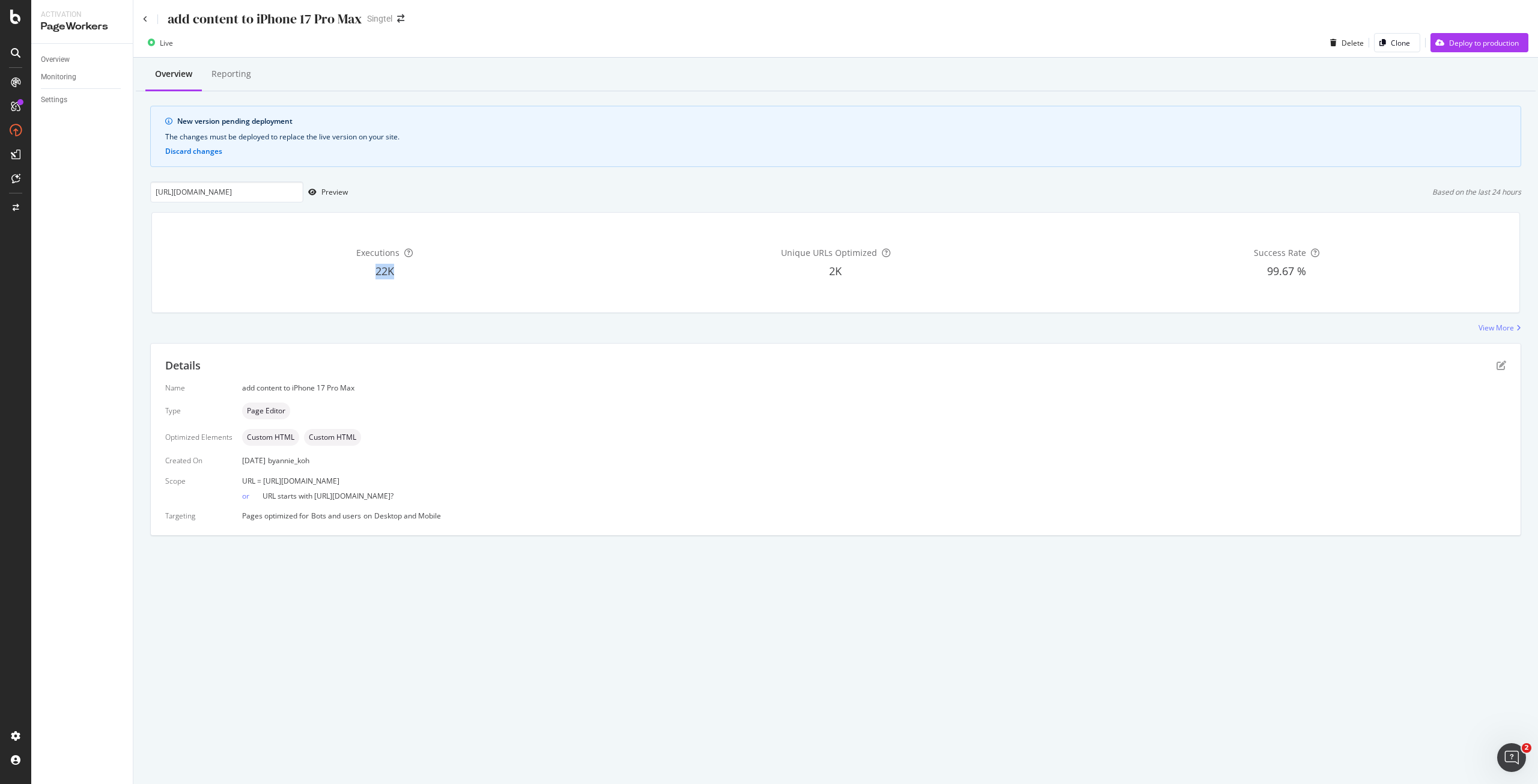
click at [400, 270] on div "22K" at bounding box center [384, 271] width 447 height 16
click at [333, 191] on div "Preview" at bounding box center [335, 192] width 26 height 10
click at [1500, 370] on icon "pen-to-square" at bounding box center [1501, 365] width 10 height 10
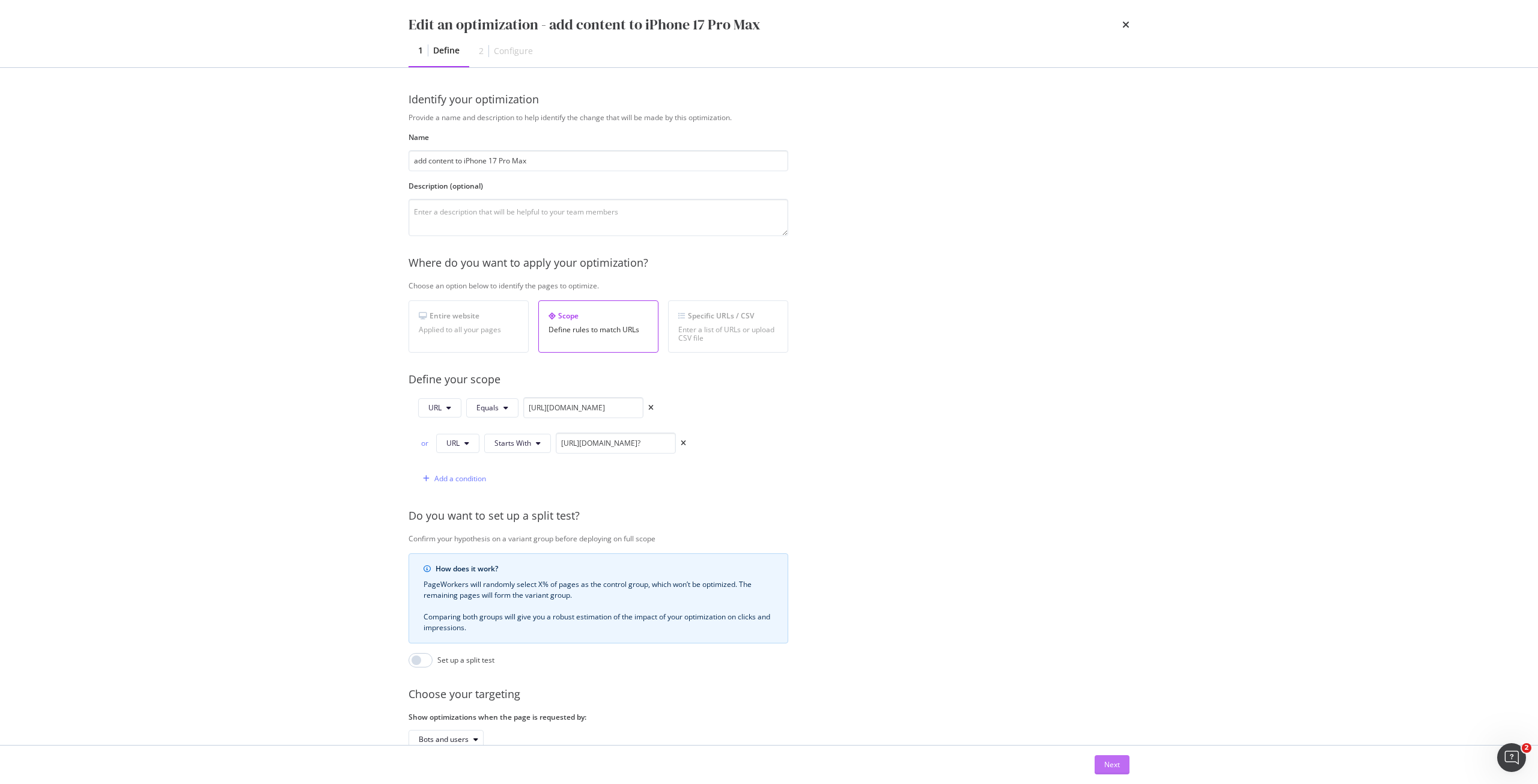
click at [1111, 763] on div "Next" at bounding box center [1112, 764] width 16 height 10
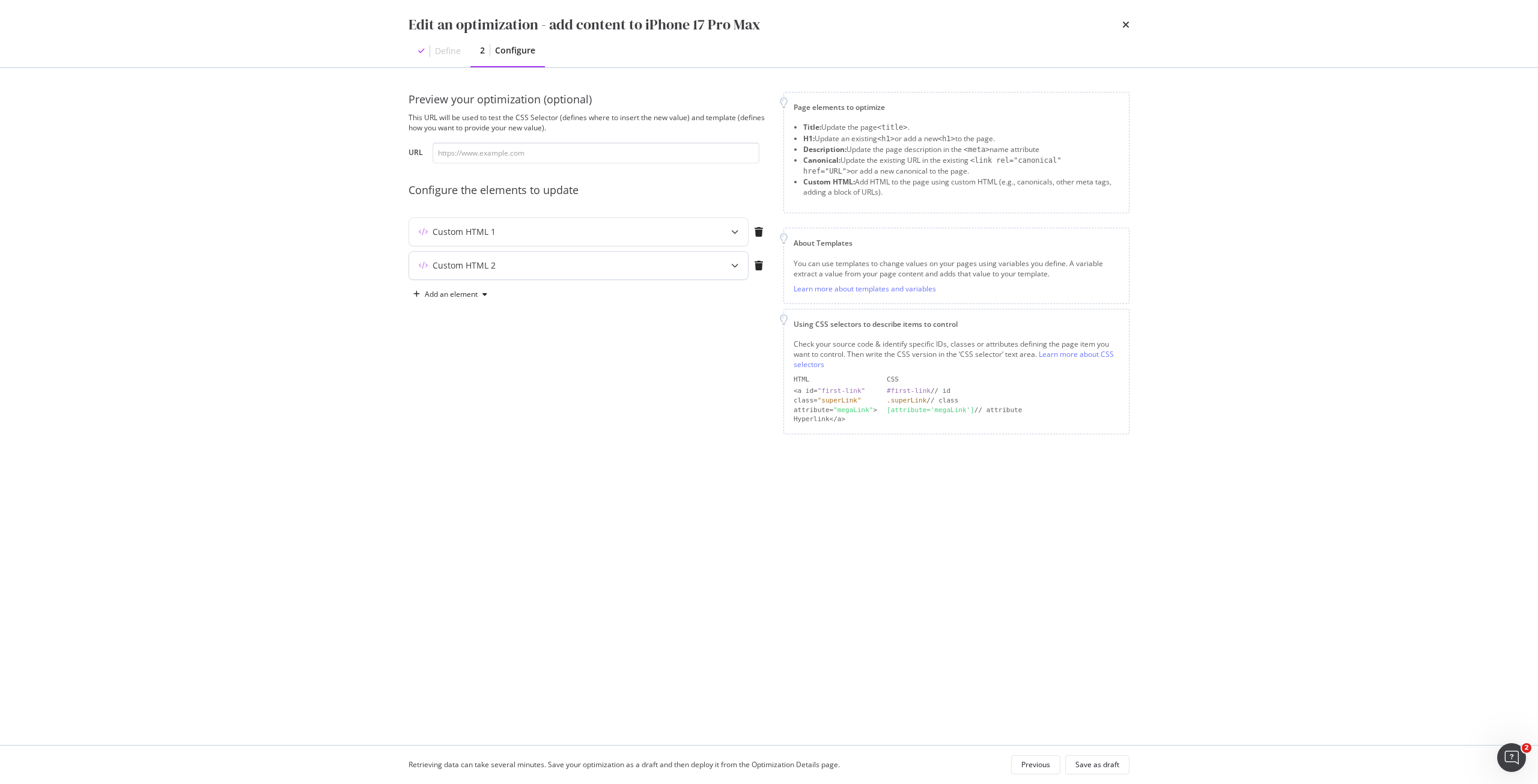
click at [728, 270] on div "modal" at bounding box center [734, 265] width 26 height 27
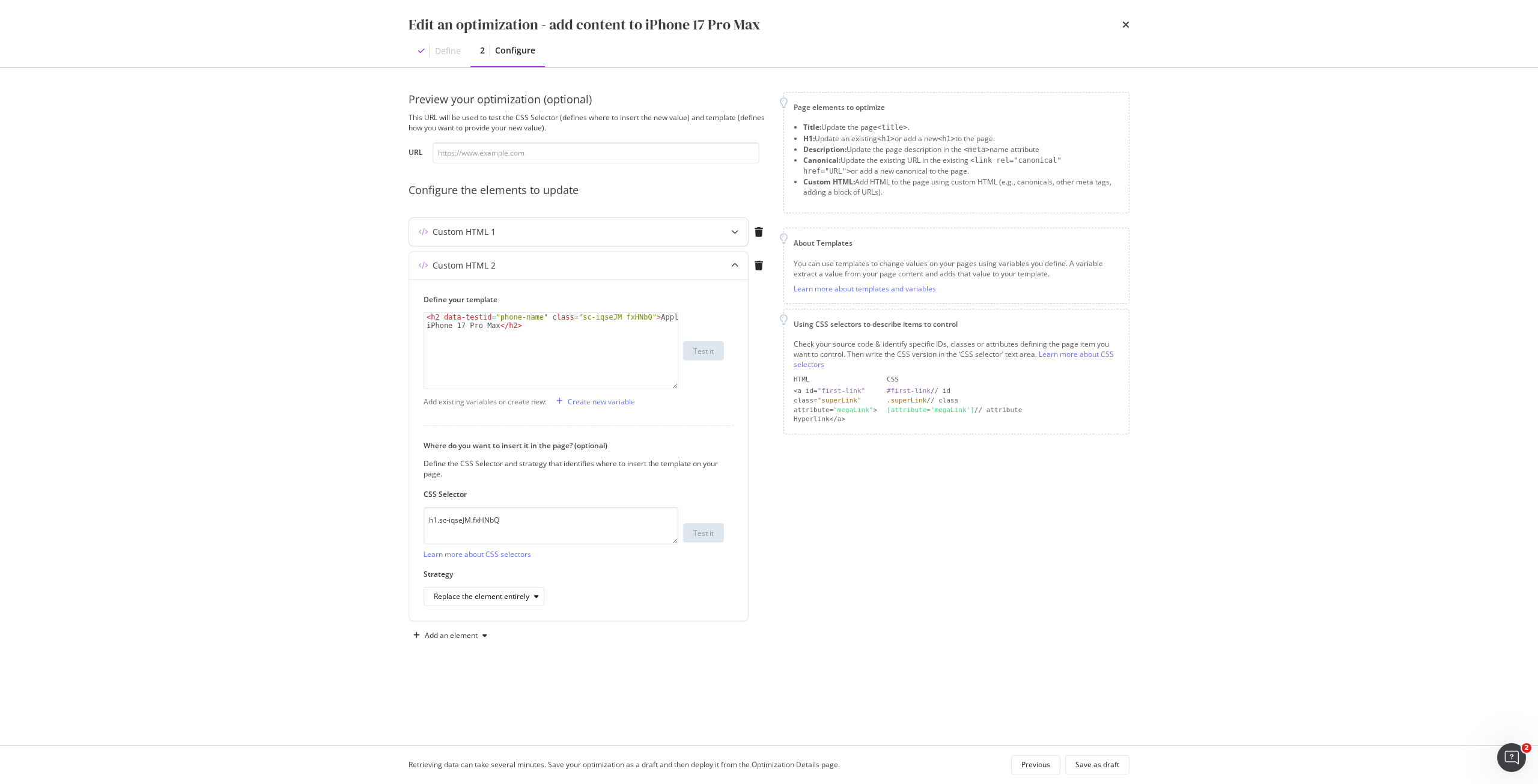
click at [689, 230] on div "Custom HTML 1" at bounding box center [555, 231] width 292 height 12
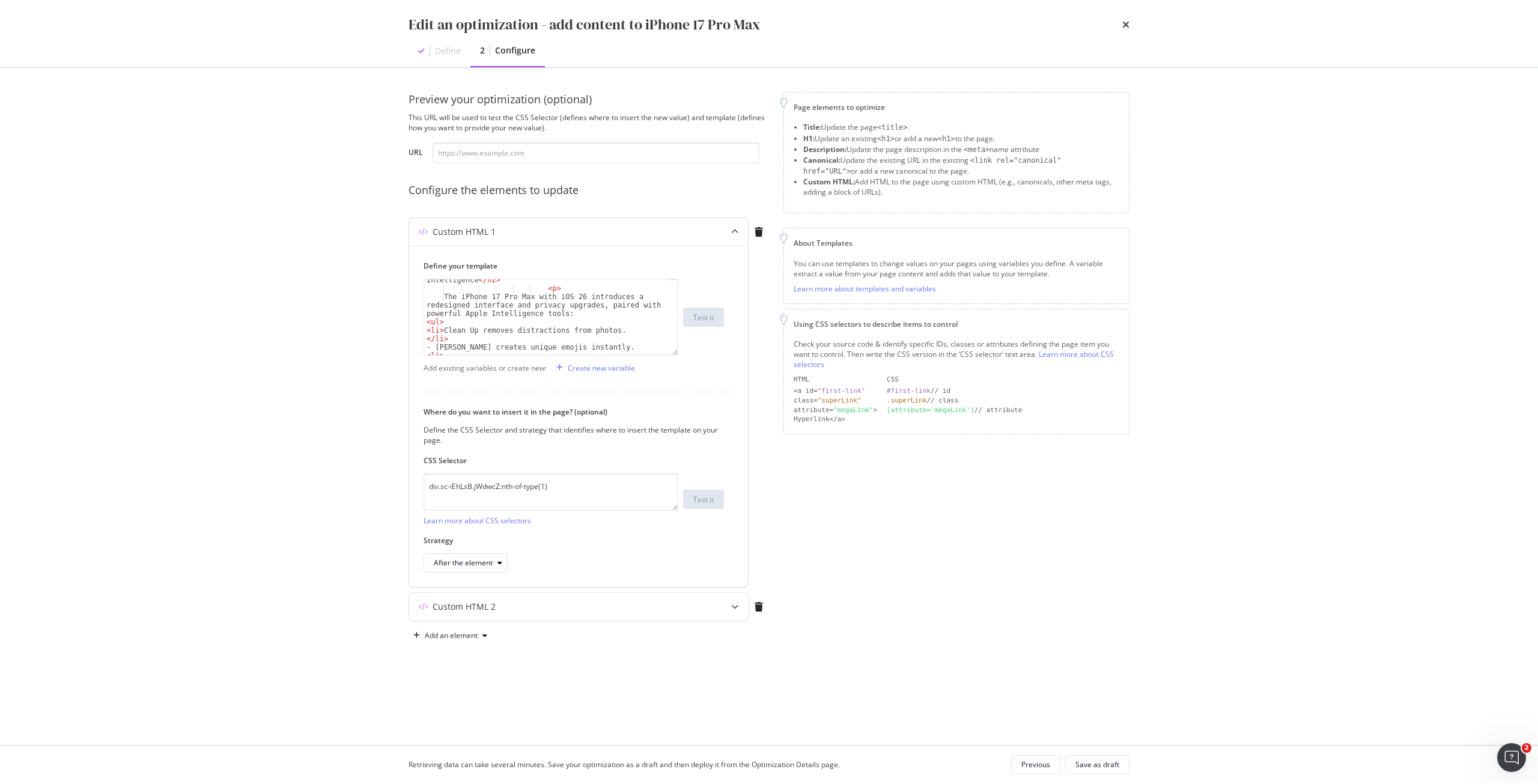
scroll to position [469, 0]
click at [436, 314] on div "The iPhone 17 Pro Max with iOS 26 introduces a redesigned interface and privacy…" at bounding box center [547, 311] width 245 height 109
click at [615, 309] on div "The iPhone 17 Pro Max with iOS 26 introduces a redesigned interface and privacy…" at bounding box center [547, 311] width 245 height 109
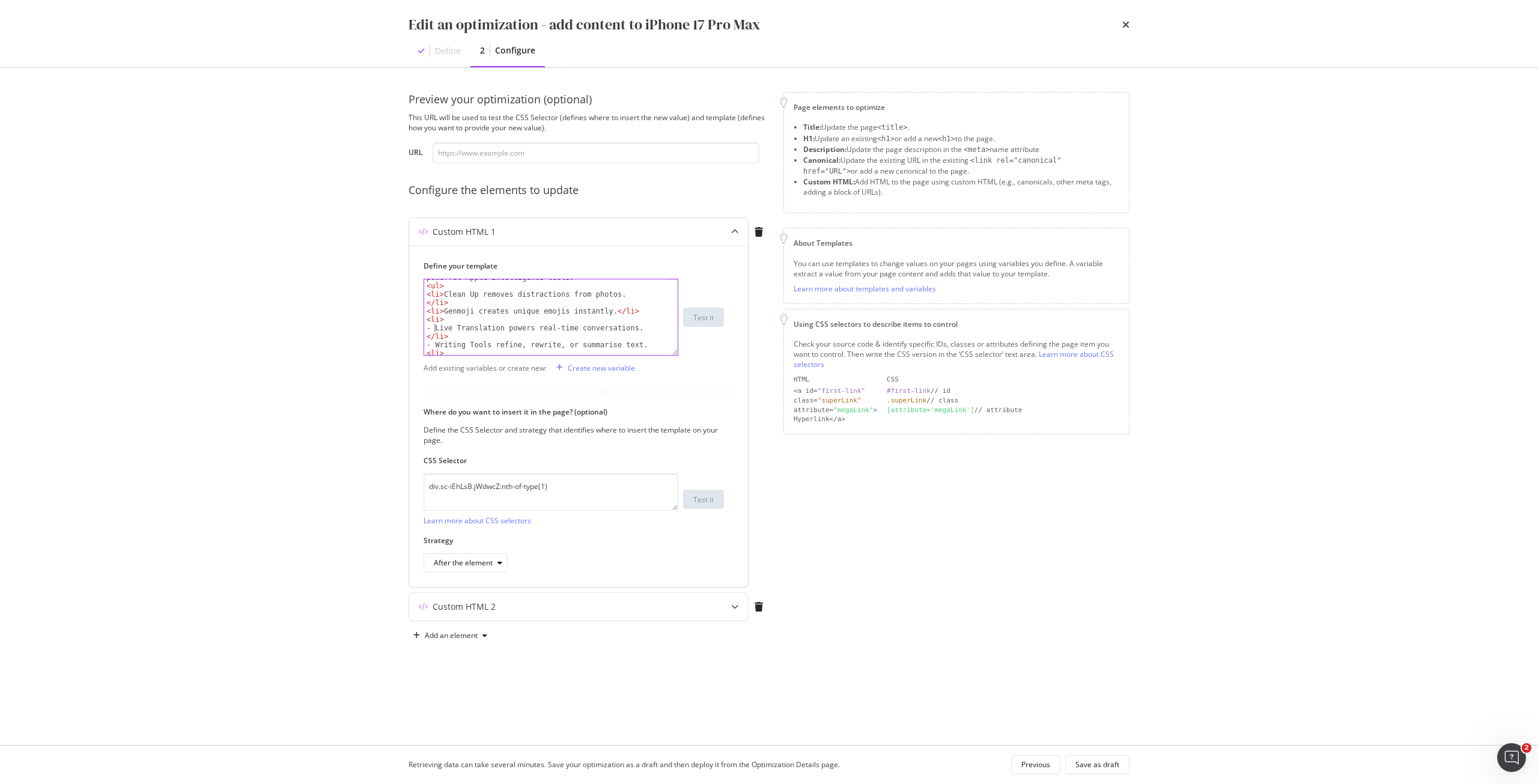
click at [434, 327] on div "The iPhone 17 Pro Max with iOS 26 introduces a redesigned interface and privacy…" at bounding box center [547, 311] width 245 height 109
click at [435, 307] on div "< li > Live Translation powers real-time conversations. </ li > - Writing Tools…" at bounding box center [547, 325] width 245 height 92
click at [655, 314] on div "< li > Live Translation powers real-time conversations. </ li > < li > Writing …" at bounding box center [547, 325] width 245 height 92
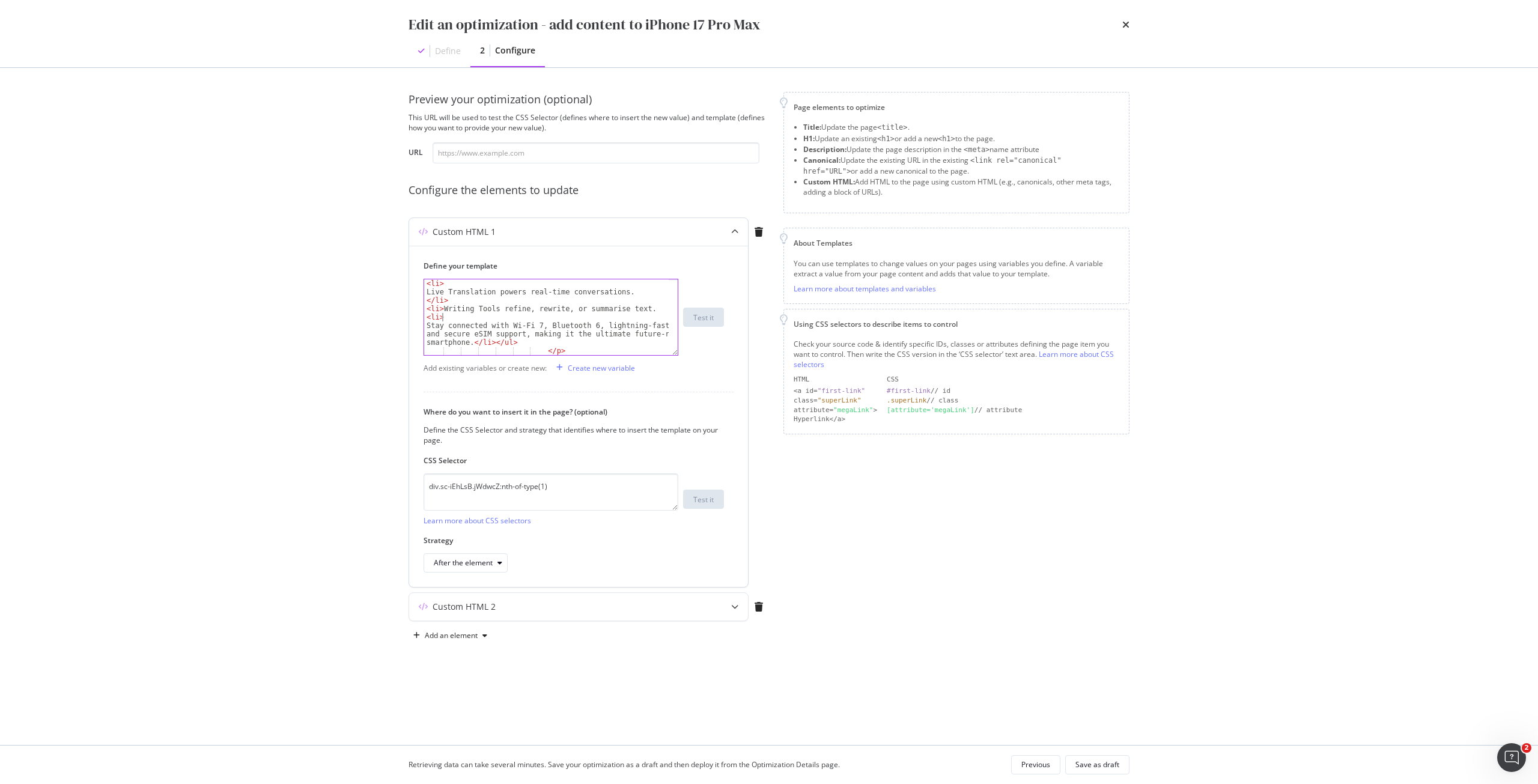
scroll to position [0, 1]
click at [654, 309] on div "< li > Live Translation powers real-time conversations. </ li > < li > Writing …" at bounding box center [547, 325] width 245 height 92
click at [592, 314] on div "< h2 > iOS 26 with Apple Intelligence </ h2 > < p > The iPhone 17 Pro Max with …" at bounding box center [547, 318] width 245 height 101
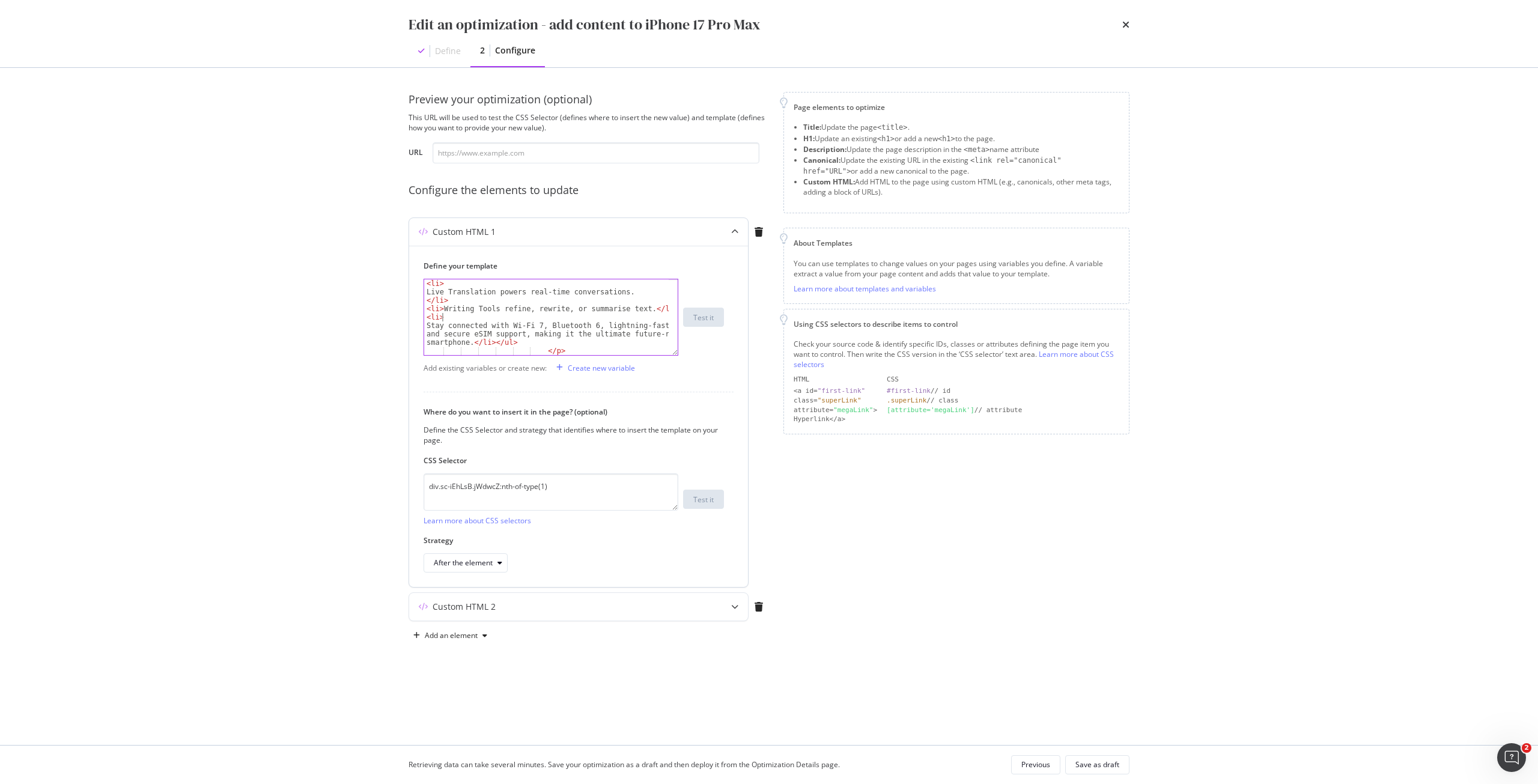
click at [462, 318] on div "< li > Live Translation powers real-time conversations. </ li > < li > Writing …" at bounding box center [547, 325] width 245 height 92
drag, startPoint x: 515, startPoint y: 344, endPoint x: 470, endPoint y: 344, distance: 45.0
click at [470, 344] on div "< li > Live Translation powers real-time conversations. </ li > < li > Writing …" at bounding box center [547, 325] width 245 height 92
click at [493, 344] on div "< li > Live Translation powers real-time conversations. </ li > < li > Writing …" at bounding box center [547, 317] width 245 height 76
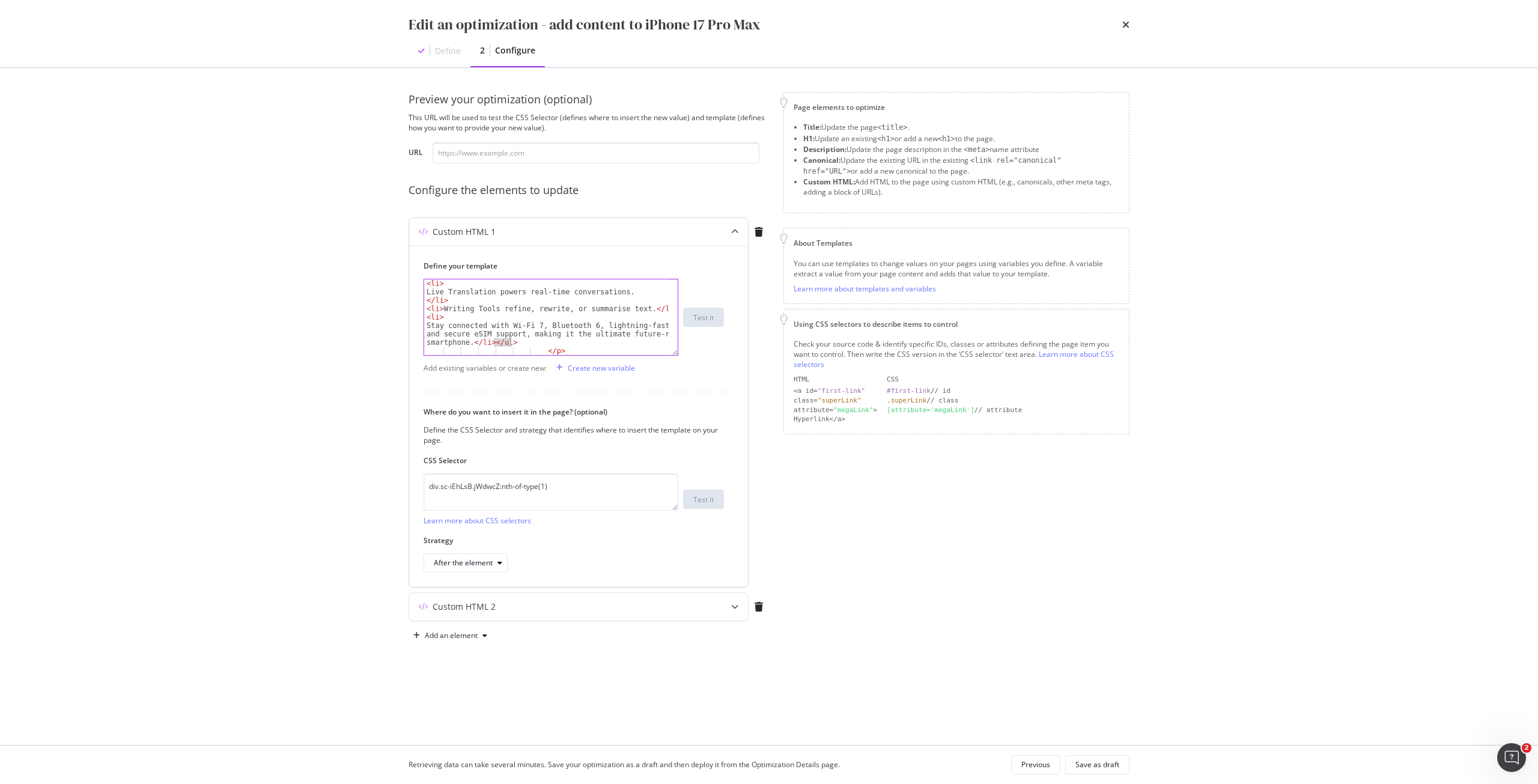
drag, startPoint x: 492, startPoint y: 343, endPoint x: 511, endPoint y: 343, distance: 19.0
click at [511, 343] on div "< li > Live Translation powers real-time conversations. </ li > < li > Writing …" at bounding box center [547, 325] width 245 height 92
click at [513, 343] on div "< li > Live Translation powers real-time conversations. </ li > < li > Writing …" at bounding box center [547, 325] width 245 height 92
drag, startPoint x: 509, startPoint y: 343, endPoint x: 492, endPoint y: 342, distance: 17.0
click at [492, 342] on div "< li > Live Translation powers real-time conversations. </ li > < li > Writing …" at bounding box center [547, 325] width 245 height 92
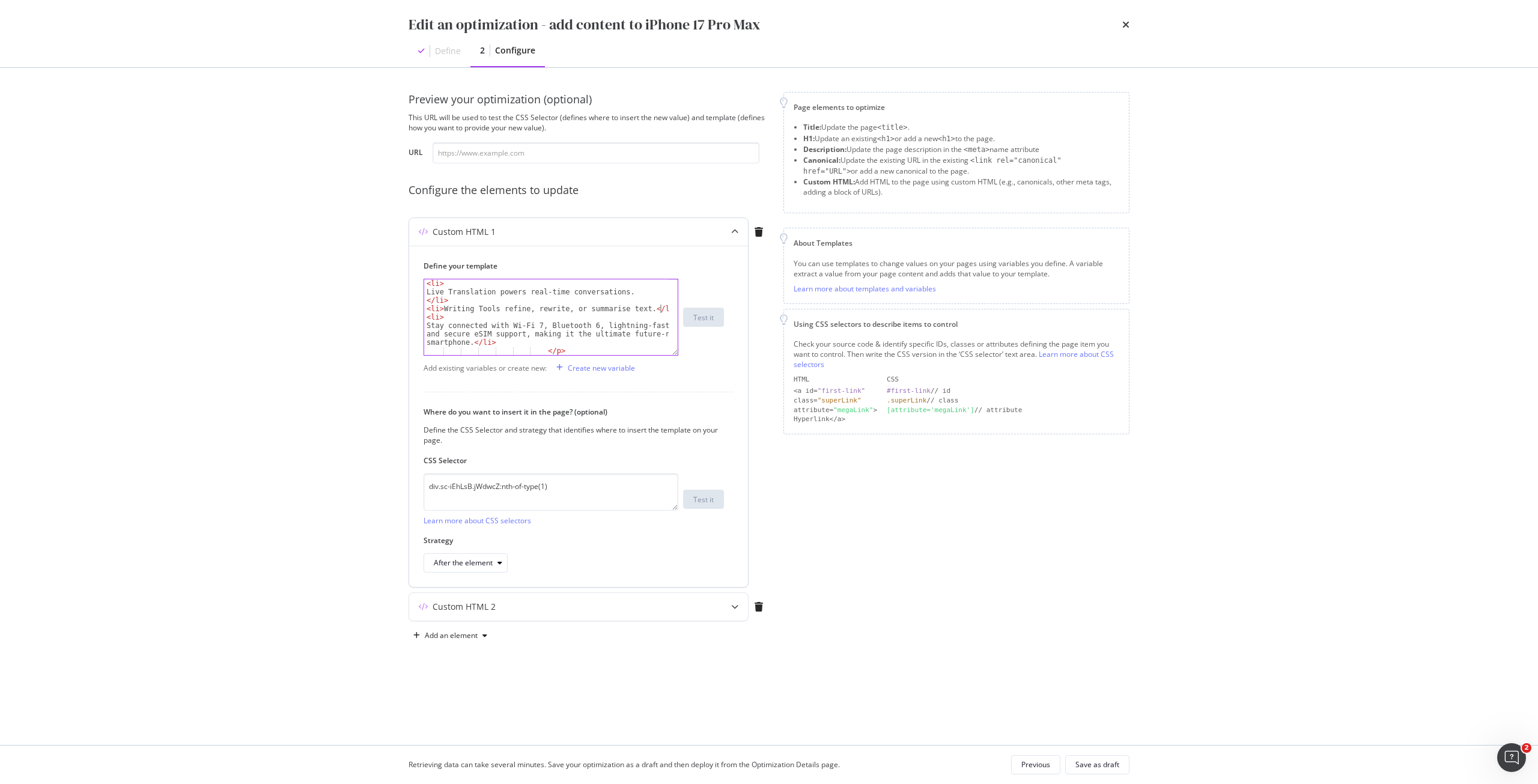
click at [661, 307] on div "< li > Live Translation powers real-time conversations. </ li > < li > Writing …" at bounding box center [547, 325] width 245 height 92
paste textarea "</ul>"
click at [437, 328] on div "< li > Live Translation powers real-time conversations. </ li > < li > Writing …" at bounding box center [547, 325] width 245 height 92
click at [486, 350] on div "< li > Live Translation powers real-time conversations. </ li > < li > Writing …" at bounding box center [547, 325] width 245 height 92
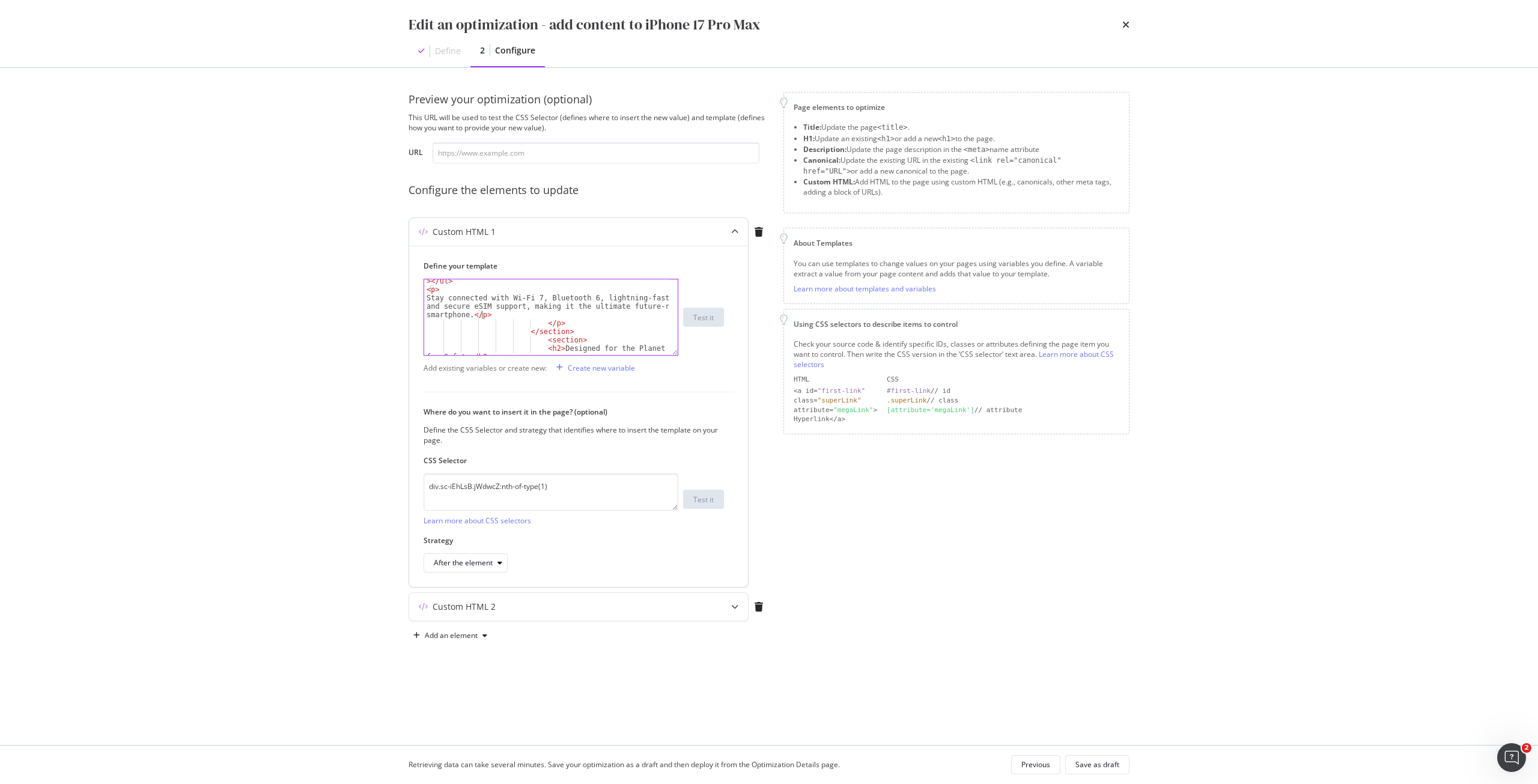
scroll to position [541, 0]
click at [573, 321] on div "< li > Writing Tools refine, rewrite, or summarise text. </ li > </ ul > < p > …" at bounding box center [547, 323] width 245 height 109
type textarea "<"
type textarea "Stay connected with Wi-Fi 7, Bluetooth 6, lightning-fast 5G, and secure eSIM su…"
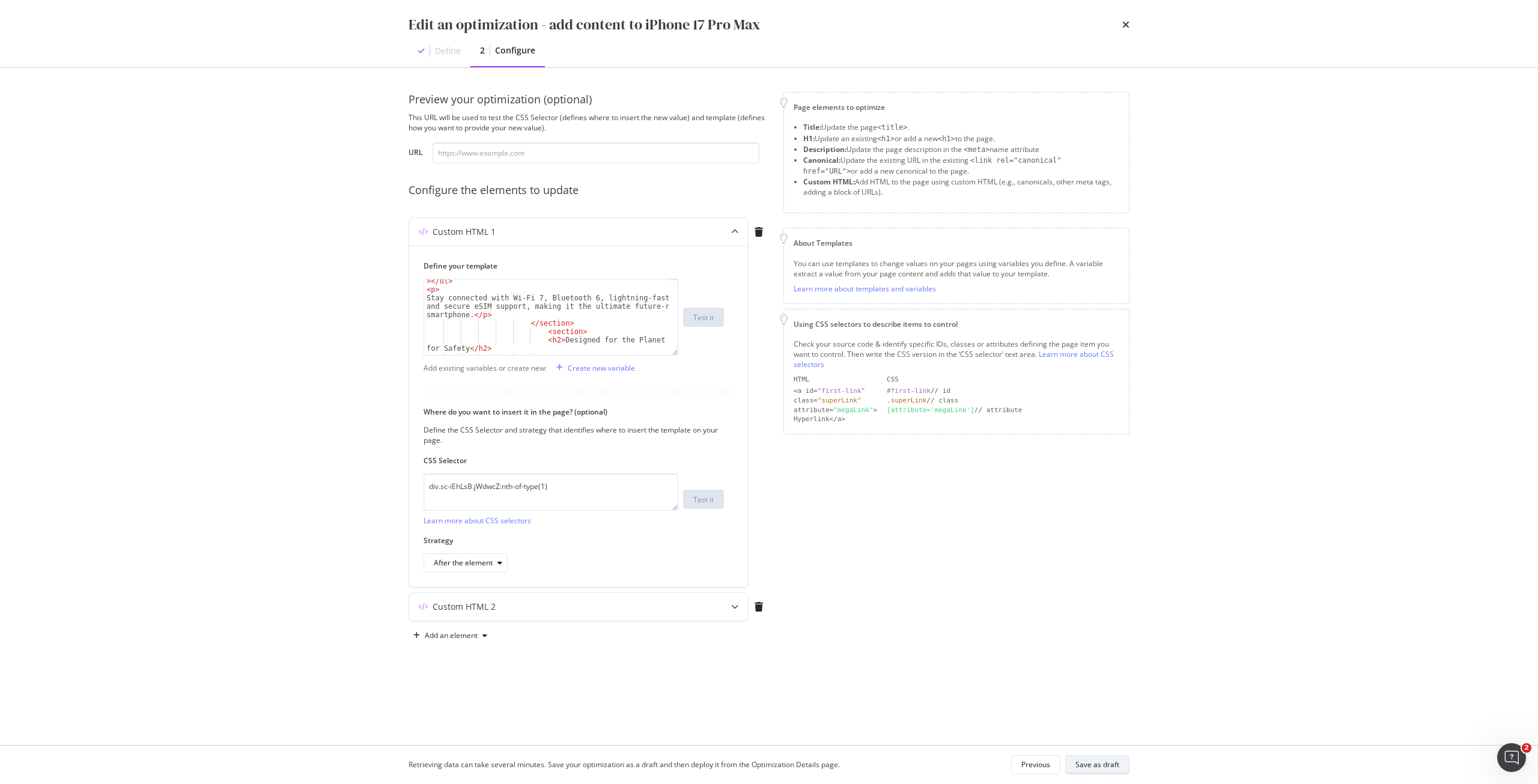
click at [1106, 765] on div "Save as draft" at bounding box center [1097, 764] width 44 height 10
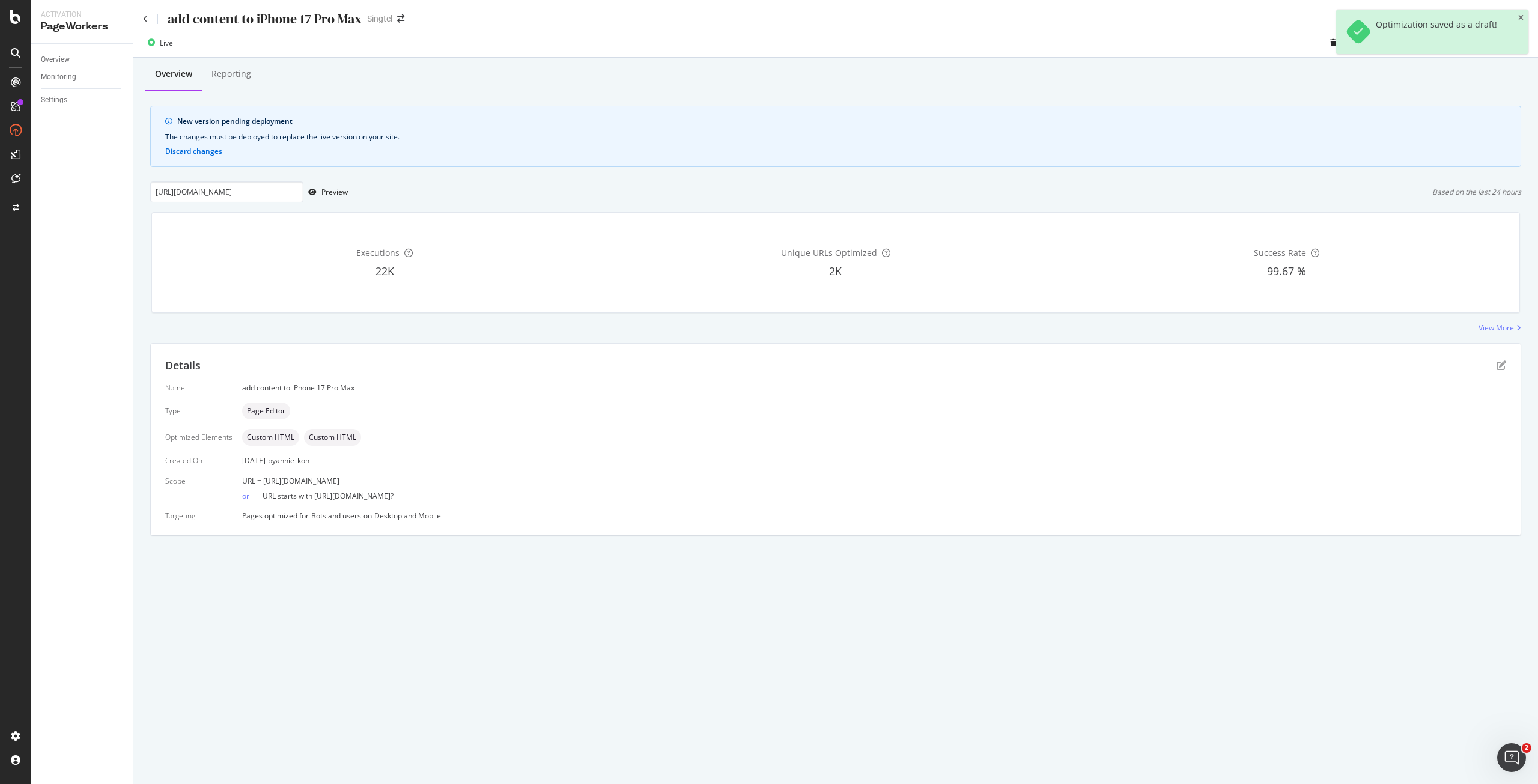
drag, startPoint x: 464, startPoint y: 476, endPoint x: 263, endPoint y: 474, distance: 201.0
click at [263, 476] on div "URL = [URL][DOMAIN_NAME]" at bounding box center [874, 481] width 1264 height 10
copy span "[URL][DOMAIN_NAME]"
click at [247, 197] on input "[URL][DOMAIN_NAME]" at bounding box center [227, 192] width 153 height 21
click at [335, 188] on div "Preview" at bounding box center [335, 192] width 26 height 10
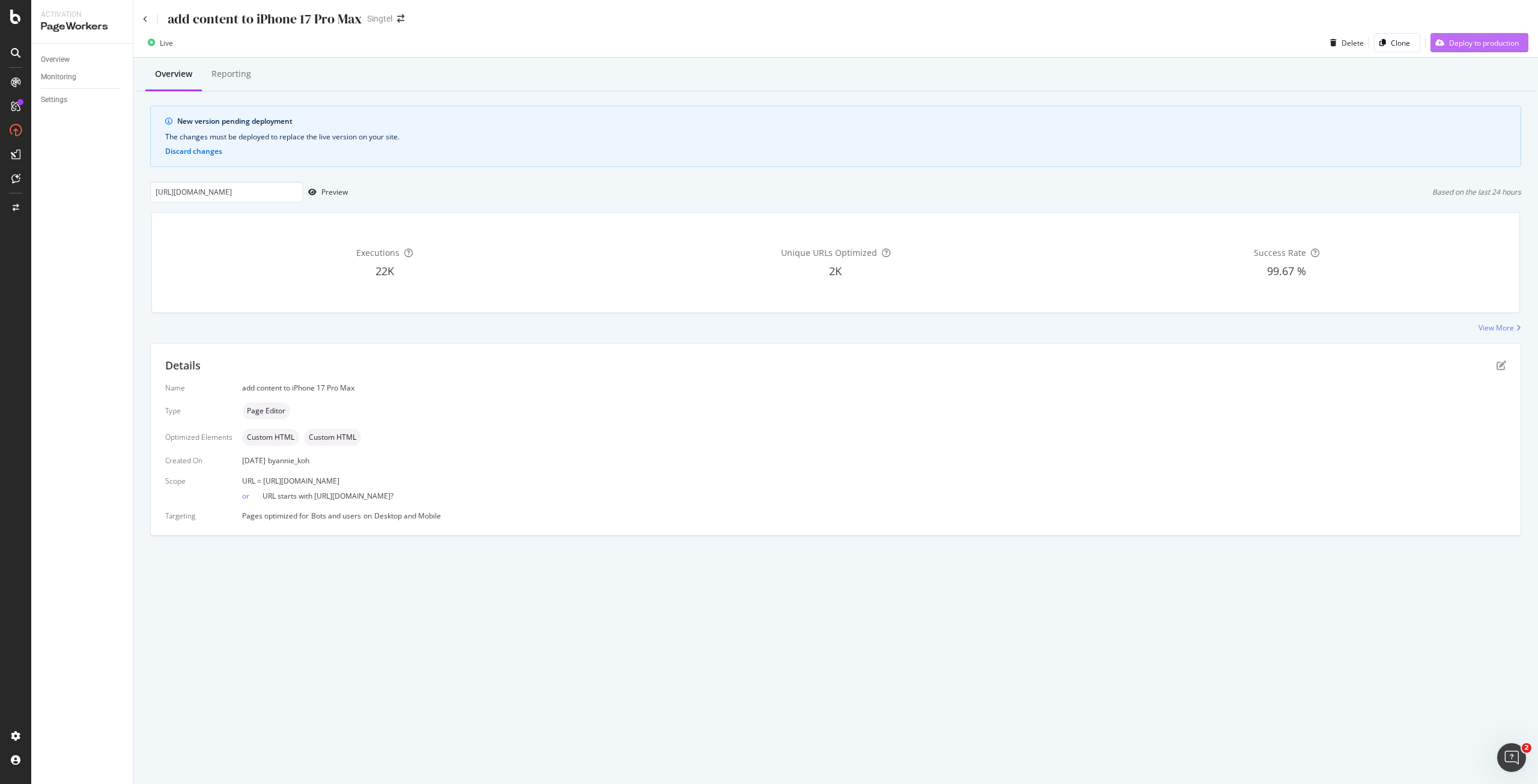
click at [1516, 44] on div "Deploy to production" at bounding box center [1484, 43] width 70 height 10
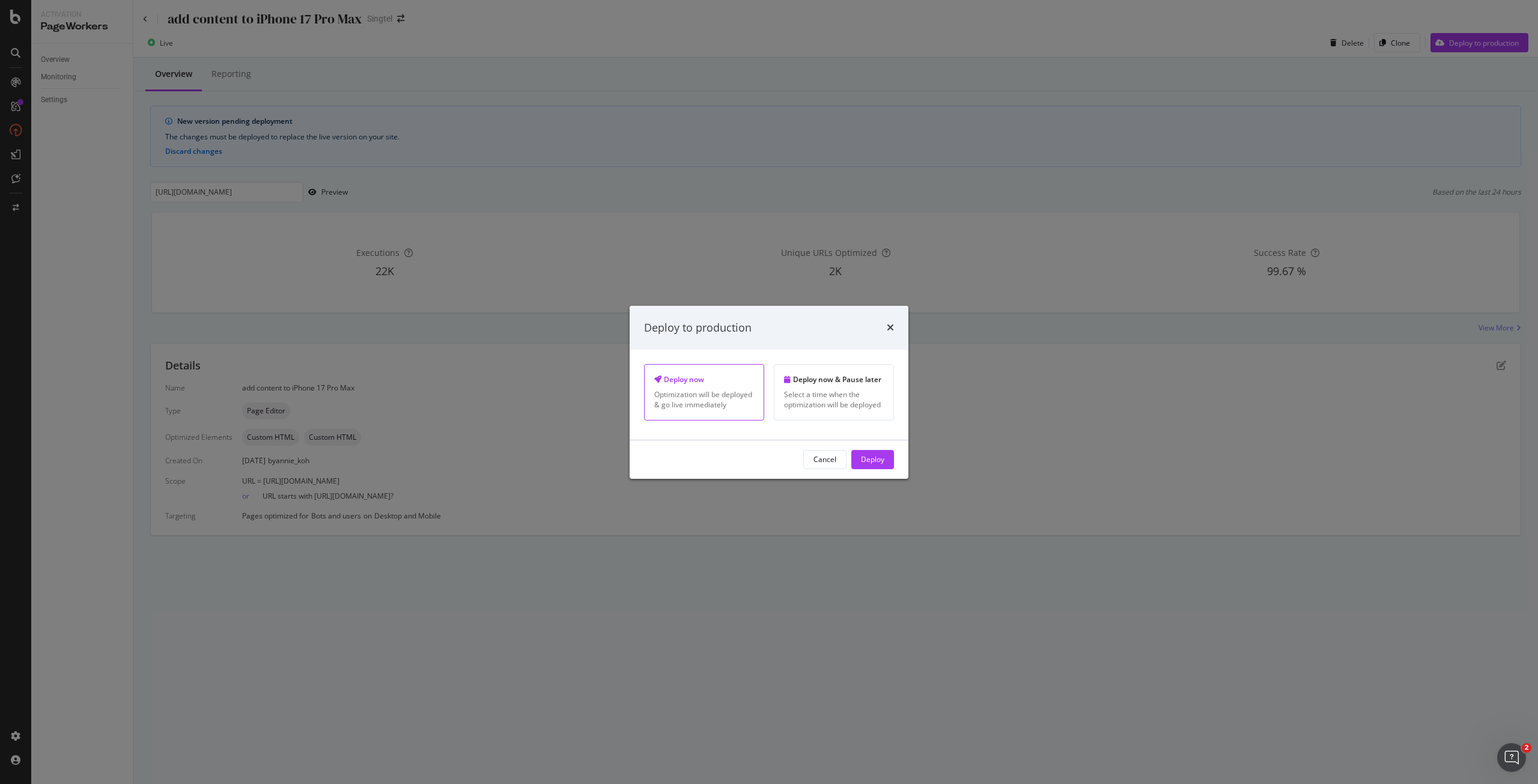
click at [874, 458] on div "Deploy" at bounding box center [873, 460] width 24 height 10
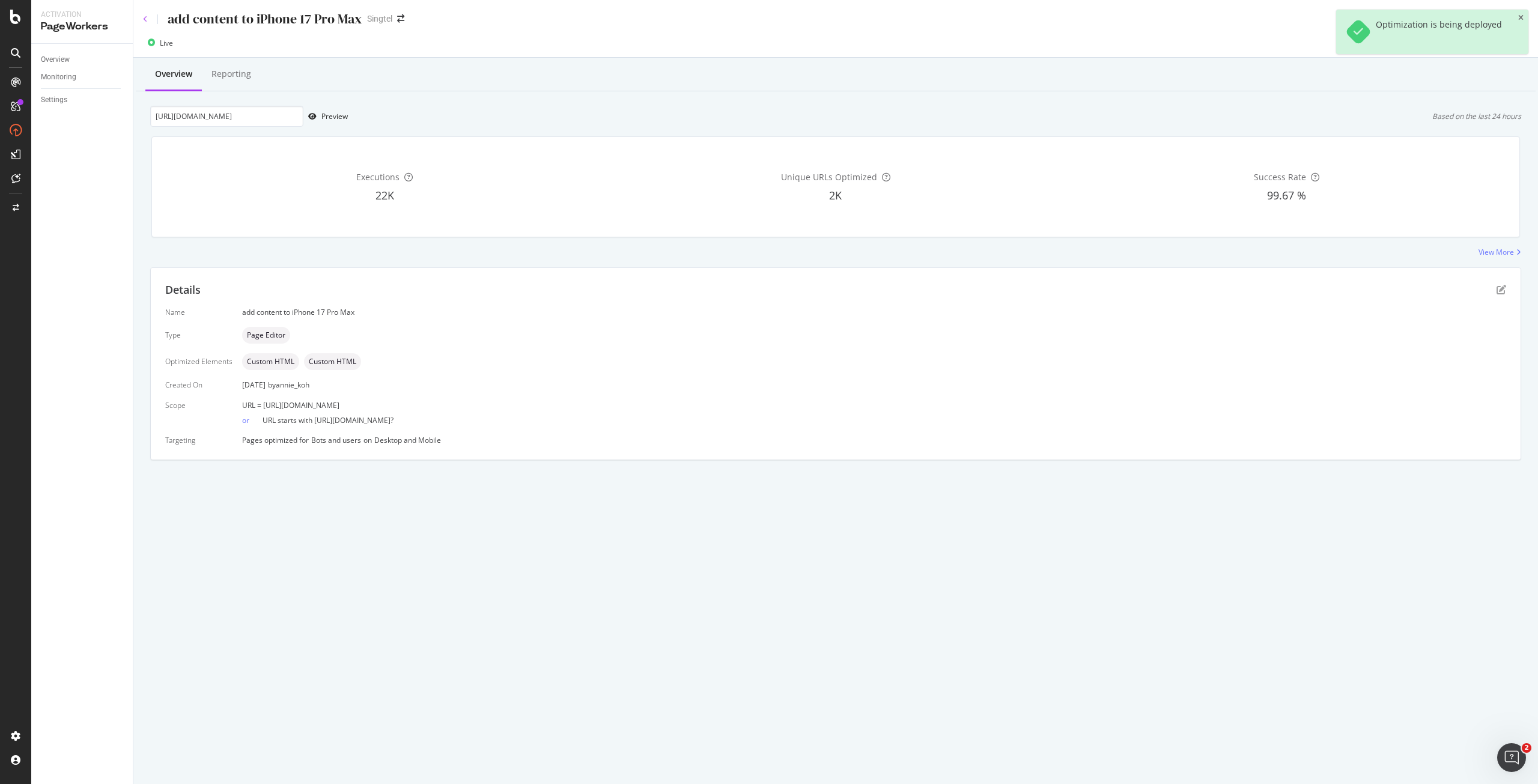
click at [145, 18] on icon at bounding box center [145, 19] width 5 height 7
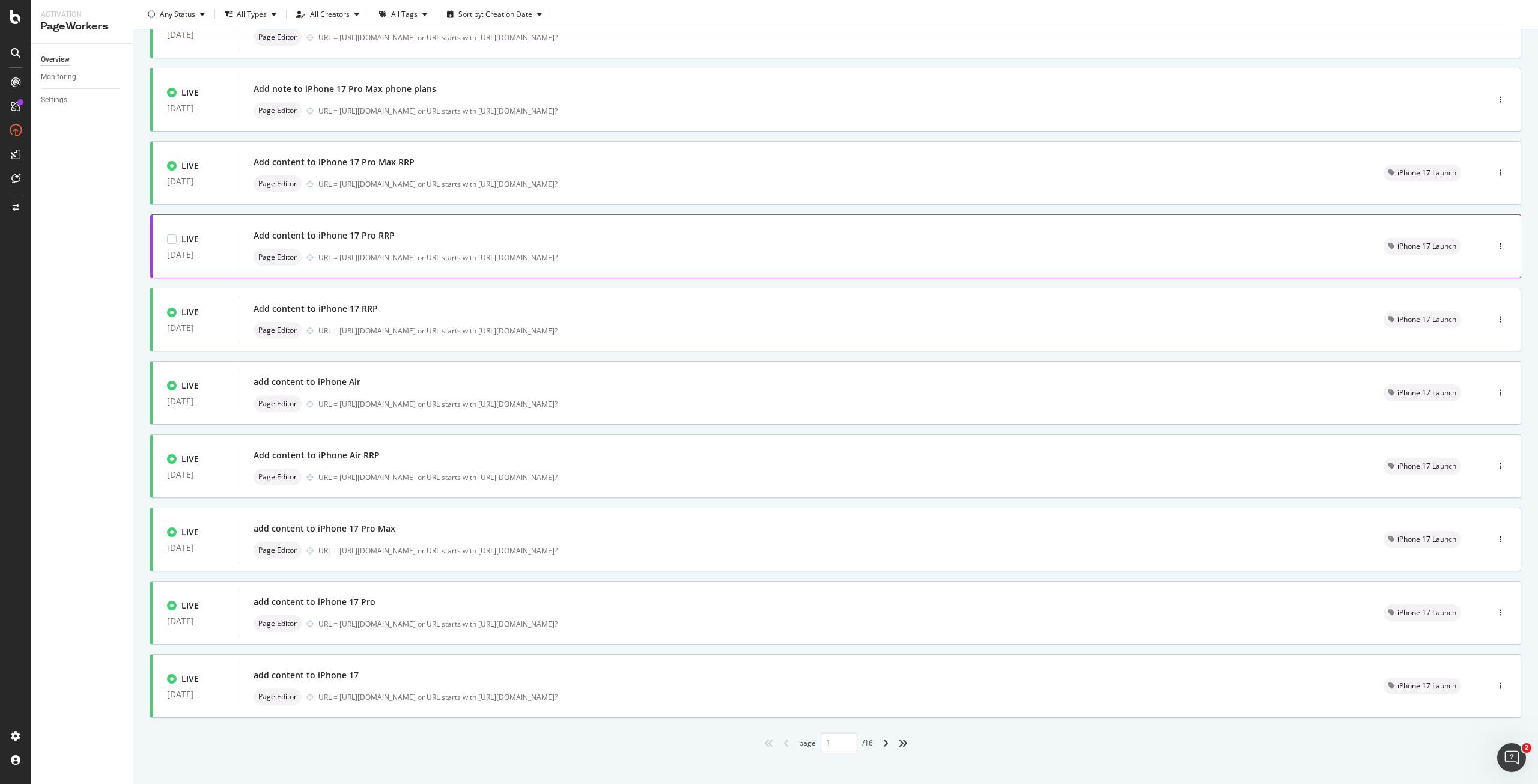
scroll to position [126, 0]
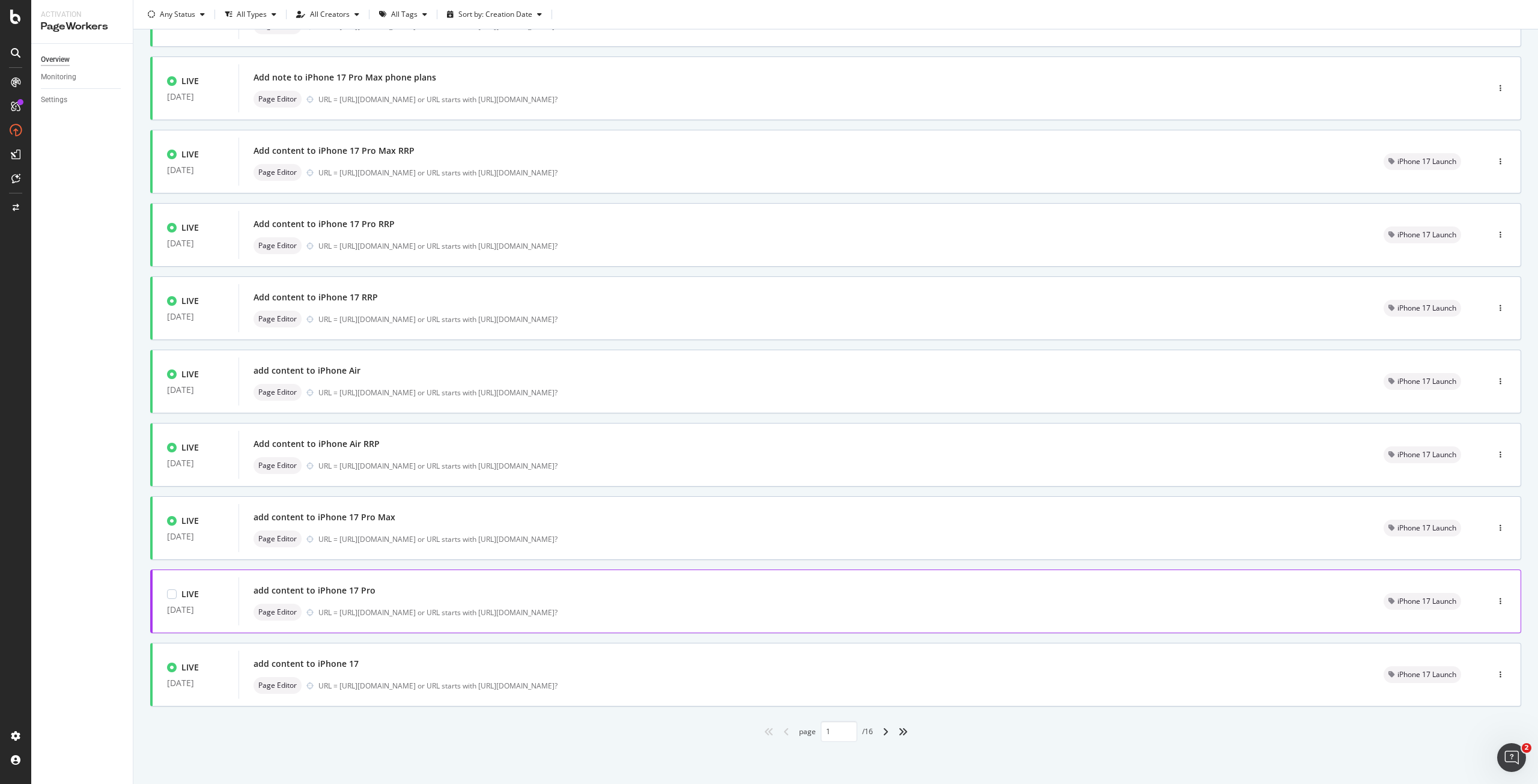
click at [402, 612] on div "URL = [URL][DOMAIN_NAME] or URL starts with [URL][DOMAIN_NAME]?" at bounding box center [836, 613] width 1036 height 10
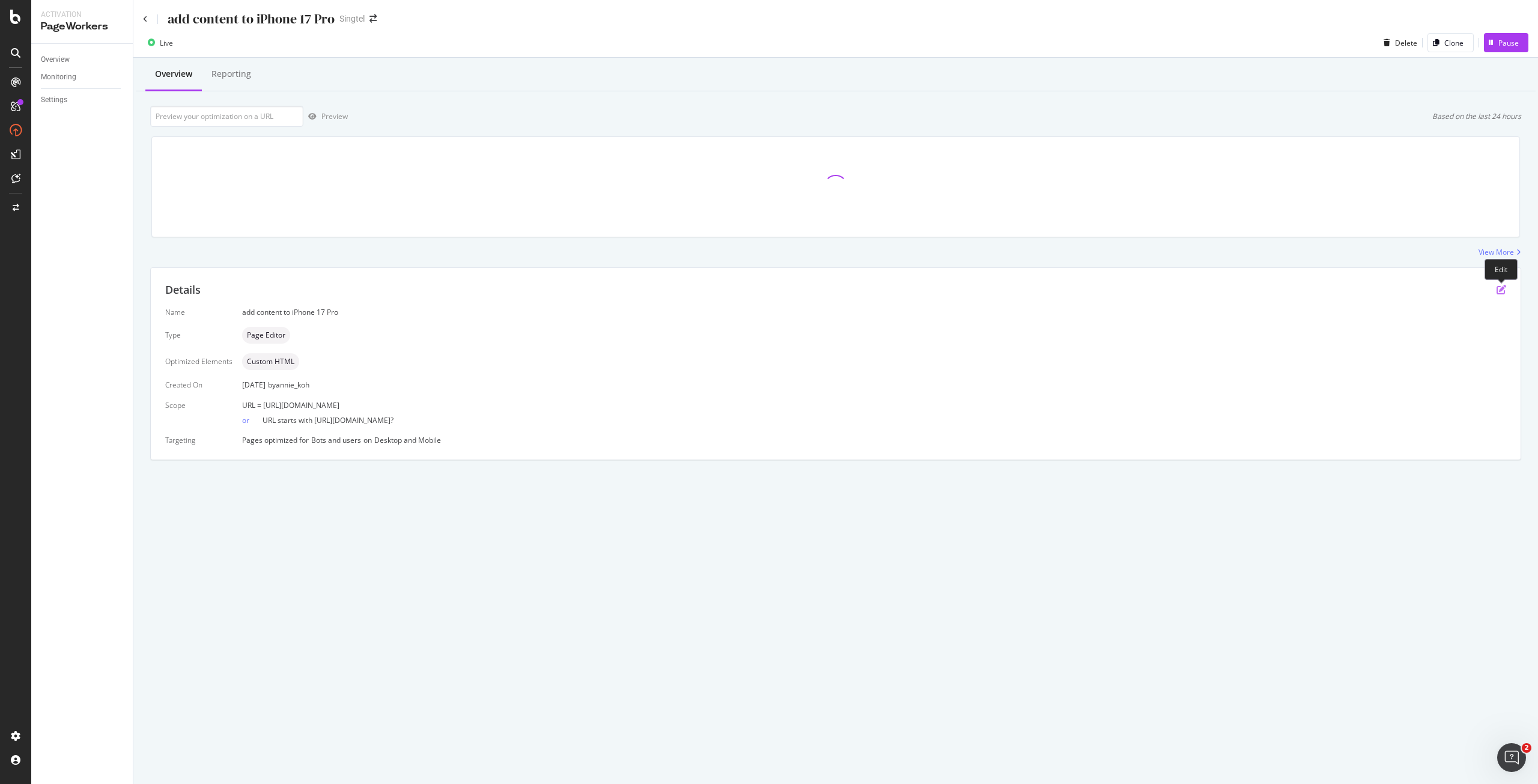
click at [1497, 292] on icon "pen-to-square" at bounding box center [1501, 290] width 10 height 10
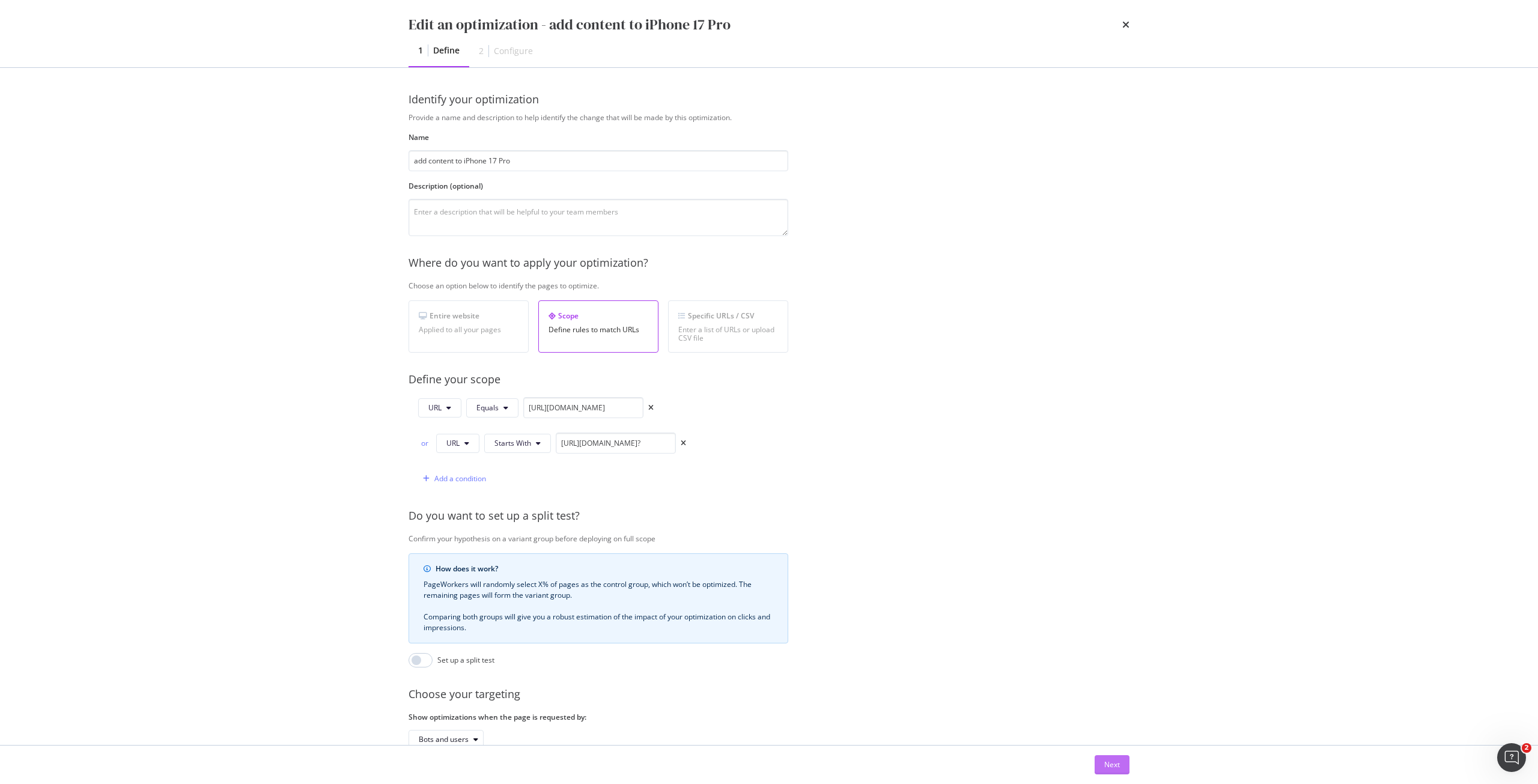
click at [1114, 762] on div "Next" at bounding box center [1112, 764] width 16 height 10
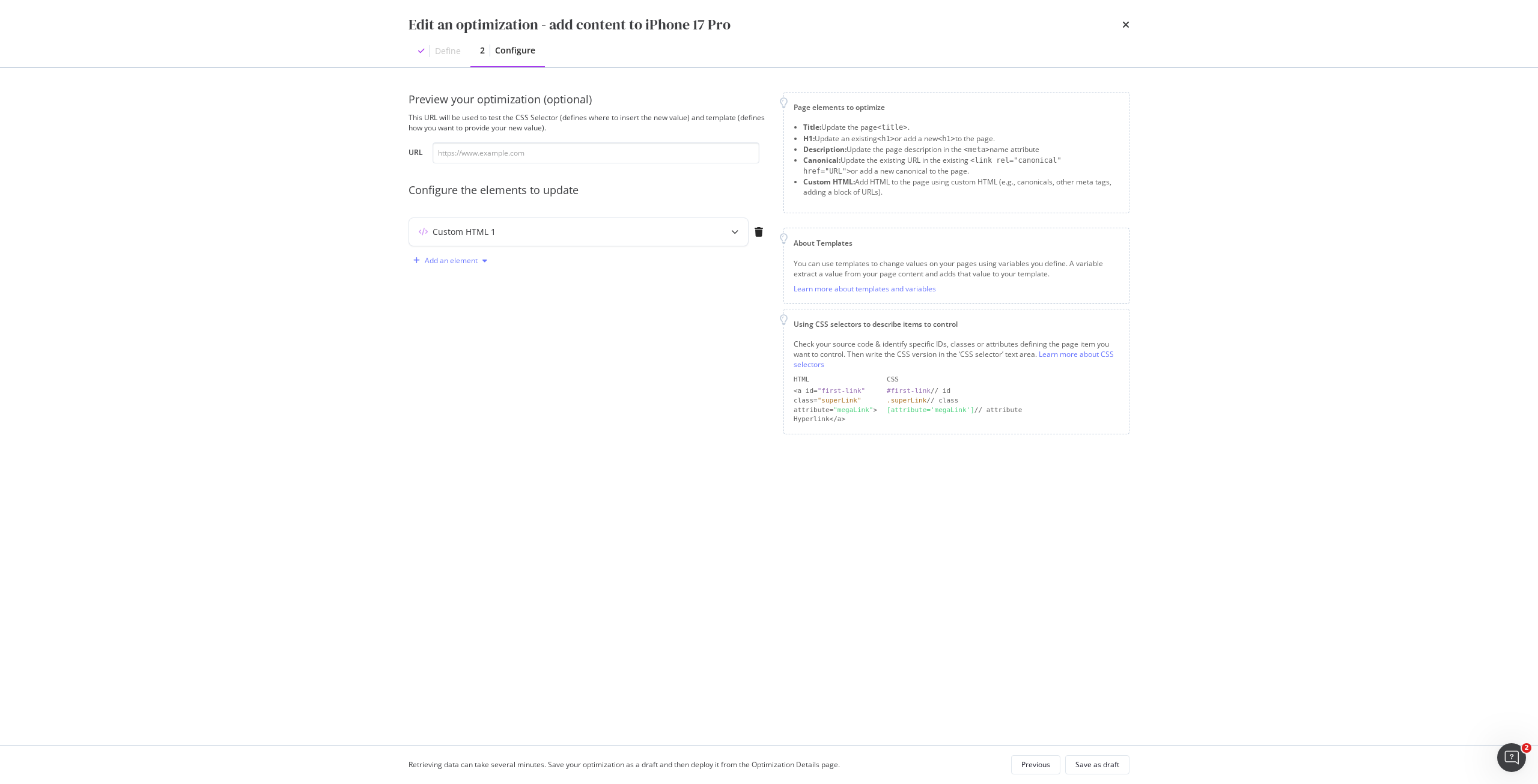
click at [462, 260] on div "Add an element" at bounding box center [451, 260] width 53 height 7
click at [464, 359] on div "Custom HTML" at bounding box center [464, 364] width 48 height 10
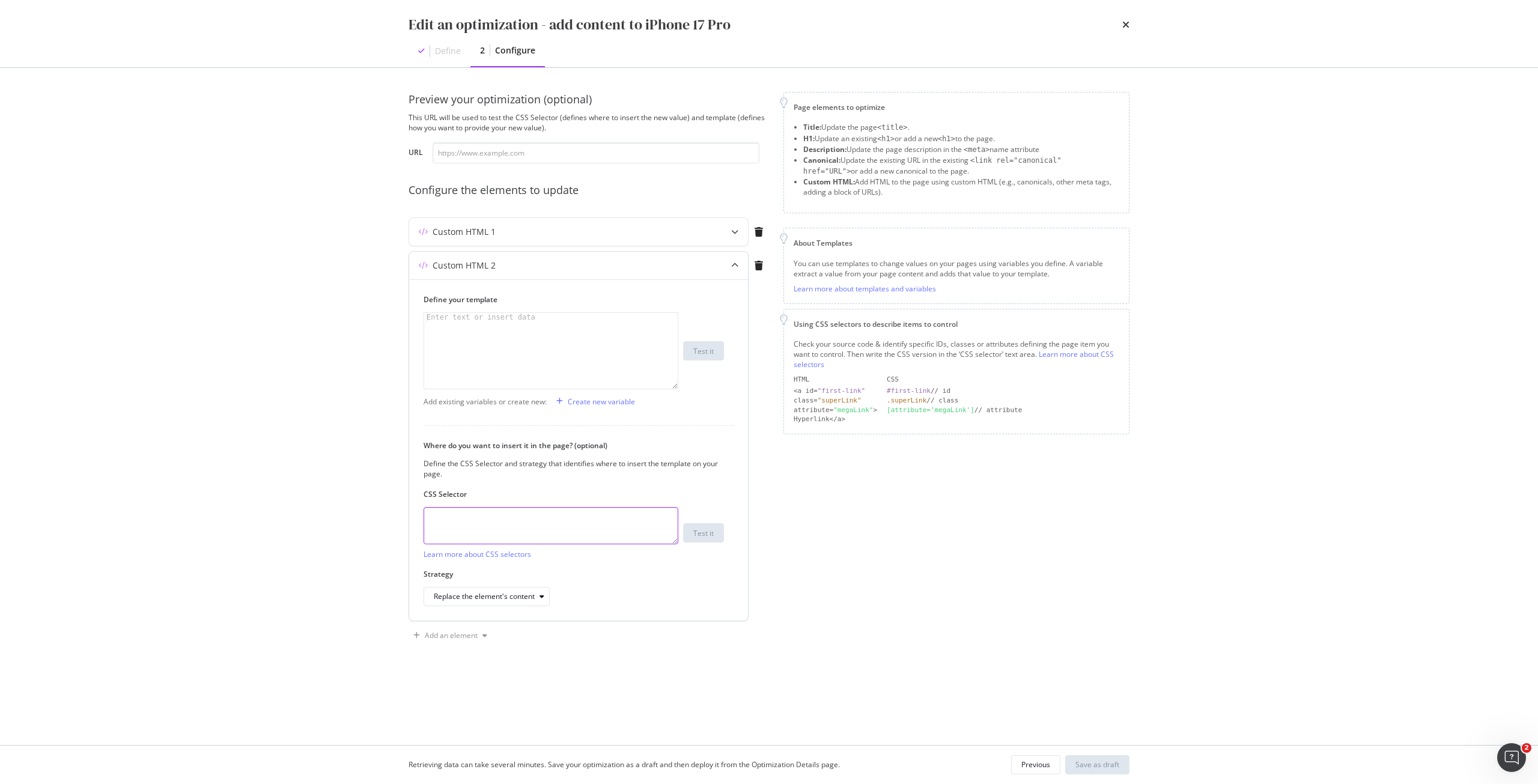
click at [517, 521] on textarea "modal" at bounding box center [551, 525] width 255 height 37
paste textarea "h1.sc-iqseJM.fxHNbQ"
type textarea "h1.sc-iqseJM.fxHNbQ"
click at [508, 337] on div "modal" at bounding box center [551, 359] width 254 height 92
paste textarea "<h1 data-testid="phone-name" class="sc-iqseJM fxHNbQ">Apple iPhone 17 Pro</h1>"
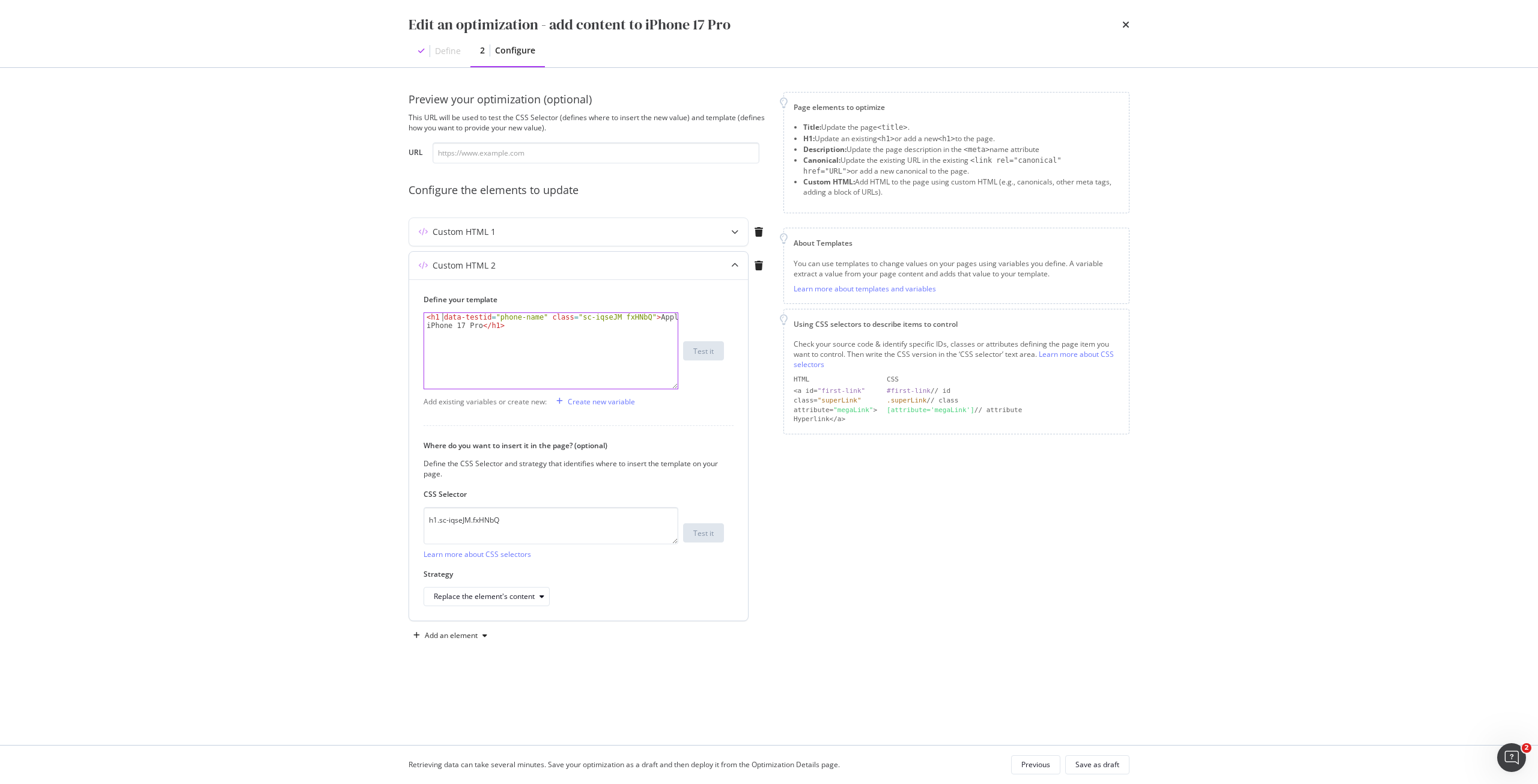
click at [441, 317] on div "< h1 data-testid = "phone-name" class = "sc-iqseJM fxHNbQ" > Apple iPhone 17 Pr…" at bounding box center [551, 367] width 254 height 109
click at [439, 317] on div "< h1 data-testid = "phone-name" class = "sc-iqseJM fxHNbQ" > Apple iPhone 17 Pr…" at bounding box center [551, 367] width 254 height 109
click at [491, 324] on div "< h2 data-testid = "phone-name" class = "sc-iqseJM fxHNbQ" > Apple iPhone 17 Pr…" at bounding box center [551, 367] width 254 height 109
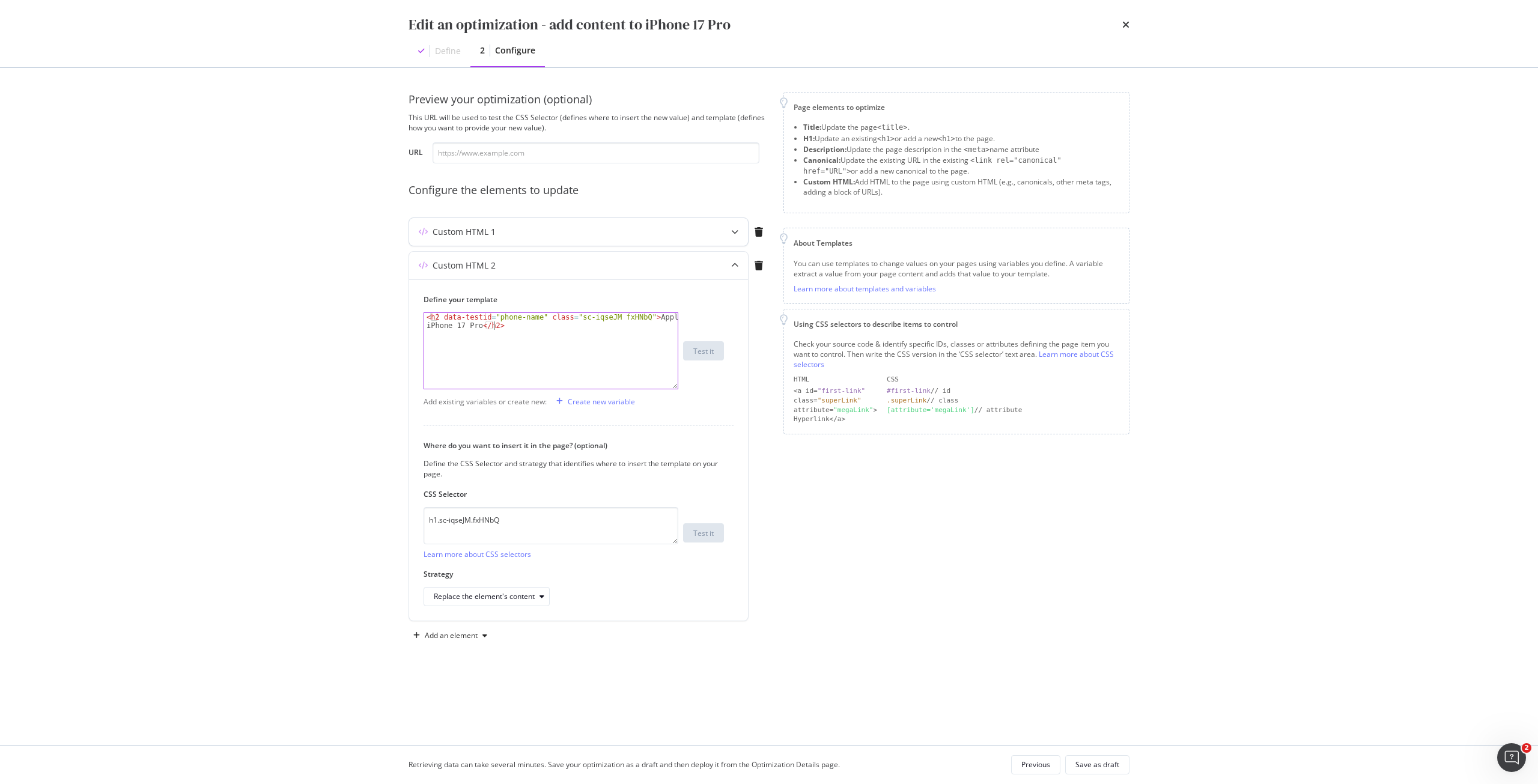
type textarea "<h2 data-testid="phone-name" class="sc-iqseJM fxHNbQ">Apple iPhone 17 Pro</h2>"
click at [732, 240] on div "modal" at bounding box center [734, 232] width 26 height 27
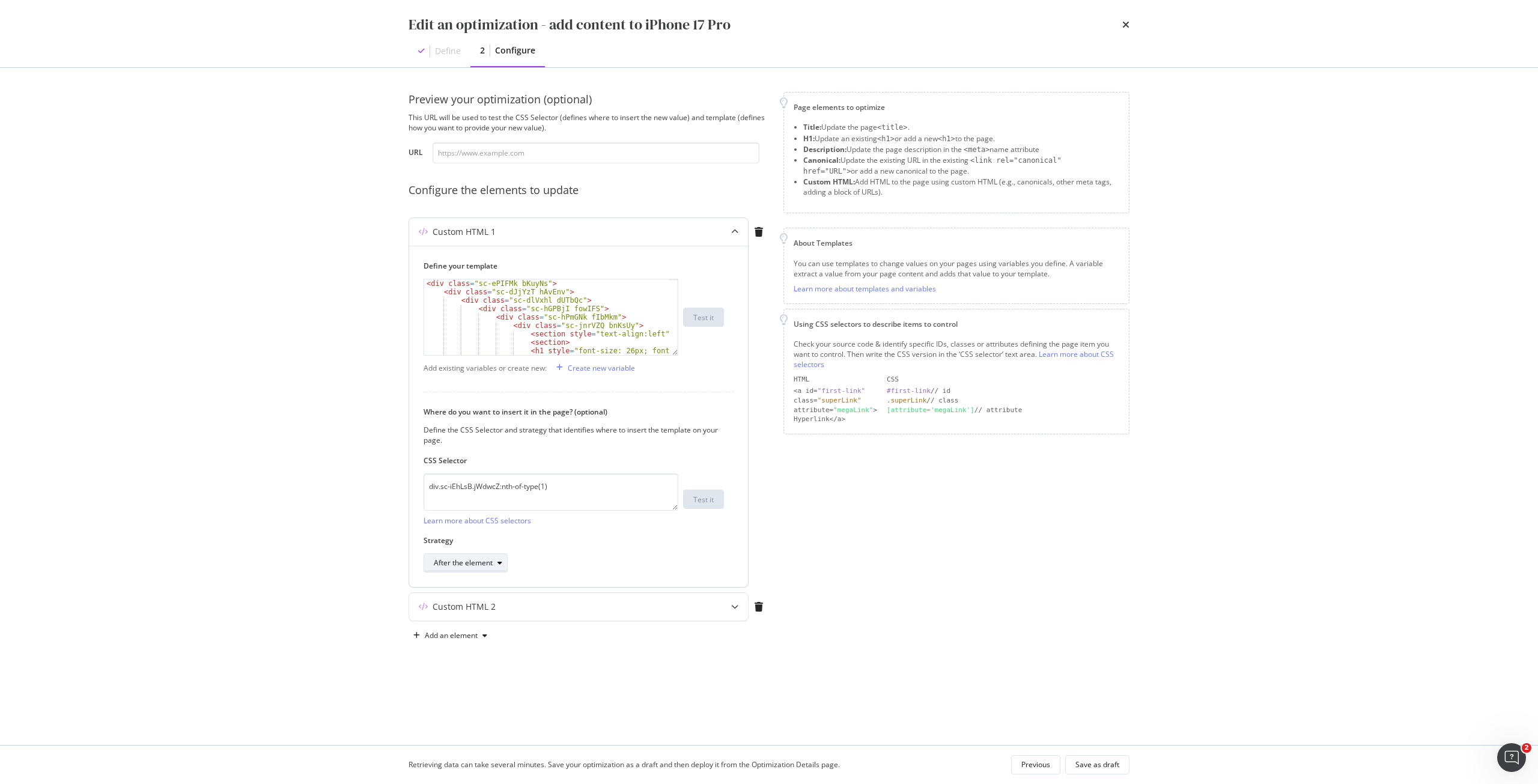
click at [490, 566] on div "After the element" at bounding box center [463, 562] width 59 height 7
click at [517, 605] on div "Inside the element, at the end" at bounding box center [488, 603] width 99 height 10
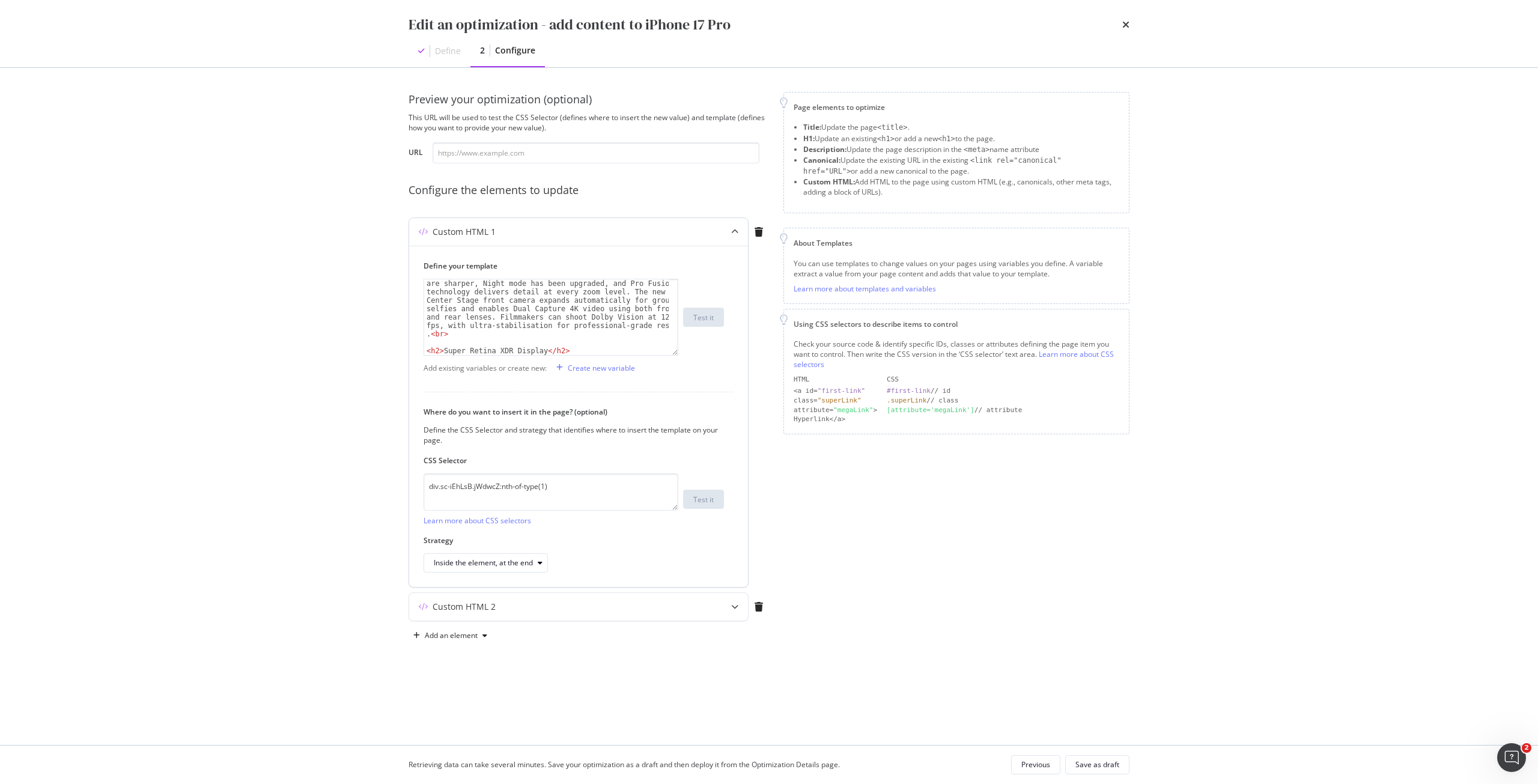
scroll to position [288, 0]
click at [470, 299] on div "Redefine mobile photography with the 48MP Pro Fusion triple-camera system. Feat…" at bounding box center [547, 323] width 245 height 227
click at [655, 345] on div "< h2 > Super Retina XDR Display </ h2 > < p > Immerse yourself in stunning visu…" at bounding box center [547, 320] width 245 height 92
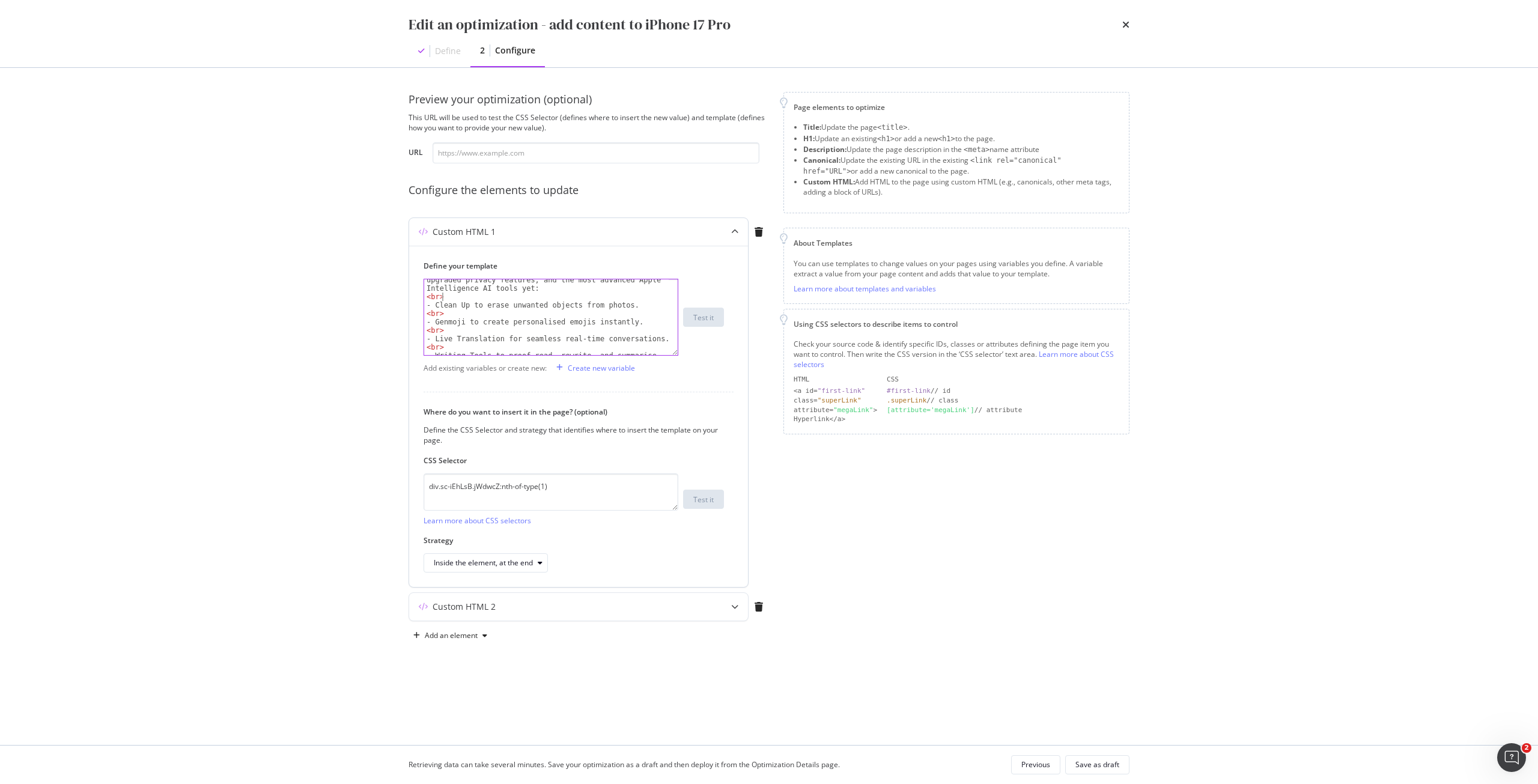
click at [456, 298] on div "The iPhone 17 Pro with iOS 26 introduces a modern design, upgraded privacy feat…" at bounding box center [547, 326] width 245 height 118
type textarea "<br>"
drag, startPoint x: 454, startPoint y: 299, endPoint x: 426, endPoint y: 298, distance: 28.0
click at [426, 298] on div "The iPhone 17 Pro with iOS 26 introduces a modern design, upgraded privacy feat…" at bounding box center [547, 326] width 245 height 118
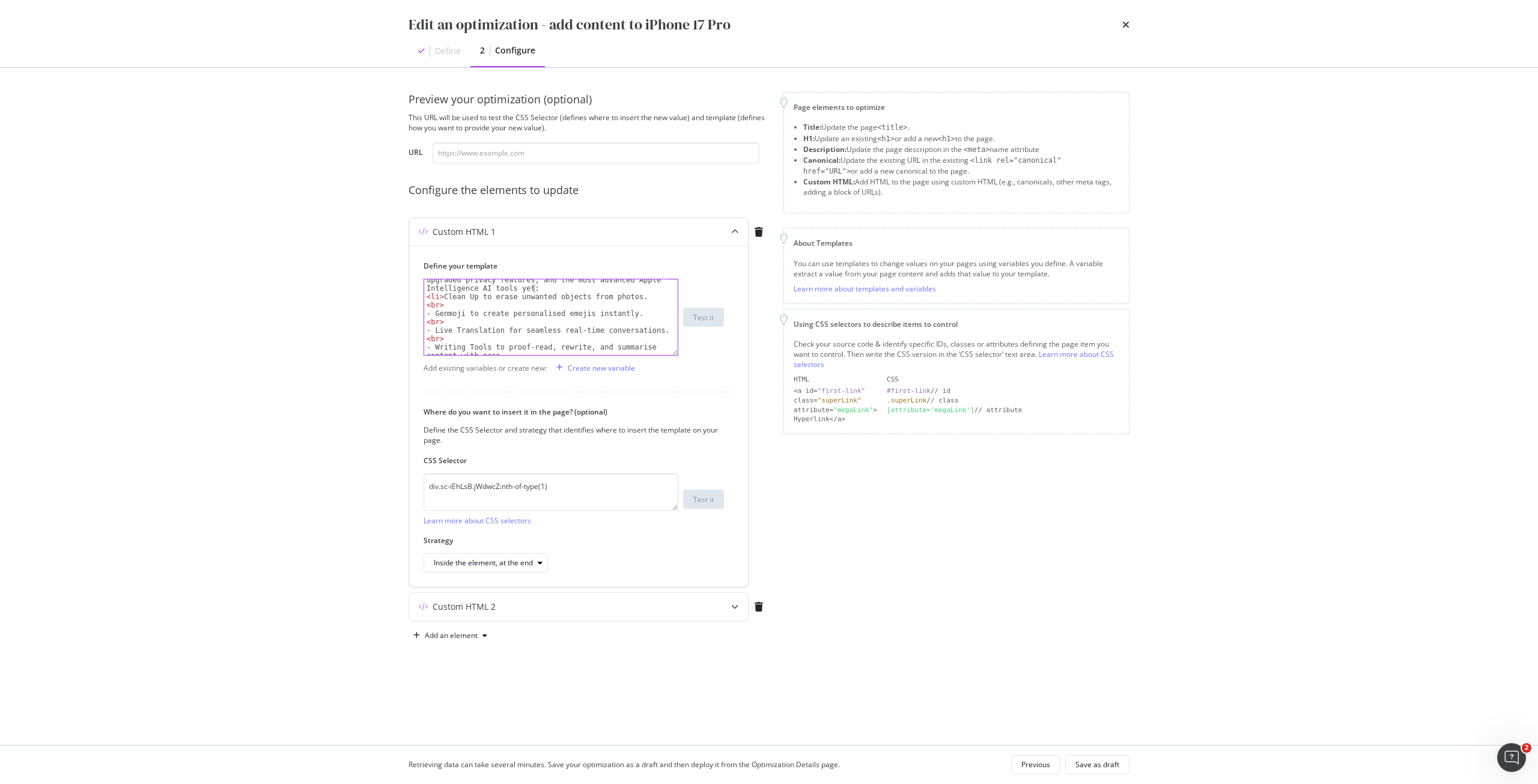
click at [539, 291] on div "The iPhone 17 Pro with iOS 26 introduces a modern design, upgraded privacy feat…" at bounding box center [547, 326] width 245 height 118
type textarea "The iPhone 17 Pro with iOS 26 introduces a modern design, upgraded privacy feat…"
click at [640, 305] on div "The iPhone 17 Pro with iOS 26 introduces a modern design, upgraded privacy feat…" at bounding box center [547, 326] width 245 height 118
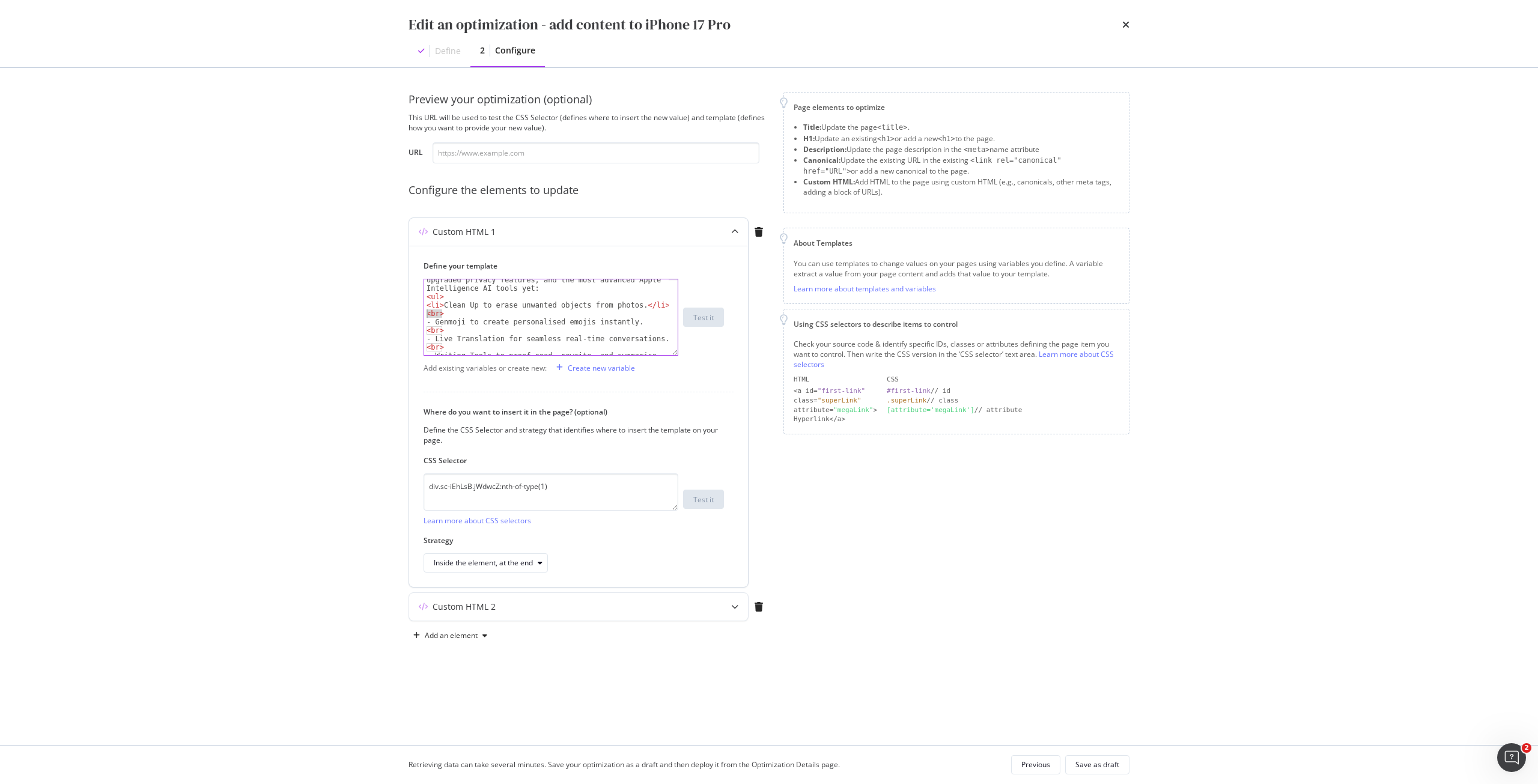
drag, startPoint x: 448, startPoint y: 314, endPoint x: 422, endPoint y: 311, distance: 26.2
click at [422, 311] on div "Define your template <li>Clean Up to erase unwanted objects from photos. </li> …" at bounding box center [579, 417] width 339 height 341
type textarea "<br>"
drag, startPoint x: 426, startPoint y: 305, endPoint x: 443, endPoint y: 306, distance: 17.0
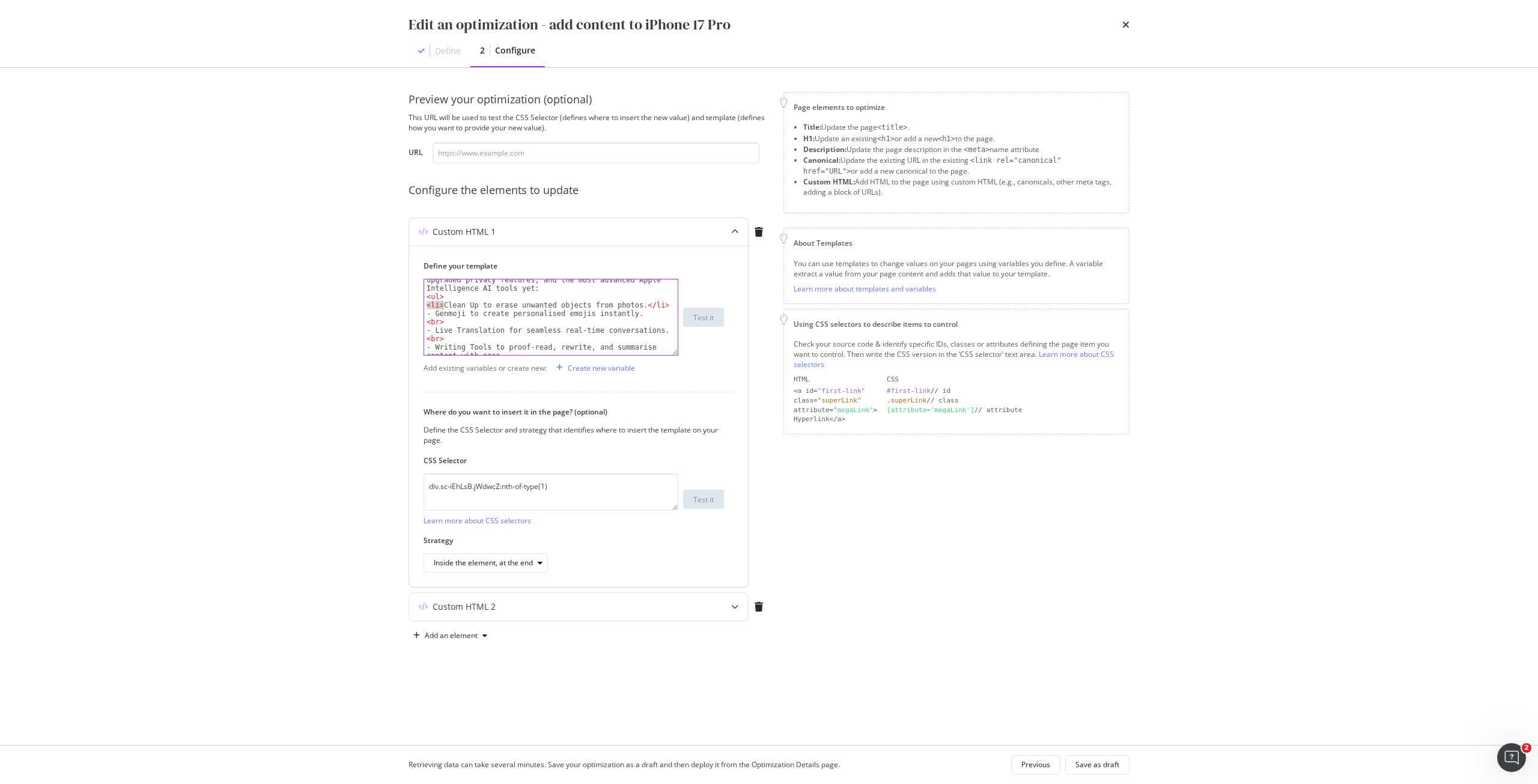
click at [443, 306] on div "The iPhone 17 Pro with iOS 26 introduces a modern design, upgraded privacy feat…" at bounding box center [547, 326] width 245 height 118
drag, startPoint x: 433, startPoint y: 315, endPoint x: 417, endPoint y: 315, distance: 16.0
click at [417, 315] on div "Define your template <li>Clean Up to erase unwanted objects from photos. </li> …" at bounding box center [579, 417] width 339 height 341
paste textarea "<li>"
click at [638, 311] on div "The iPhone 17 Pro with iOS 26 introduces a modern design, upgraded privacy feat…" at bounding box center [547, 326] width 245 height 118
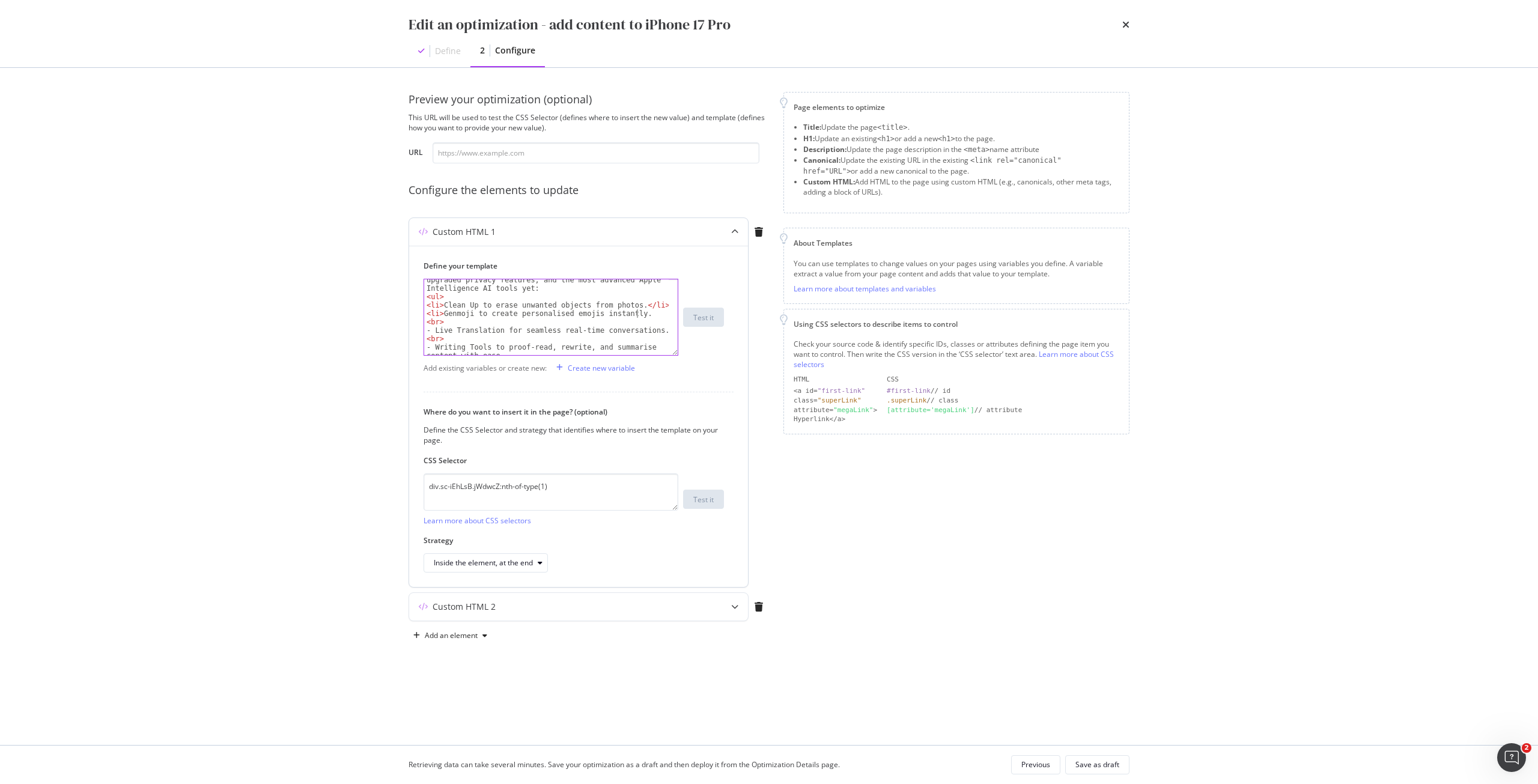
paste textarea "<li>"
click at [643, 315] on div "The iPhone 17 Pro with iOS 26 introduces a modern design, upgraded privacy feat…" at bounding box center [547, 326] width 245 height 118
click at [641, 316] on div "The iPhone 17 Pro with iOS 26 introduces a modern design, upgraded privacy feat…" at bounding box center [547, 326] width 245 height 118
drag, startPoint x: 440, startPoint y: 322, endPoint x: 423, endPoint y: 322, distance: 17.0
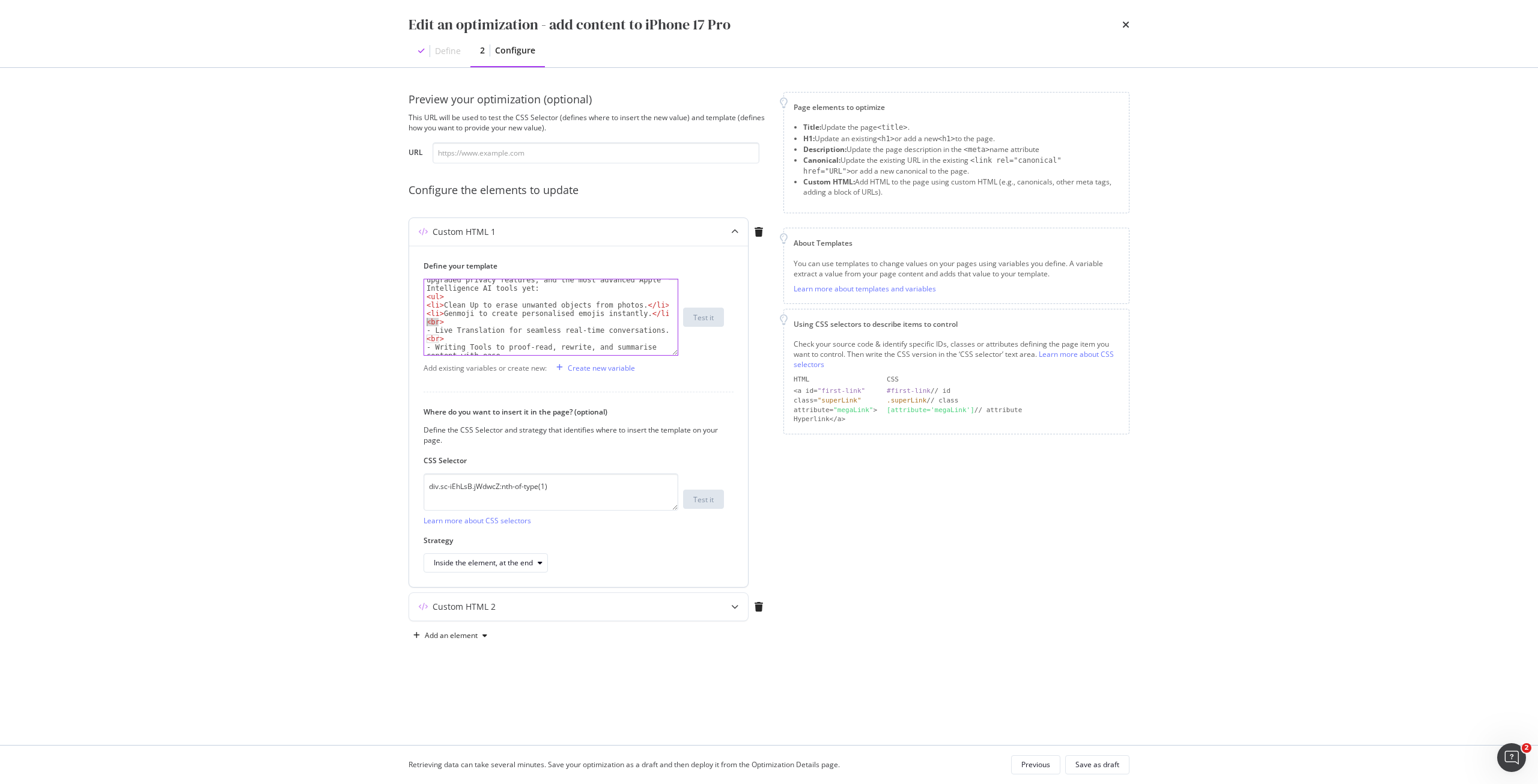
click at [423, 322] on div "Define your template <li>Genmoji to create personalised emojis instantly. </li>…" at bounding box center [579, 417] width 339 height 341
type textarea "<br>"
click at [454, 326] on div "The iPhone 17 Pro with iOS 26 introduces a modern design, upgraded privacy feat…" at bounding box center [547, 326] width 245 height 118
drag, startPoint x: 454, startPoint y: 323, endPoint x: 412, endPoint y: 322, distance: 42.0
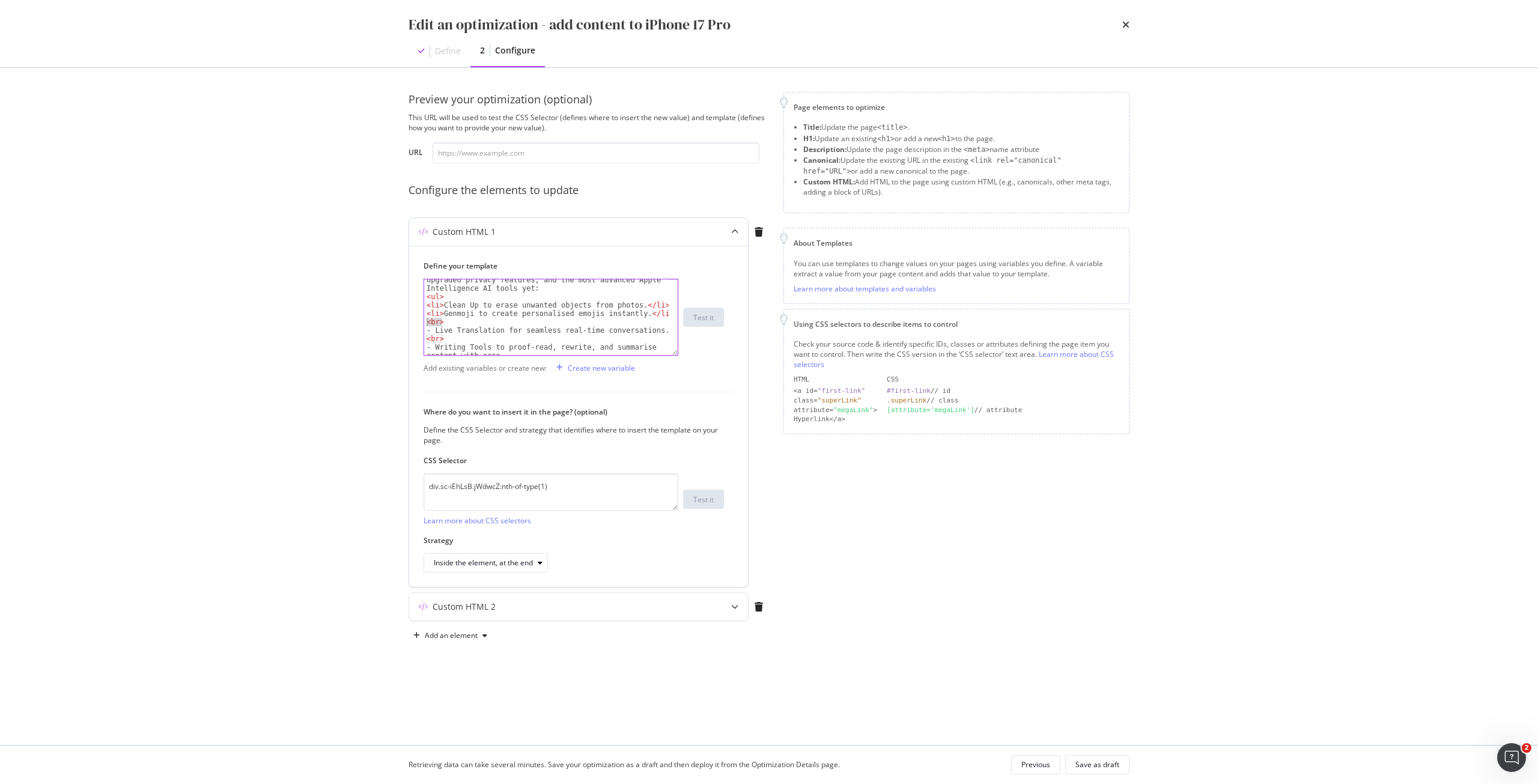
click at [412, 322] on div "Define your template <br> The iPhone 17 Pro with iOS 26 introduces a modern des…" at bounding box center [579, 417] width 339 height 341
paste textarea "<li>"
click at [662, 321] on div "The iPhone 17 Pro with iOS 26 introduces a modern design, upgraded privacy feat…" at bounding box center [547, 322] width 245 height 109
paste textarea "<li>"
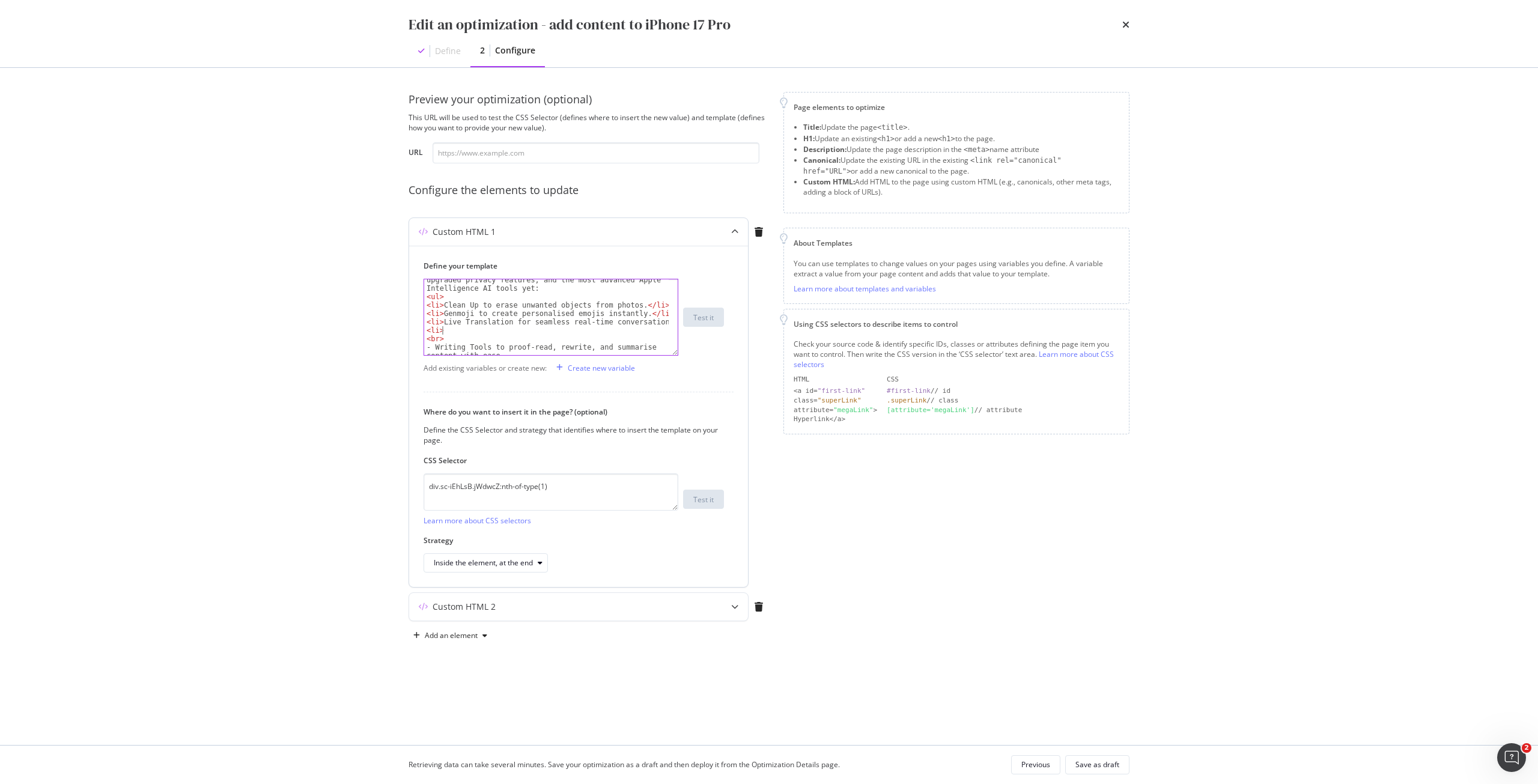
click at [431, 332] on div "The iPhone 17 Pro with iOS 26 introduces a modern design, upgraded privacy feat…" at bounding box center [547, 326] width 245 height 118
drag, startPoint x: 447, startPoint y: 338, endPoint x: 392, endPoint y: 337, distance: 55.0
click at [392, 337] on div "Preview your optimization (optional) This URL will be used to test the CSS Sele…" at bounding box center [769, 406] width 769 height 677
type textarea "<br>"
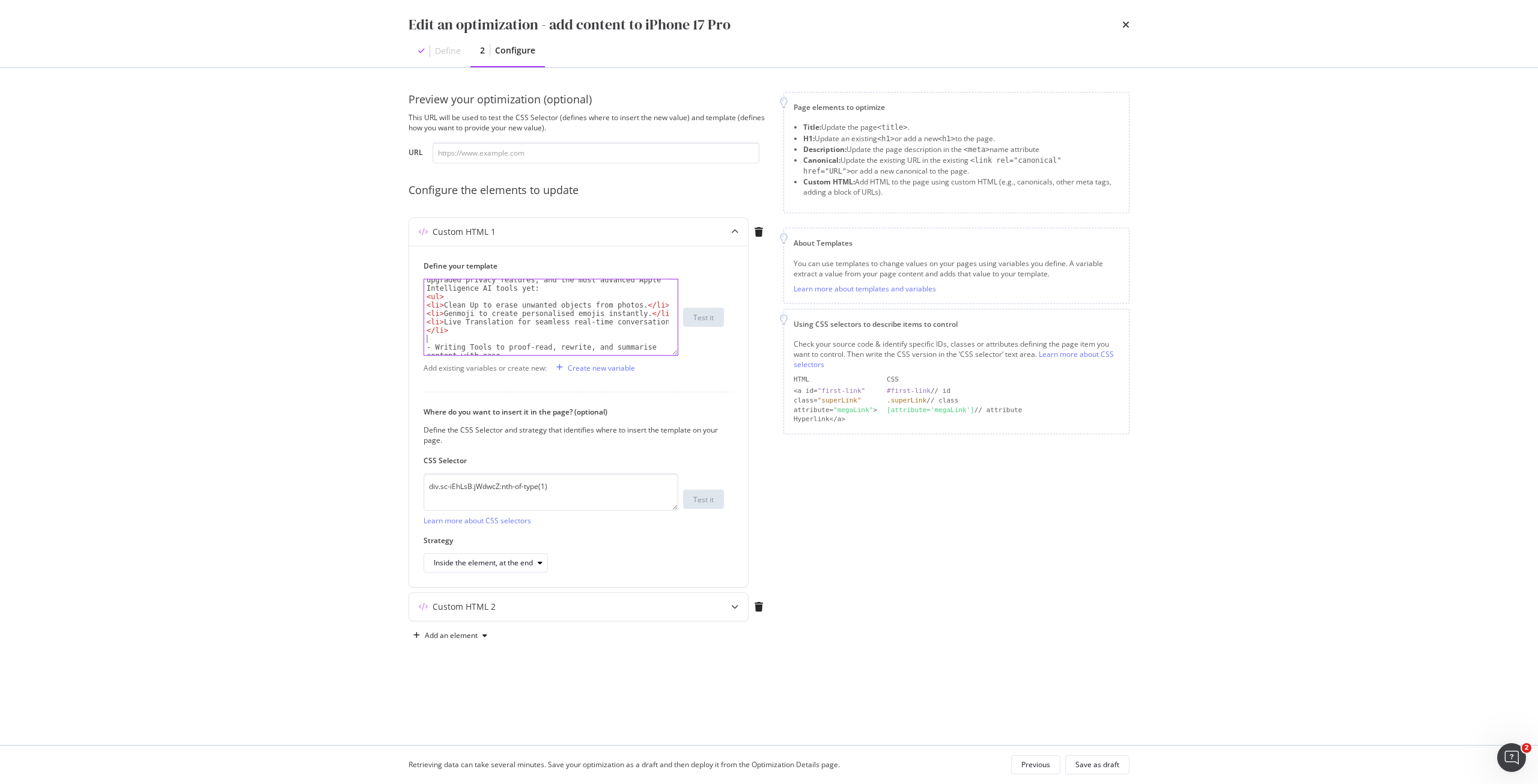
scroll to position [0, 0]
paste textarea "<li>"
click at [548, 340] on div "The iPhone 17 Pro with iOS 26 introduces a modern design, upgraded privacy feat…" at bounding box center [547, 322] width 245 height 109
click at [545, 346] on div "The iPhone 17 Pro with iOS 26 introduces a modern design, upgraded privacy feat…" at bounding box center [547, 322] width 245 height 109
paste textarea "<li>"
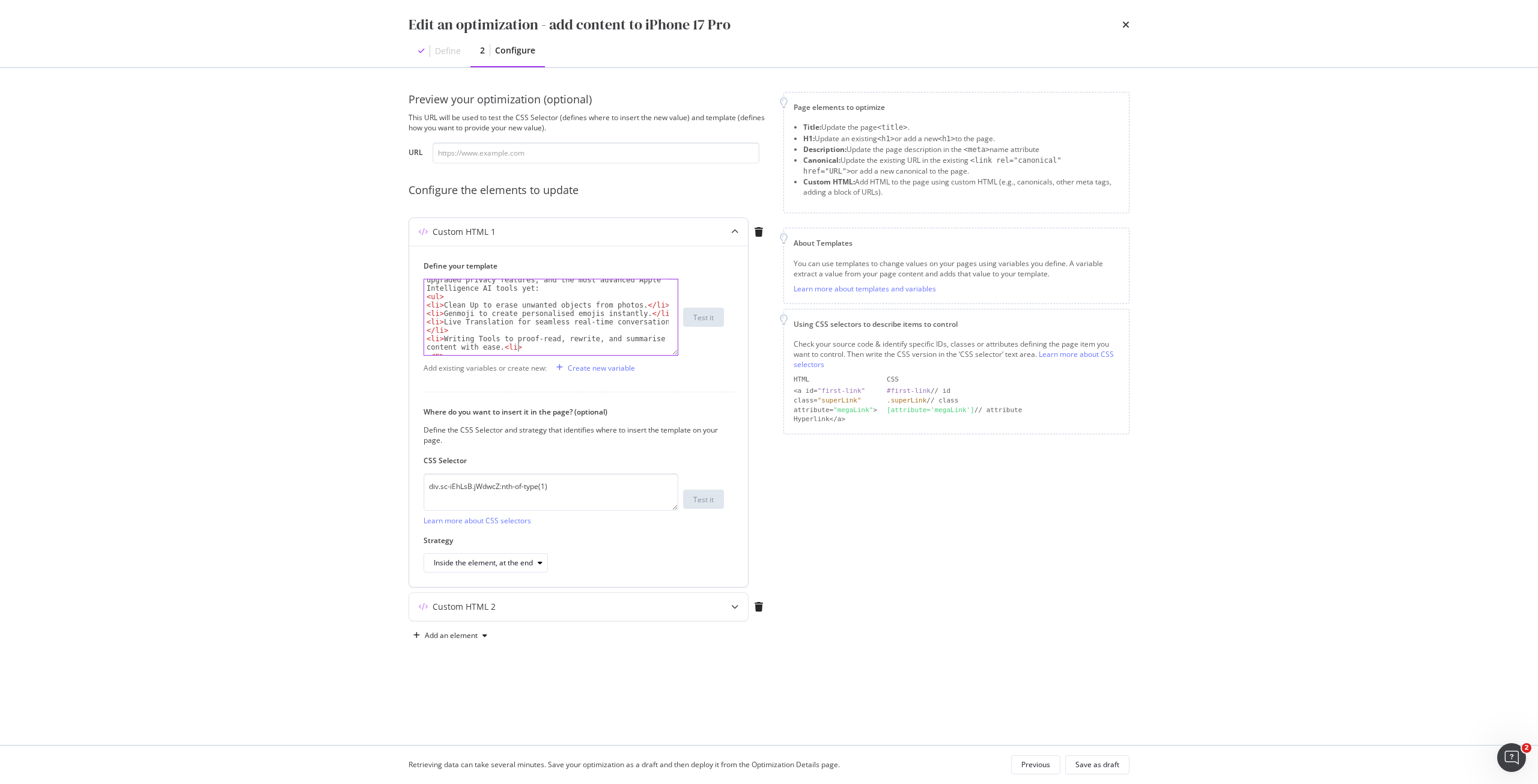
click at [506, 348] on div "The iPhone 17 Pro with iOS 26 introduces a modern design, upgraded privacy feat…" at bounding box center [547, 322] width 245 height 109
click at [489, 345] on div "< li > Genmoji to create personalised emojis instantly. </ li > < li > Live Tra…" at bounding box center [547, 319] width 245 height 92
click at [656, 313] on div "Immerse yourself in stunning visuals on the Super Retina XDR display, available…" at bounding box center [547, 335] width 245 height 160
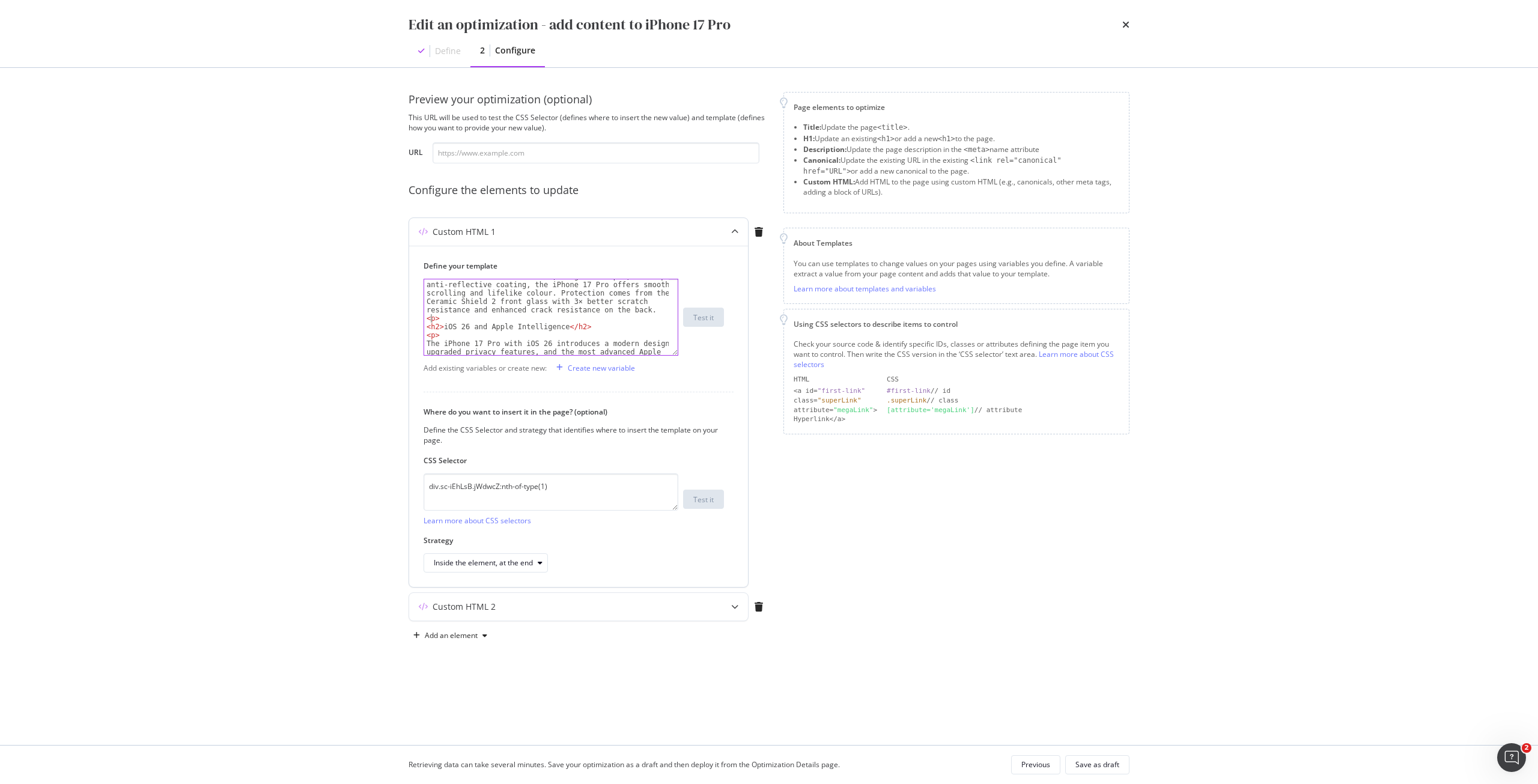
click at [430, 319] on div "Immerse yourself in stunning visuals on the Super Retina XDR display, available…" at bounding box center [547, 335] width 245 height 160
type textarea "<p>"
click at [540, 332] on div "Redefine mobile photography with the 48MP Pro Fusion triple-camera system. Feat…" at bounding box center [547, 334] width 245 height 177
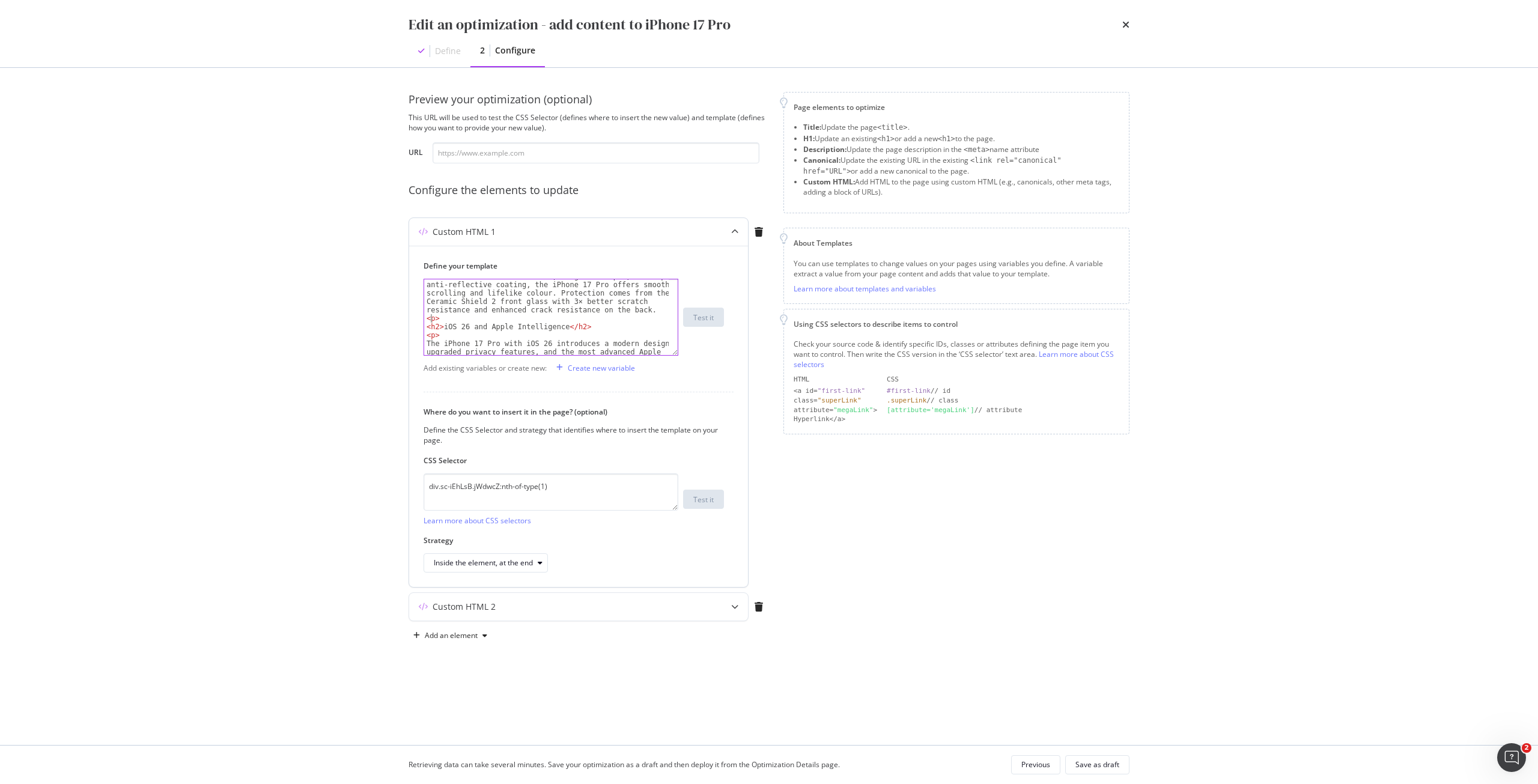
click at [429, 319] on div "Immerse yourself in stunning visuals on the Super Retina XDR display, available…" at bounding box center [547, 335] width 245 height 160
click at [543, 322] on div "</ p > < h2 > iOS 26 and Apple Intelligence </ h2 > < p > The iPhone 17 Pro wit…" at bounding box center [547, 328] width 245 height 101
click at [520, 313] on div "< p > Stay connected with 5G, Wi-Fi 7, Bluetooth 6, and secure built-in eSIM, m…" at bounding box center [547, 325] width 245 height 92
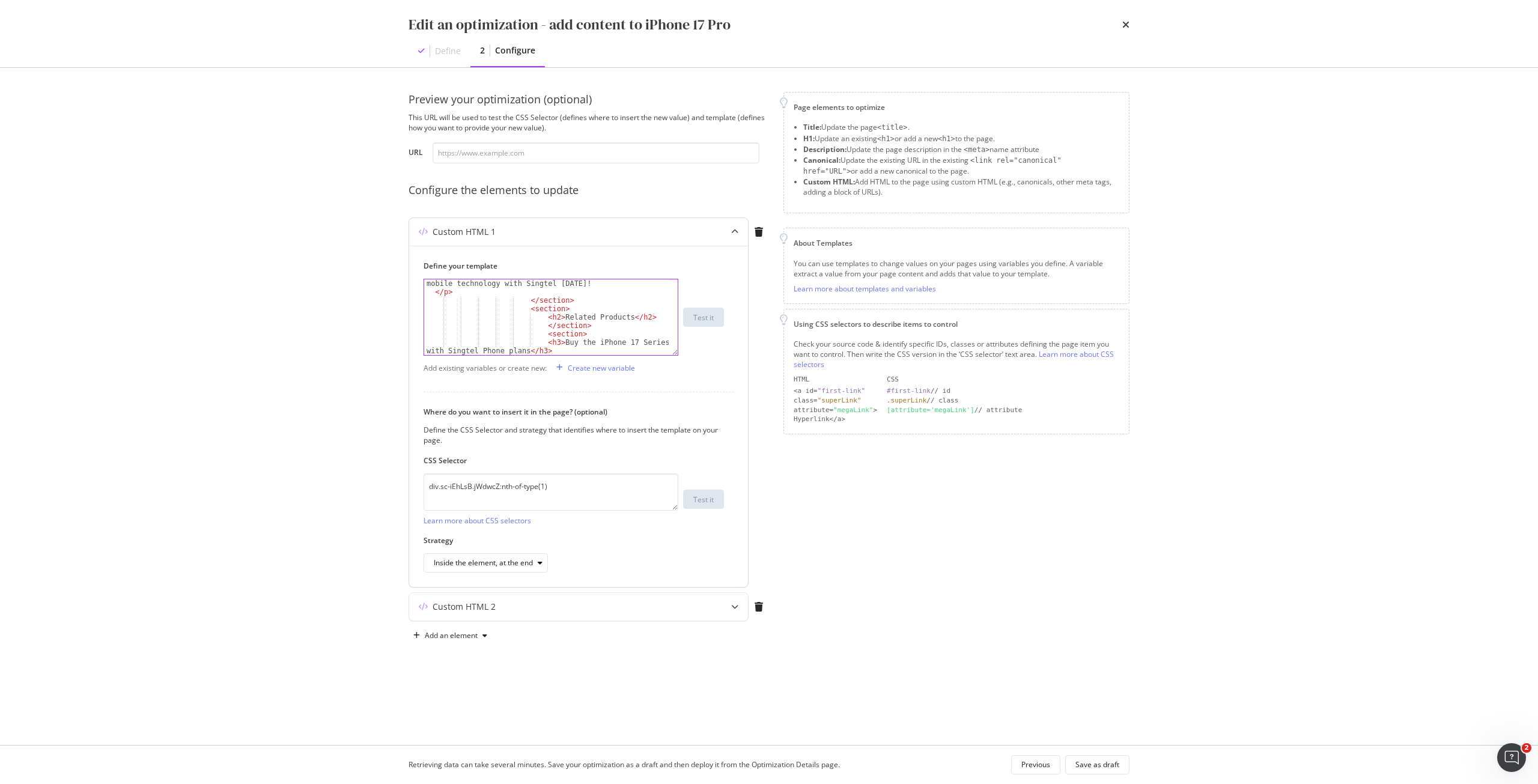
scroll to position [613, 0]
type textarea "Stay connected with 5G, Wi-Fi 7, Bluetooth 6, and secure built-in eSIM, making …"
click at [1099, 762] on div "Save as draft" at bounding box center [1097, 764] width 44 height 10
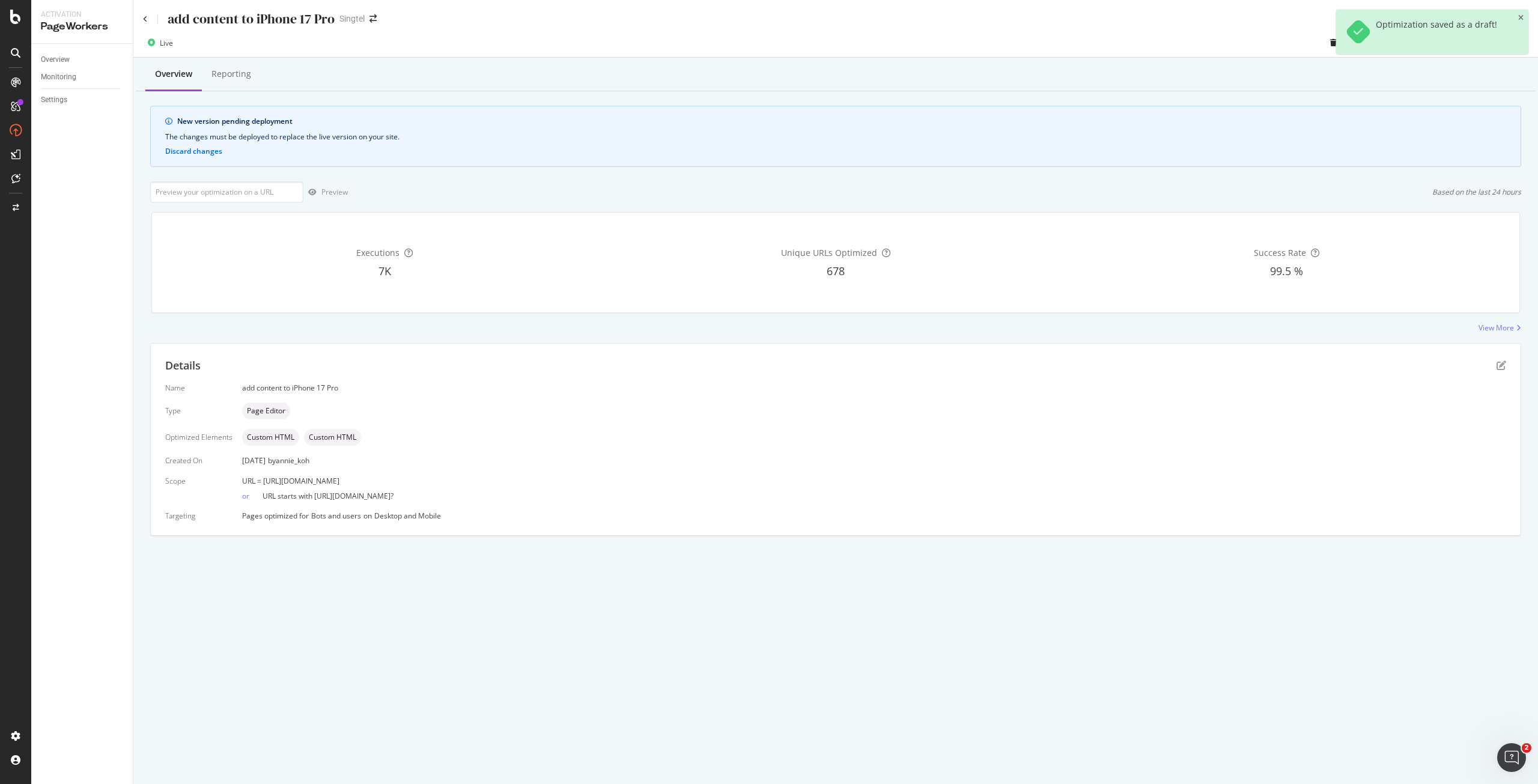
drag, startPoint x: 460, startPoint y: 485, endPoint x: 262, endPoint y: 484, distance: 198.0
click at [262, 484] on div "URL = [URL][DOMAIN_NAME]" at bounding box center [874, 481] width 1264 height 10
copy span "[URL][DOMAIN_NAME]"
click at [249, 189] on input "url" at bounding box center [227, 192] width 153 height 21
paste input "[URL][DOMAIN_NAME]"
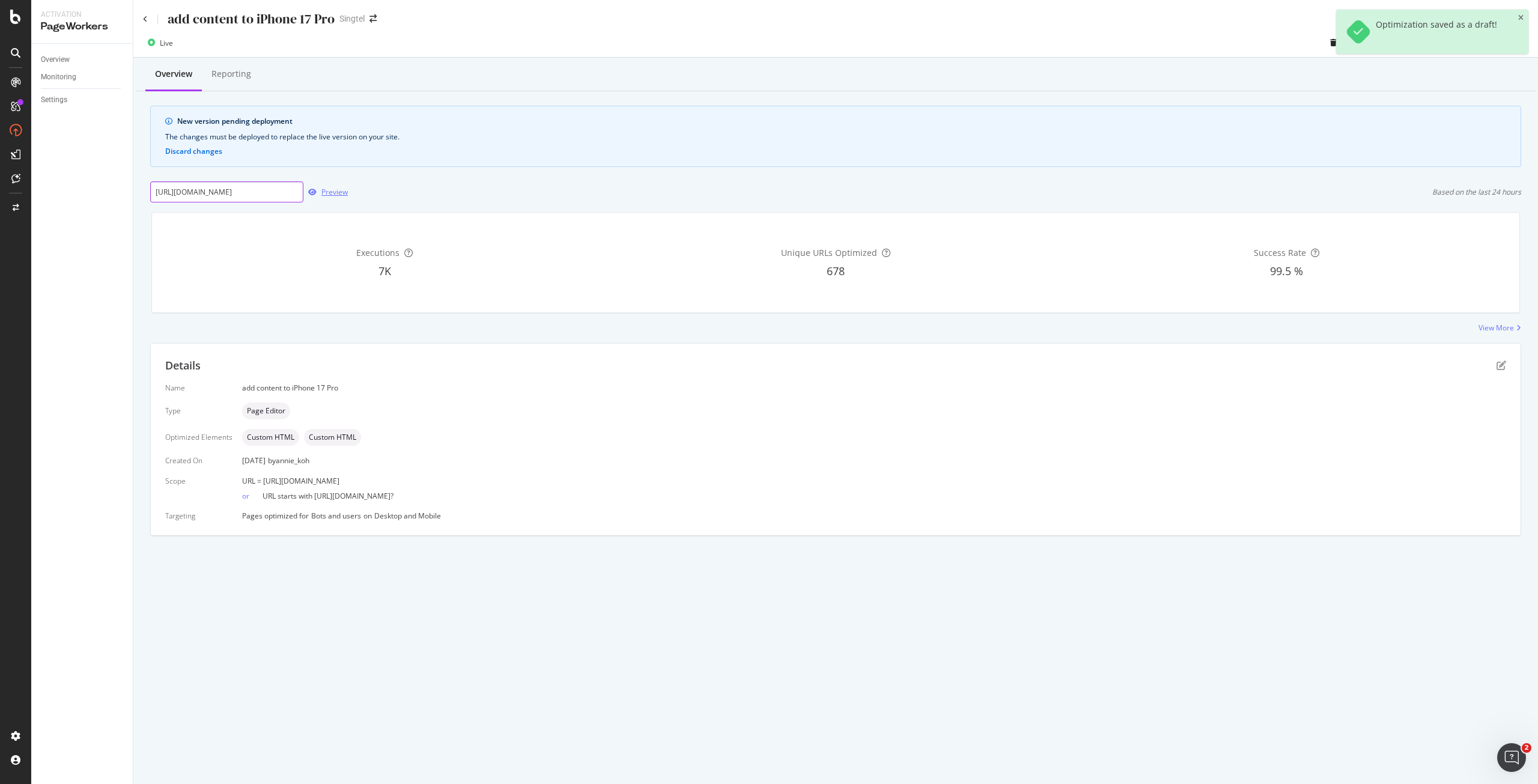
scroll to position [0, 39]
type input "[URL][DOMAIN_NAME]"
click at [324, 187] on div "Preview" at bounding box center [335, 192] width 26 height 10
click at [1499, 364] on icon "pen-to-square" at bounding box center [1501, 365] width 10 height 10
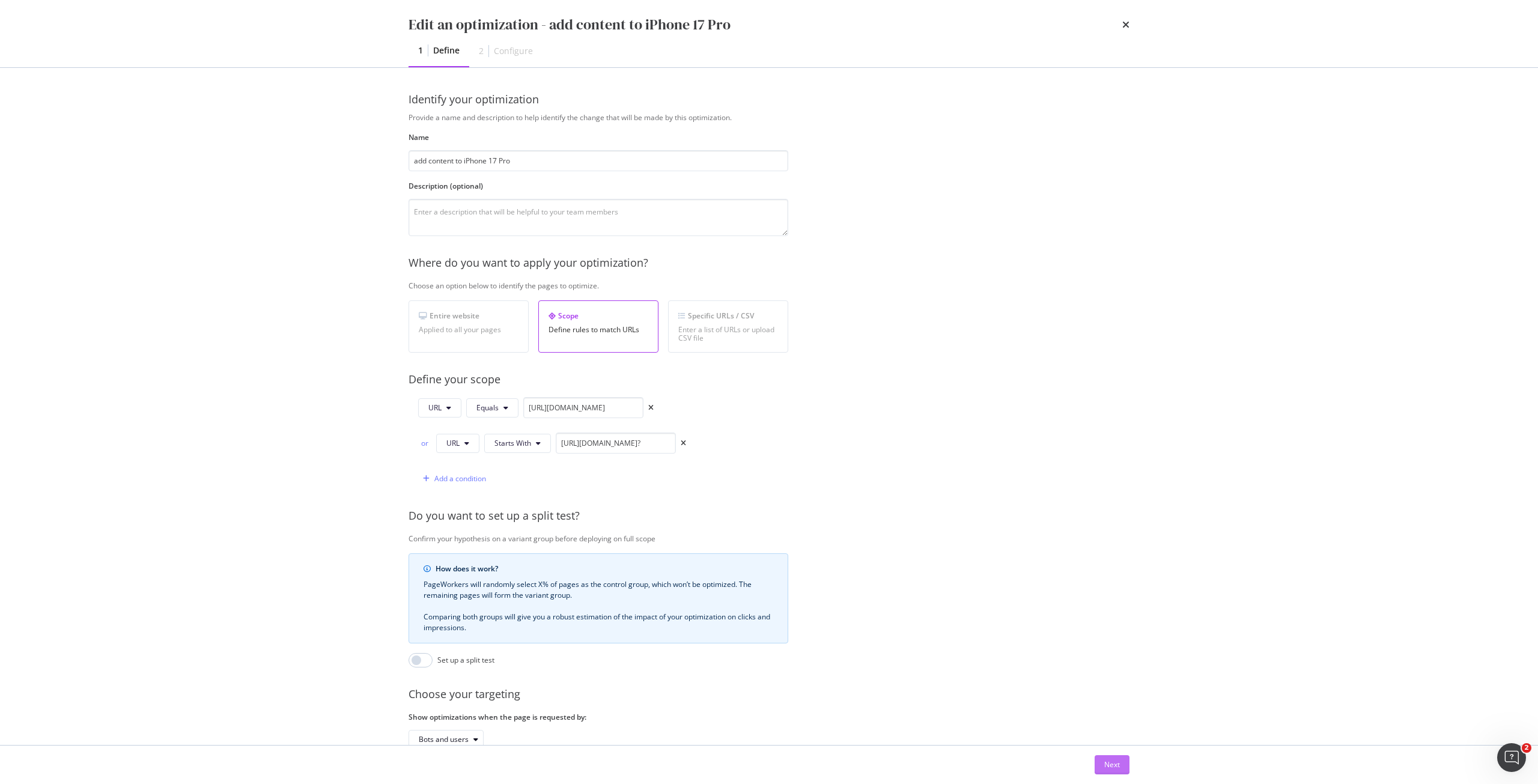
click at [1121, 766] on button "Next" at bounding box center [1112, 764] width 35 height 19
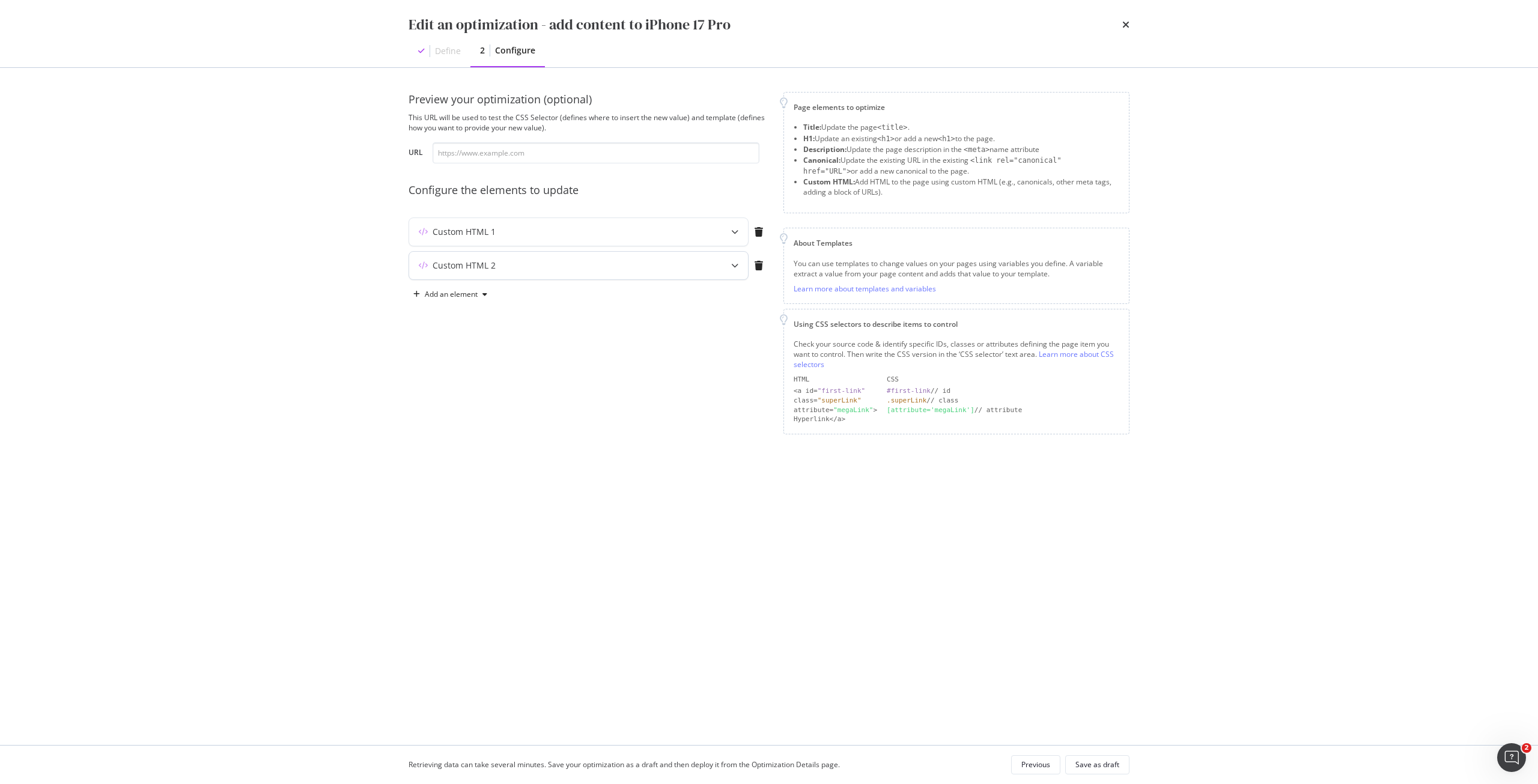
click at [666, 271] on div "Custom HTML 2" at bounding box center [555, 265] width 292 height 12
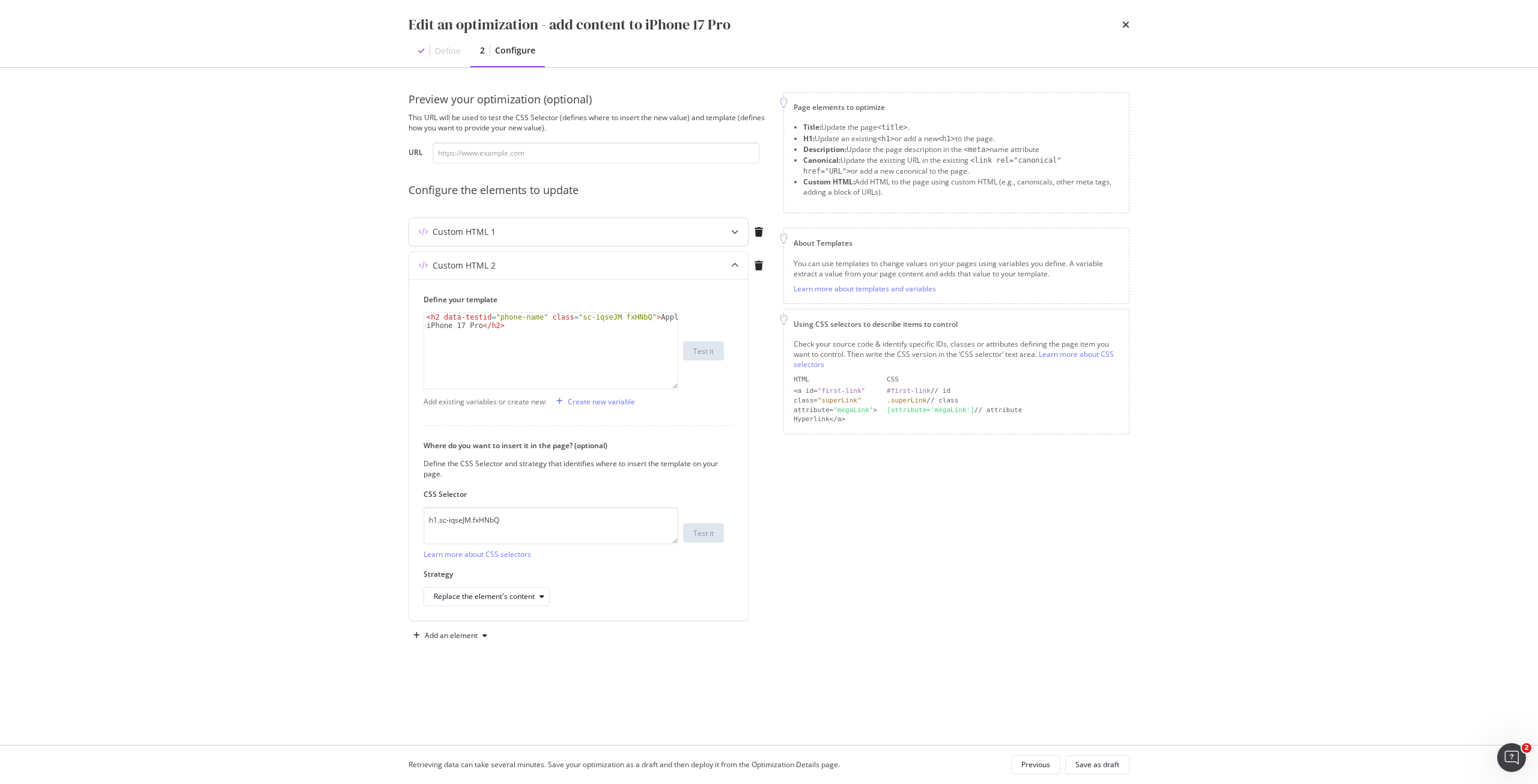
click at [643, 229] on div "Custom HTML 1" at bounding box center [555, 231] width 292 height 12
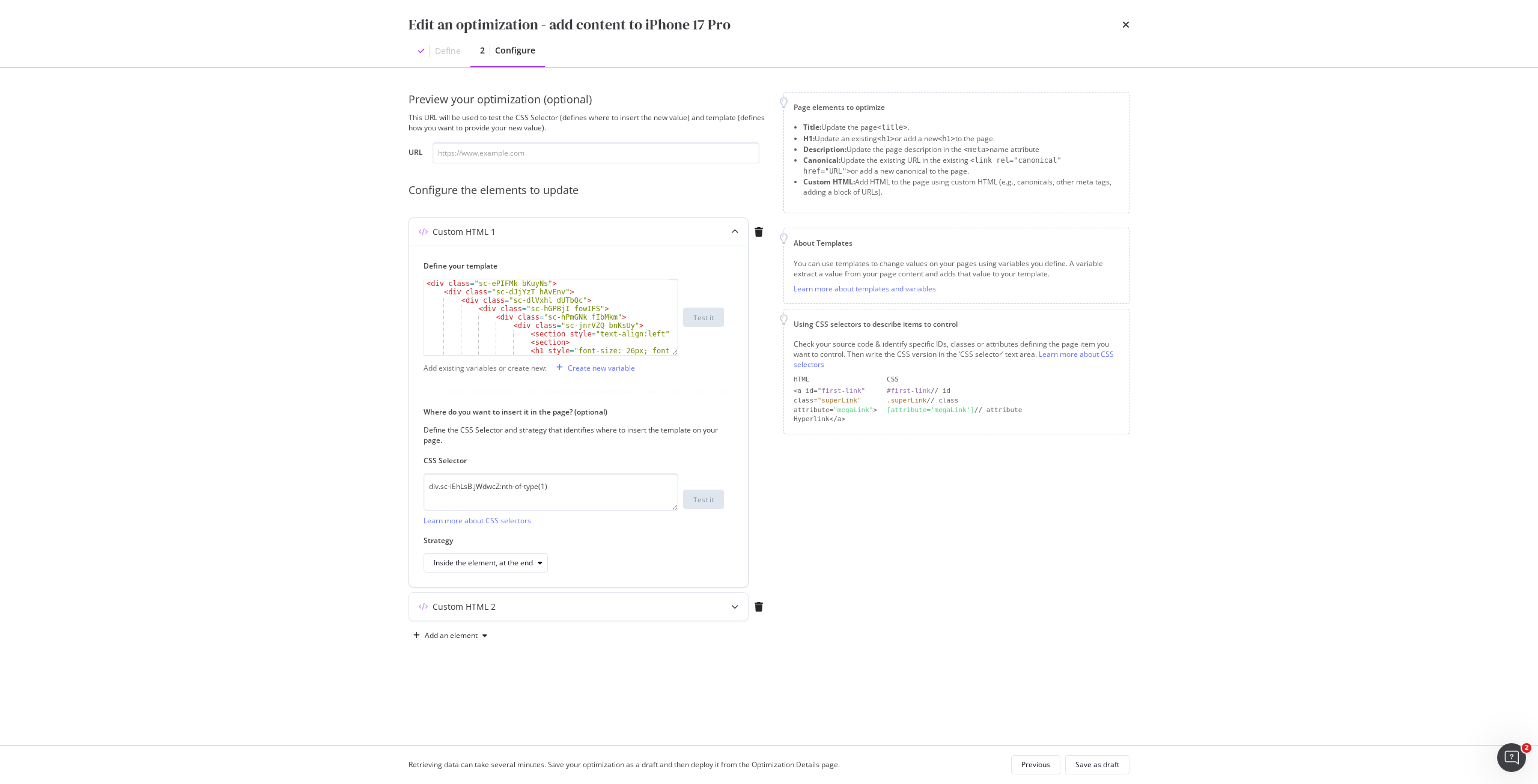
click at [694, 228] on div "Custom HTML 1" at bounding box center [555, 231] width 292 height 12
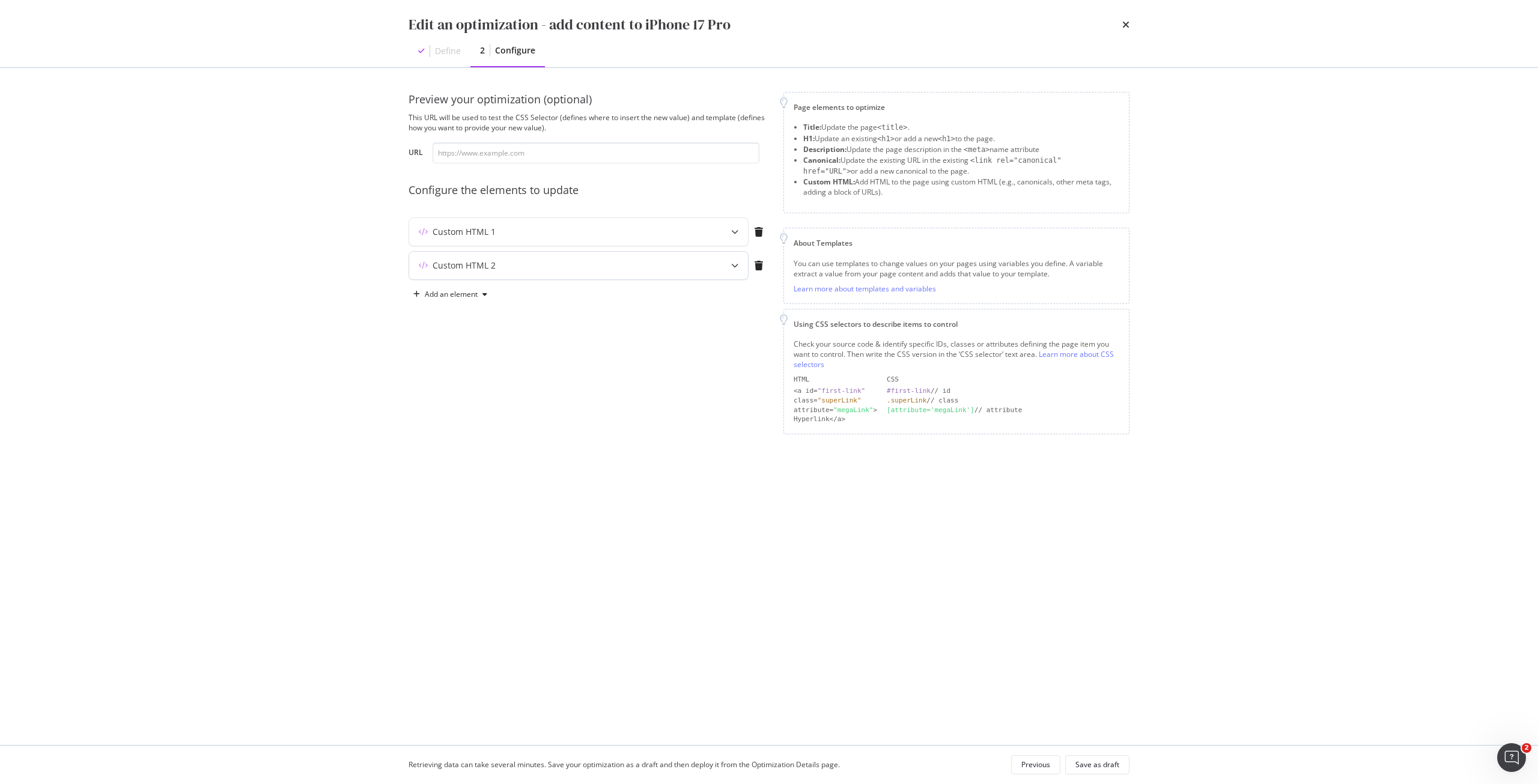
click at [638, 265] on div "Custom HTML 2" at bounding box center [555, 265] width 292 height 12
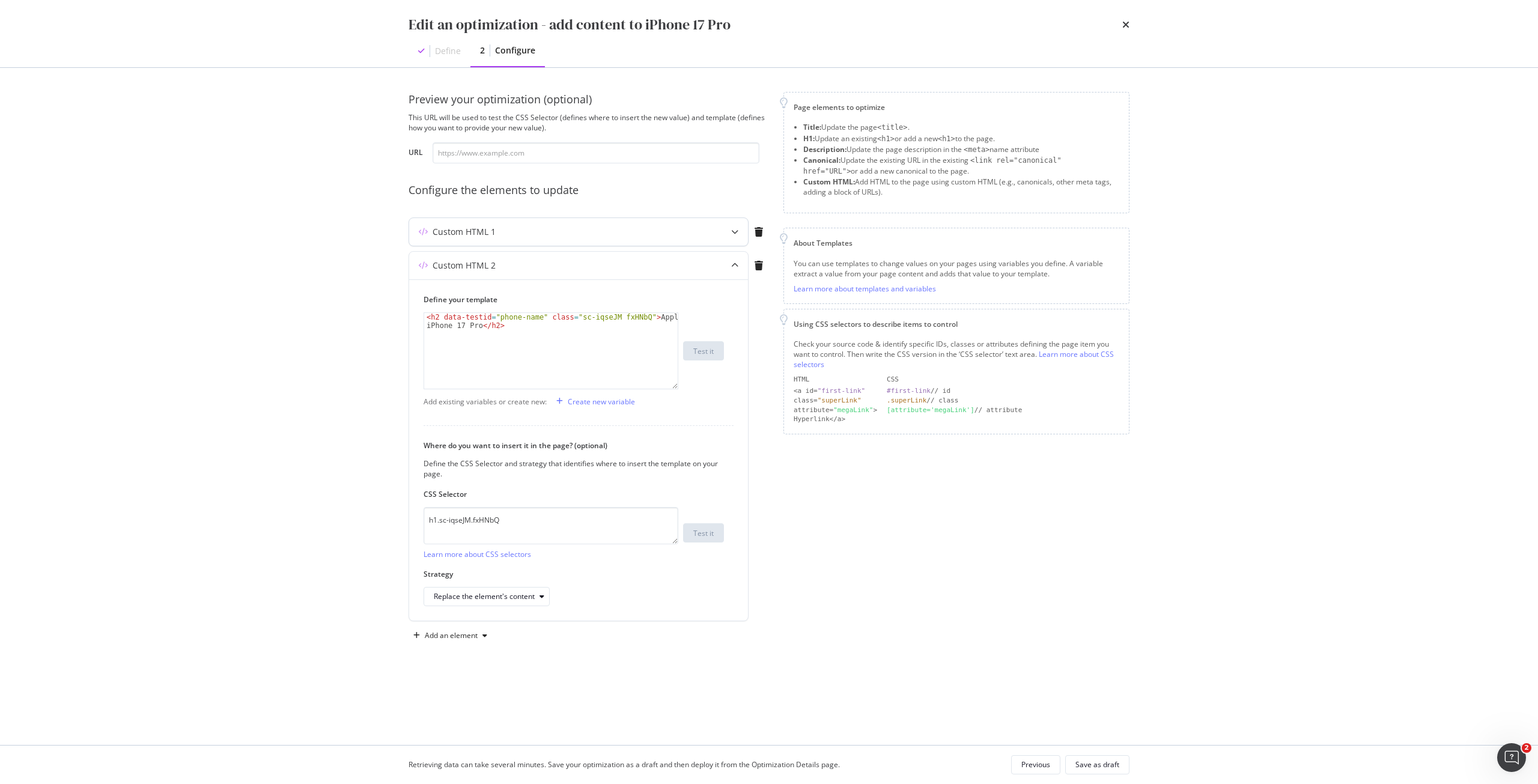
click at [648, 224] on div "Custom HTML 1" at bounding box center [579, 232] width 339 height 27
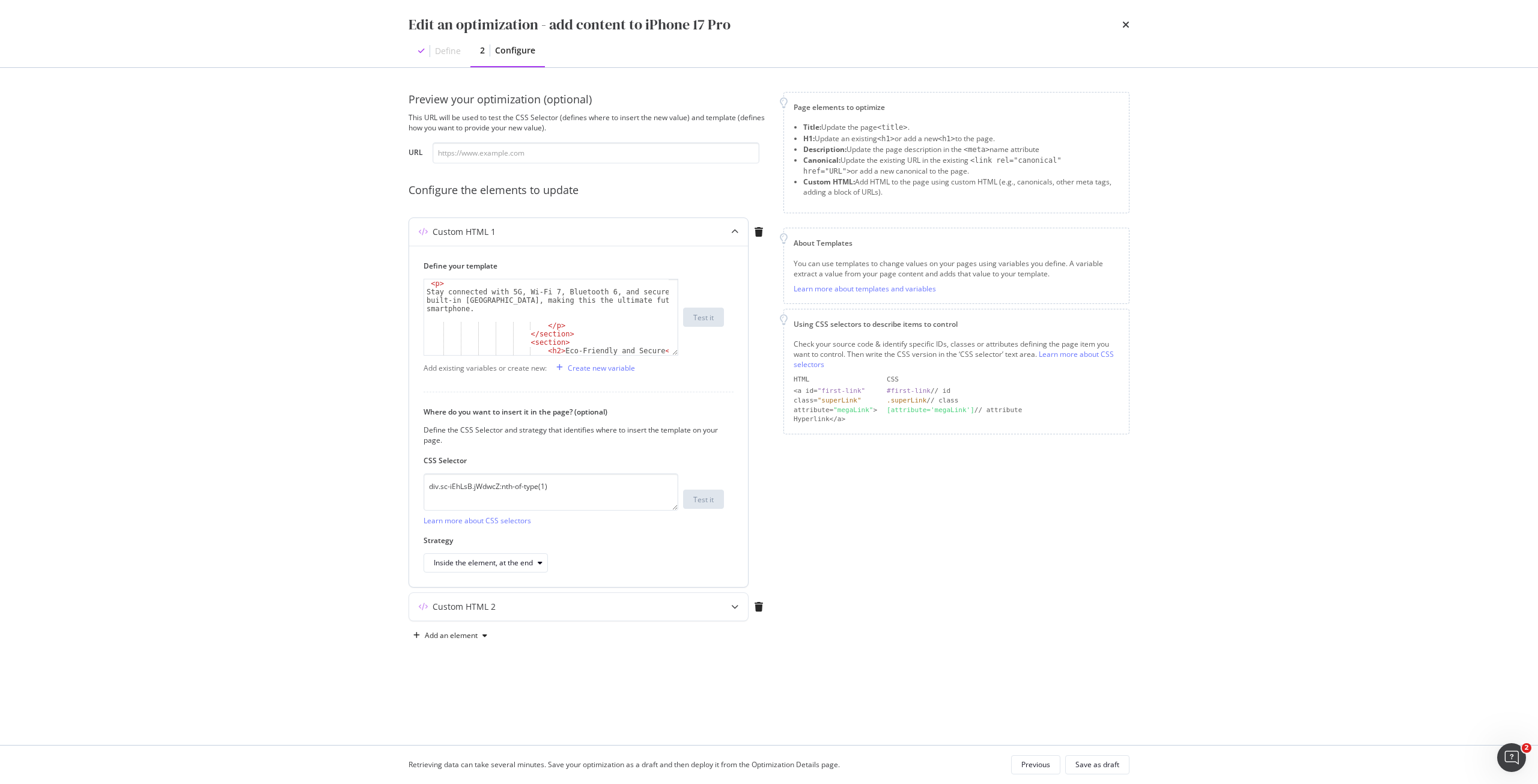
scroll to position [469, 0]
click at [549, 311] on div "< li > Genmoji to create personalised emojis instantly. </ li > < li > Live Tra…" at bounding box center [547, 319] width 245 height 92
type textarea "<li>Writing Tools to proof-read, rewrite, and summarise content with ease. </li…"
click at [1107, 766] on div "Save as draft" at bounding box center [1097, 764] width 44 height 10
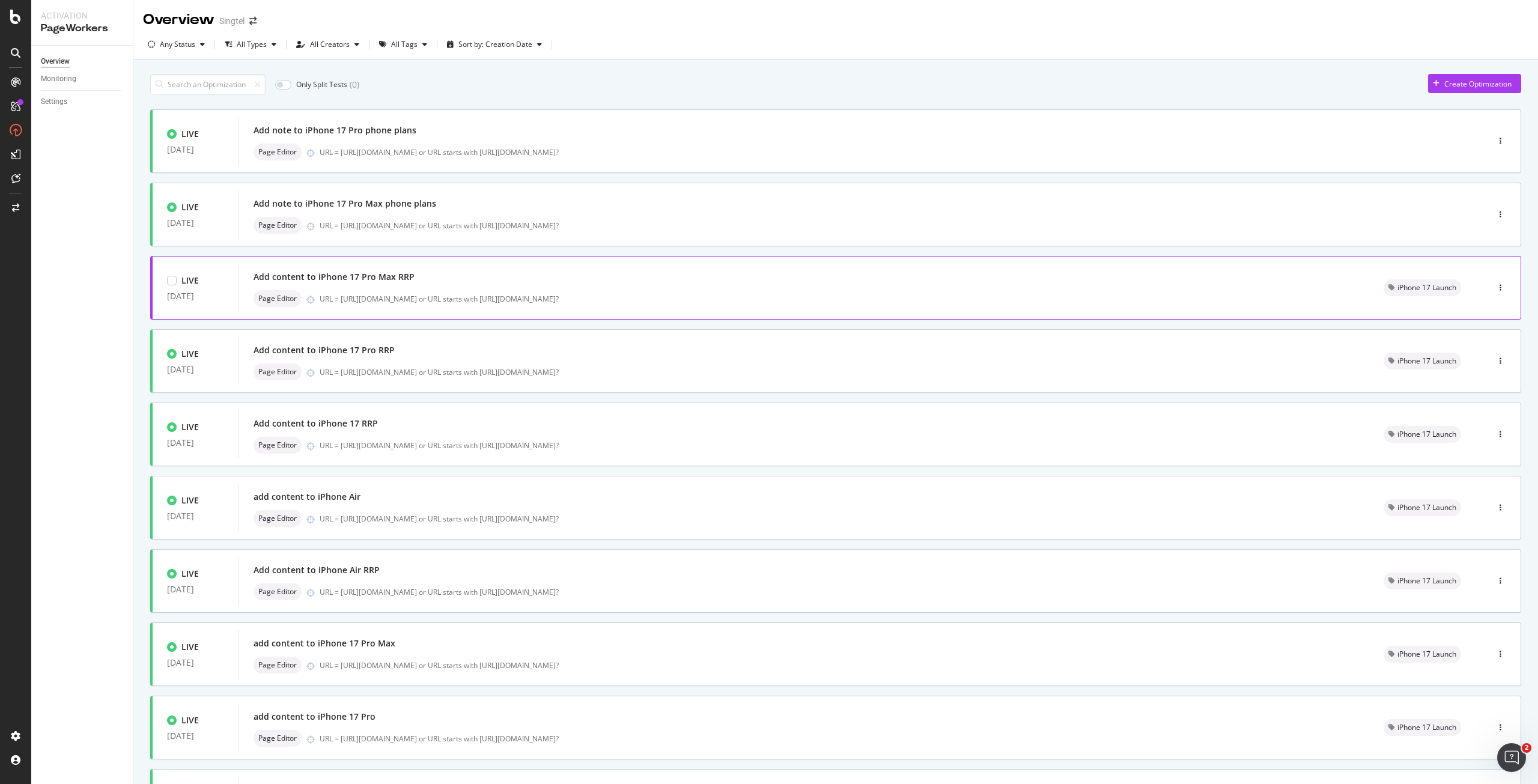
click at [386, 285] on div "Add content to iPhone 17 Pro Max RRP" at bounding box center [804, 277] width 1101 height 17
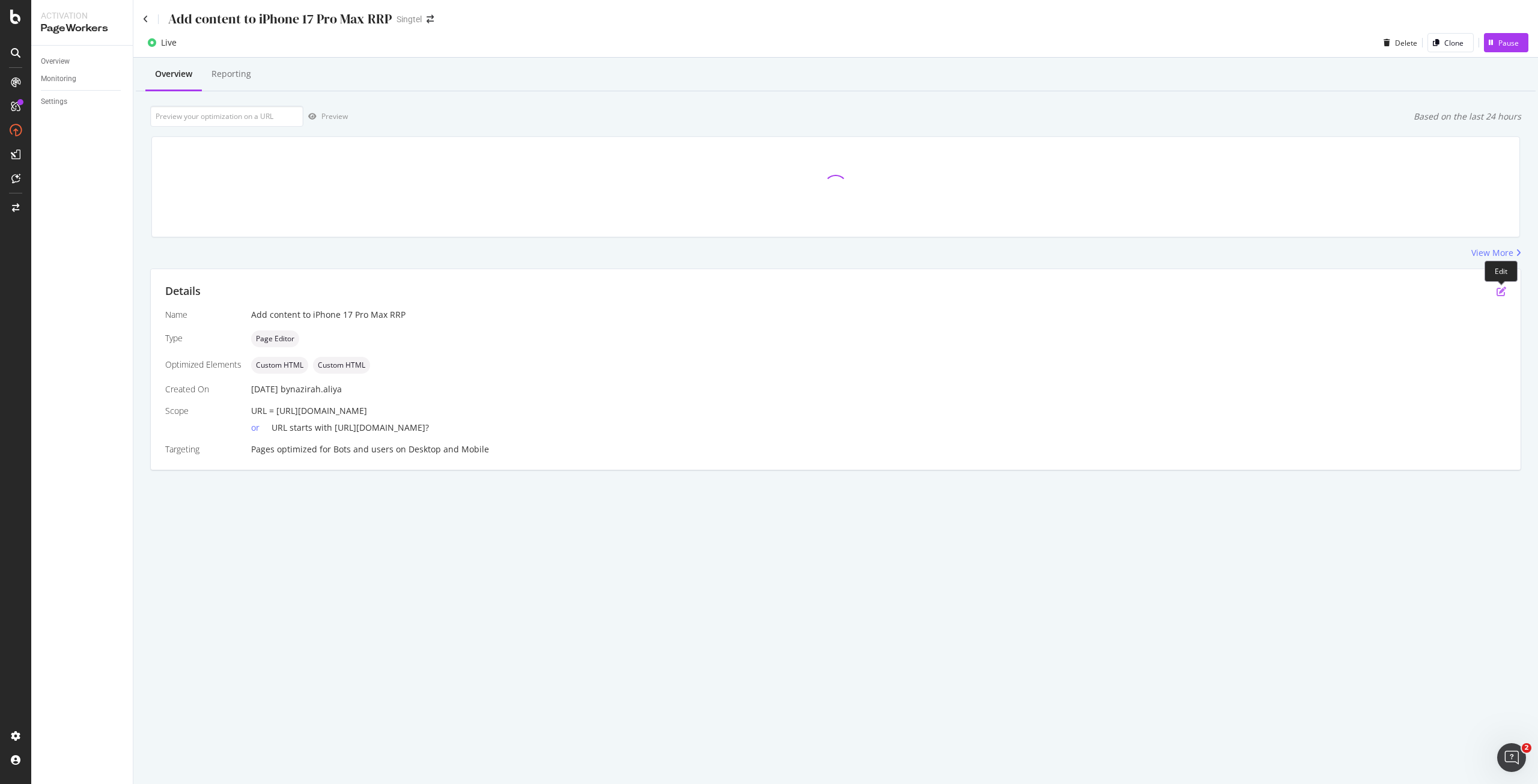
click at [1503, 290] on icon "pen-to-square" at bounding box center [1501, 291] width 10 height 10
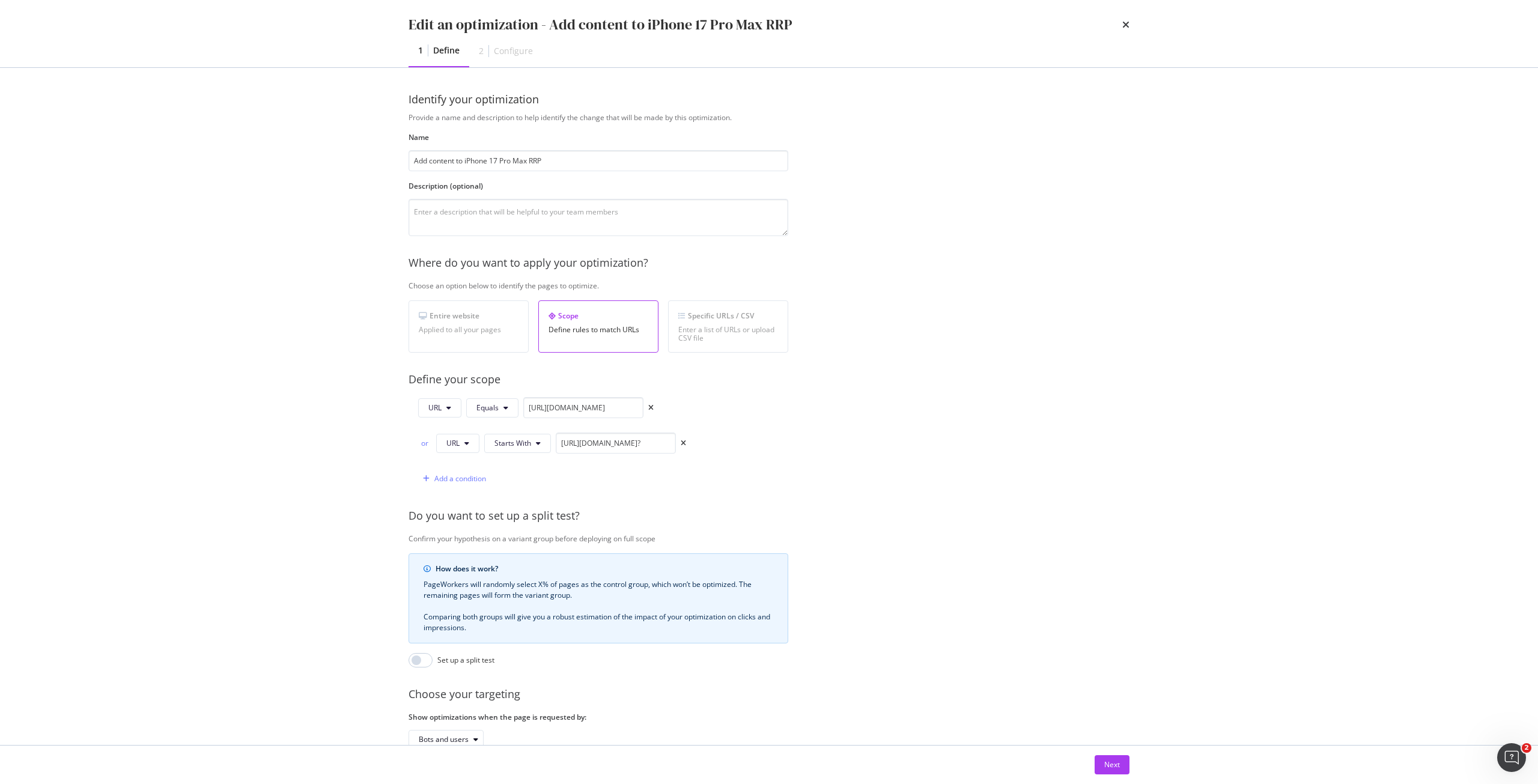
click at [1126, 22] on icon "times" at bounding box center [1125, 24] width 7 height 10
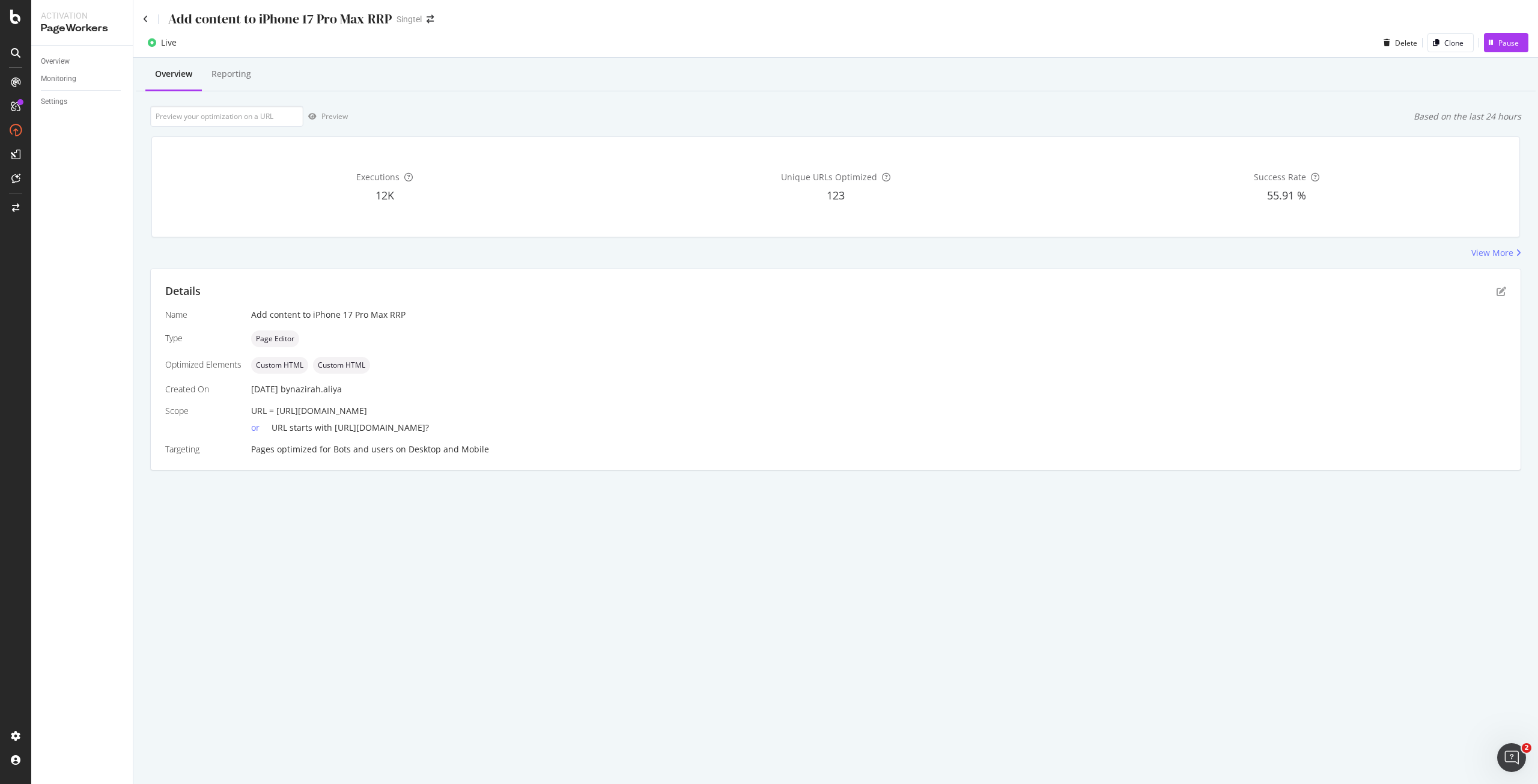
click at [141, 23] on div "Add content to iPhone 17 Pro Max RRP Singtel" at bounding box center [836, 14] width 1405 height 28
click at [148, 22] on icon at bounding box center [146, 19] width 5 height 9
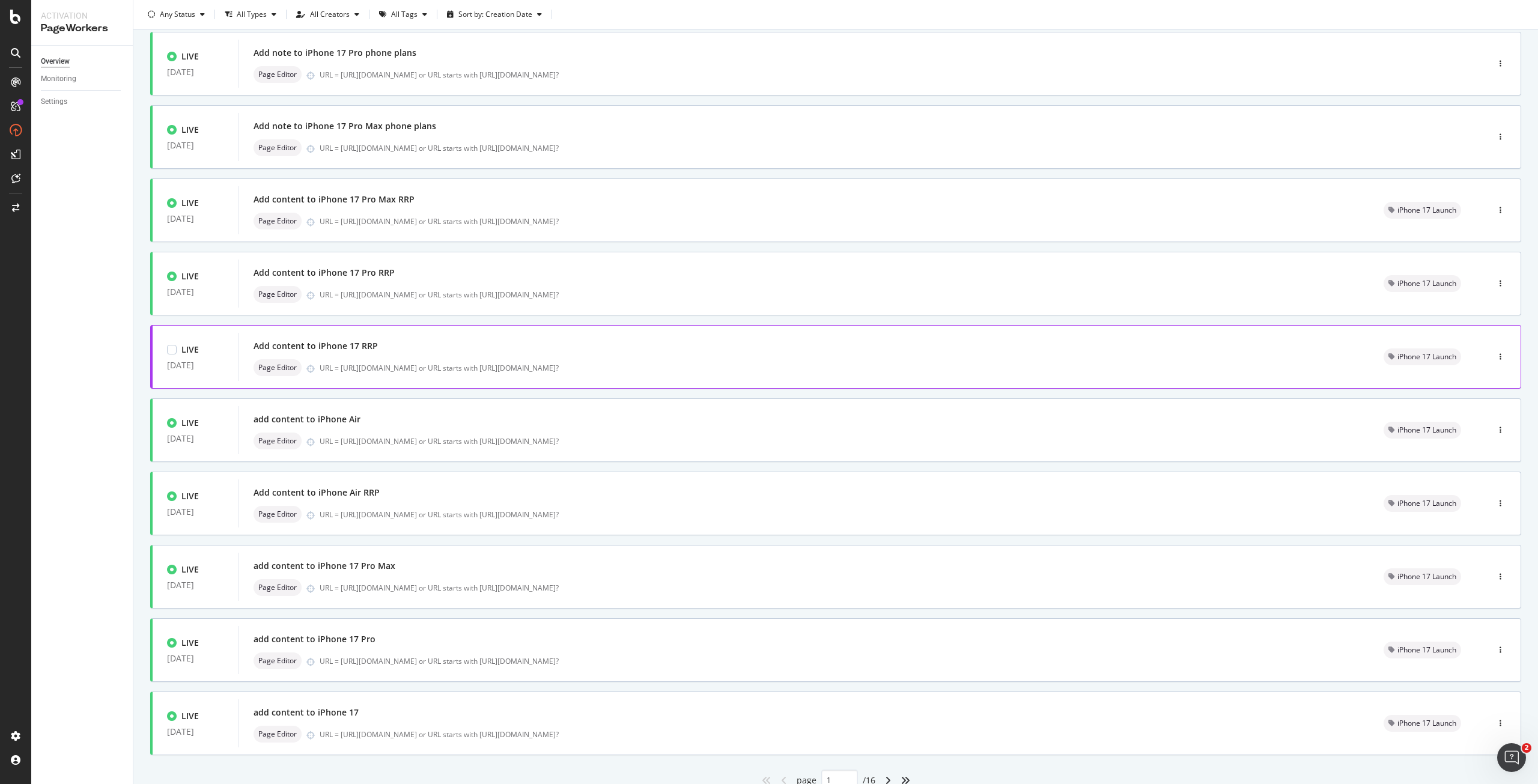
scroll to position [126, 0]
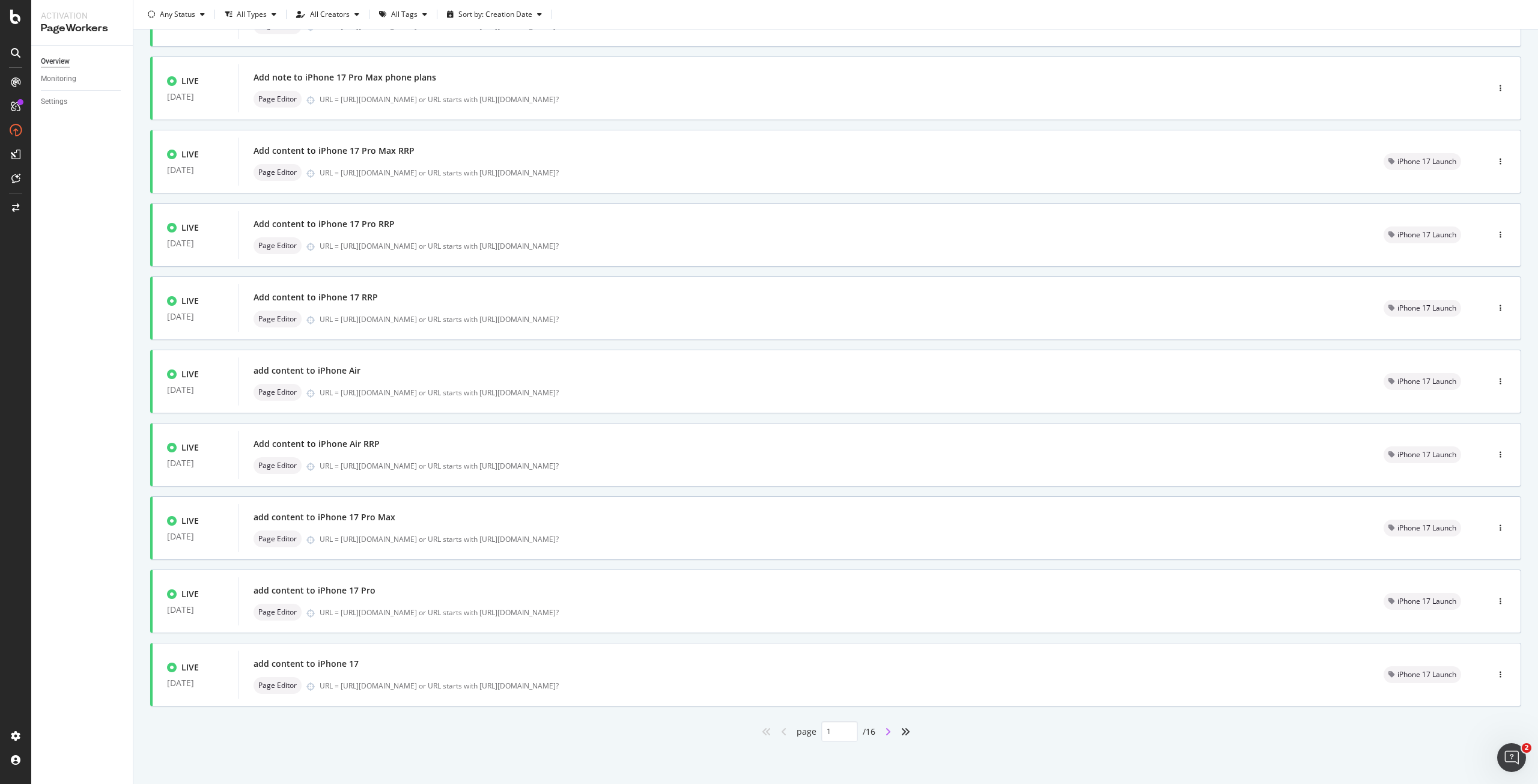
click at [885, 736] on icon "angle-right" at bounding box center [887, 732] width 6 height 10
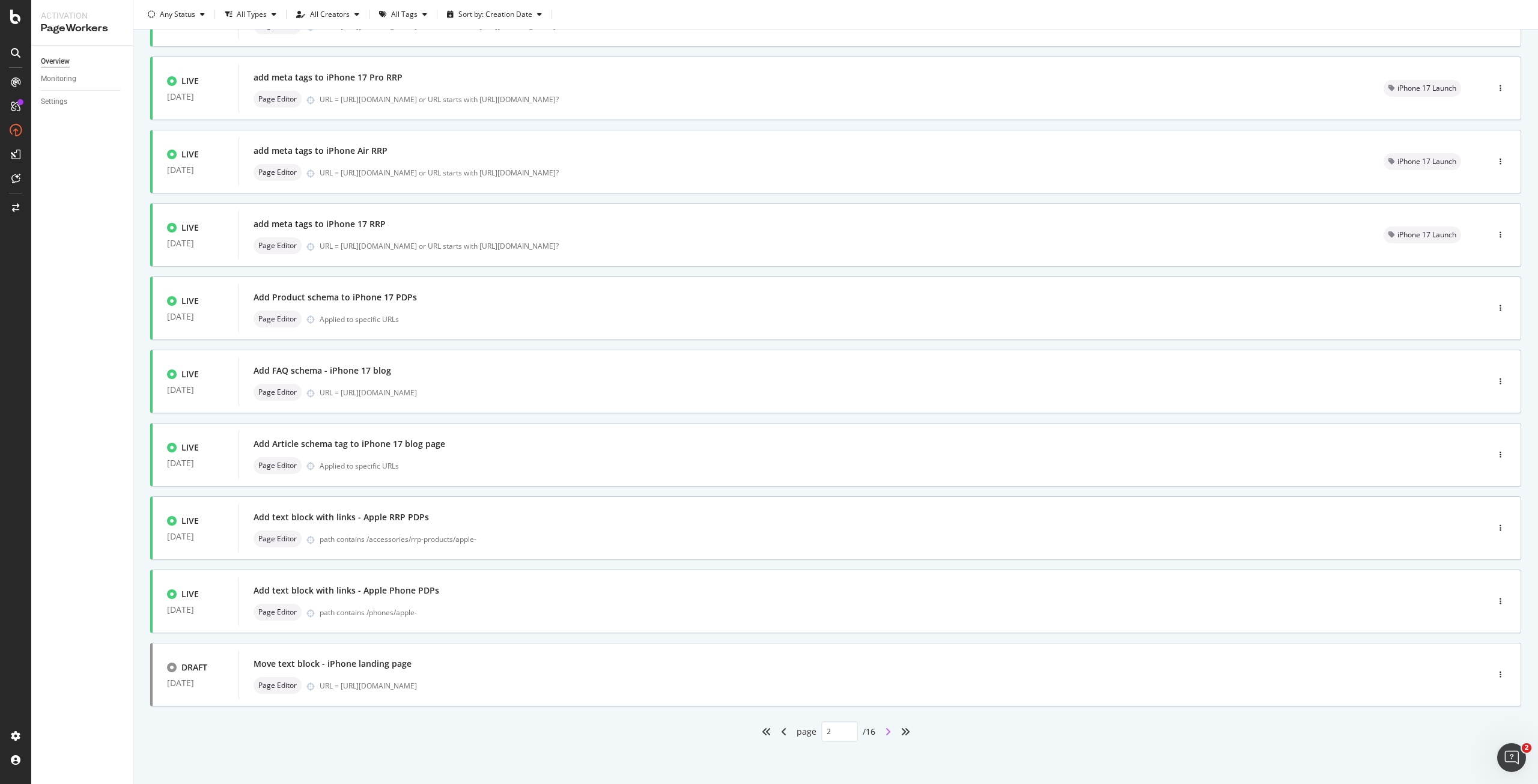
click at [885, 728] on icon "angle-right" at bounding box center [887, 732] width 6 height 10
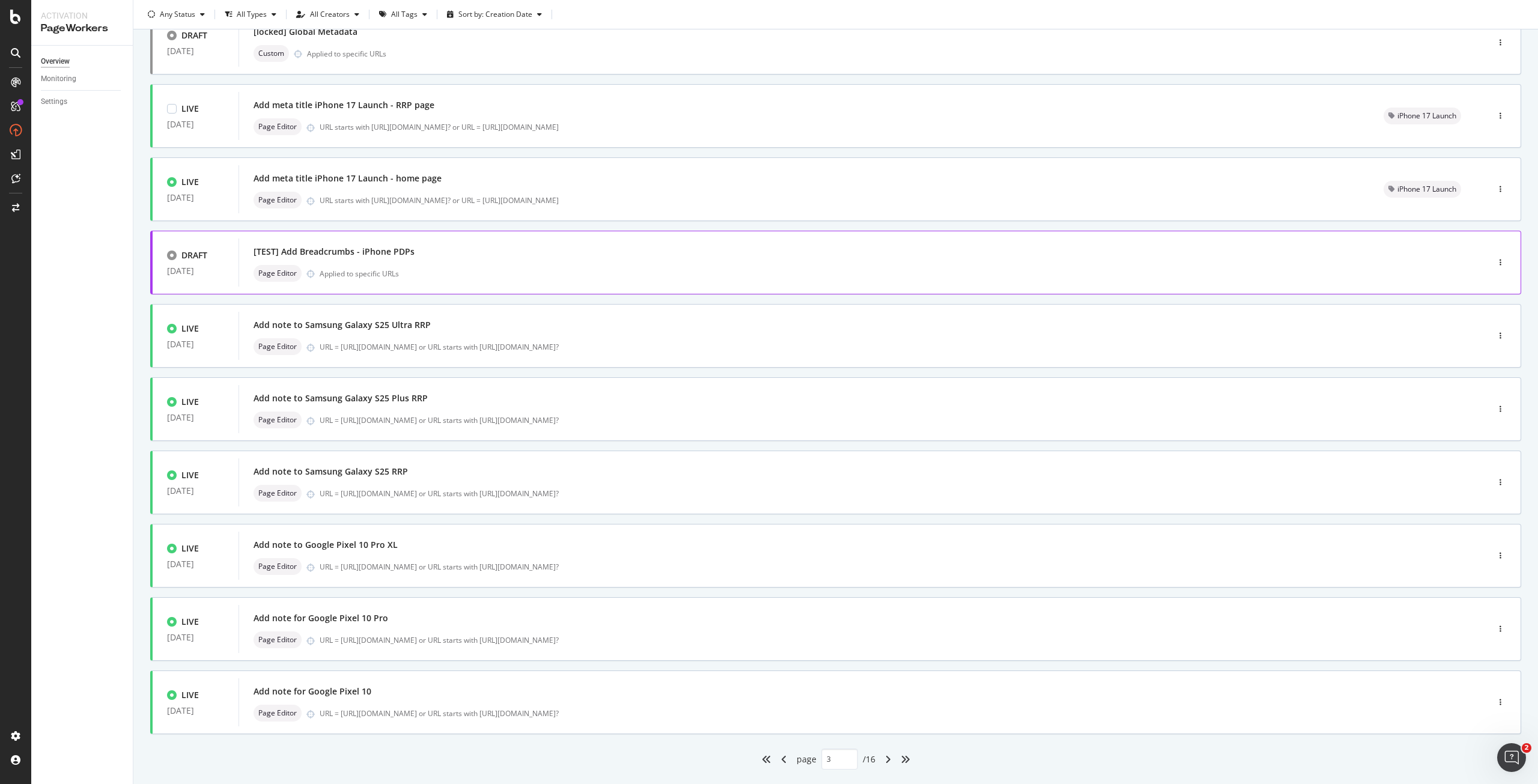
scroll to position [120, 0]
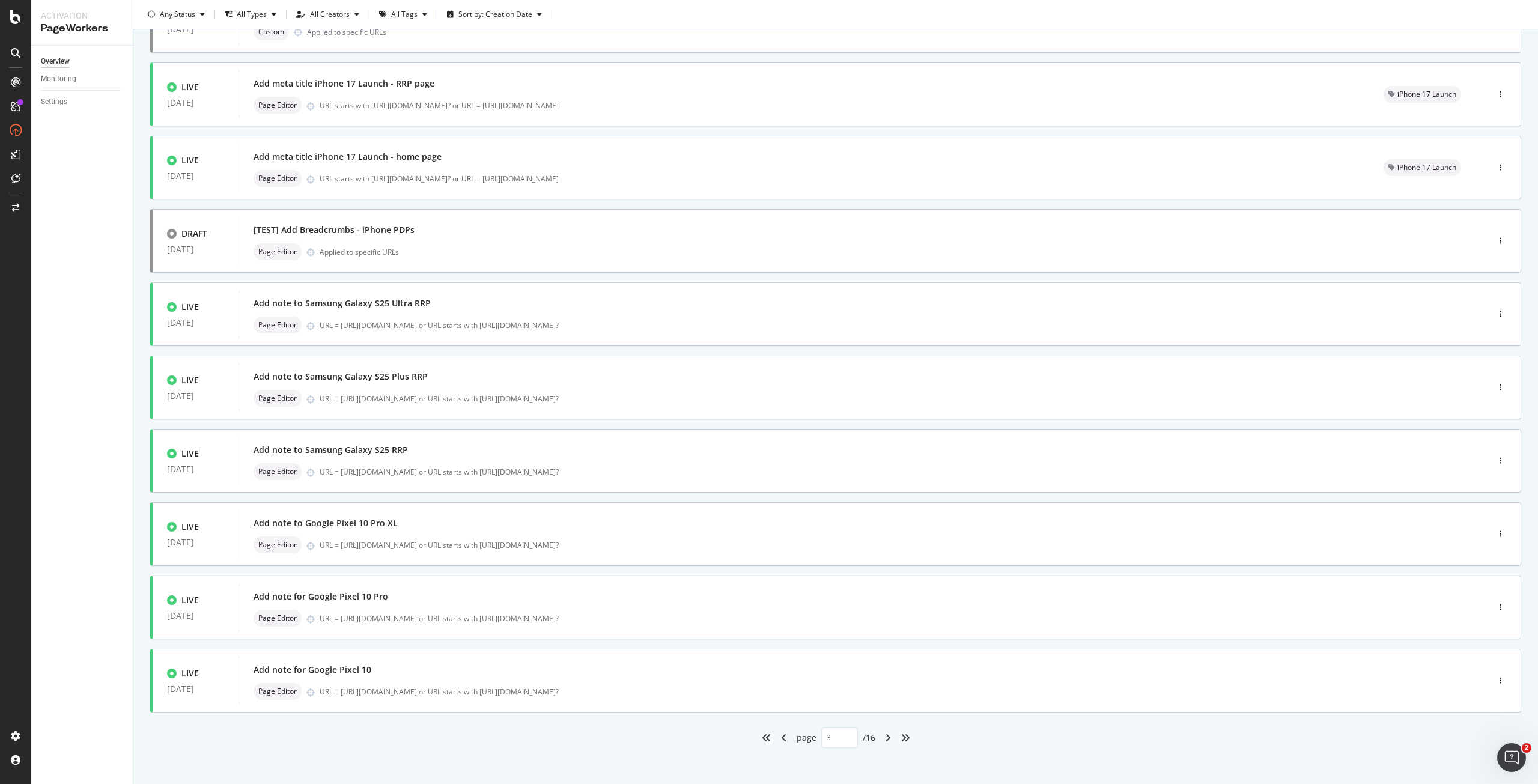
click at [884, 743] on div "angle-right" at bounding box center [888, 738] width 16 height 19
type input "4"
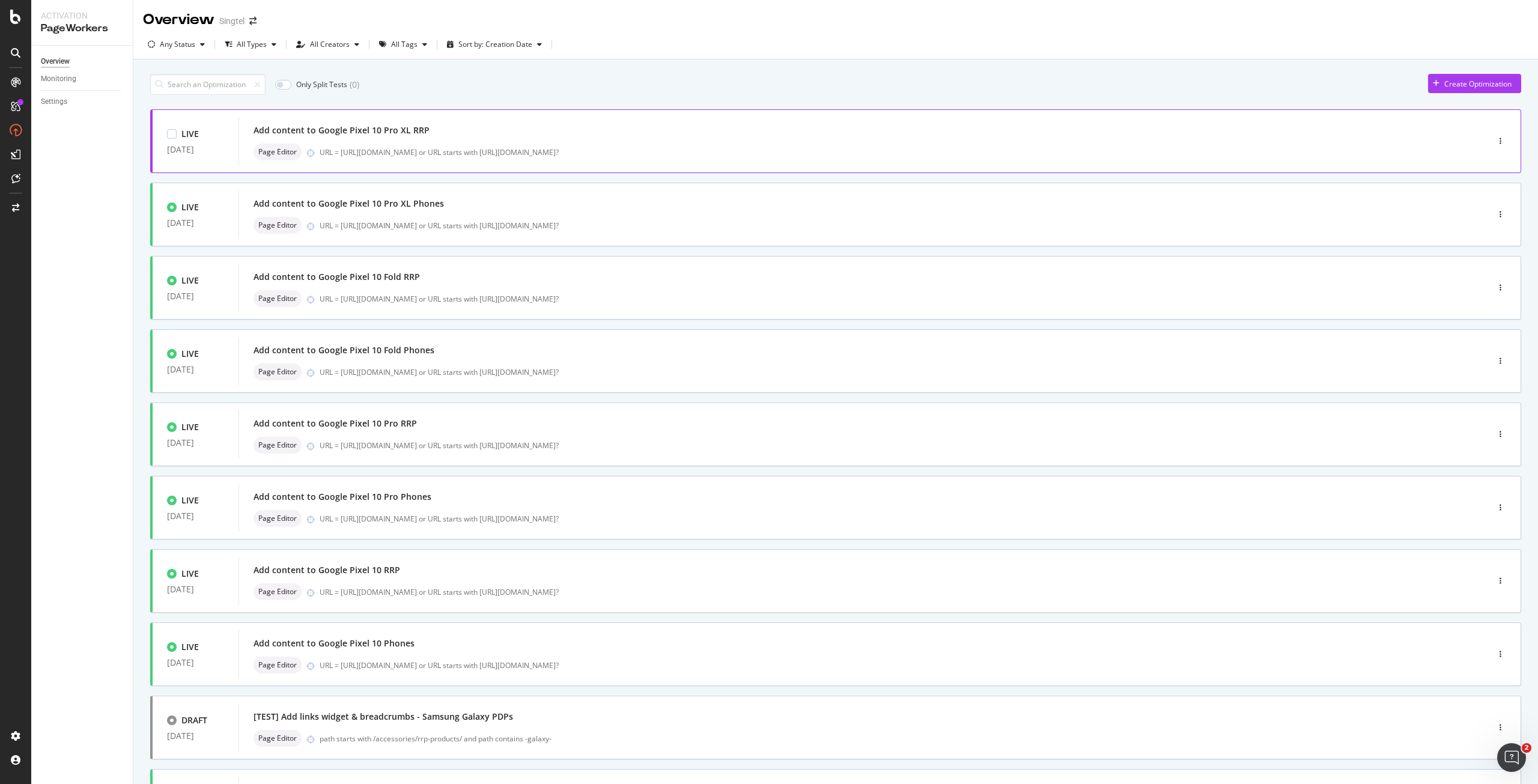
click at [454, 139] on div "Add content to Google Pixel 10 Pro XL RRP" at bounding box center [846, 131] width 1184 height 17
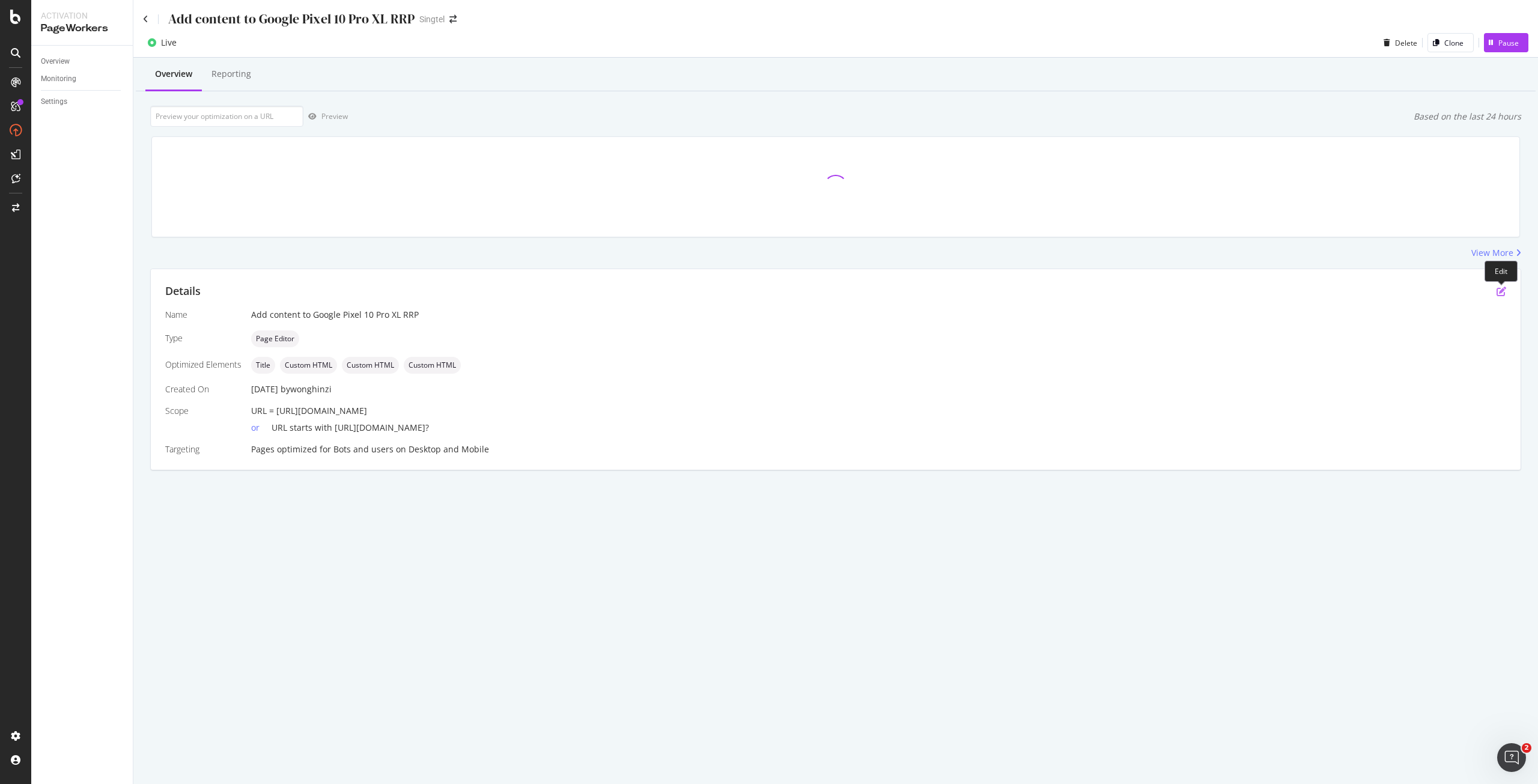
click at [1500, 288] on icon "pen-to-square" at bounding box center [1501, 291] width 10 height 10
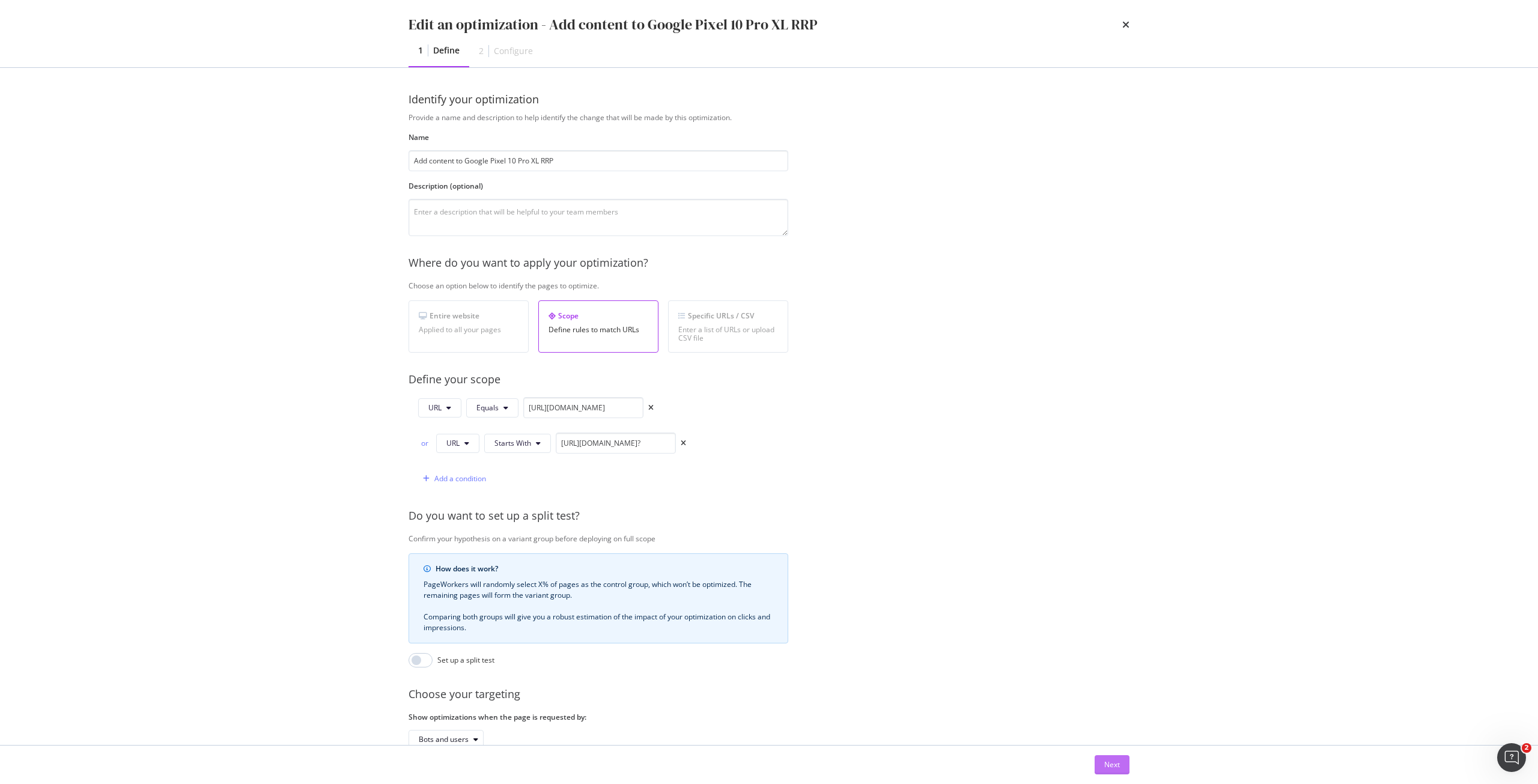
click at [1102, 768] on button "Next" at bounding box center [1112, 764] width 35 height 19
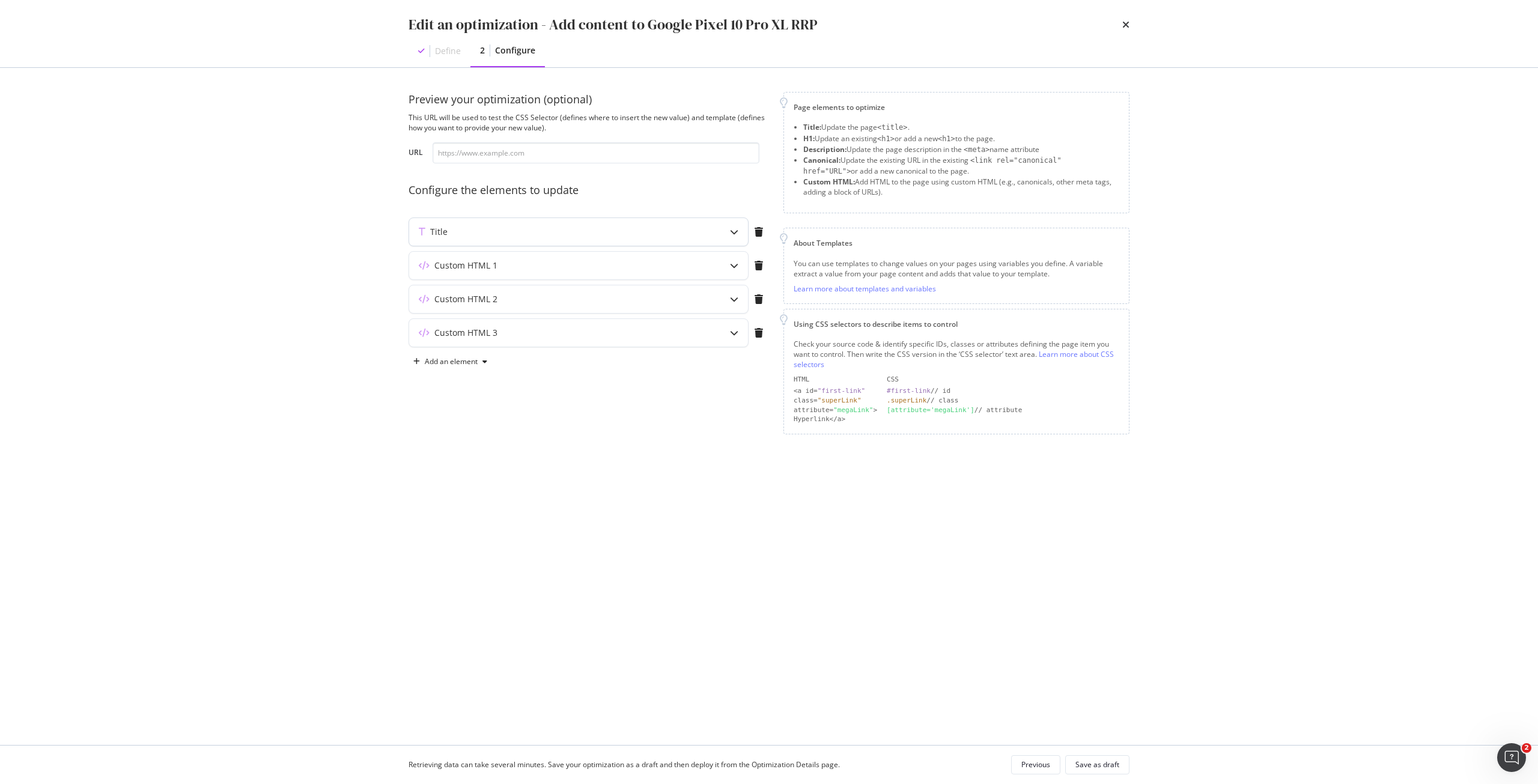
click at [577, 233] on div "Title" at bounding box center [555, 231] width 292 height 12
click at [574, 269] on div "Custom HTML 1" at bounding box center [555, 265] width 292 height 12
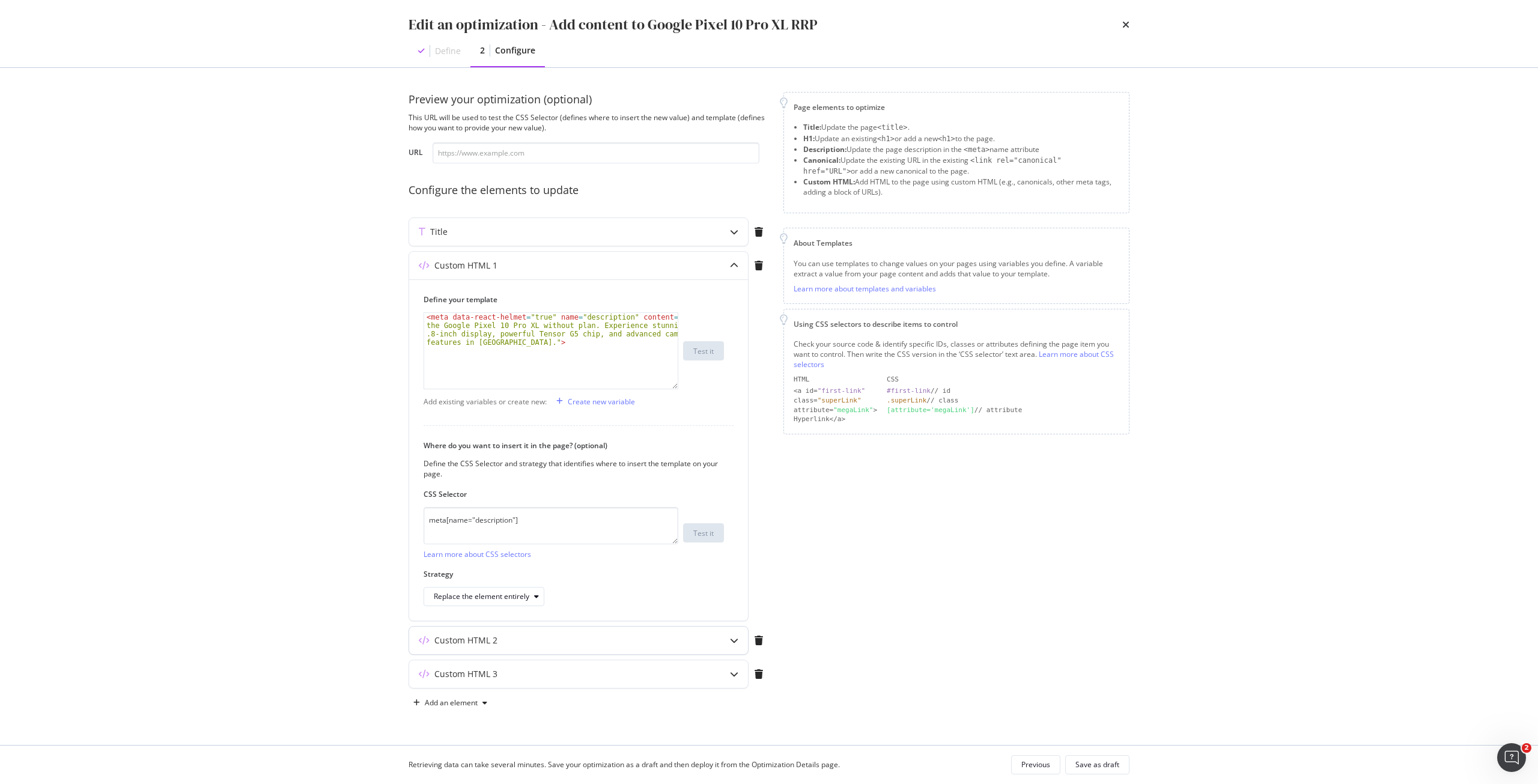
click at [529, 643] on div "Custom HTML 2" at bounding box center [555, 640] width 292 height 12
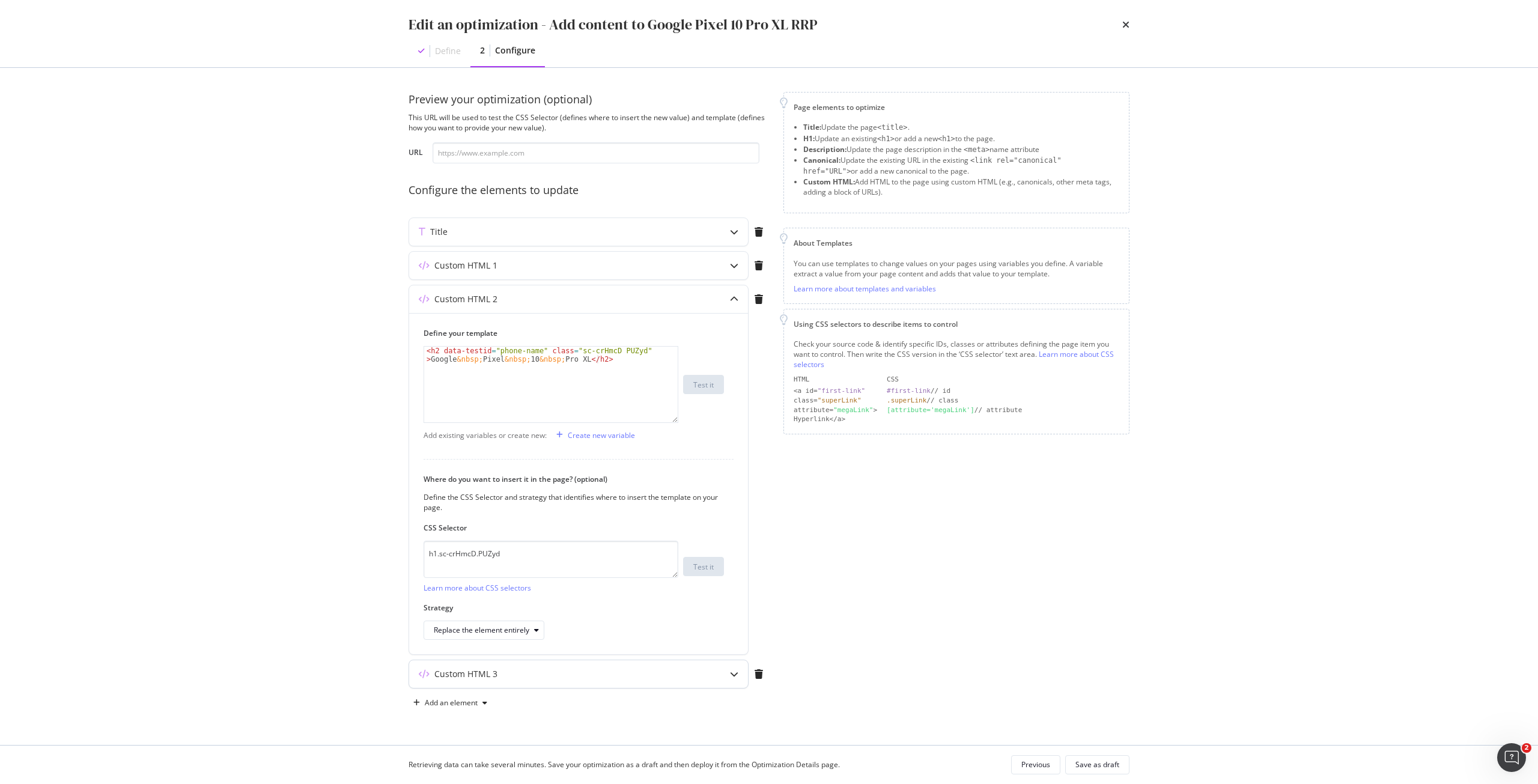
click at [476, 672] on div "Custom HTML 3" at bounding box center [466, 674] width 63 height 12
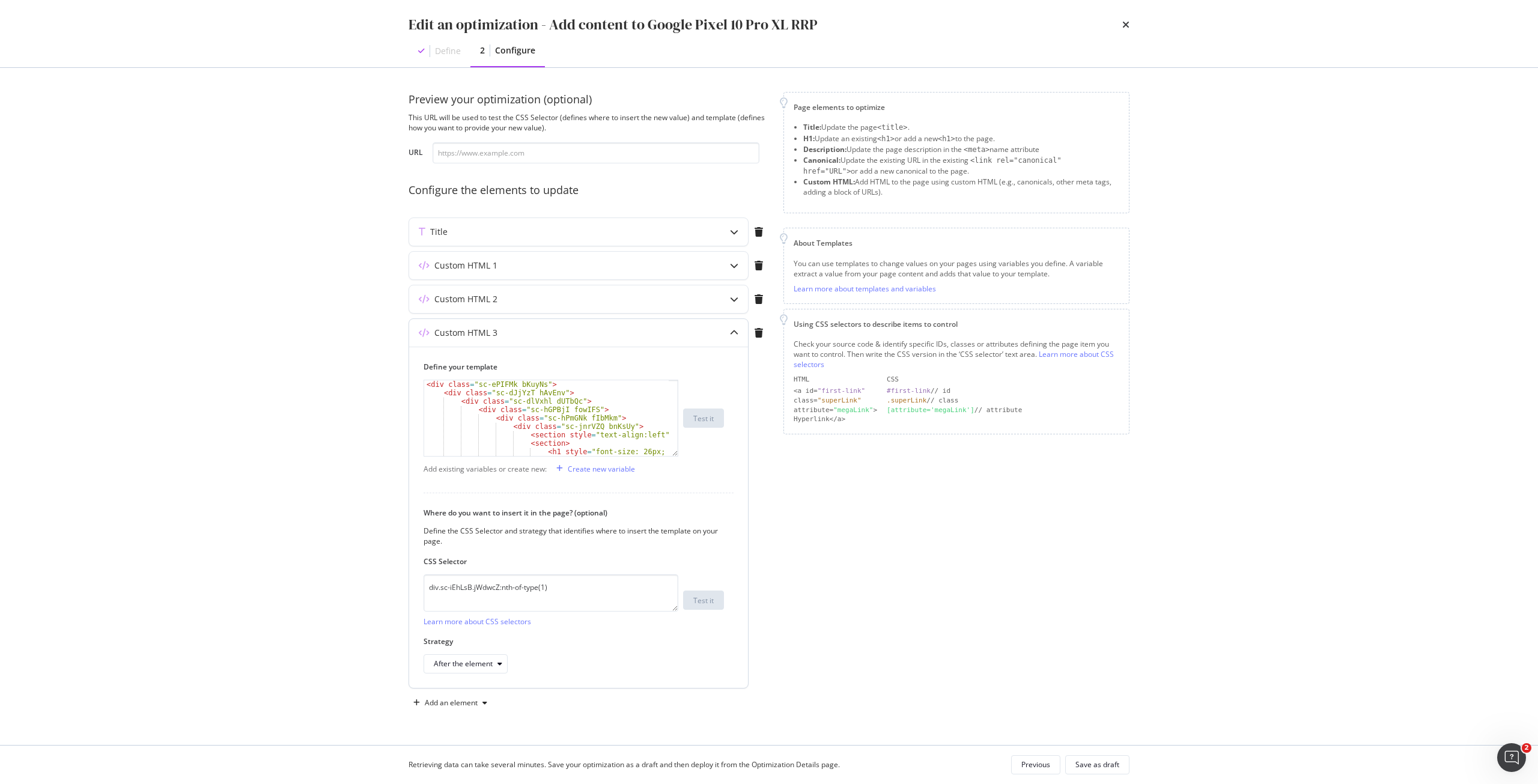
scroll to position [36, 0]
type textarea "<h1 style="font-size: 26px; font-weight: 700;">Purchase Google Pixel Pro XL Wit…"
drag, startPoint x: 543, startPoint y: 417, endPoint x: 483, endPoint y: 426, distance: 60.7
click at [483, 426] on div "< div class = "sc-hPmGNk fIbMkm" > < div class = "sc-jnrVZQ bnKsUy" > < section…" at bounding box center [547, 428] width 245 height 101
click at [1128, 22] on icon "times" at bounding box center [1125, 24] width 7 height 10
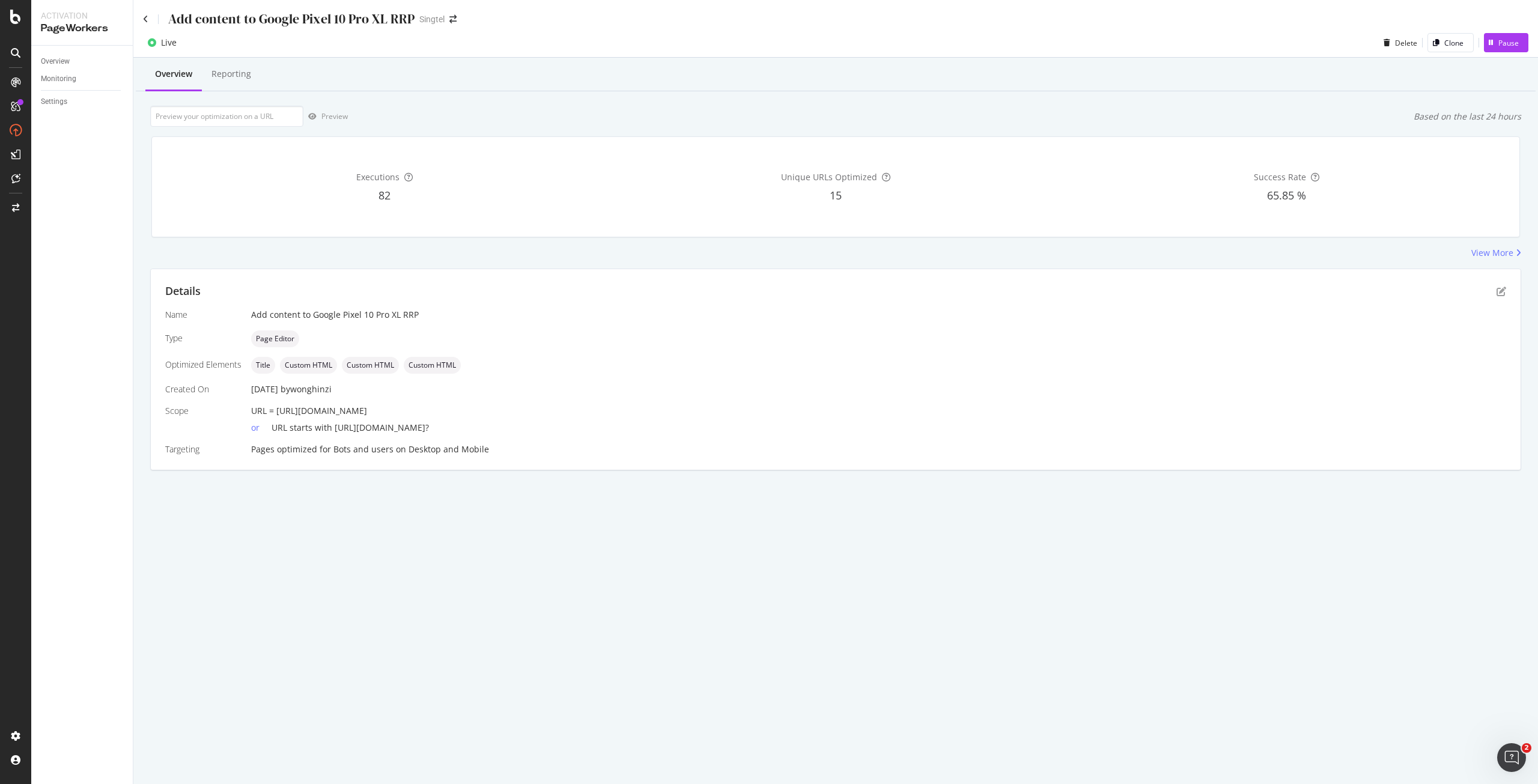
click at [156, 20] on div "Add content to Google Pixel 10 Pro XL RRP" at bounding box center [279, 19] width 271 height 18
click at [145, 17] on icon at bounding box center [146, 19] width 5 height 9
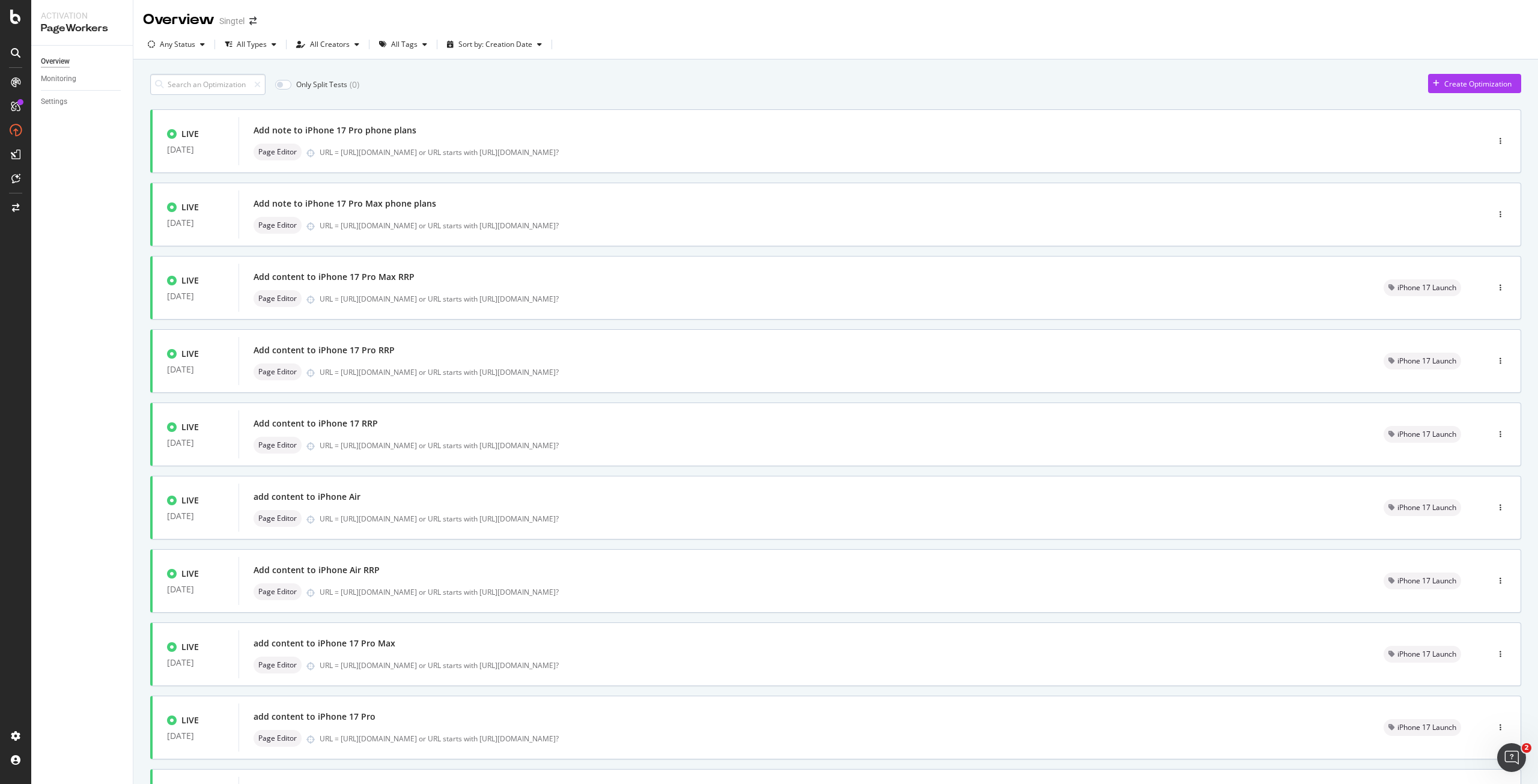
click at [207, 87] on input at bounding box center [208, 84] width 115 height 21
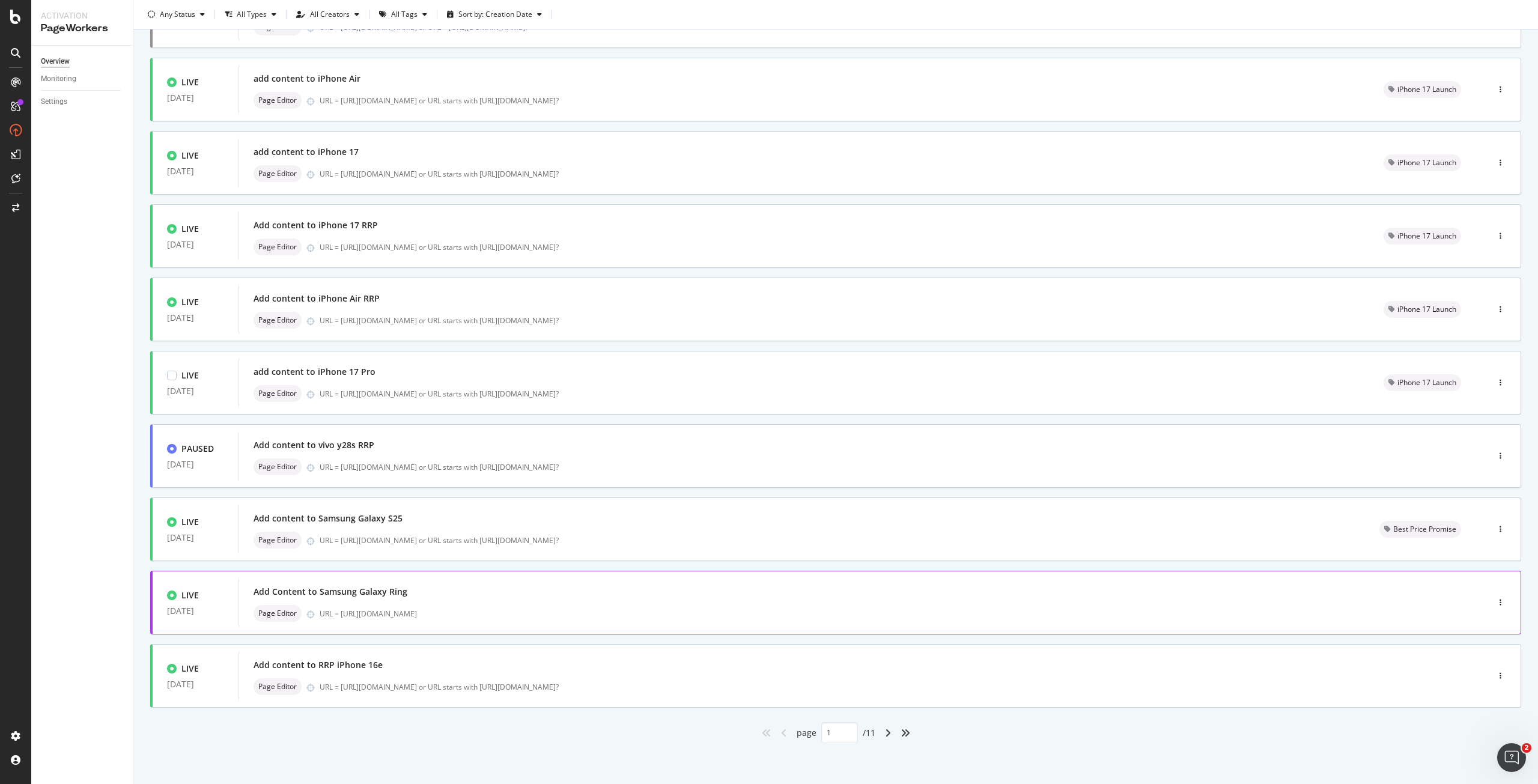
scroll to position [126, 0]
click at [885, 731] on icon "angle-right" at bounding box center [887, 732] width 6 height 10
type input "2"
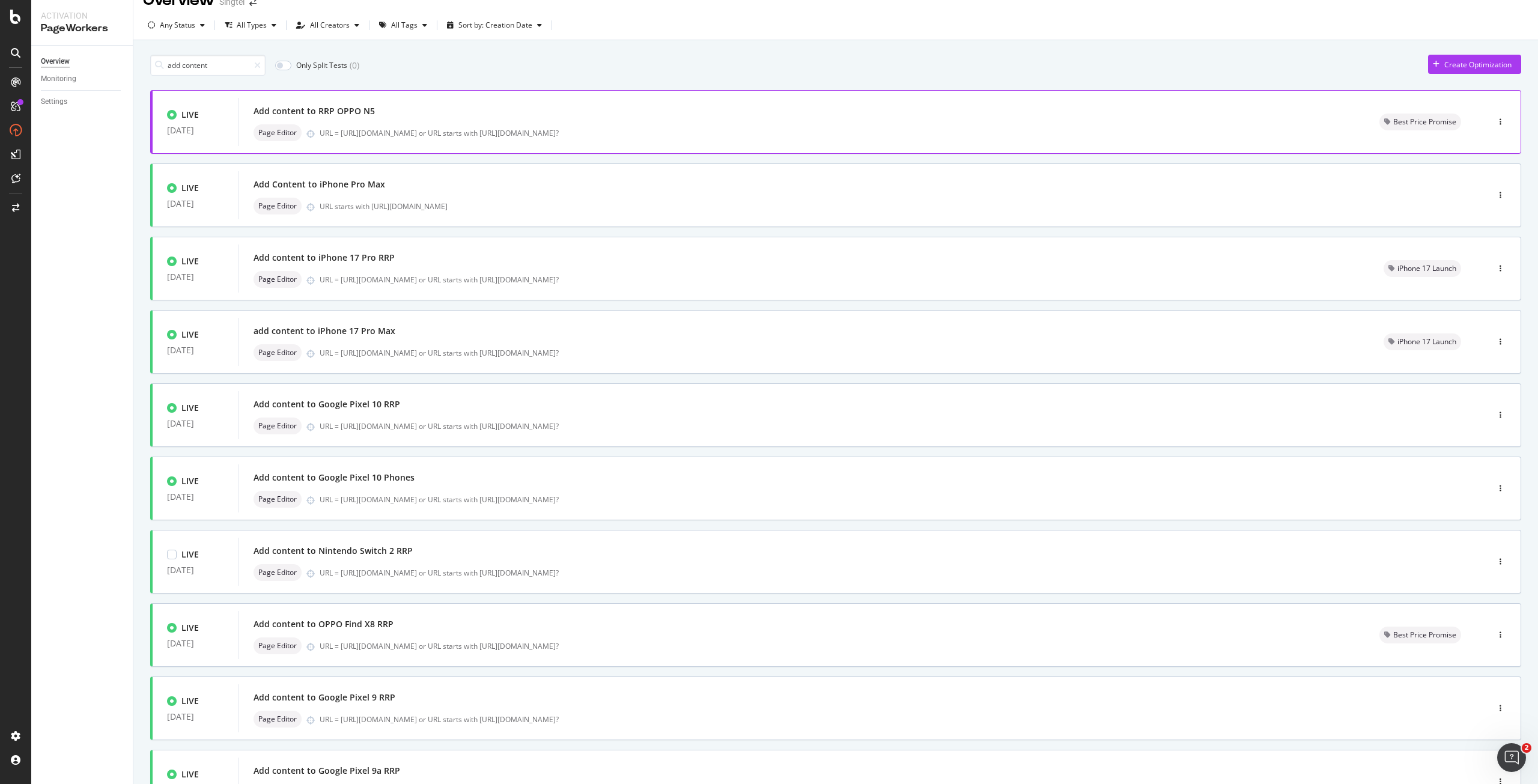
scroll to position [0, 0]
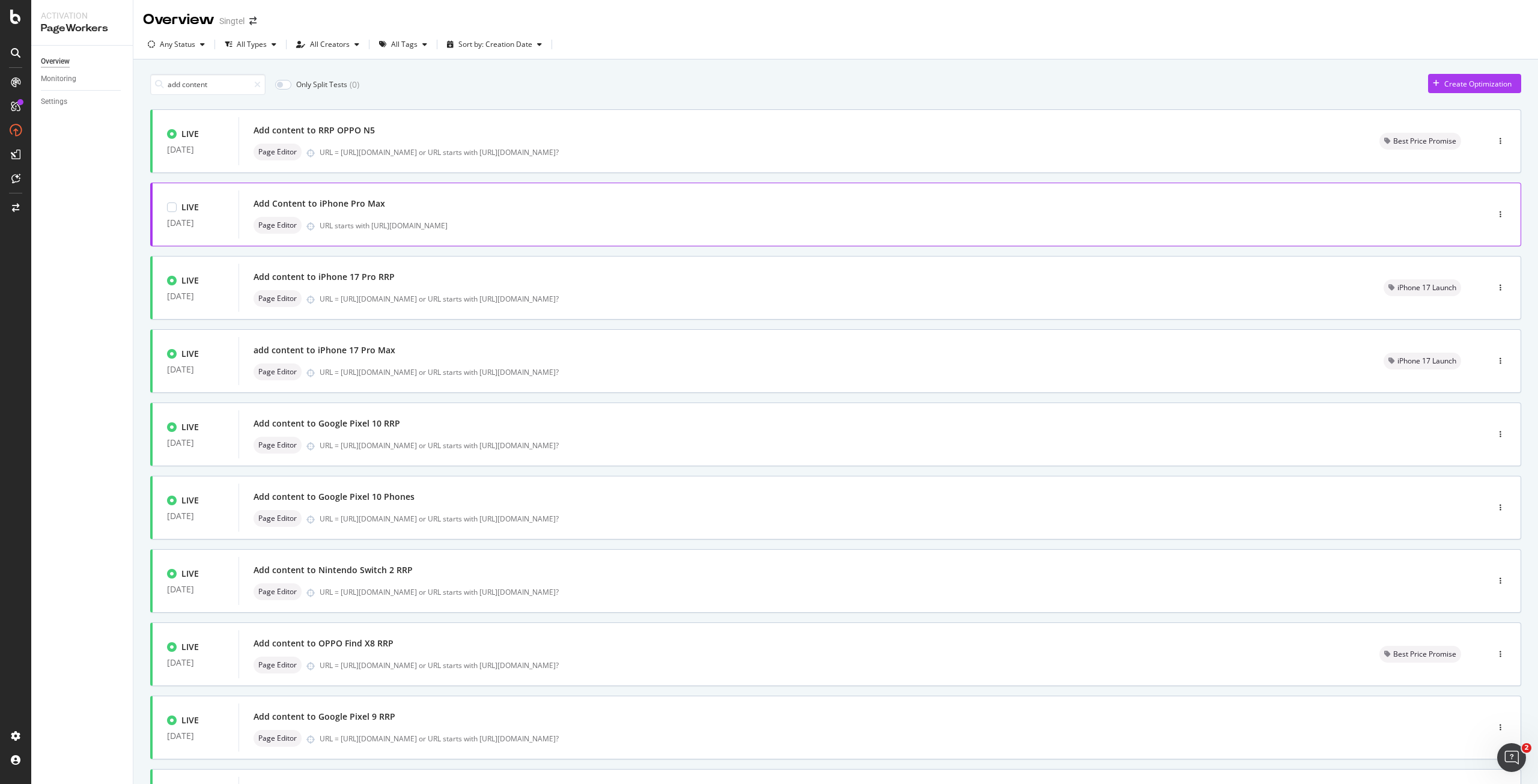
click at [562, 219] on div "Page Editor URL starts with https://shop.singtel.com/phones/apple-iphone-16-pro…" at bounding box center [846, 226] width 1184 height 17
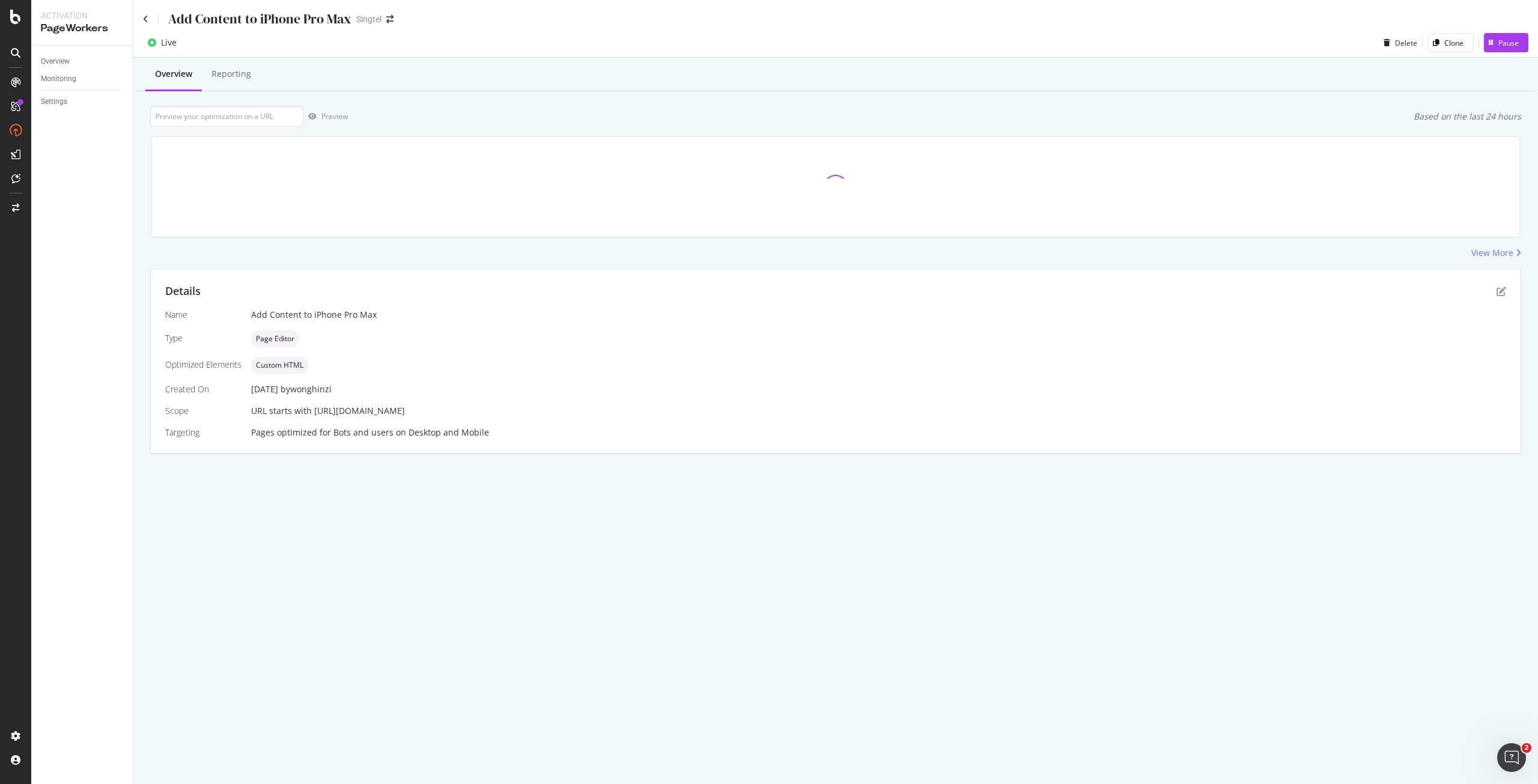
click at [1504, 286] on div "Details" at bounding box center [836, 292] width 1341 height 16
click at [1501, 287] on icon "pen-to-square" at bounding box center [1501, 291] width 10 height 10
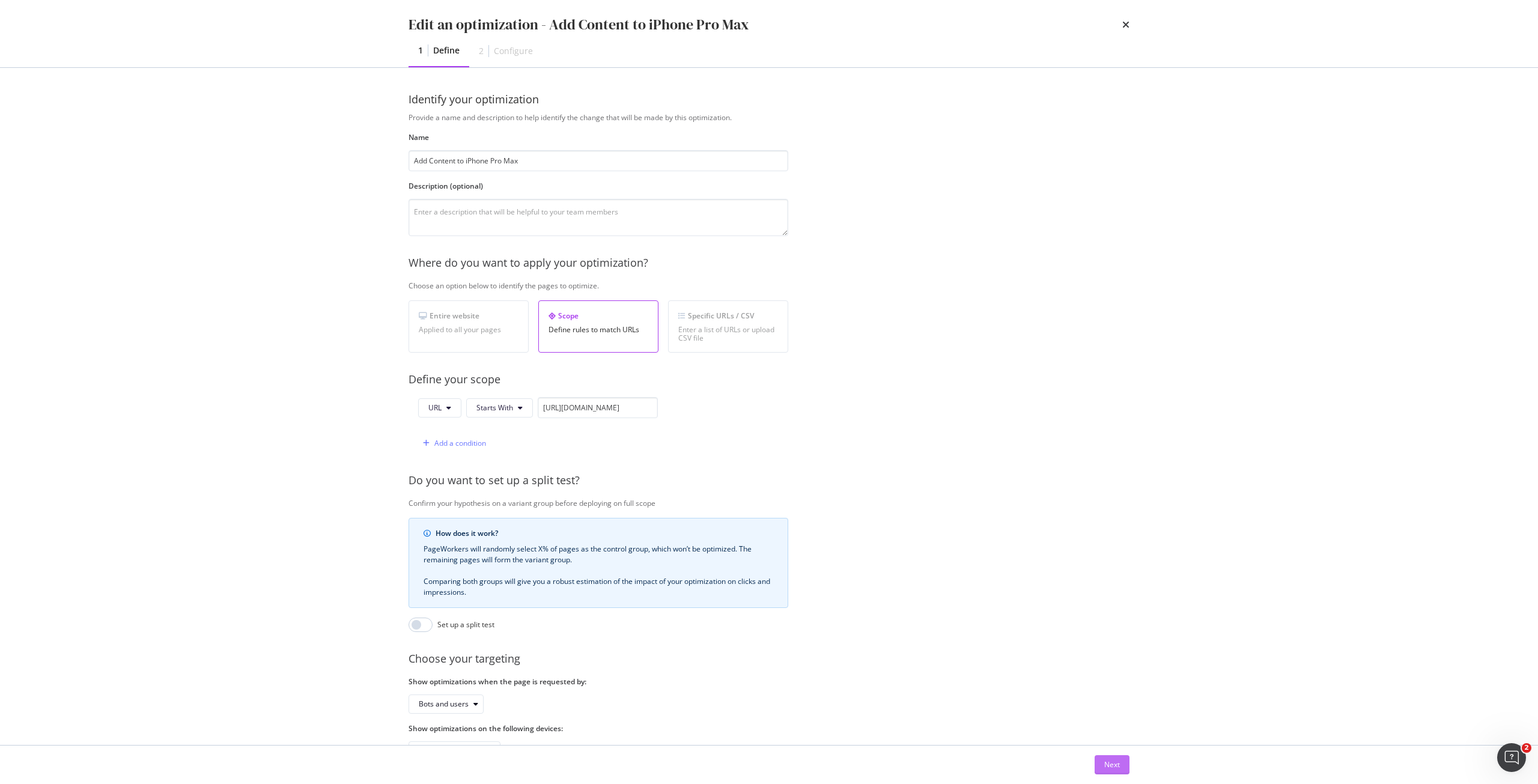
click at [1119, 765] on div "Next" at bounding box center [1112, 764] width 16 height 10
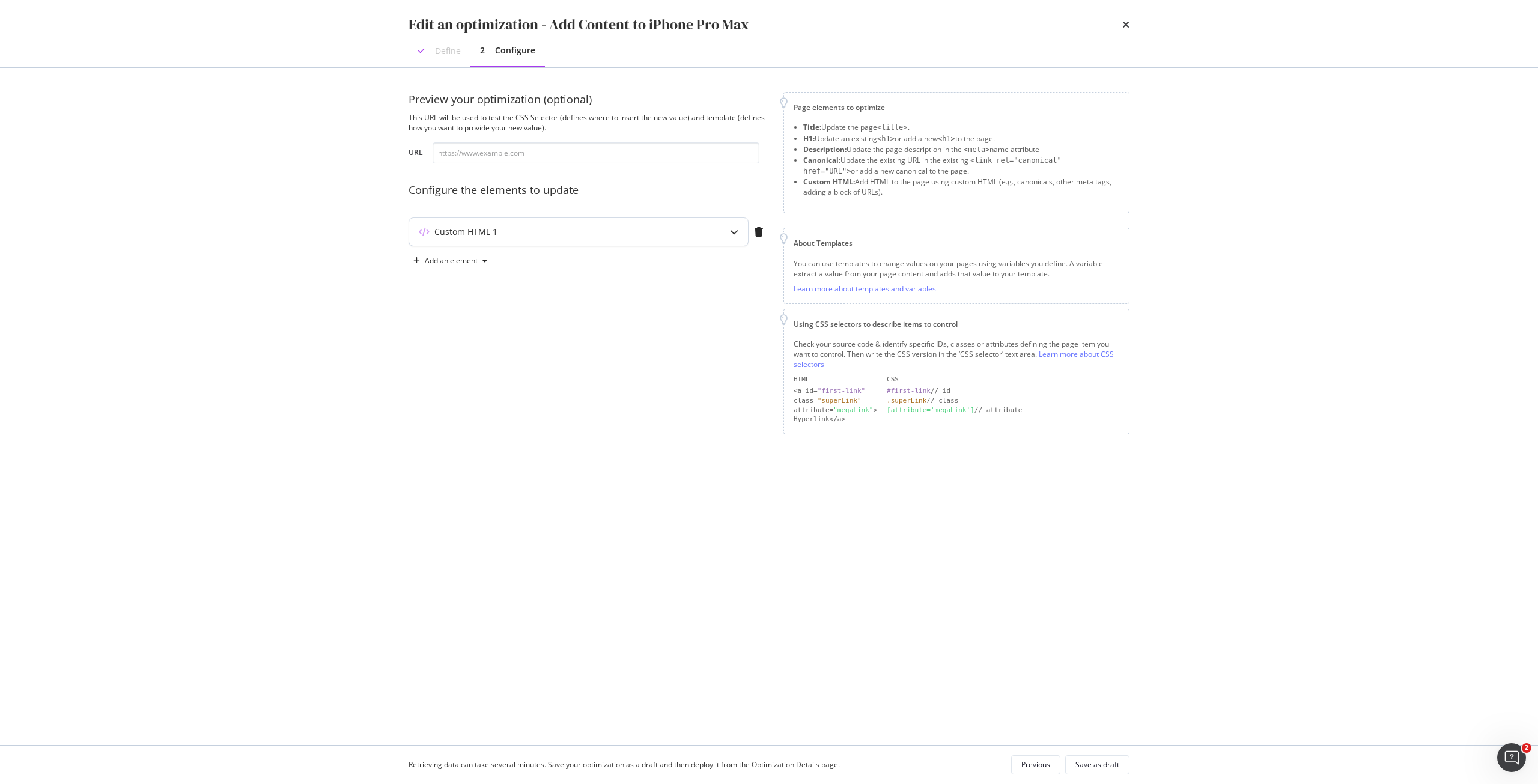
click at [715, 235] on div "Custom HTML 1" at bounding box center [579, 232] width 339 height 27
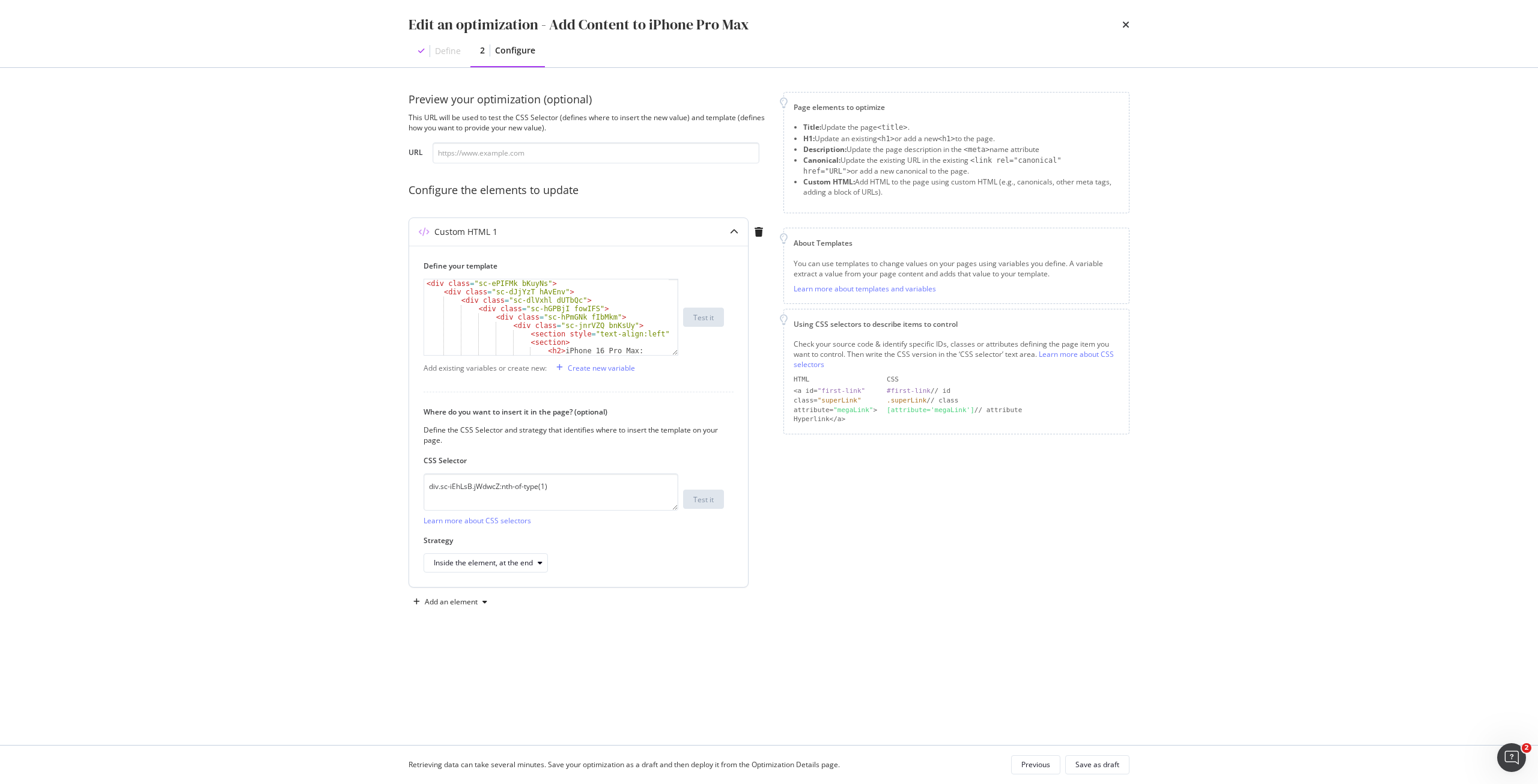
scroll to position [36, 0]
click at [1128, 21] on icon "times" at bounding box center [1125, 24] width 7 height 10
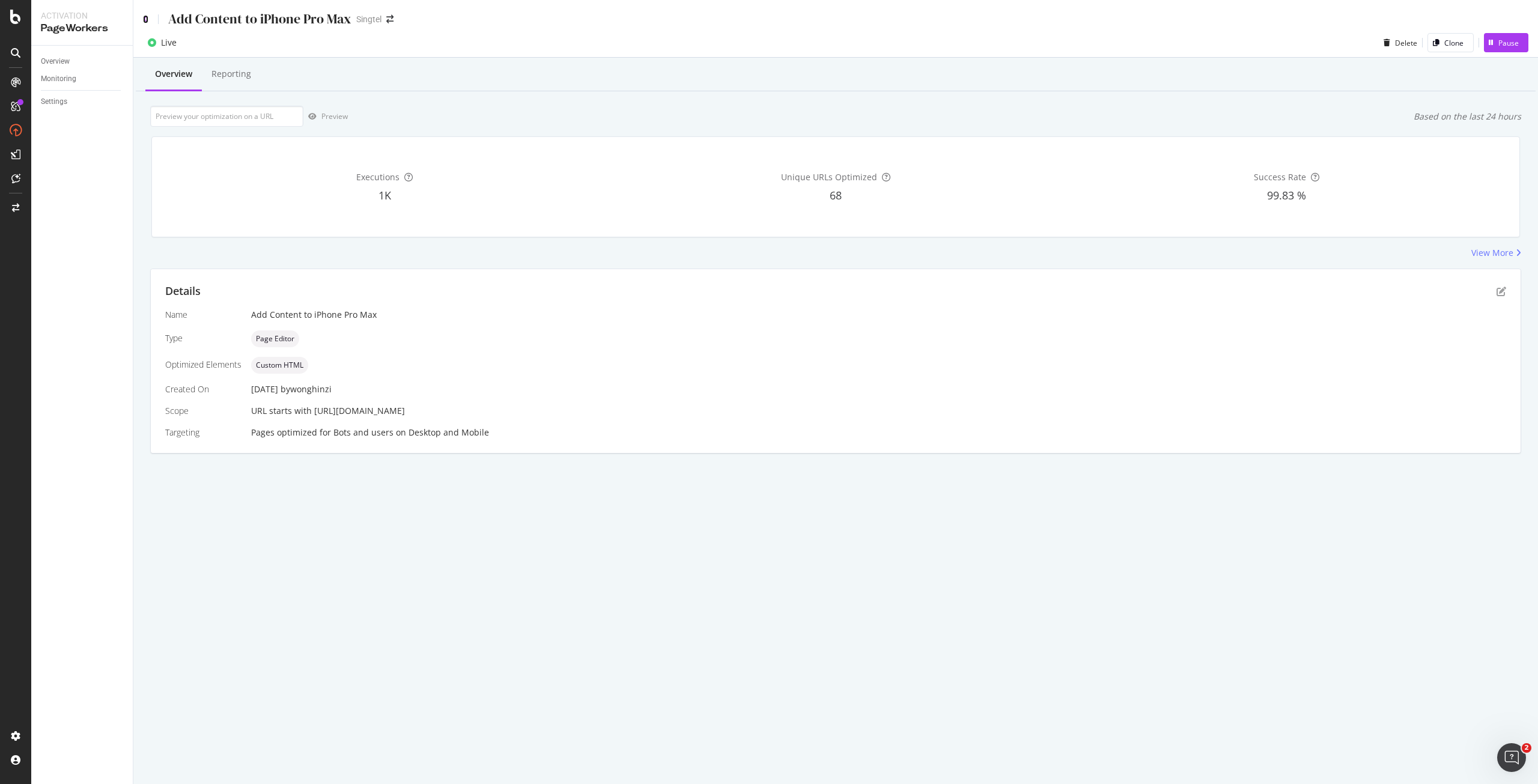
click at [146, 23] on icon at bounding box center [146, 19] width 5 height 9
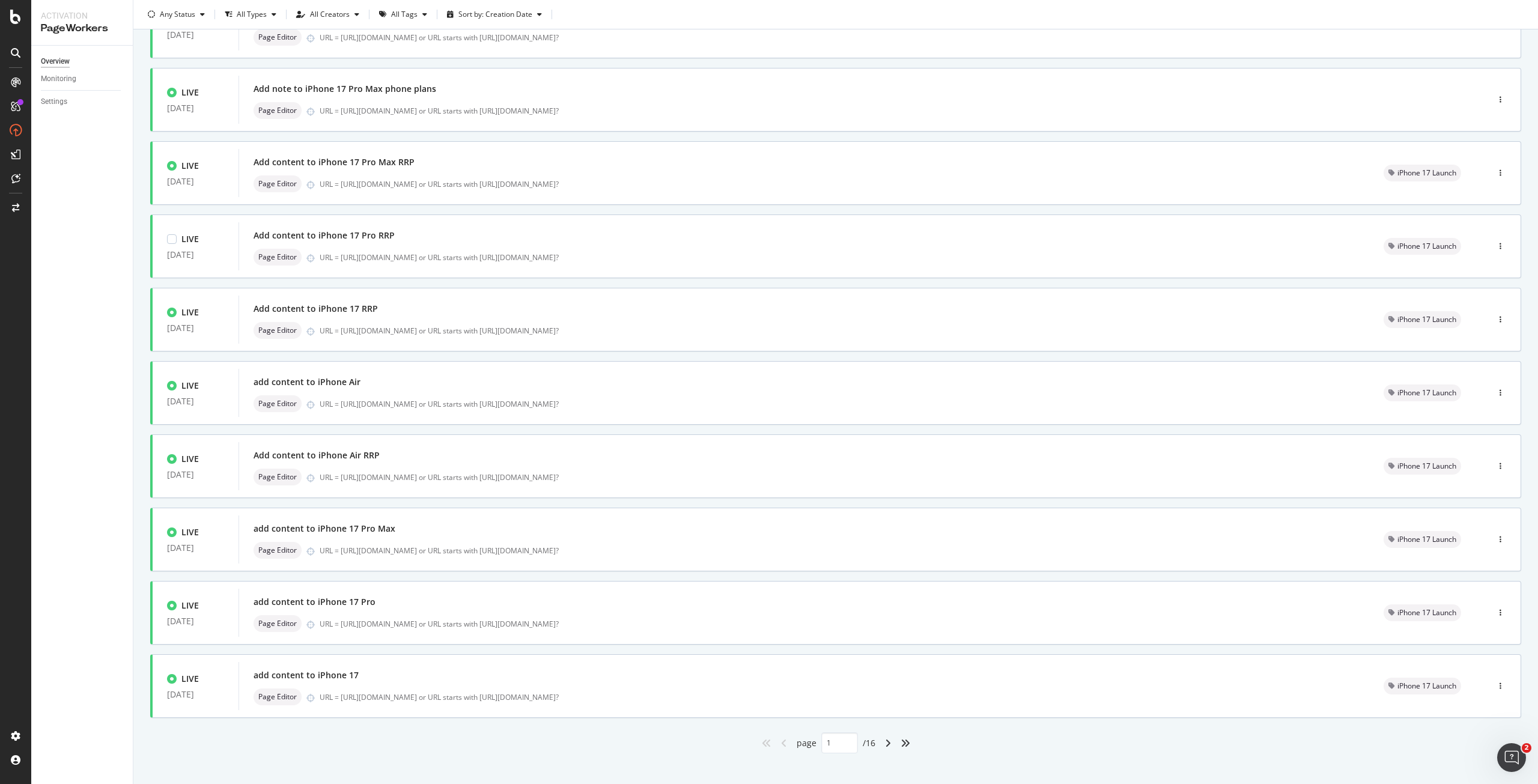
scroll to position [120, 0]
click at [885, 738] on icon "angle-right" at bounding box center [887, 738] width 6 height 10
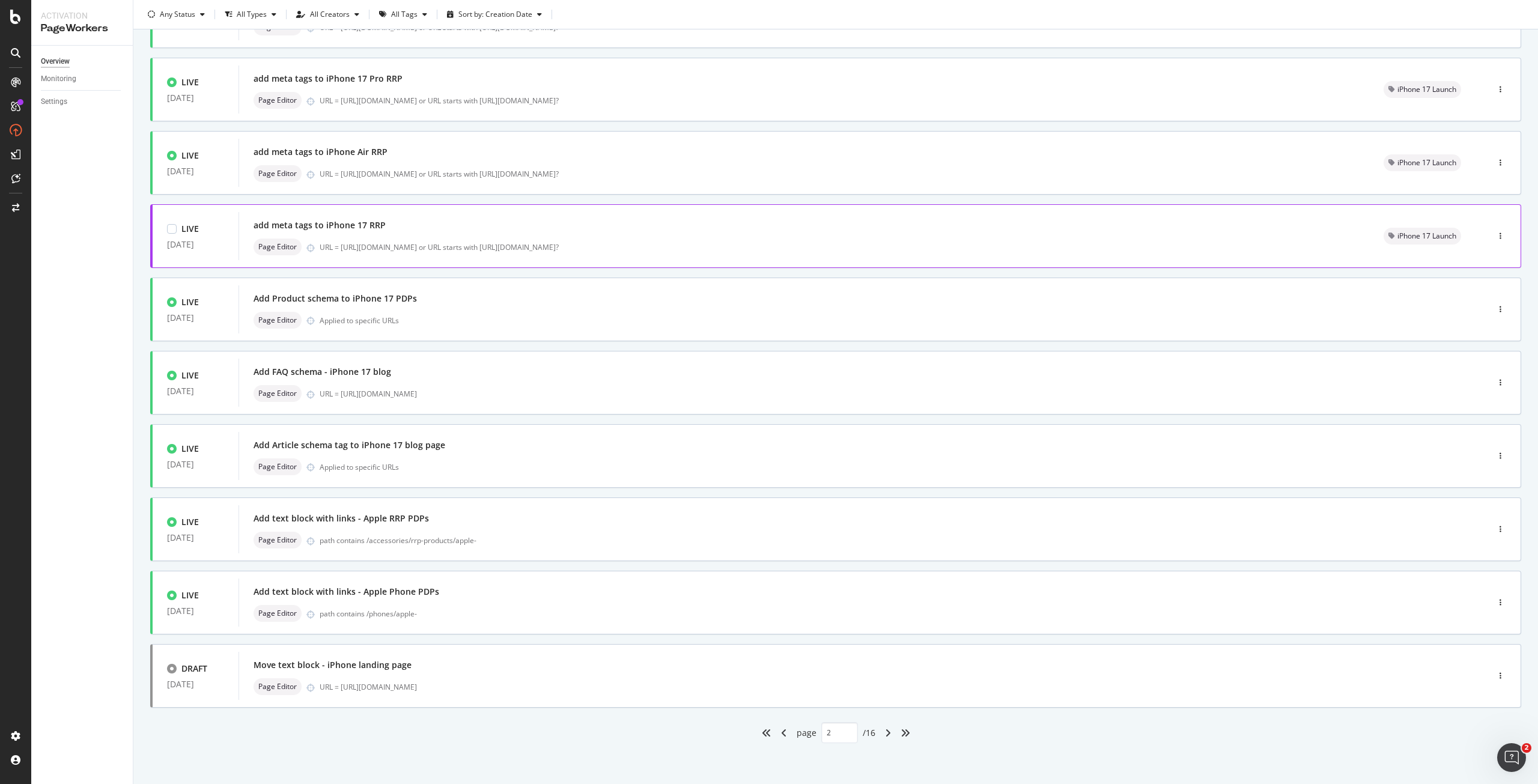
scroll to position [126, 0]
click at [883, 726] on div "angle-right" at bounding box center [888, 731] width 16 height 19
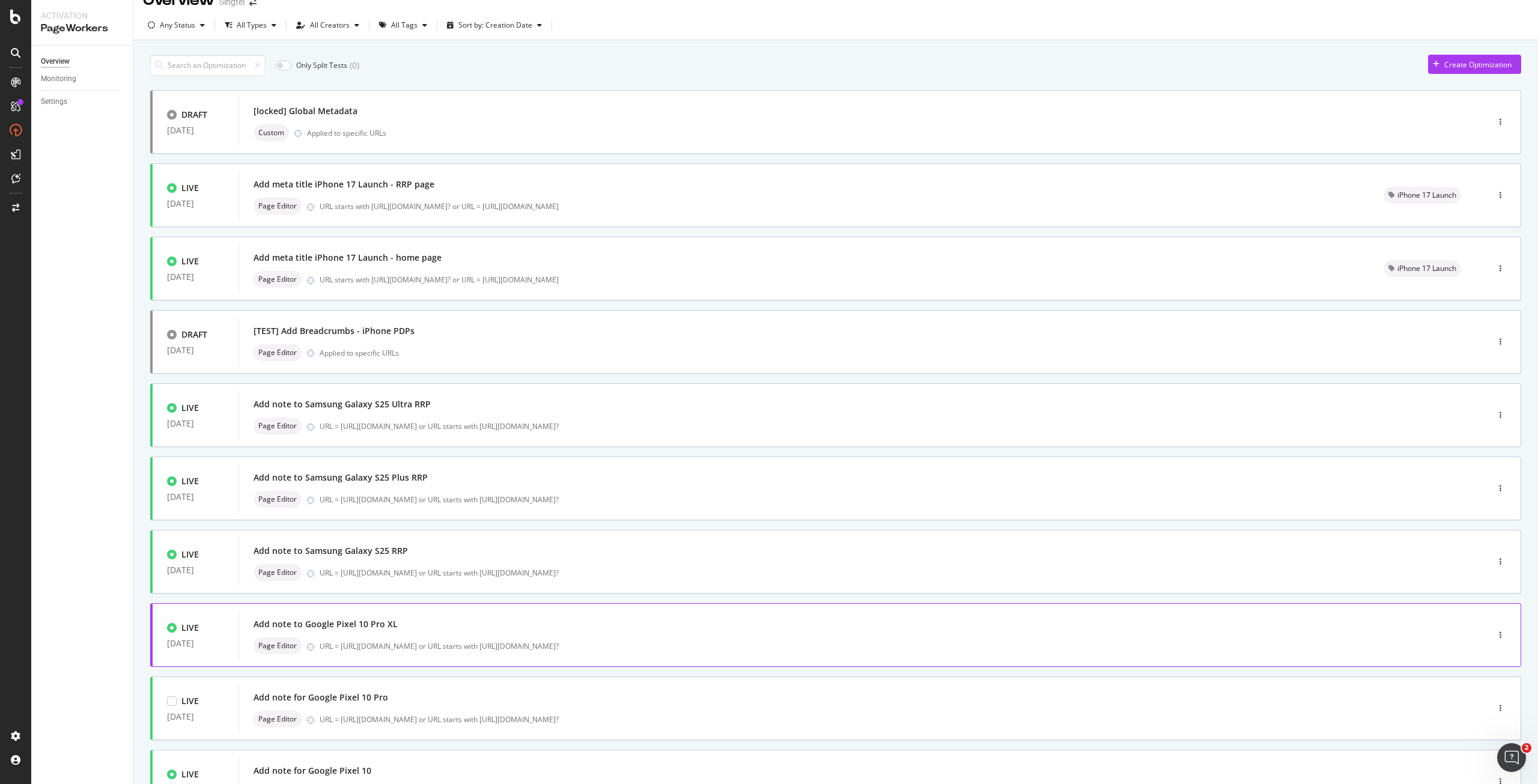
scroll to position [0, 0]
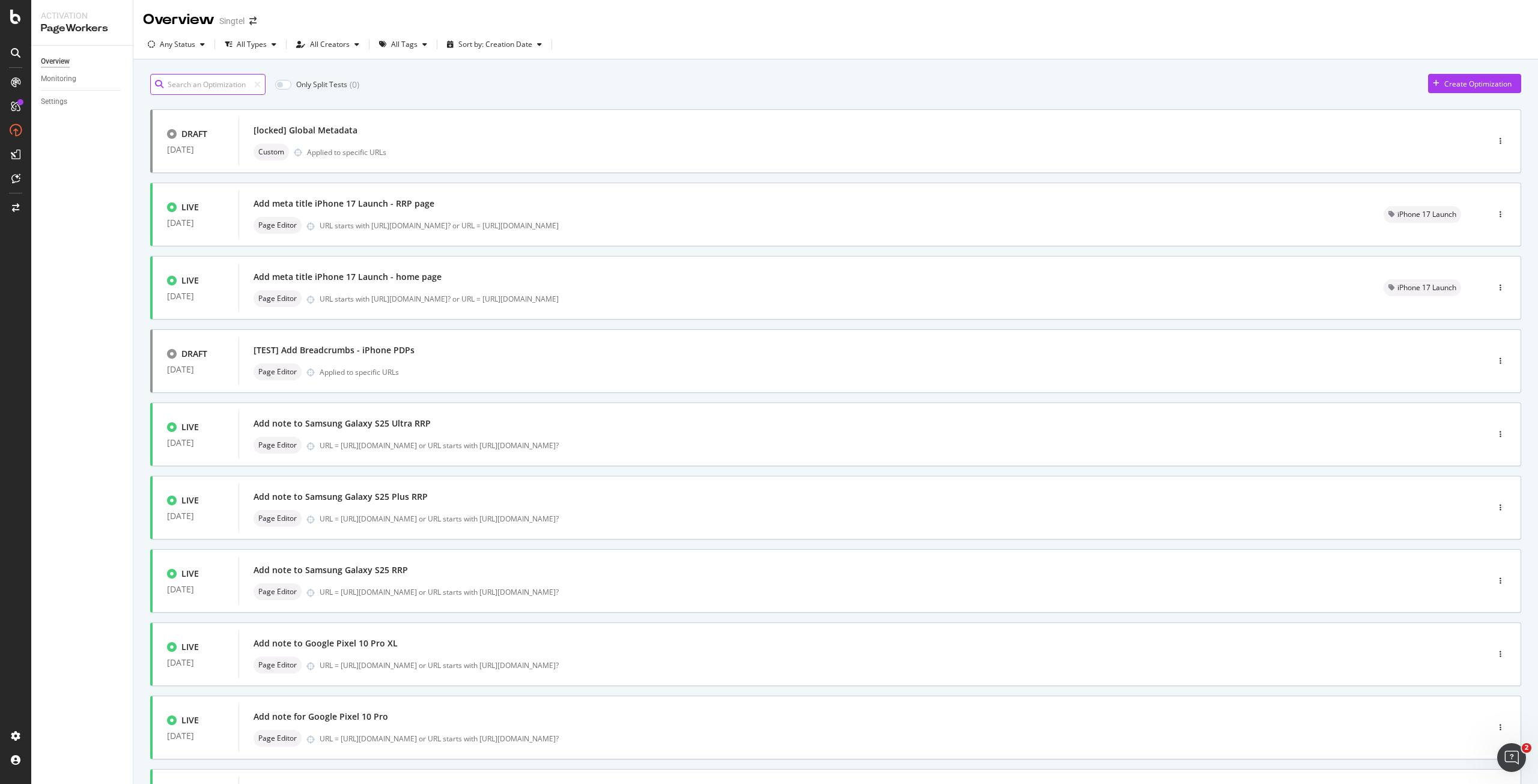
click at [241, 78] on input at bounding box center [208, 84] width 115 height 21
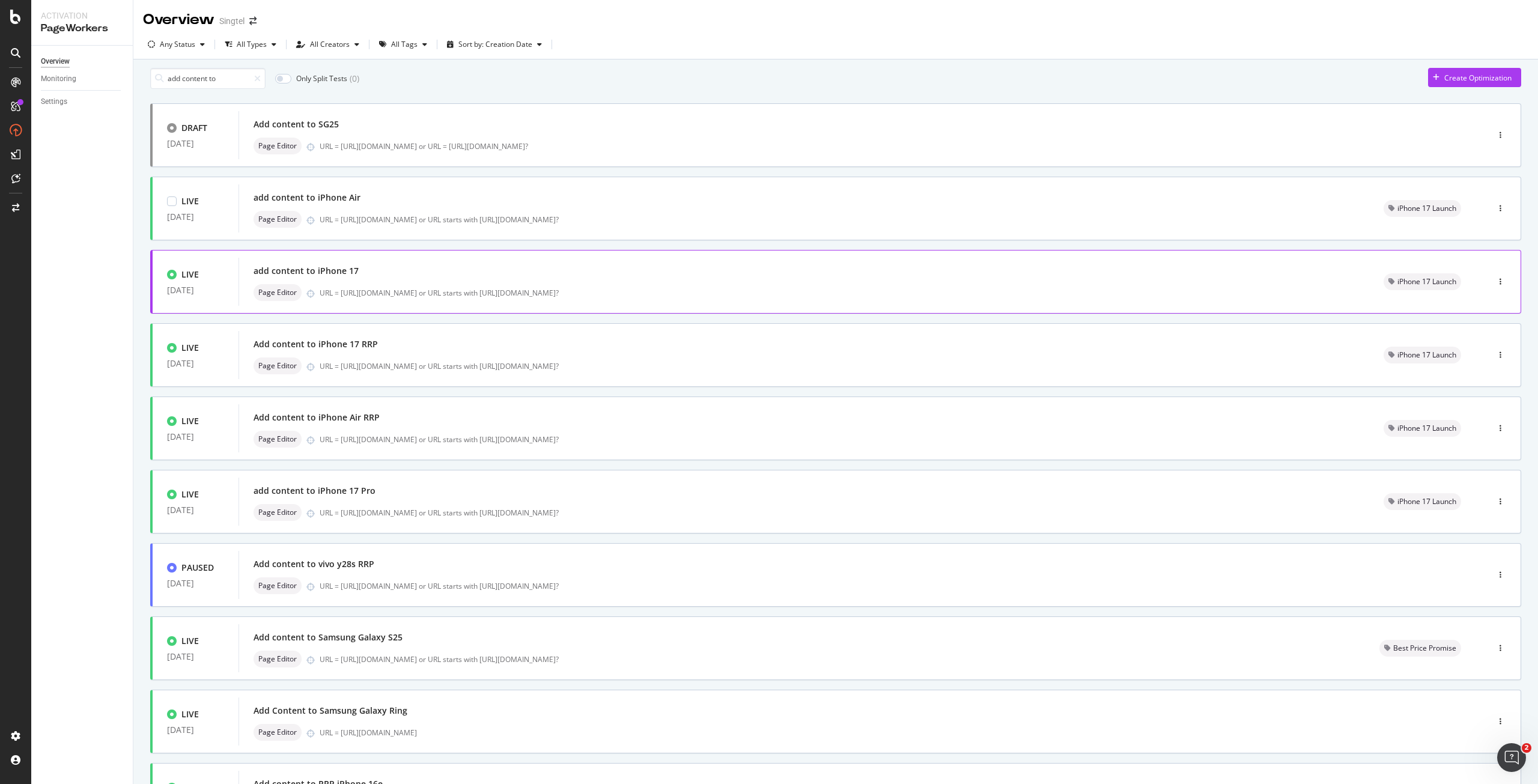
scroll to position [126, 0]
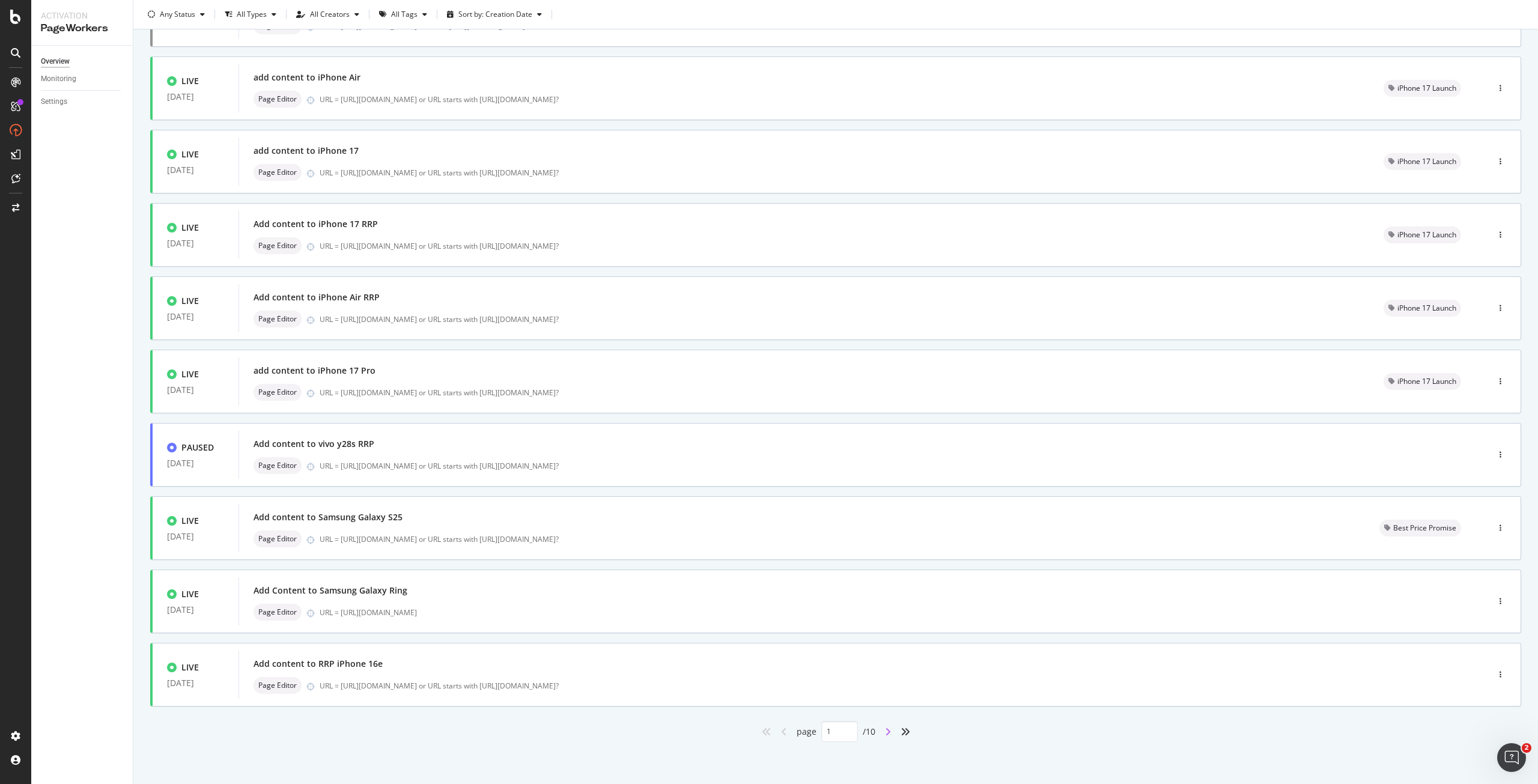
click at [885, 733] on icon "angle-right" at bounding box center [887, 732] width 6 height 10
type input "2"
click at [371, 384] on div "Page Editor URL = https://shop.singtel.com/phones/google-pixel-10 or URL starts…" at bounding box center [846, 392] width 1184 height 17
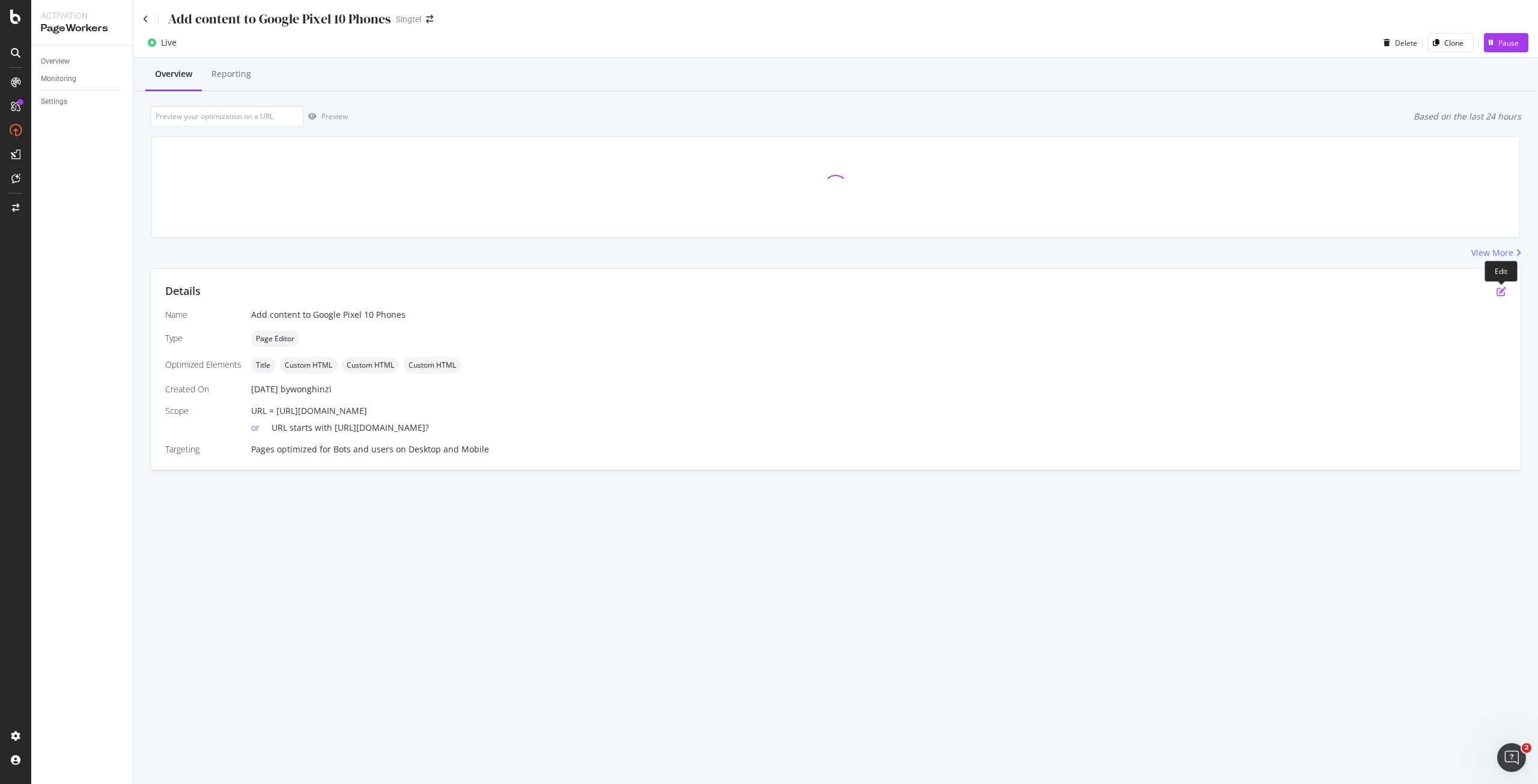
click at [1501, 295] on icon "pen-to-square" at bounding box center [1501, 291] width 10 height 10
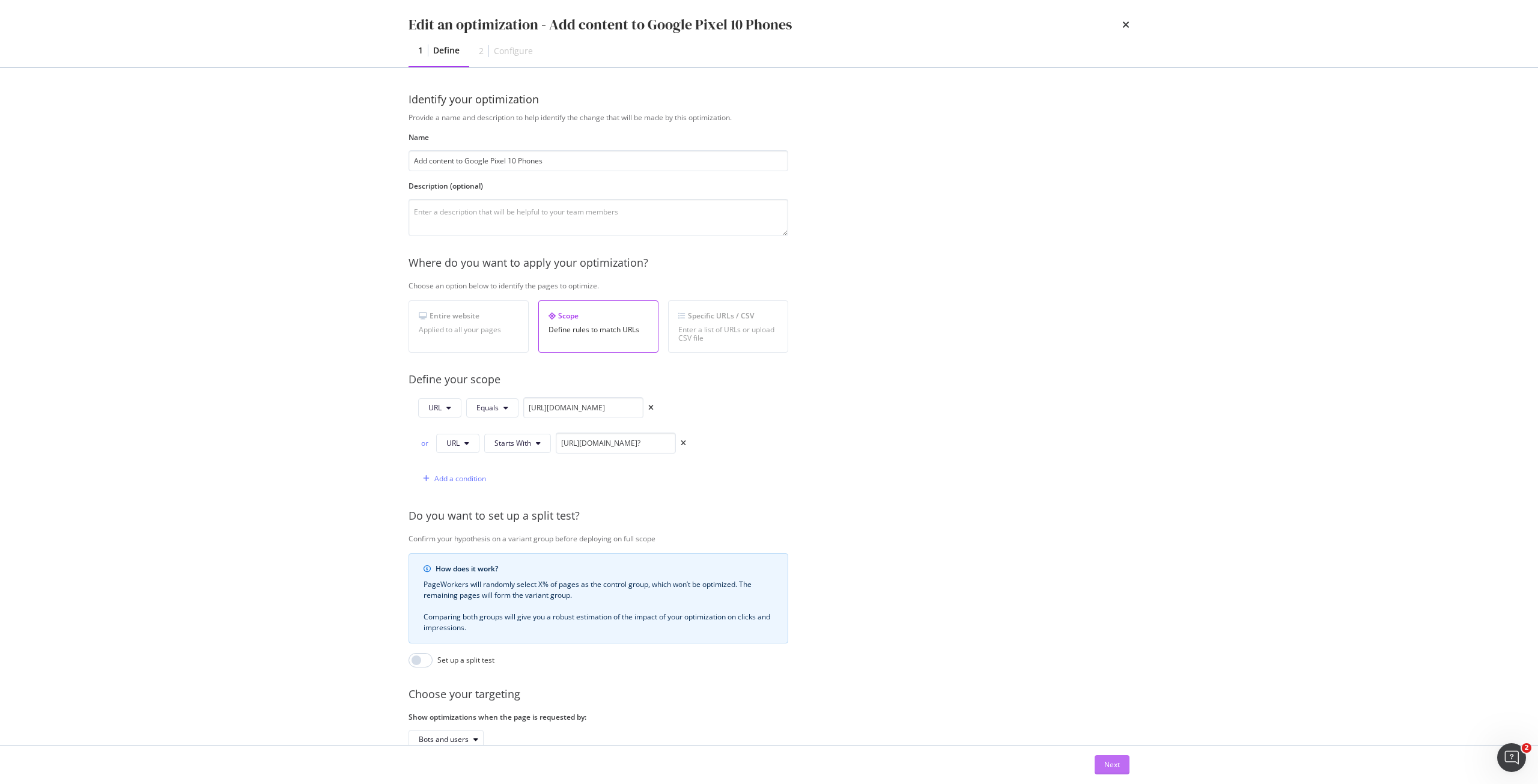
click at [1123, 768] on button "Next" at bounding box center [1112, 764] width 35 height 19
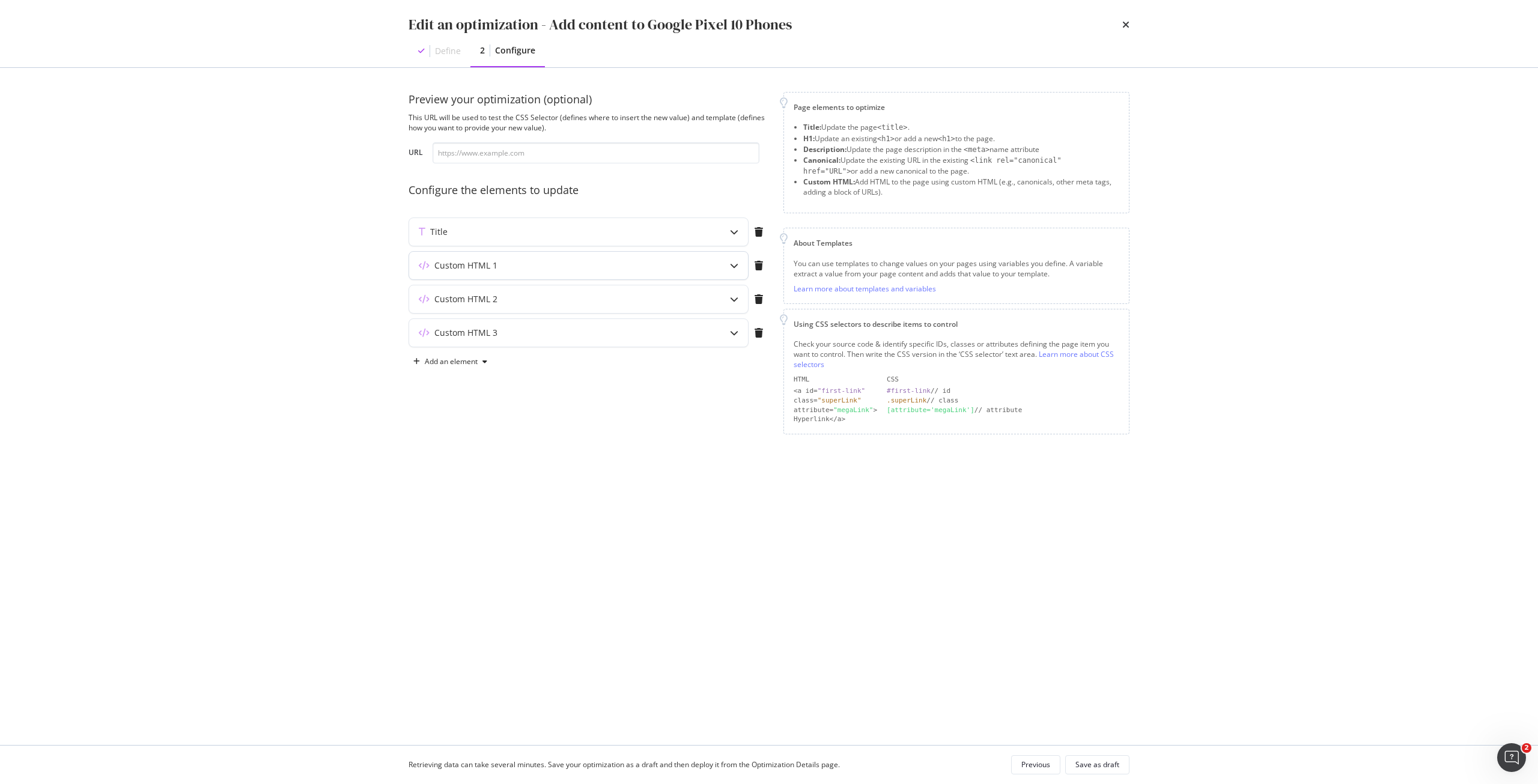
click at [592, 258] on div "Custom HTML 1" at bounding box center [579, 265] width 339 height 27
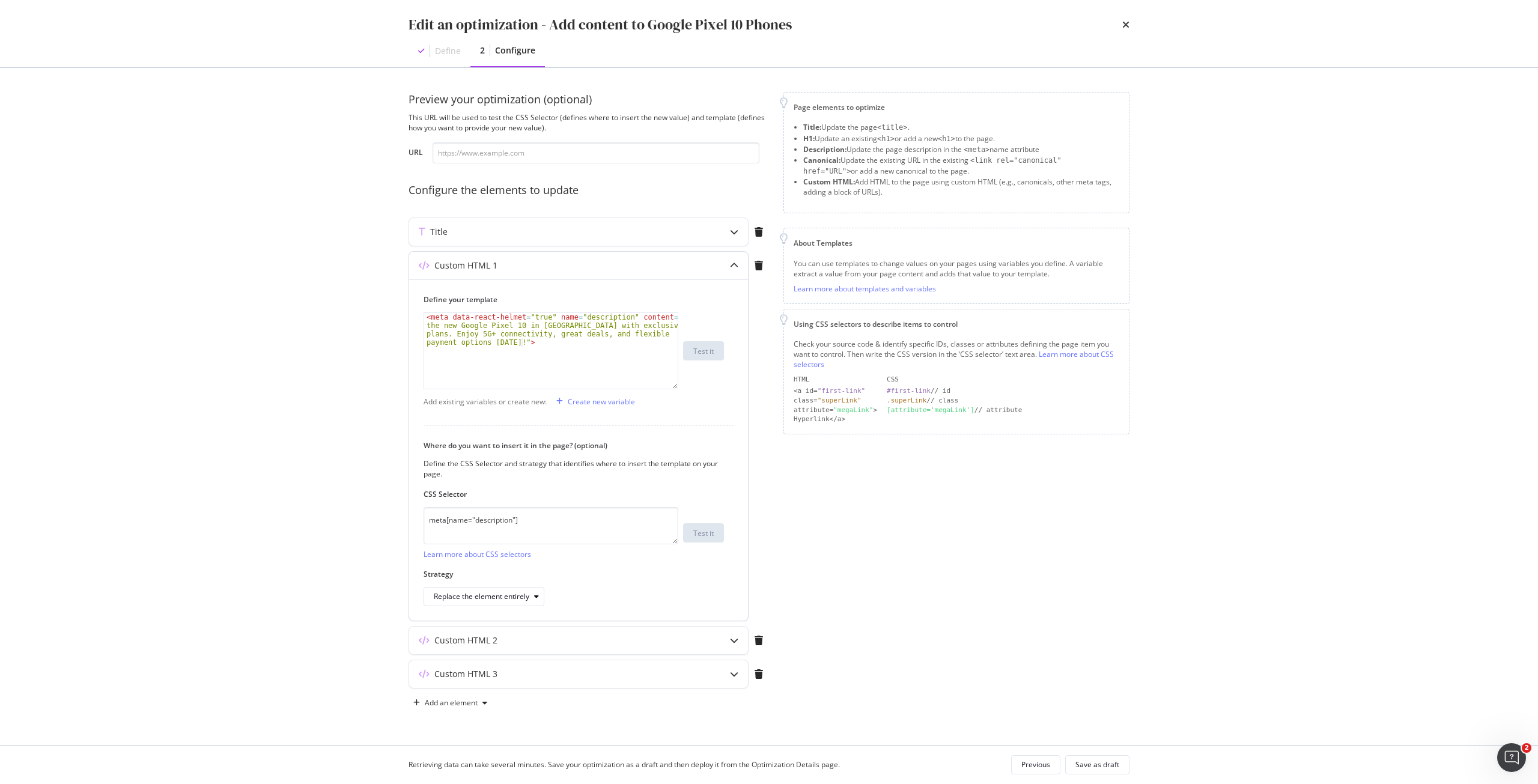
click at [592, 258] on div "Custom HTML 1" at bounding box center [579, 265] width 339 height 27
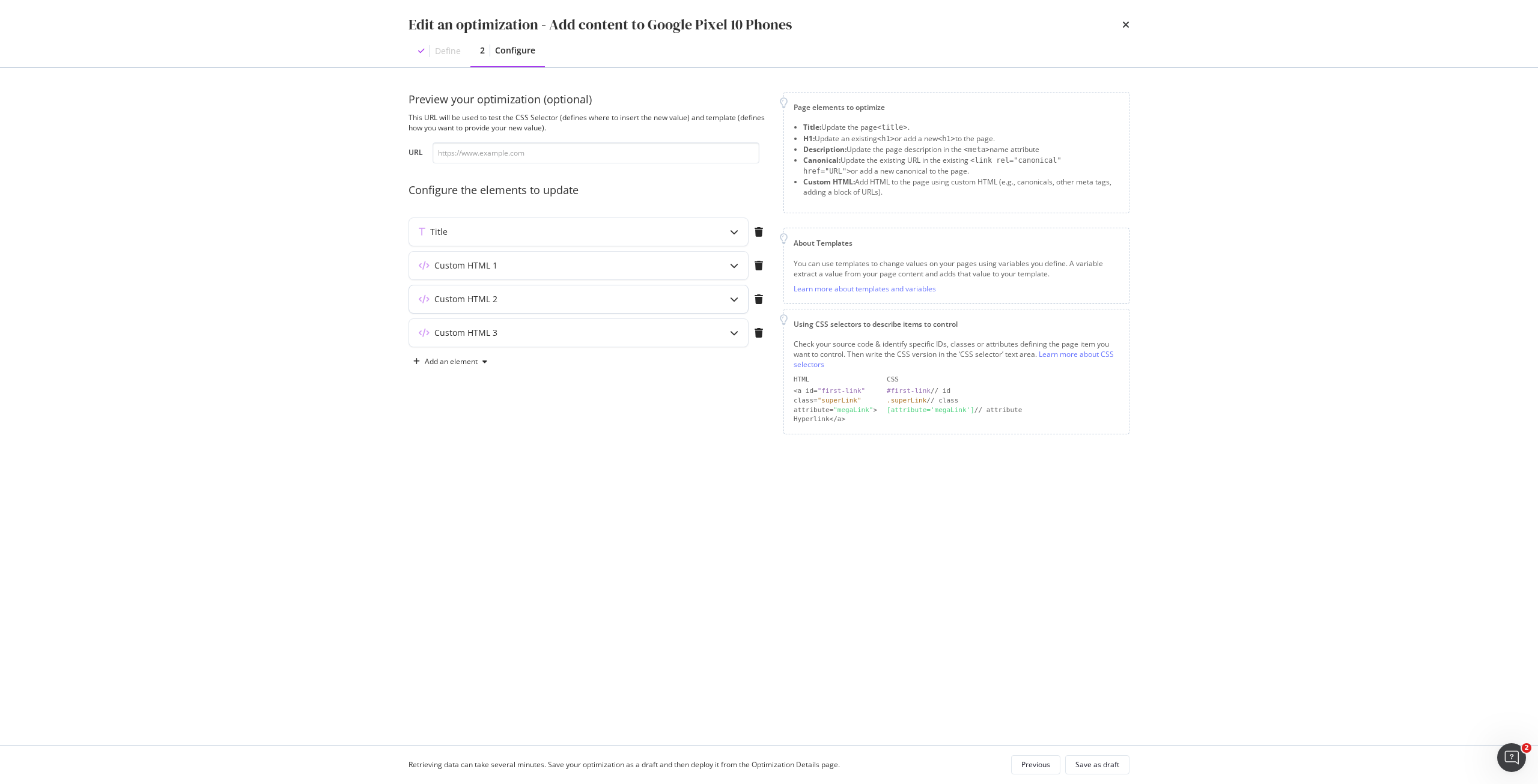
click at [573, 305] on div "Custom HTML 2" at bounding box center [555, 299] width 292 height 12
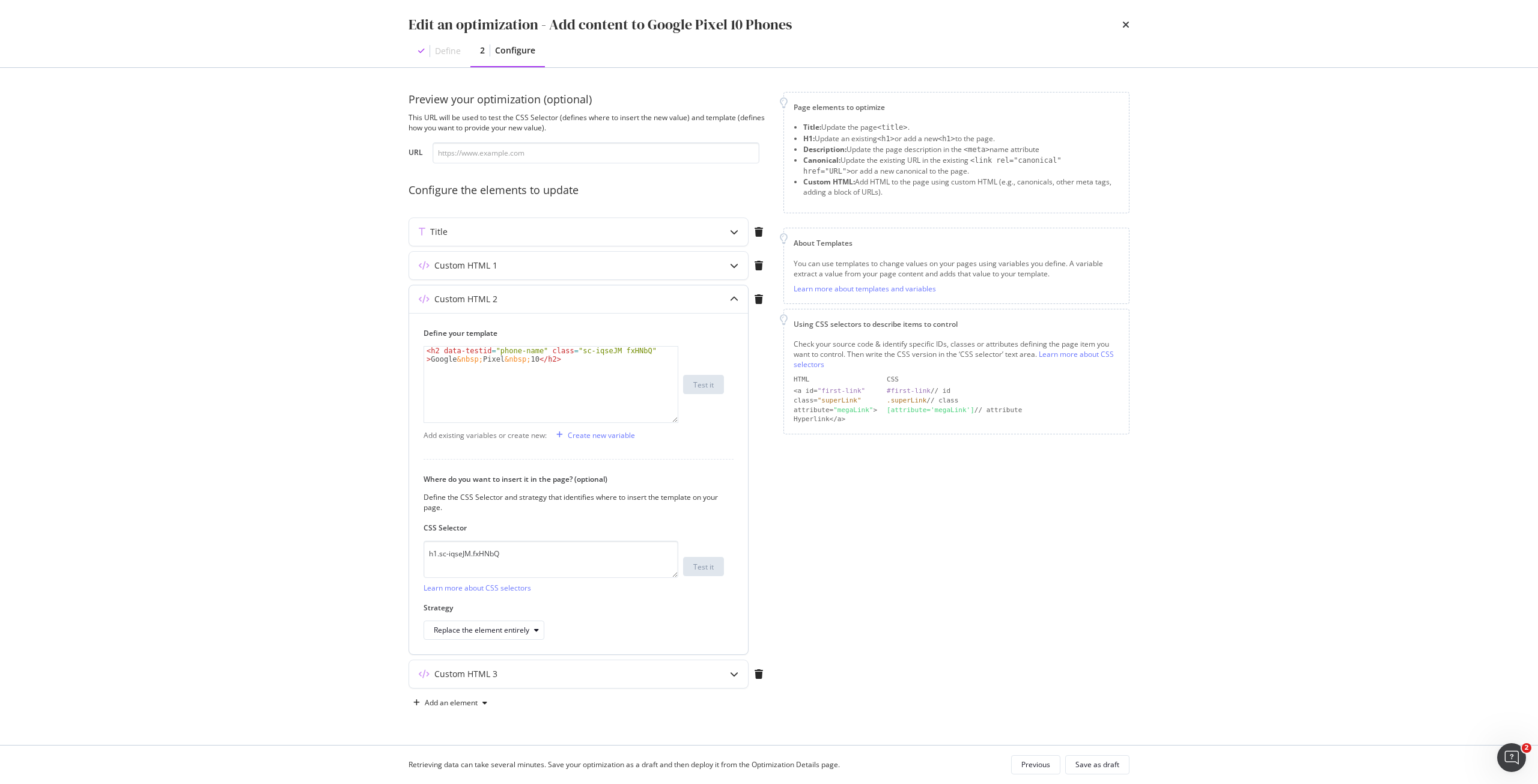
click at [573, 305] on div "Custom HTML 2" at bounding box center [555, 299] width 292 height 12
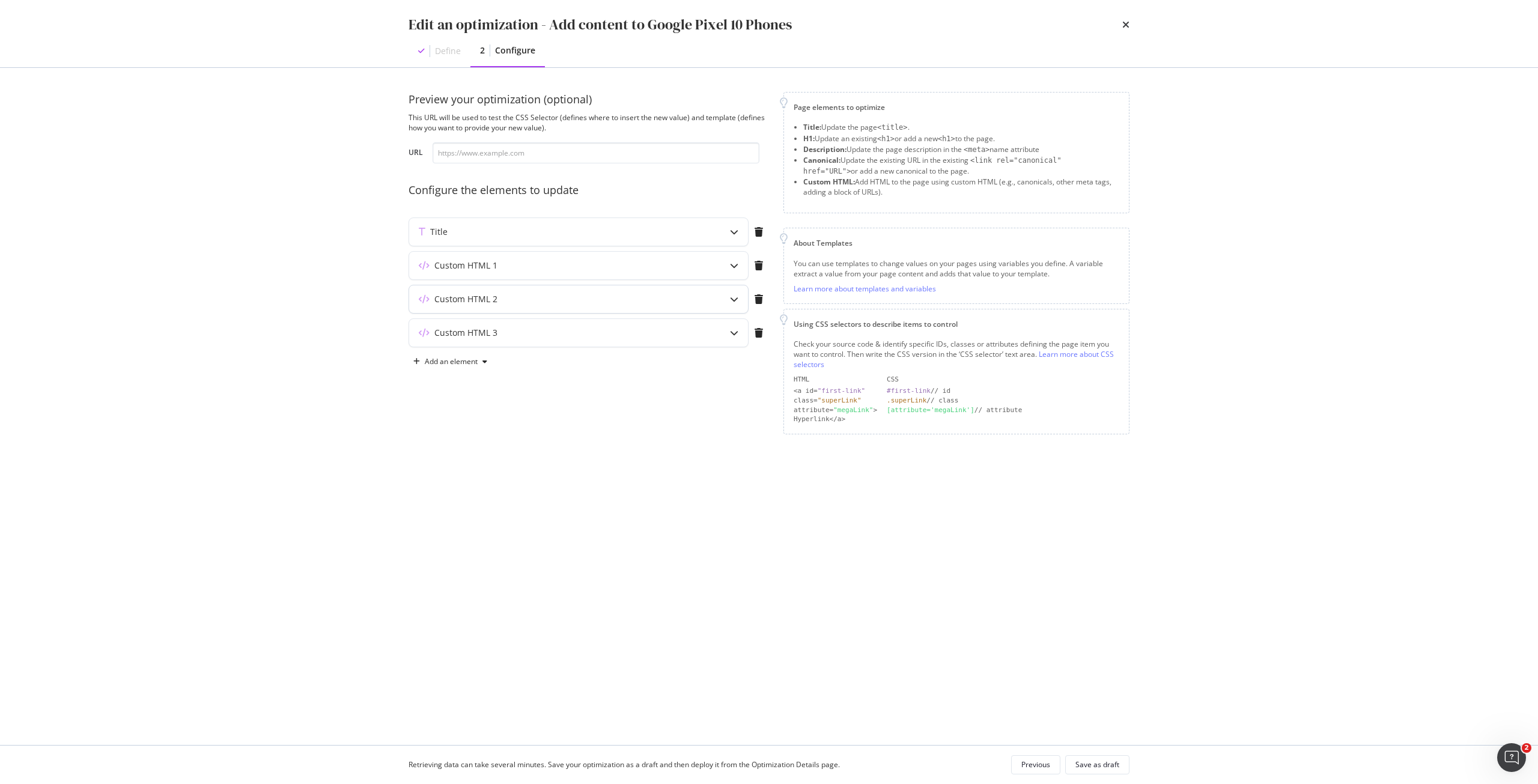
click at [573, 305] on div "Custom HTML 2" at bounding box center [555, 299] width 292 height 12
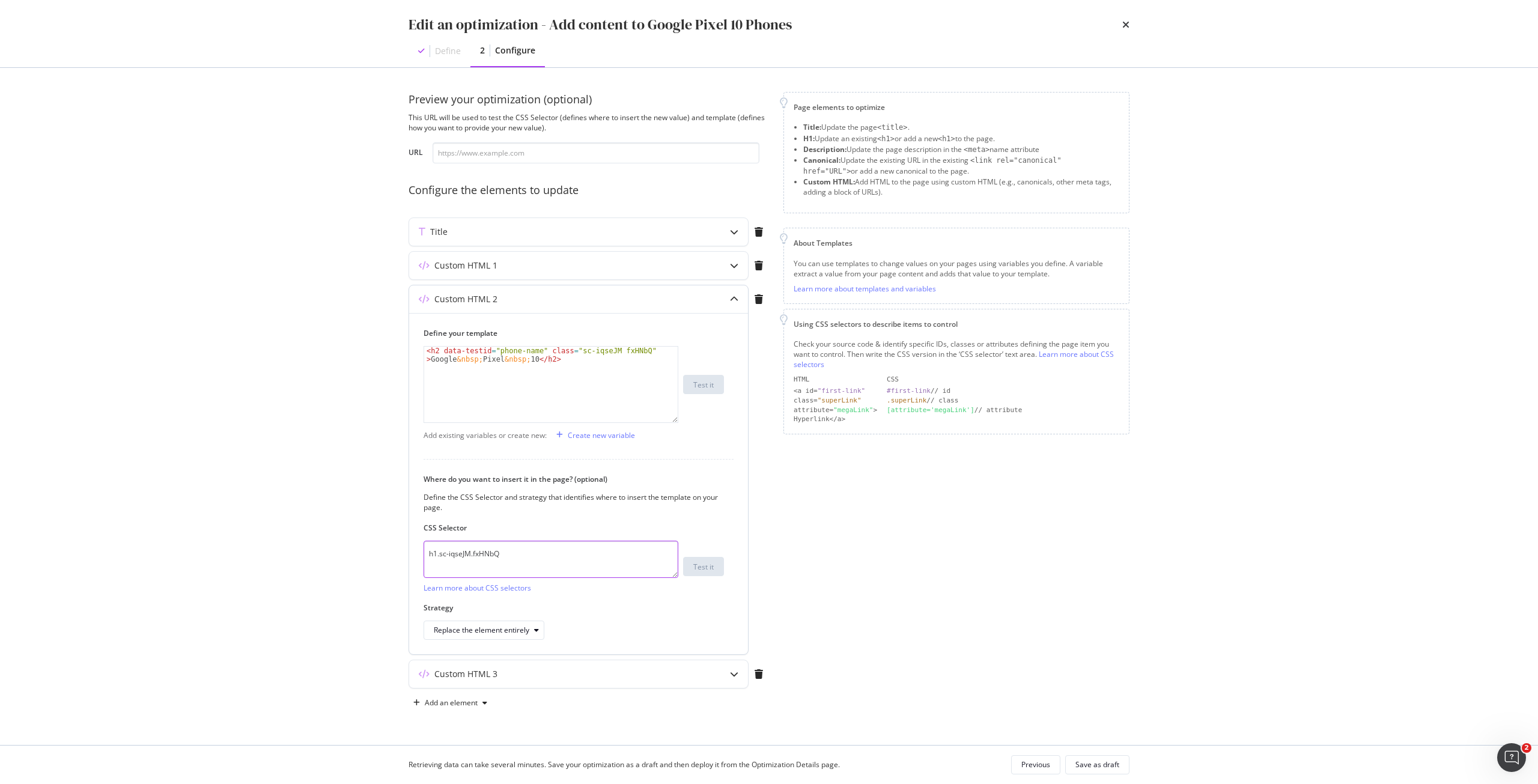
click at [529, 554] on textarea "h1.sc-iqseJM.fxHNbQ" at bounding box center [551, 559] width 255 height 37
